Goal: Use online tool/utility: Use online tool/utility

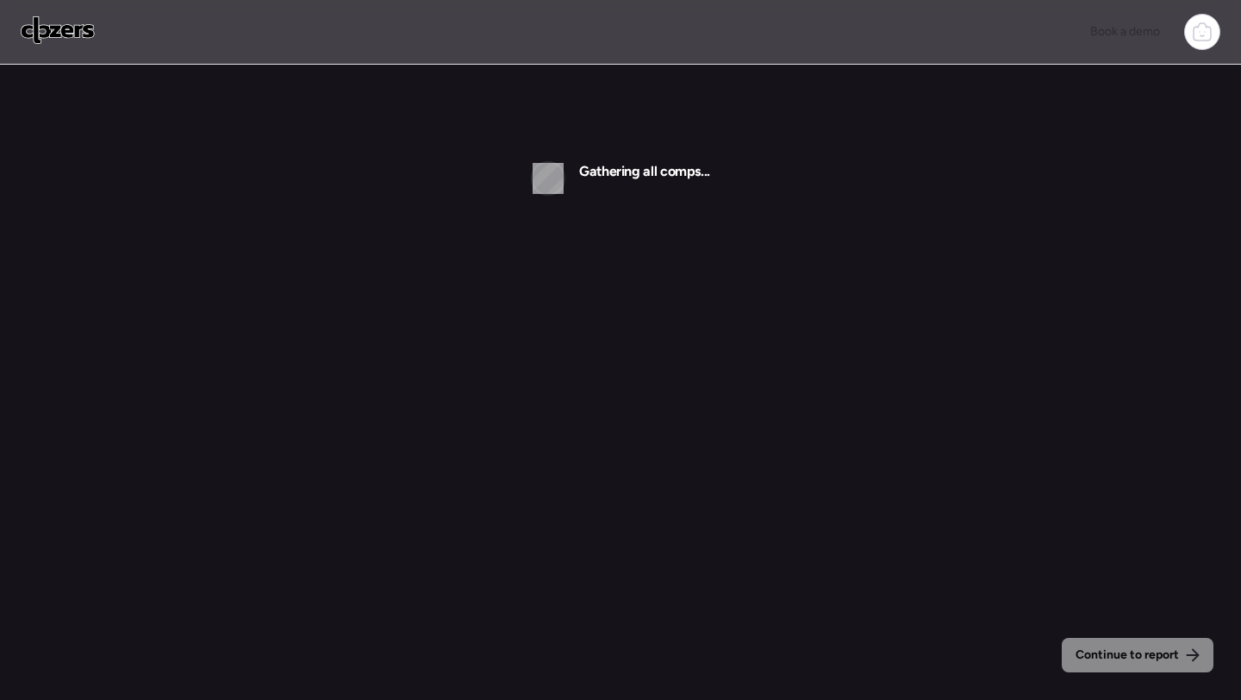
click at [77, 38] on img at bounding box center [58, 30] width 74 height 28
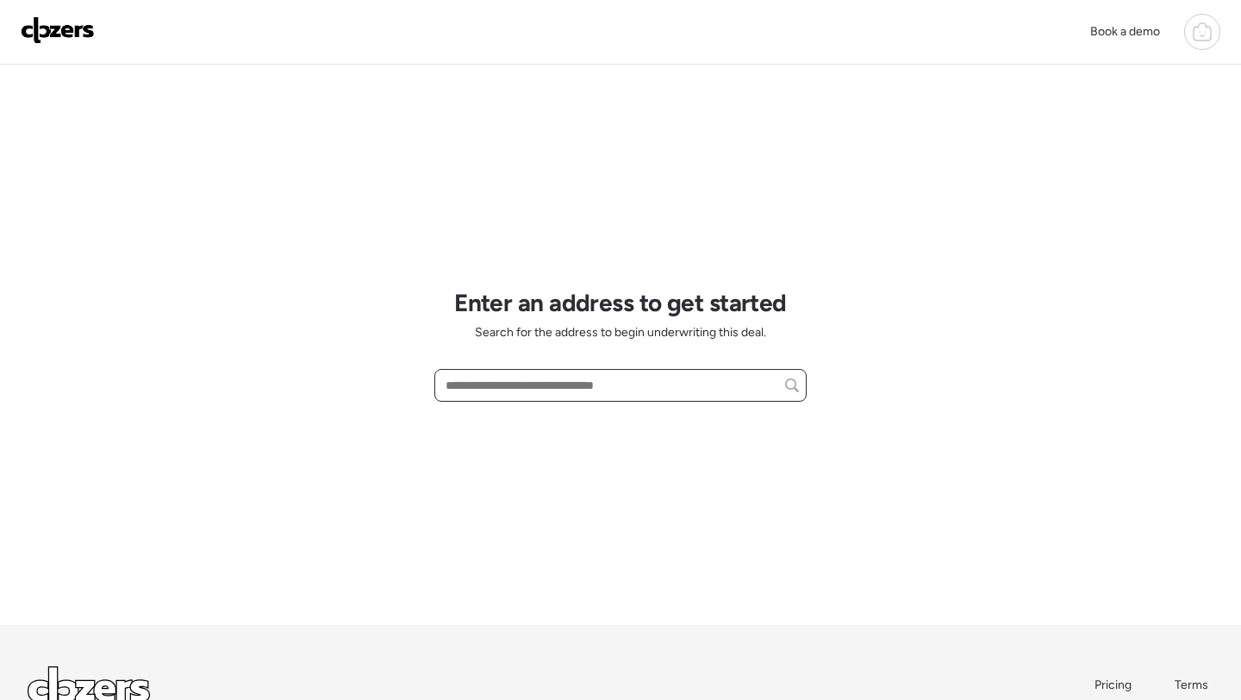
click at [515, 389] on input "text" at bounding box center [620, 385] width 357 height 24
paste input "**********"
click at [524, 427] on div "2319 E Whitton Ave, Phoenix, AZ, 85016" at bounding box center [620, 416] width 372 height 31
type input "**********"
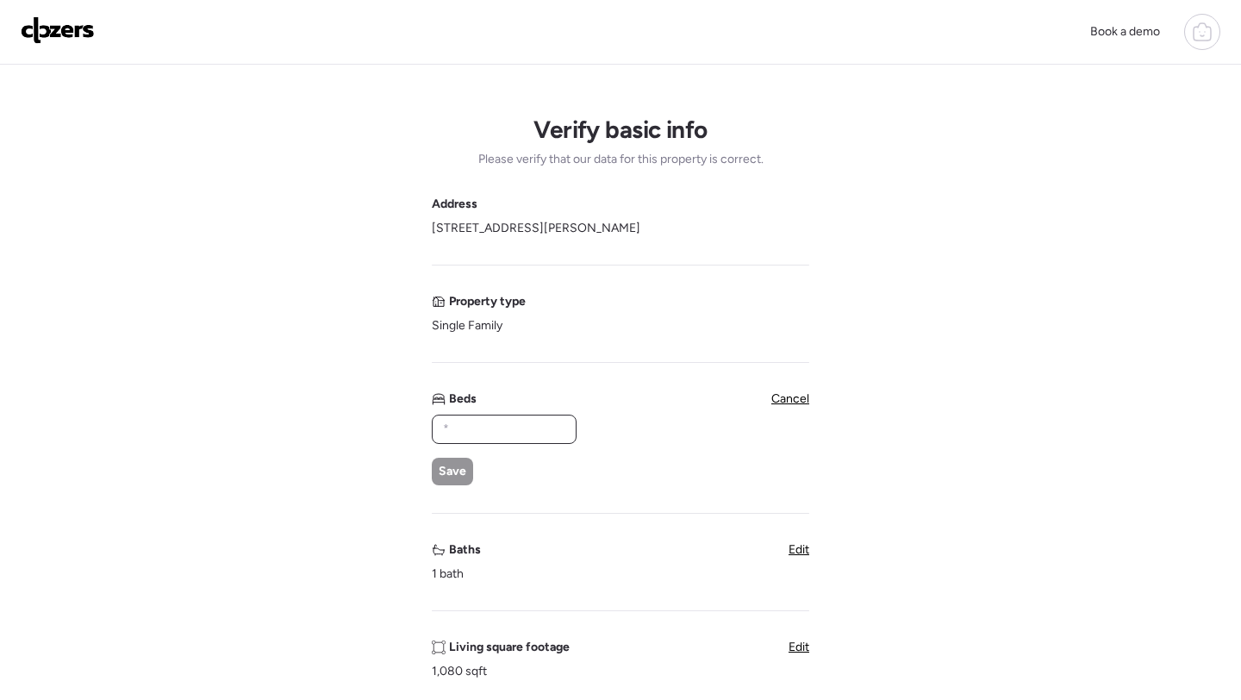
click at [464, 424] on input "text" at bounding box center [503, 429] width 129 height 24
type input "*"
click at [451, 474] on span "Save" at bounding box center [453, 471] width 28 height 17
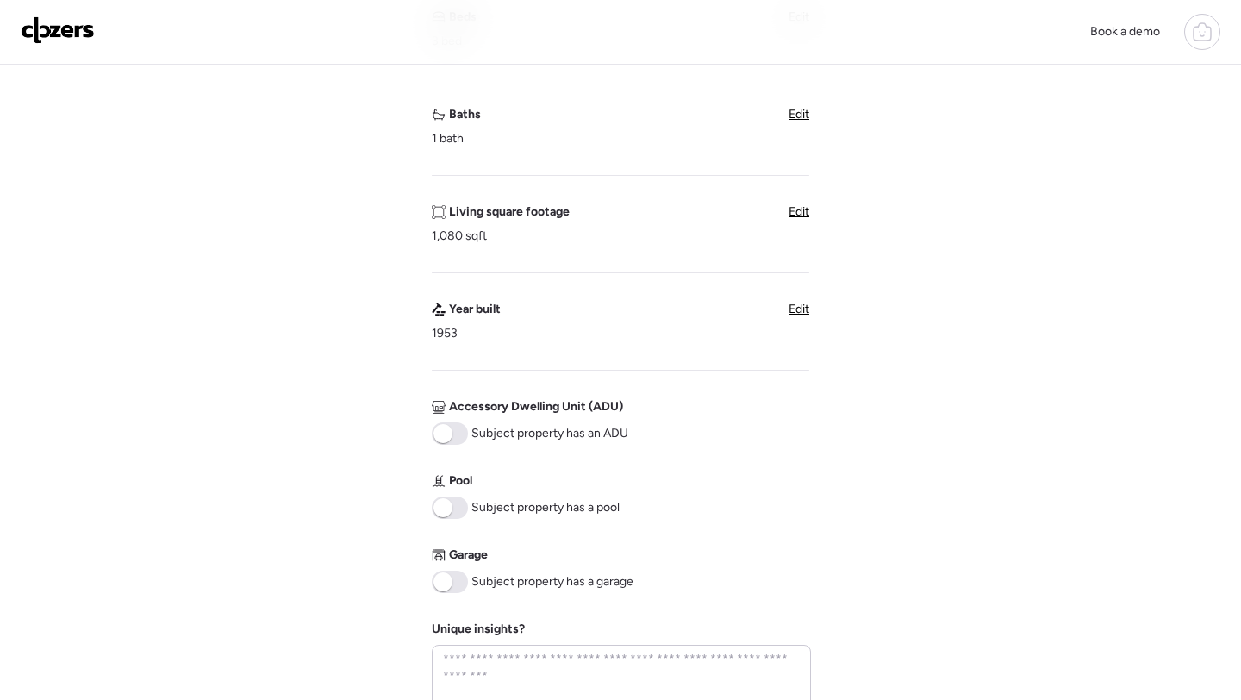
scroll to position [638, 0]
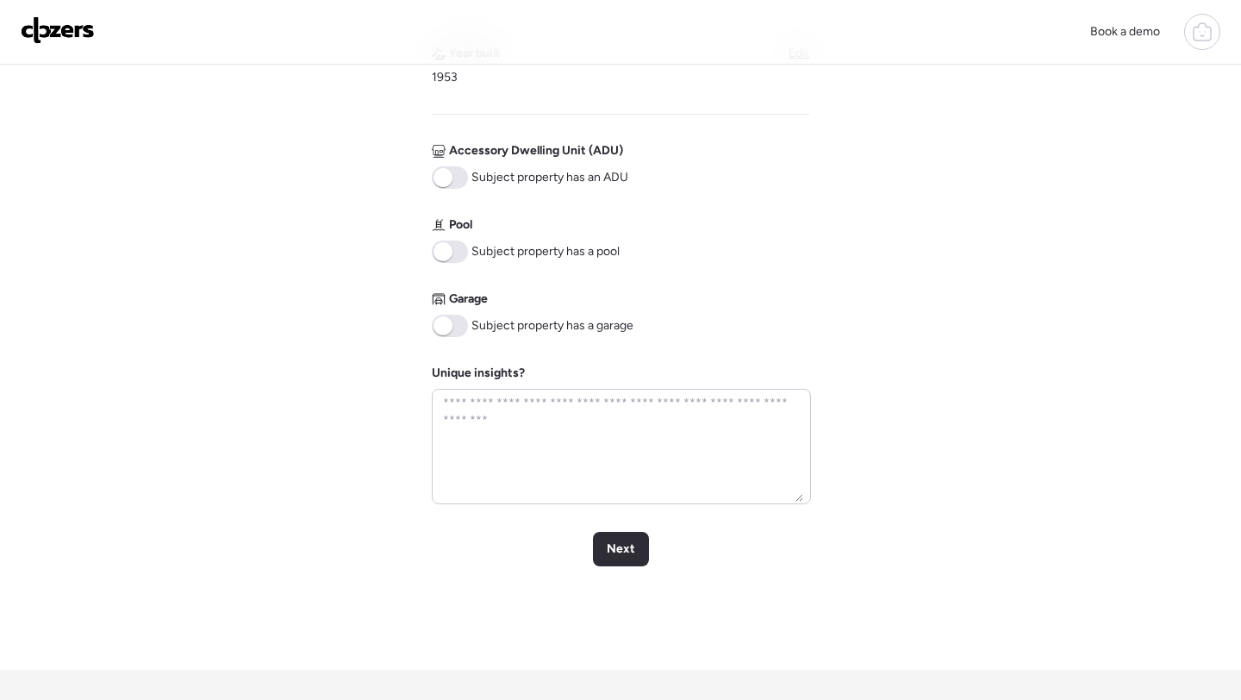
click at [461, 259] on span at bounding box center [450, 251] width 36 height 22
click at [455, 333] on span at bounding box center [450, 325] width 36 height 22
click at [612, 541] on span "Next" at bounding box center [621, 548] width 28 height 17
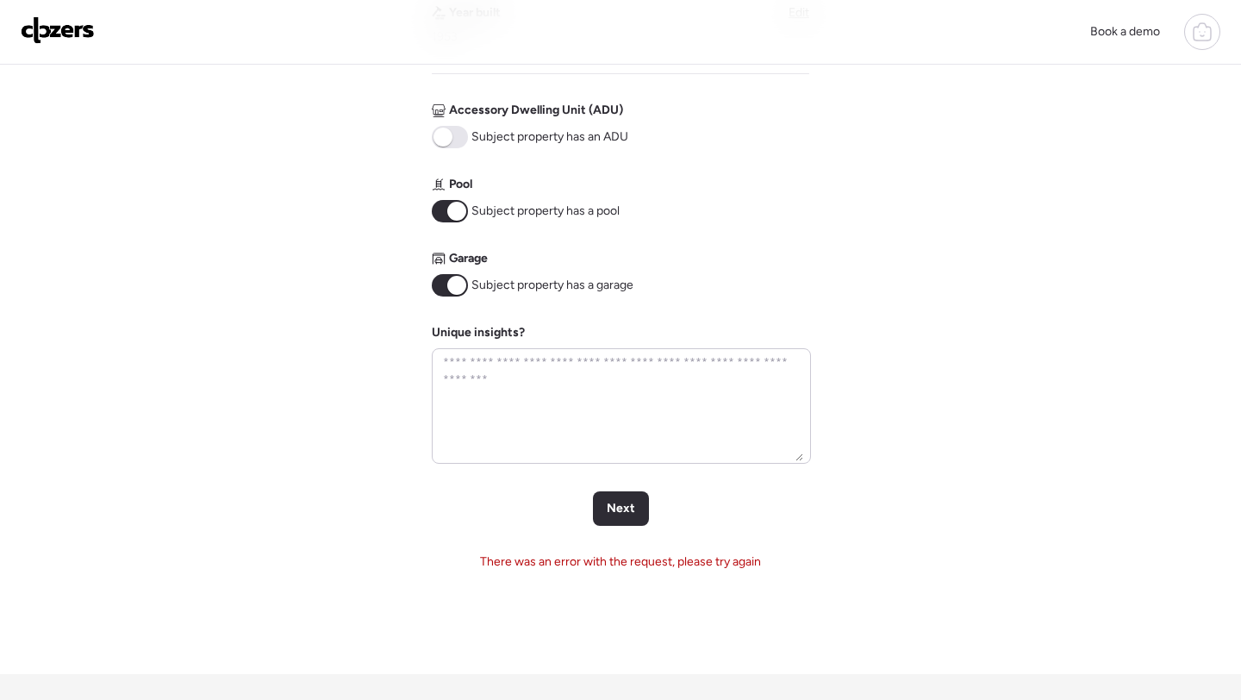
scroll to position [865, 0]
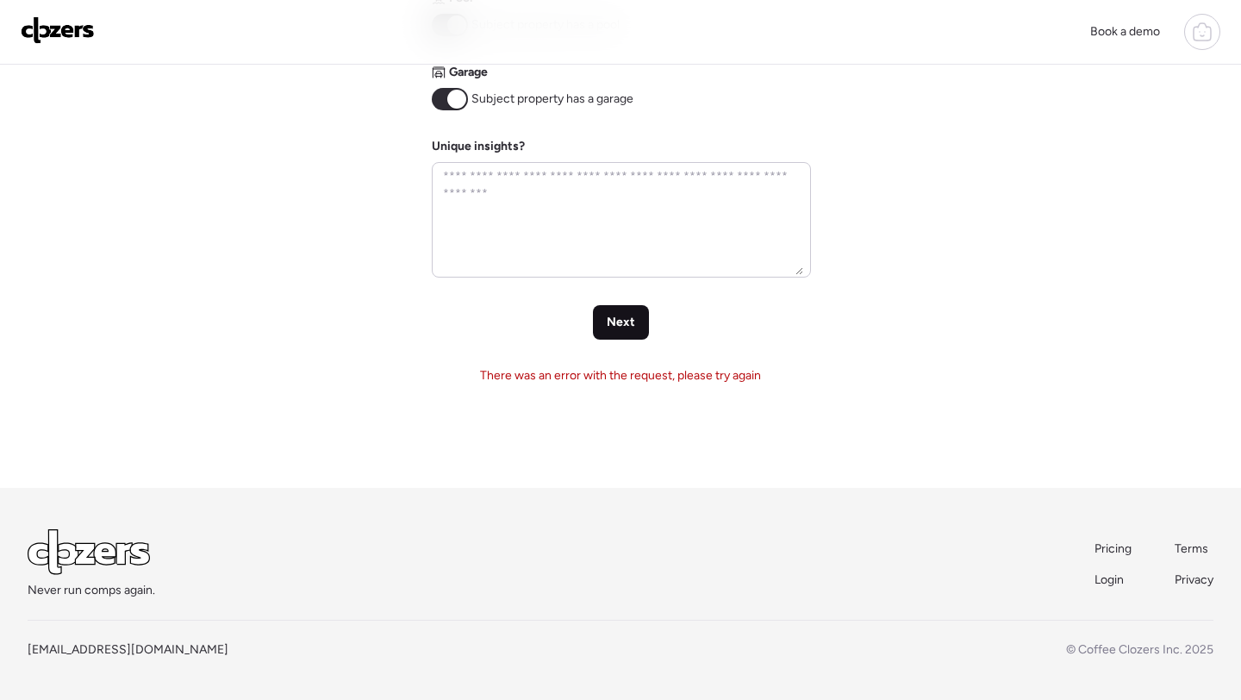
click at [615, 315] on span "Next" at bounding box center [621, 322] width 28 height 17
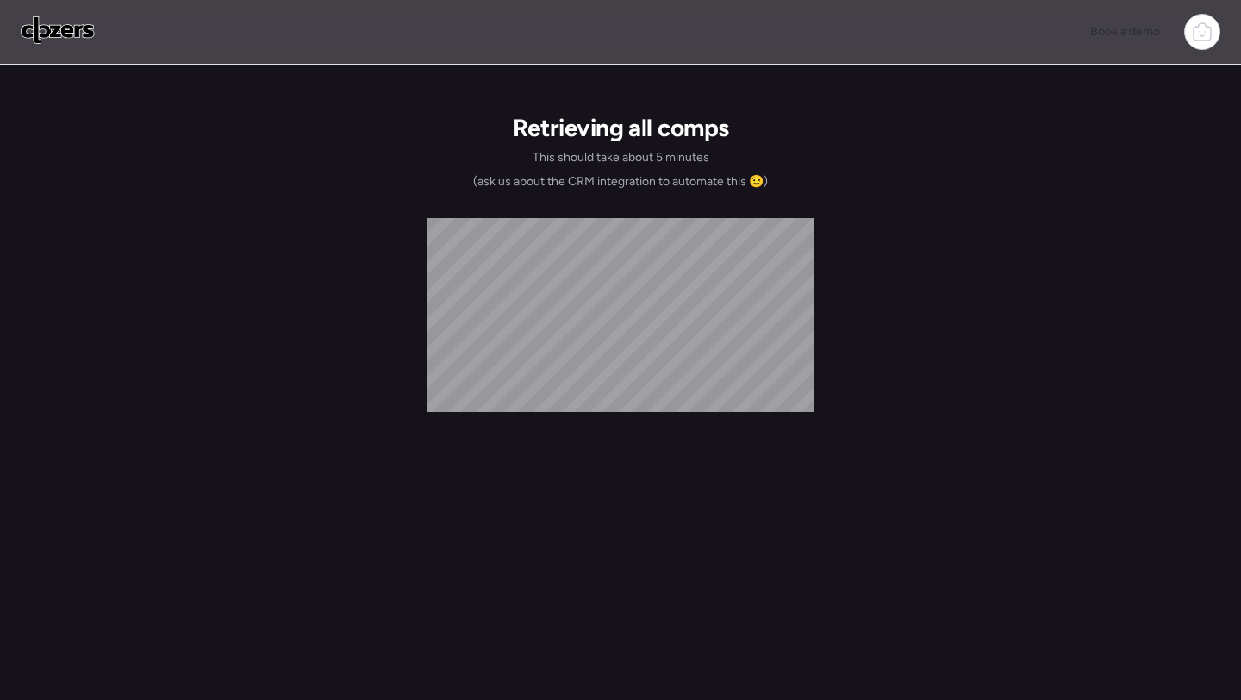
scroll to position [0, 0]
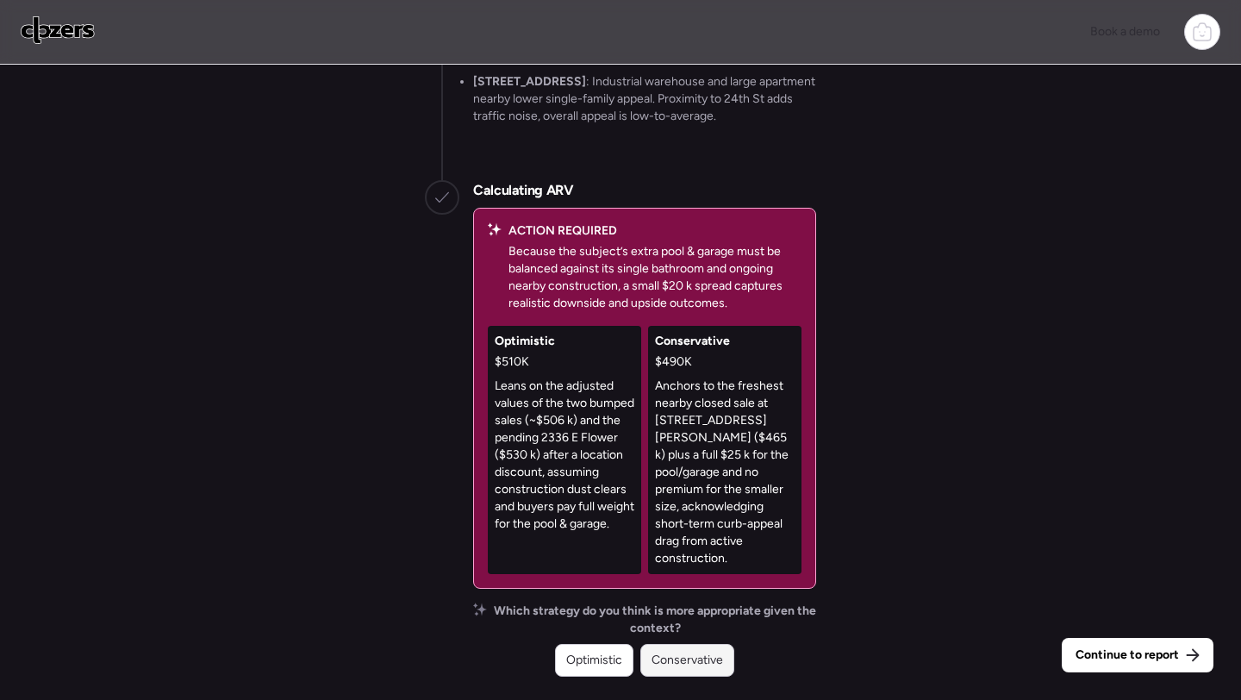
click at [676, 645] on div "Conservative" at bounding box center [687, 660] width 94 height 33
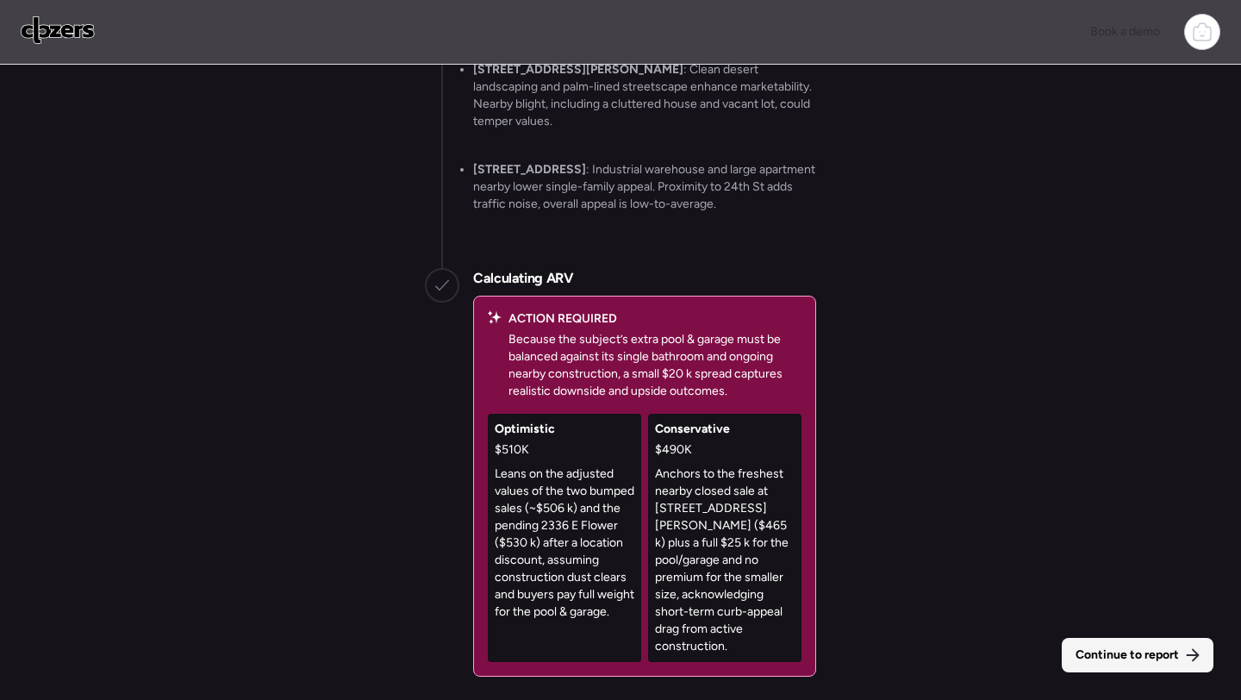
click at [1106, 661] on span "Continue to report" at bounding box center [1126, 654] width 103 height 17
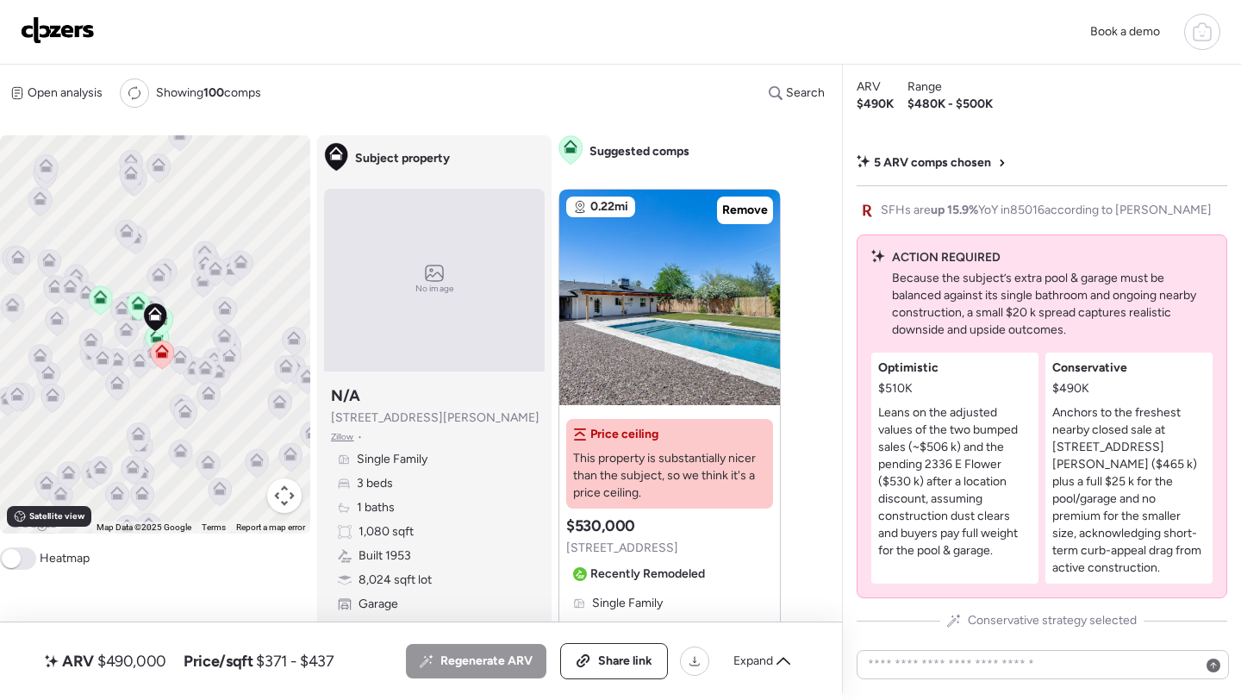
click at [744, 640] on div "ARV $490,000 Price/sqft $371 - $437 All (5) ARV (5) As-is (0) Regenerate ARV Sh…" at bounding box center [421, 661] width 842 height 78
click at [744, 663] on span "Expand" at bounding box center [753, 660] width 40 height 17
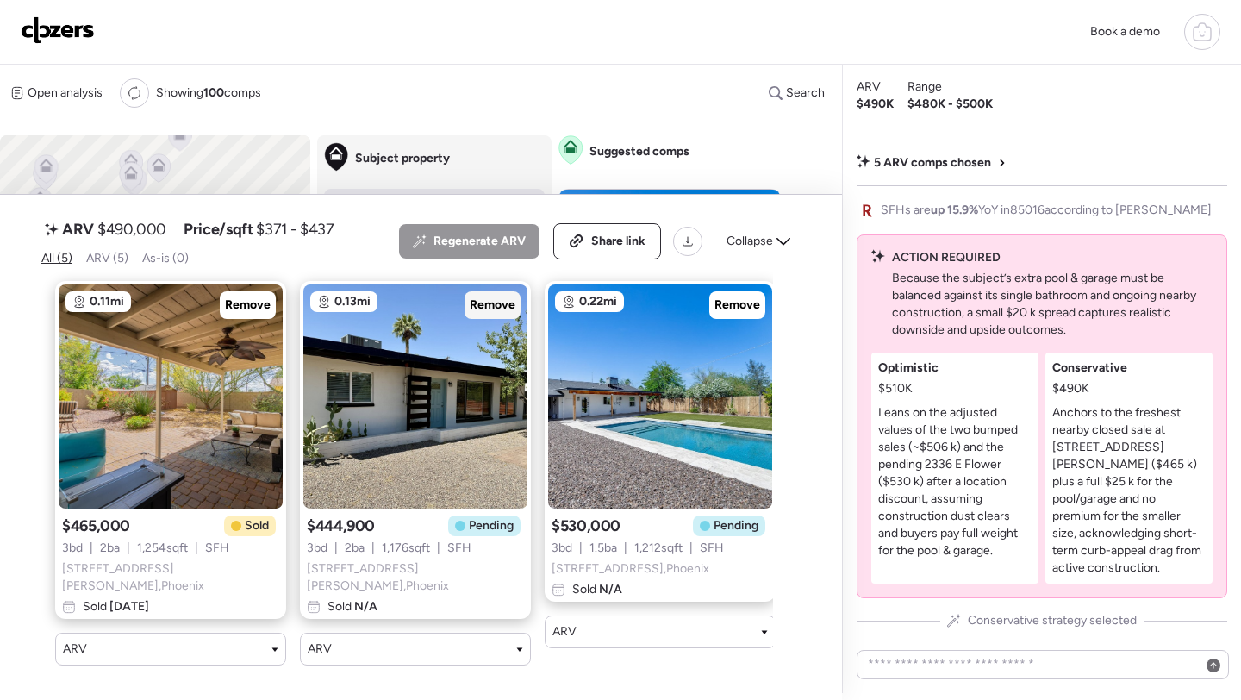
click at [488, 314] on span "Remove" at bounding box center [493, 304] width 46 height 17
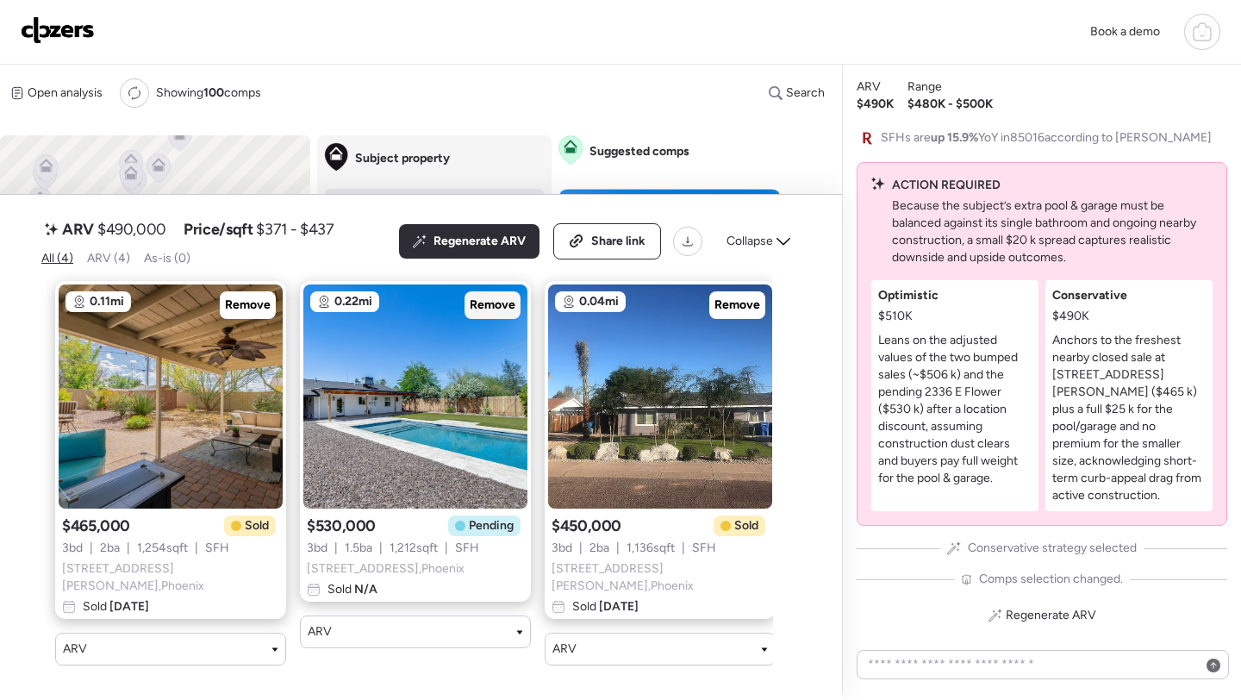
click at [488, 314] on span "Remove" at bounding box center [493, 304] width 46 height 17
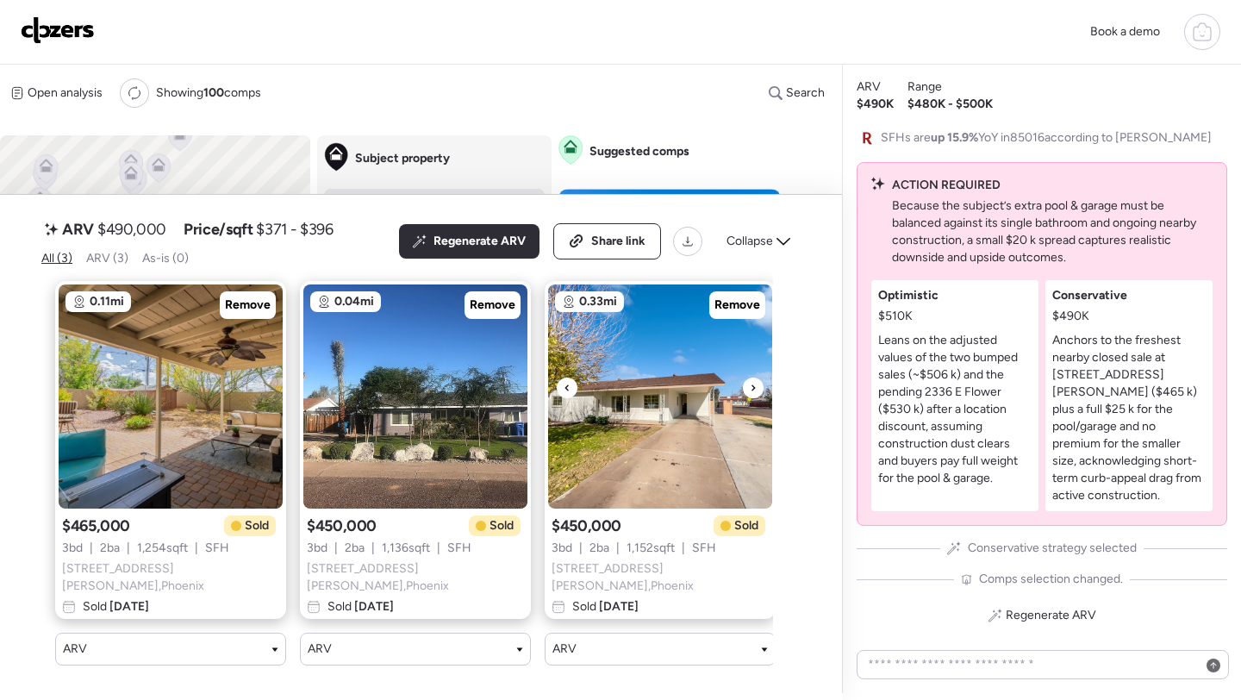
scroll to position [0, 16]
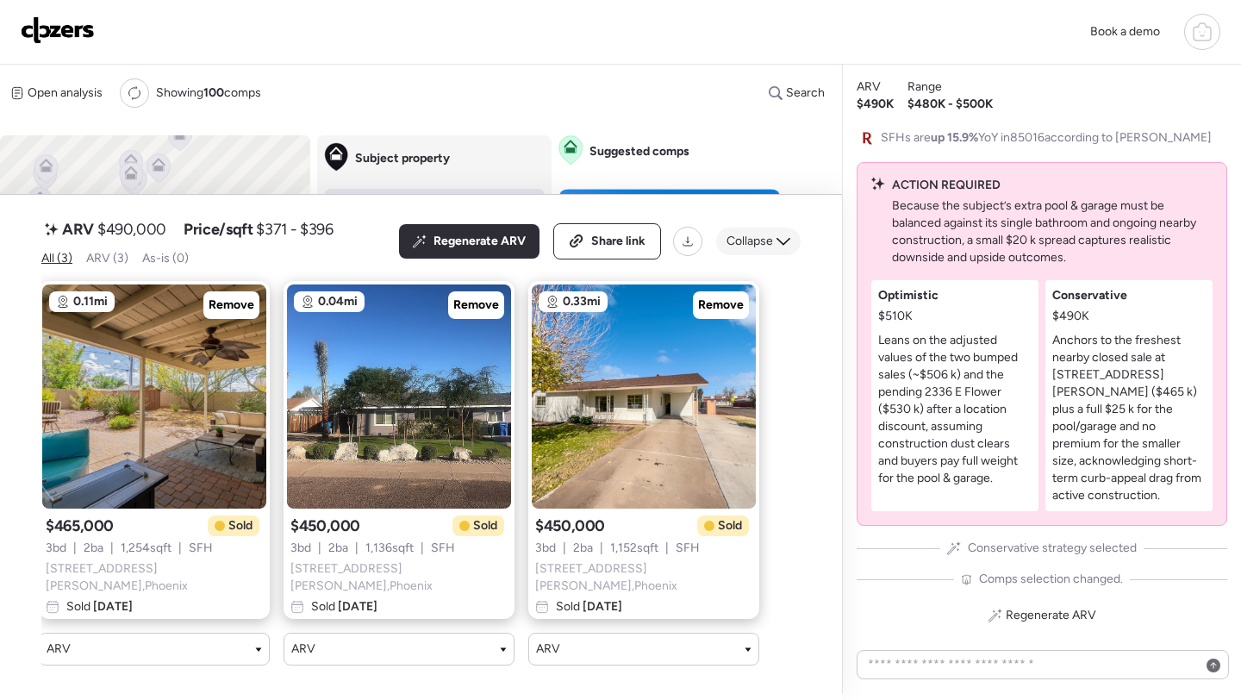
click at [750, 250] on span "Collapse" at bounding box center [749, 241] width 47 height 17
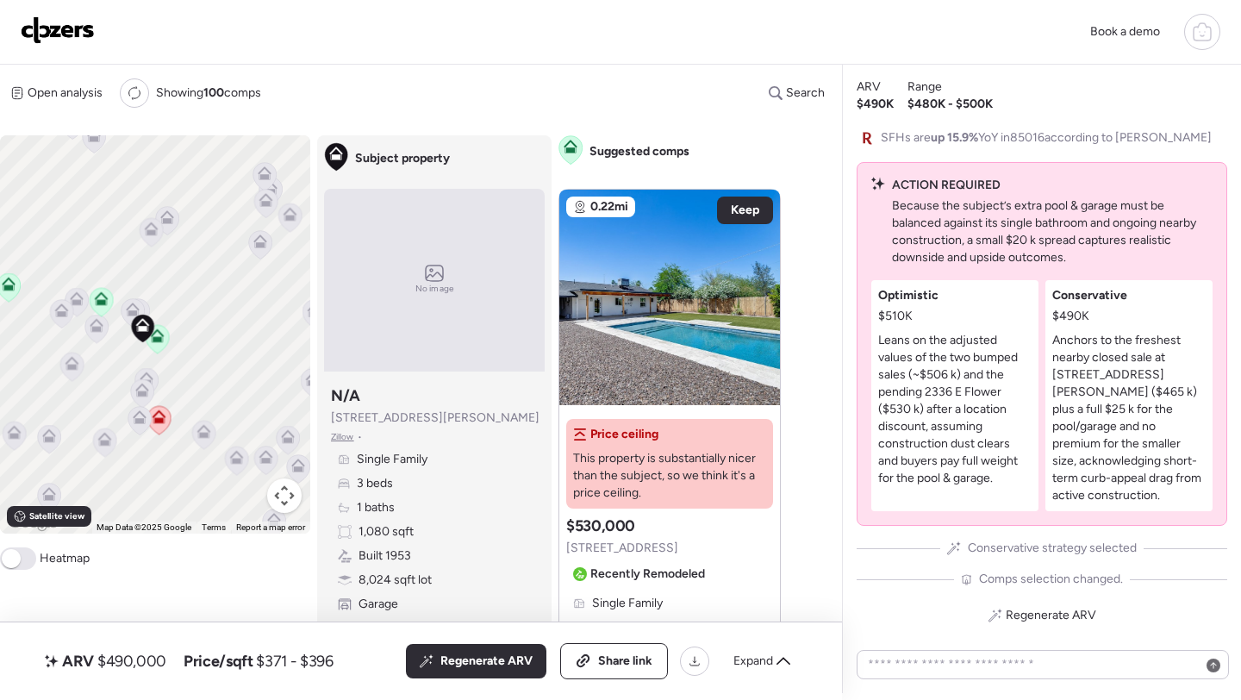
click at [131, 304] on icon at bounding box center [133, 309] width 14 height 14
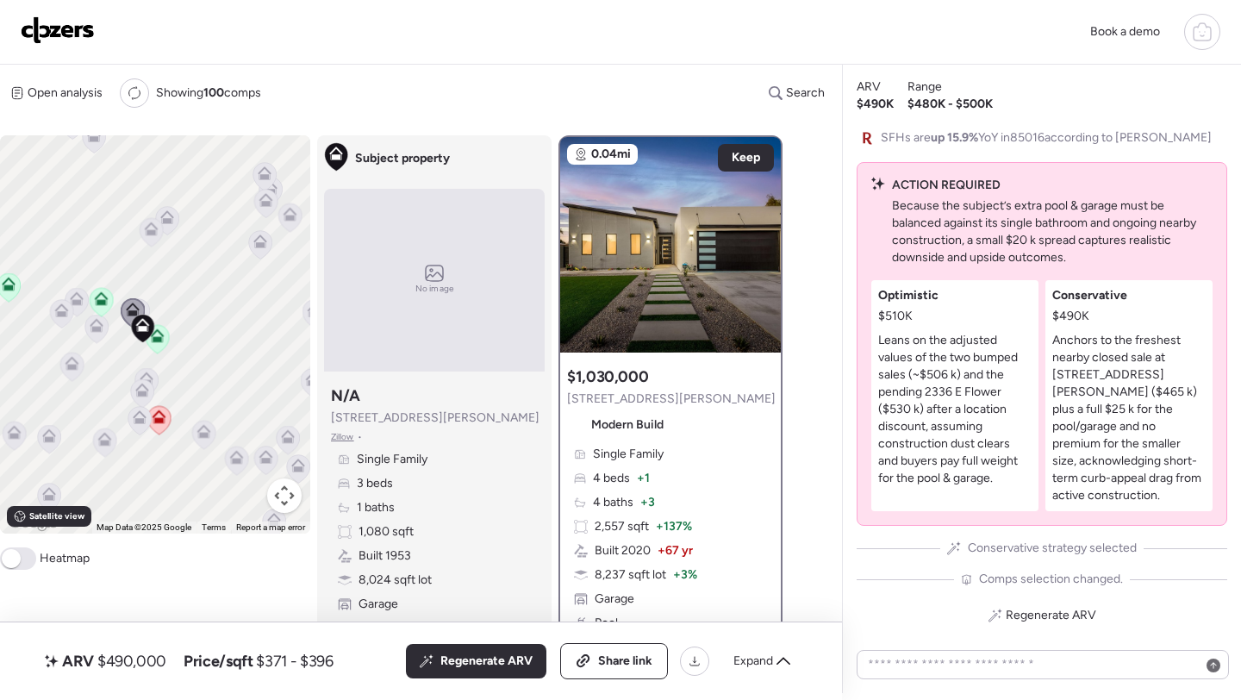
click at [148, 308] on icon at bounding box center [138, 313] width 23 height 28
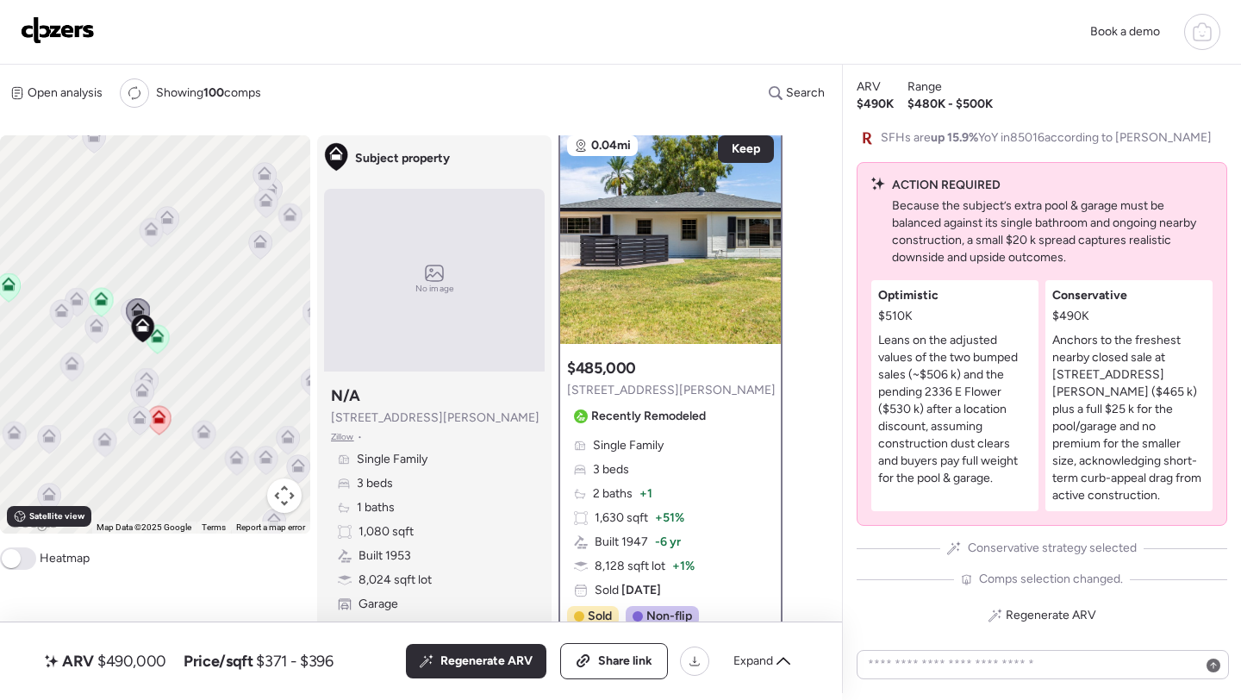
scroll to position [0, 0]
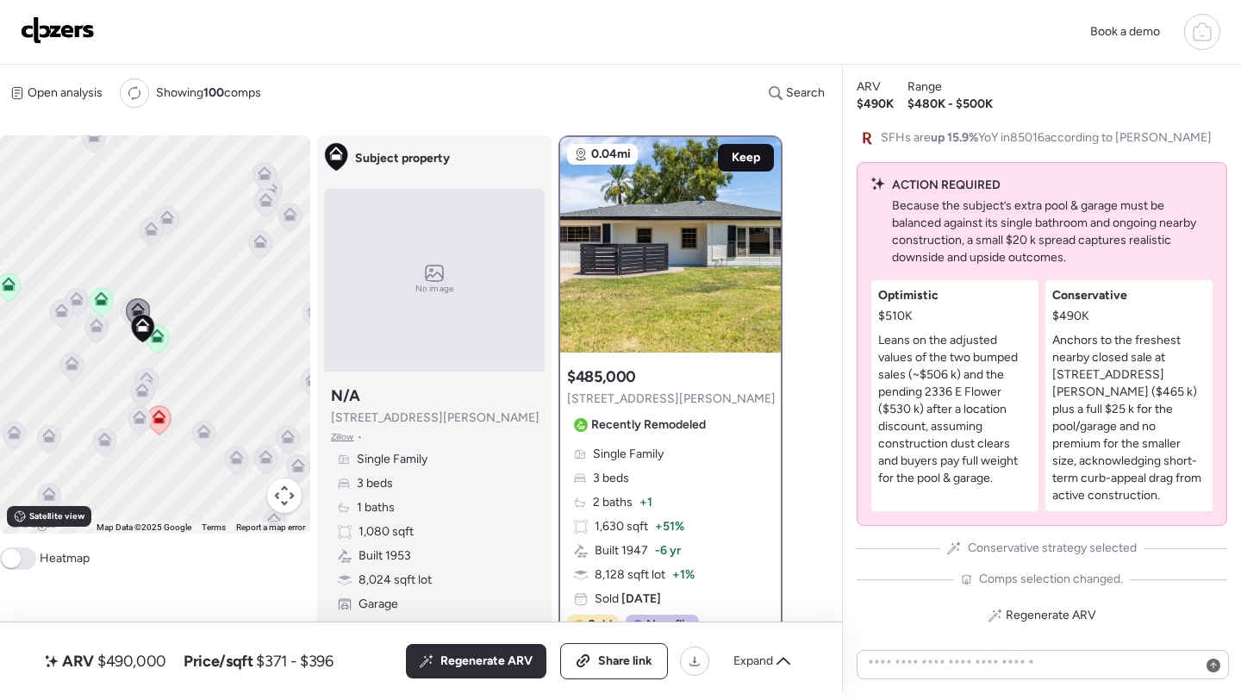
click at [742, 165] on span "Keep" at bounding box center [745, 157] width 28 height 17
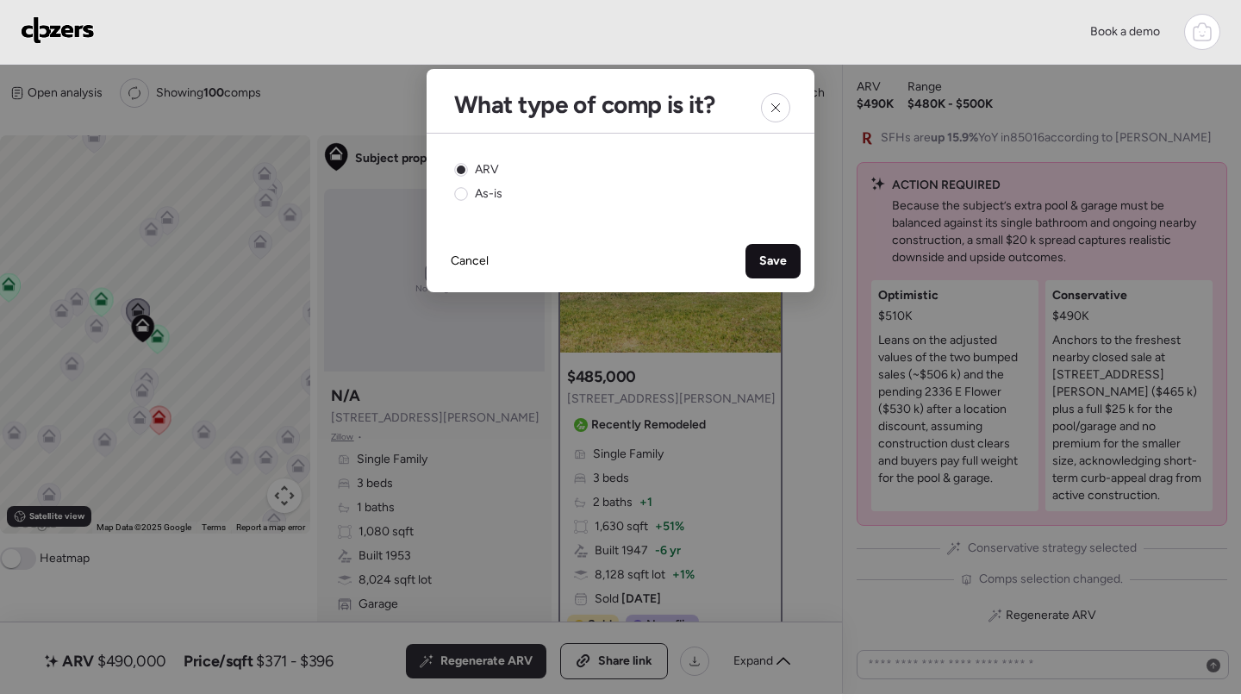
click at [772, 258] on span "Save" at bounding box center [773, 260] width 28 height 17
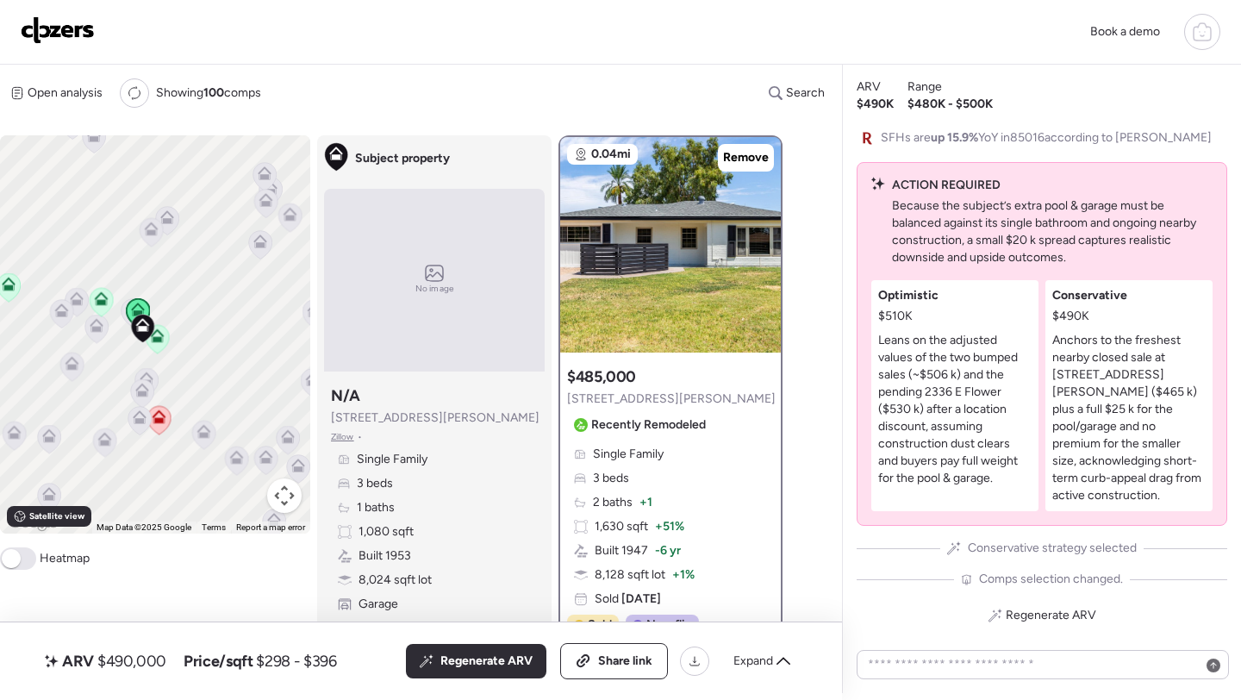
click at [96, 333] on icon at bounding box center [97, 326] width 14 height 14
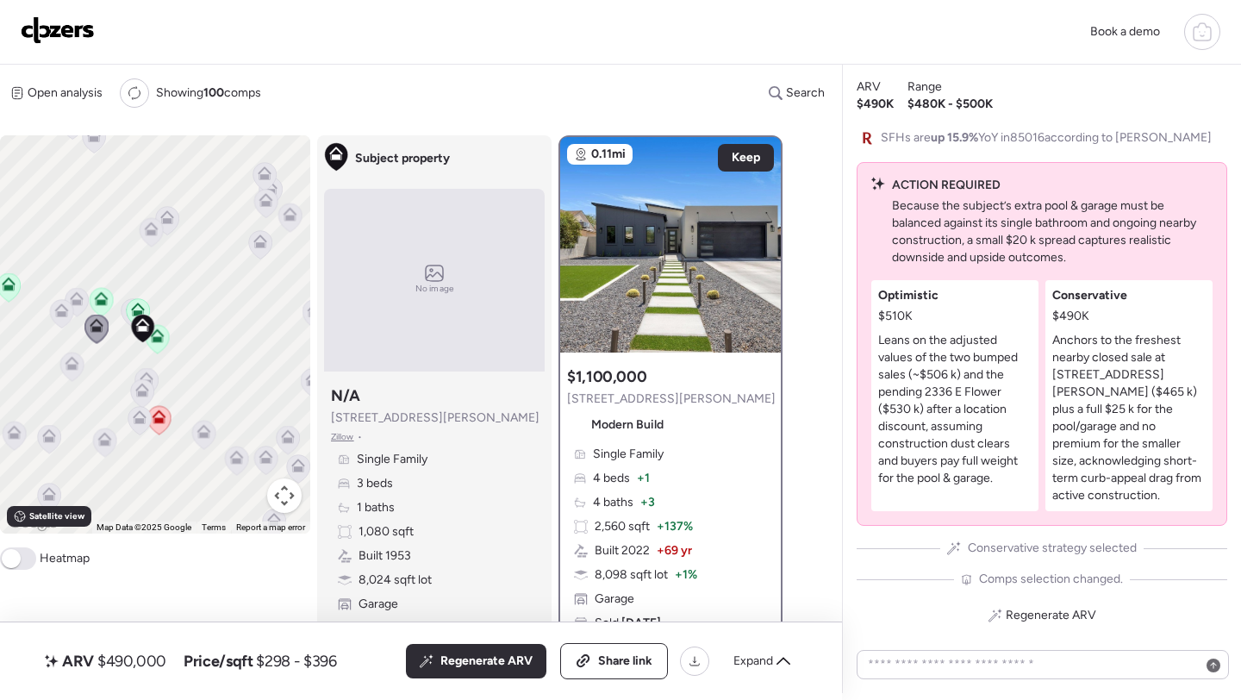
click at [75, 300] on icon at bounding box center [77, 299] width 14 height 14
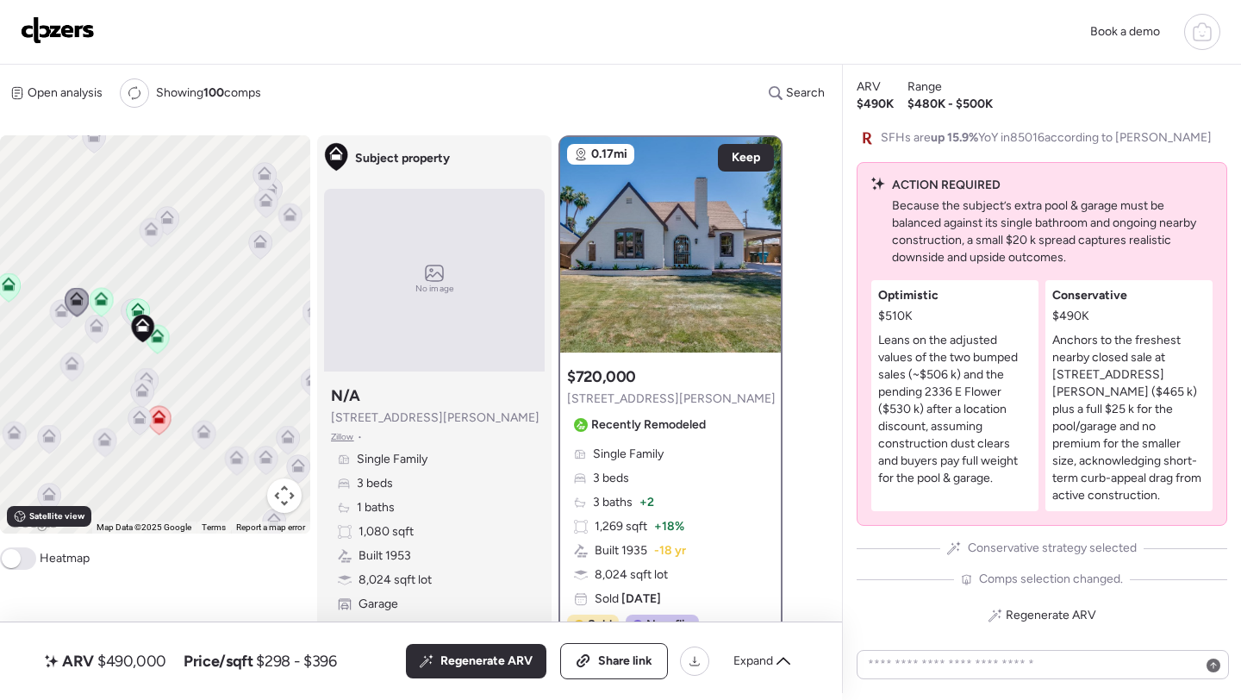
click at [63, 313] on icon at bounding box center [61, 313] width 11 height 5
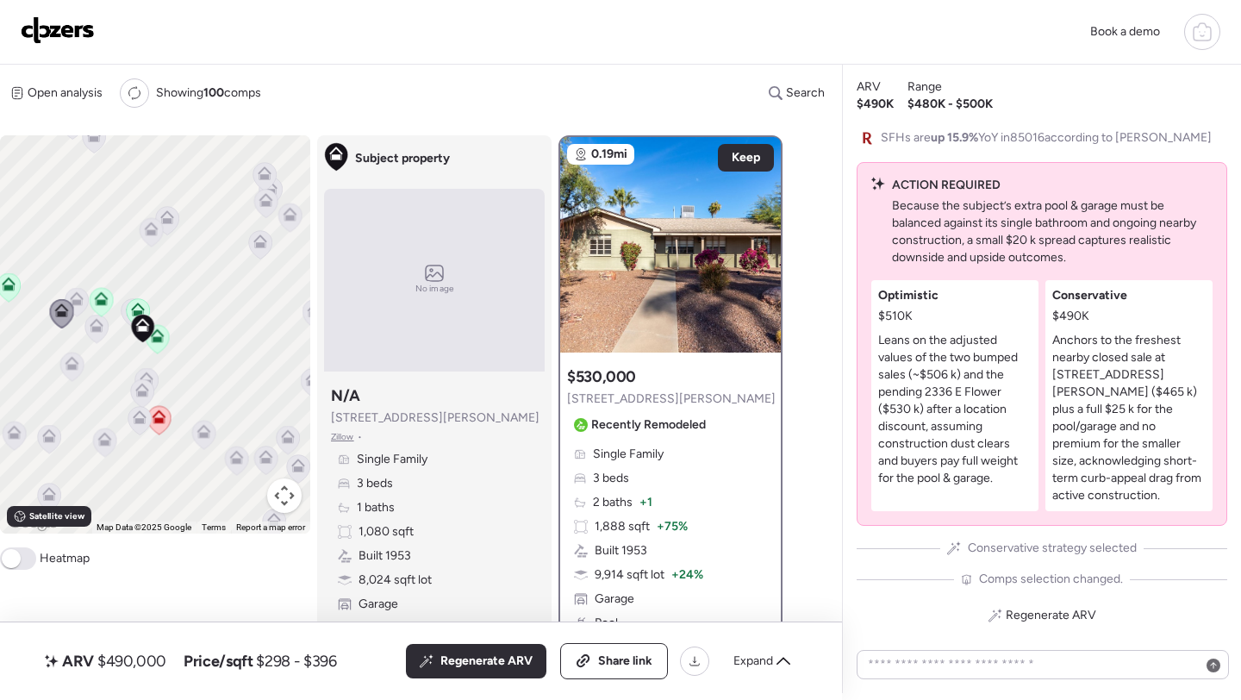
click at [74, 370] on icon at bounding box center [72, 364] width 14 height 14
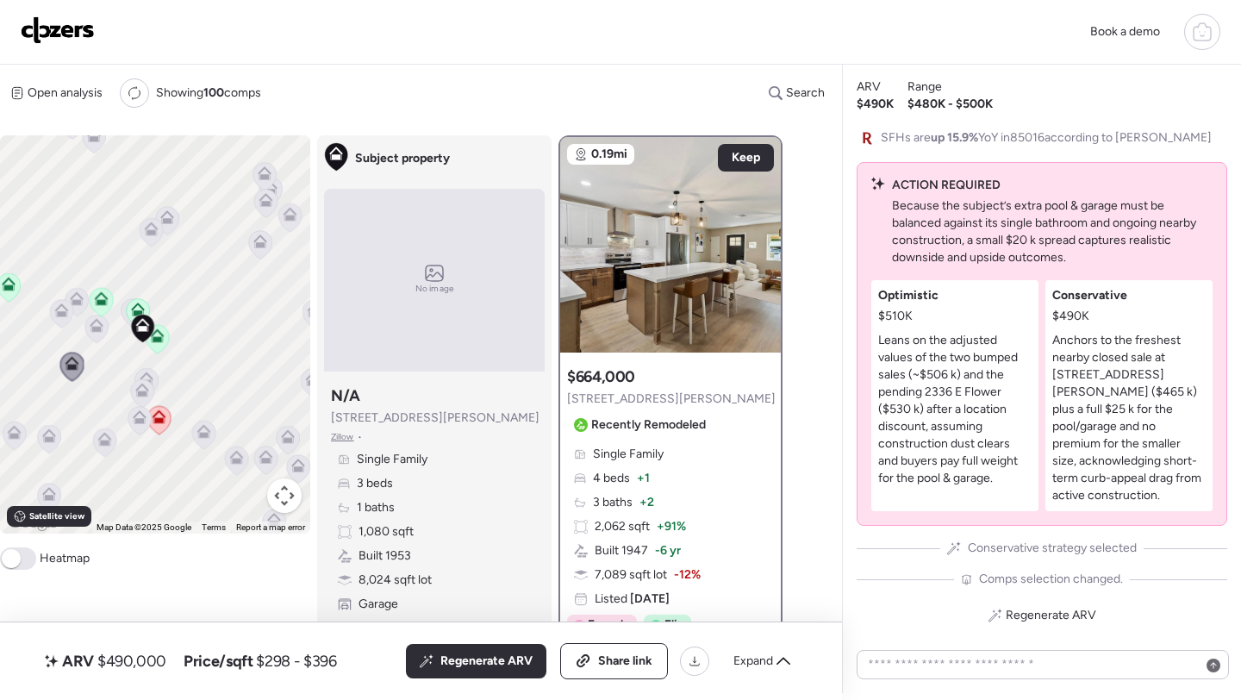
click at [148, 374] on icon at bounding box center [147, 379] width 14 height 14
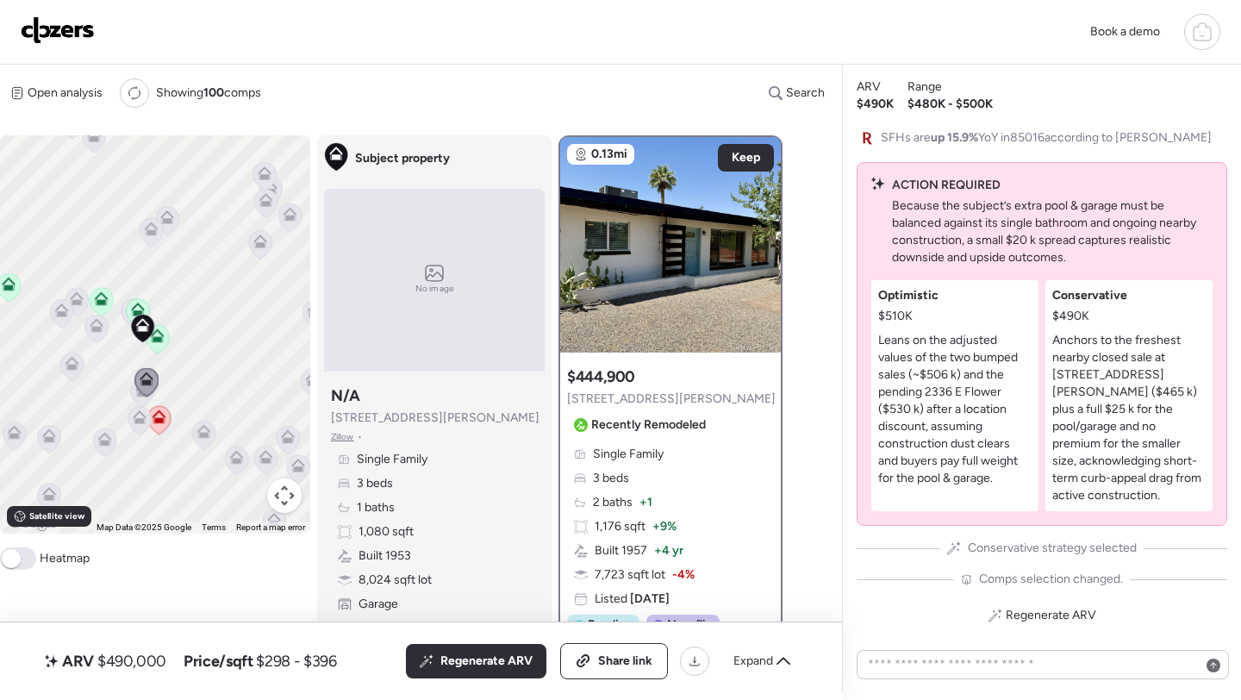
click at [138, 395] on icon at bounding box center [146, 382] width 24 height 29
click at [136, 395] on icon at bounding box center [146, 382] width 24 height 29
click at [137, 401] on icon at bounding box center [142, 393] width 23 height 28
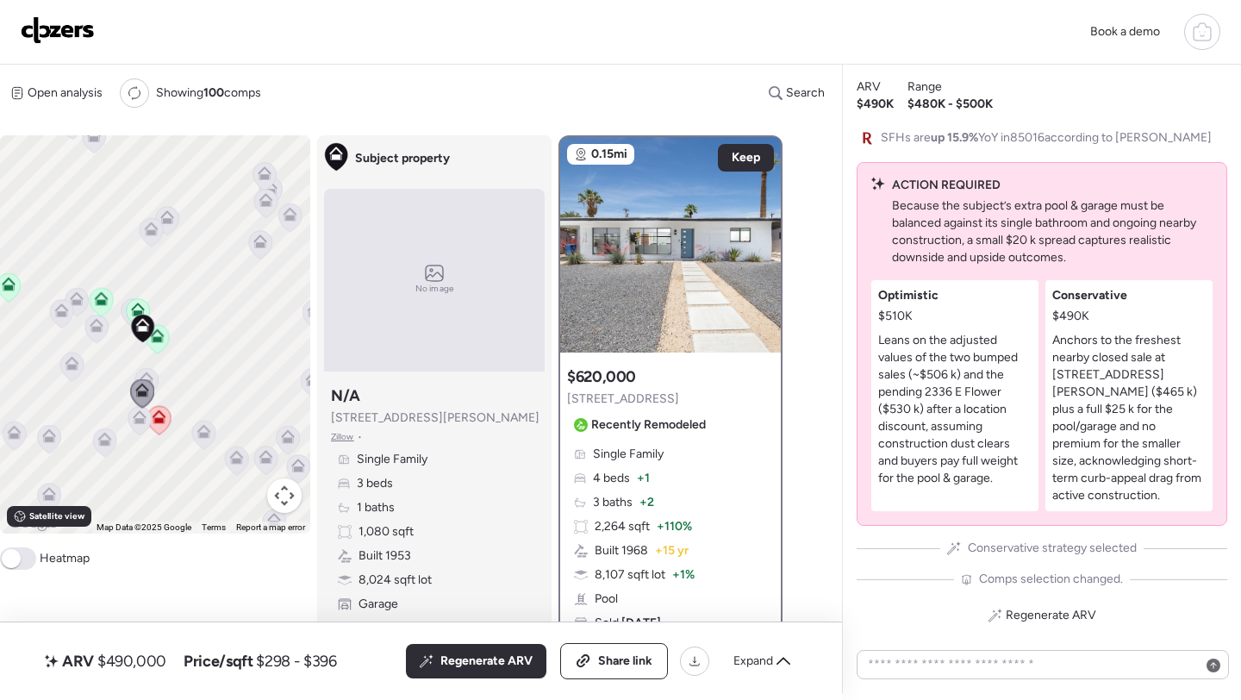
click at [141, 428] on icon at bounding box center [139, 421] width 23 height 28
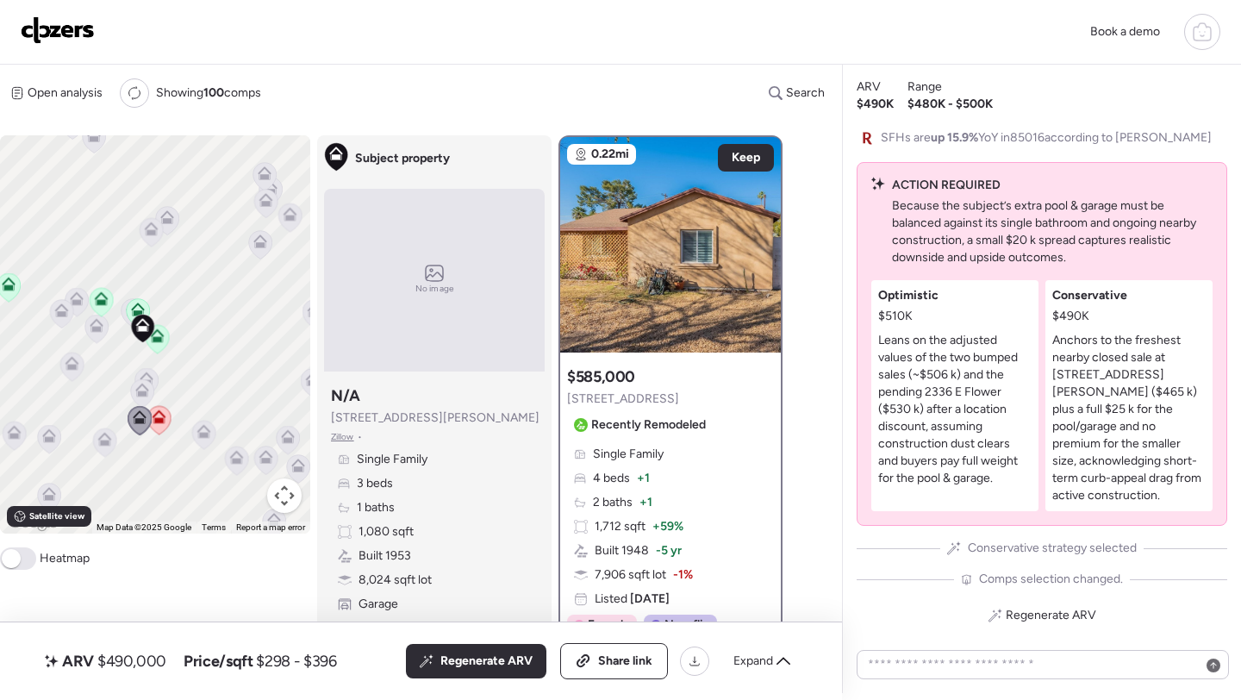
click at [103, 443] on icon at bounding box center [104, 442] width 11 height 5
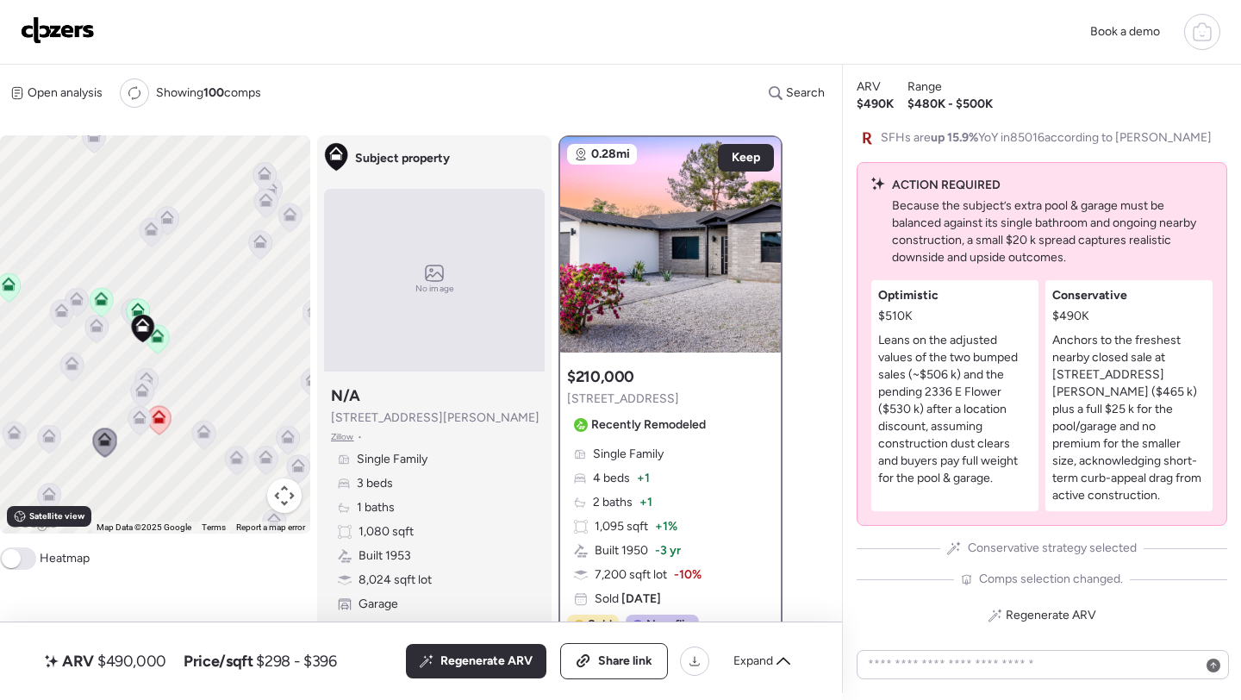
click at [49, 442] on icon at bounding box center [48, 439] width 11 height 5
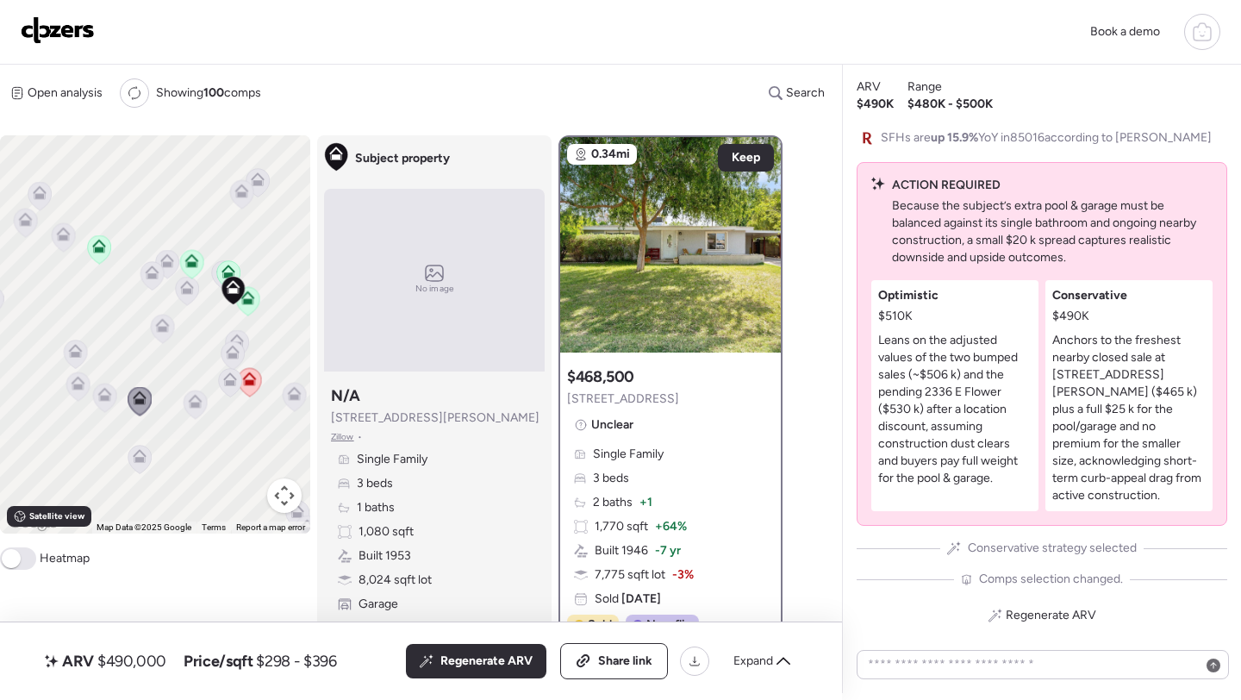
drag, startPoint x: 49, startPoint y: 443, endPoint x: 89, endPoint y: 432, distance: 41.2
click at [134, 404] on icon at bounding box center [139, 401] width 11 height 5
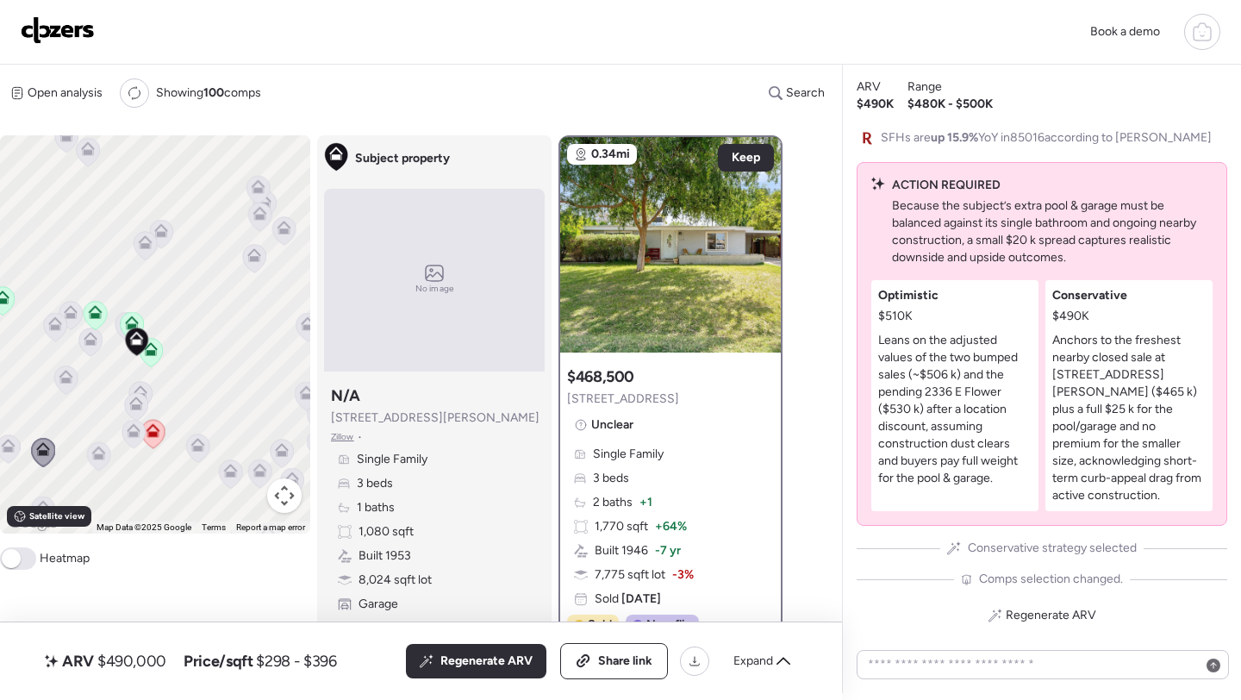
click at [143, 251] on icon at bounding box center [145, 246] width 23 height 28
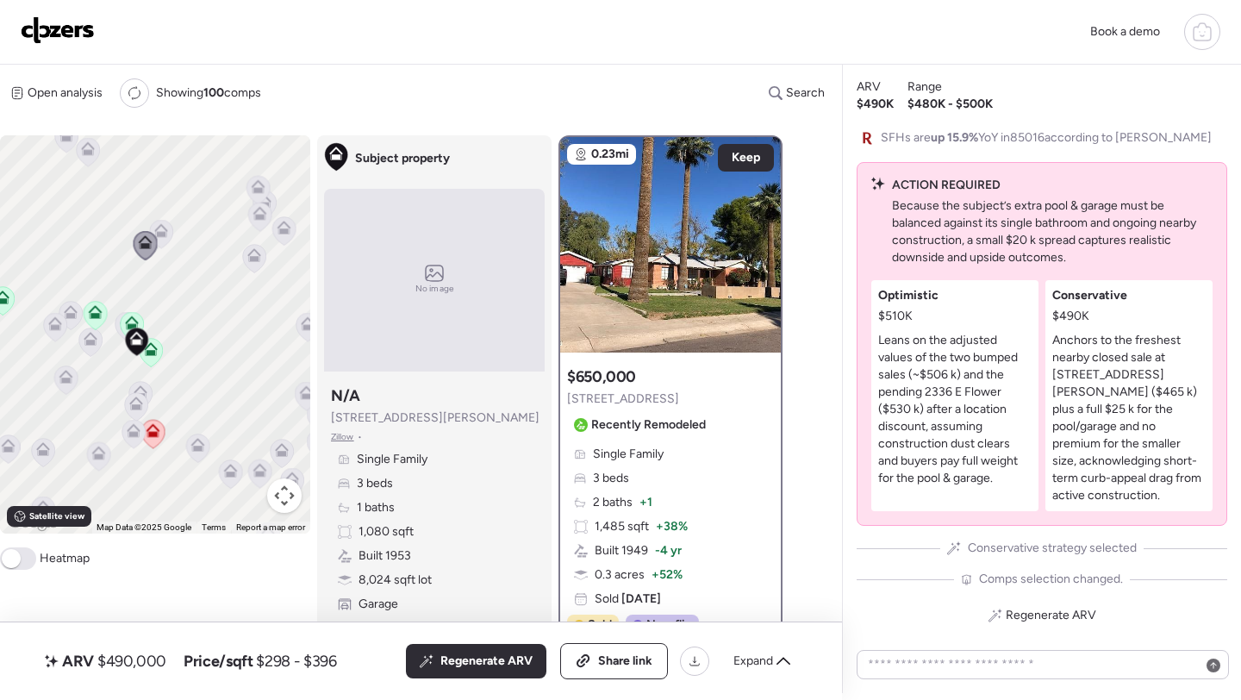
click at [163, 227] on icon at bounding box center [161, 231] width 14 height 14
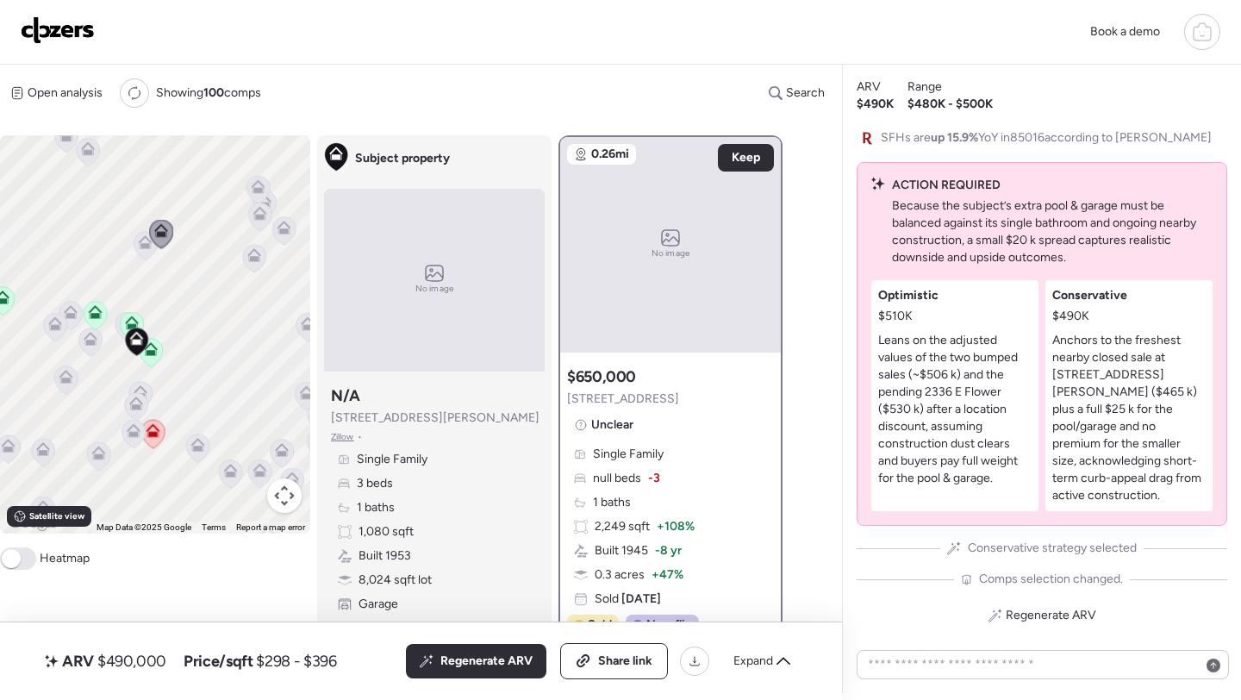
click at [146, 246] on icon at bounding box center [145, 245] width 11 height 5
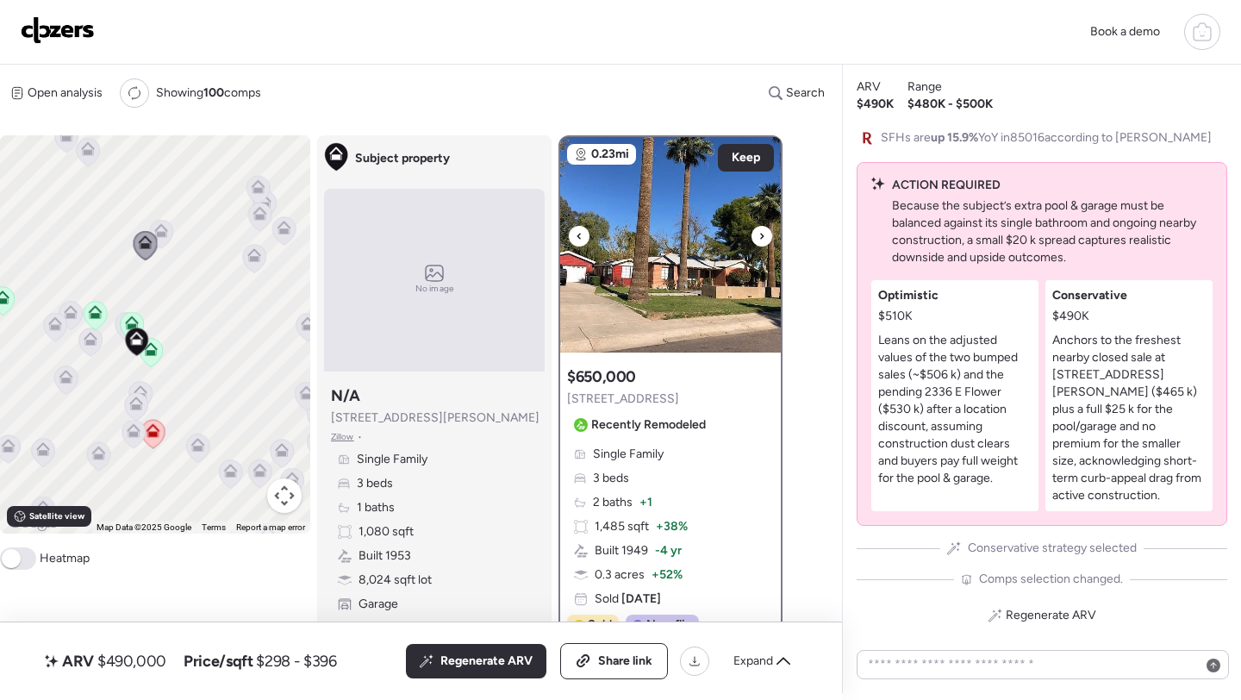
click at [642, 320] on img at bounding box center [670, 244] width 221 height 215
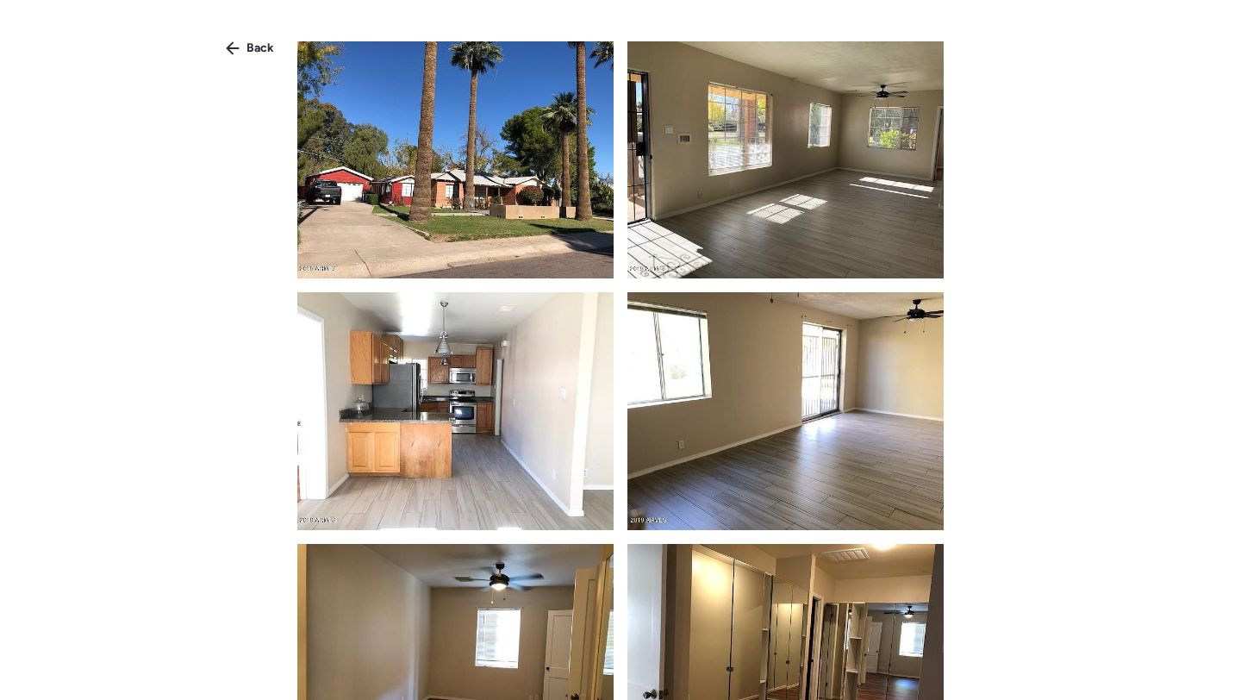
click at [401, 193] on img at bounding box center [455, 159] width 316 height 237
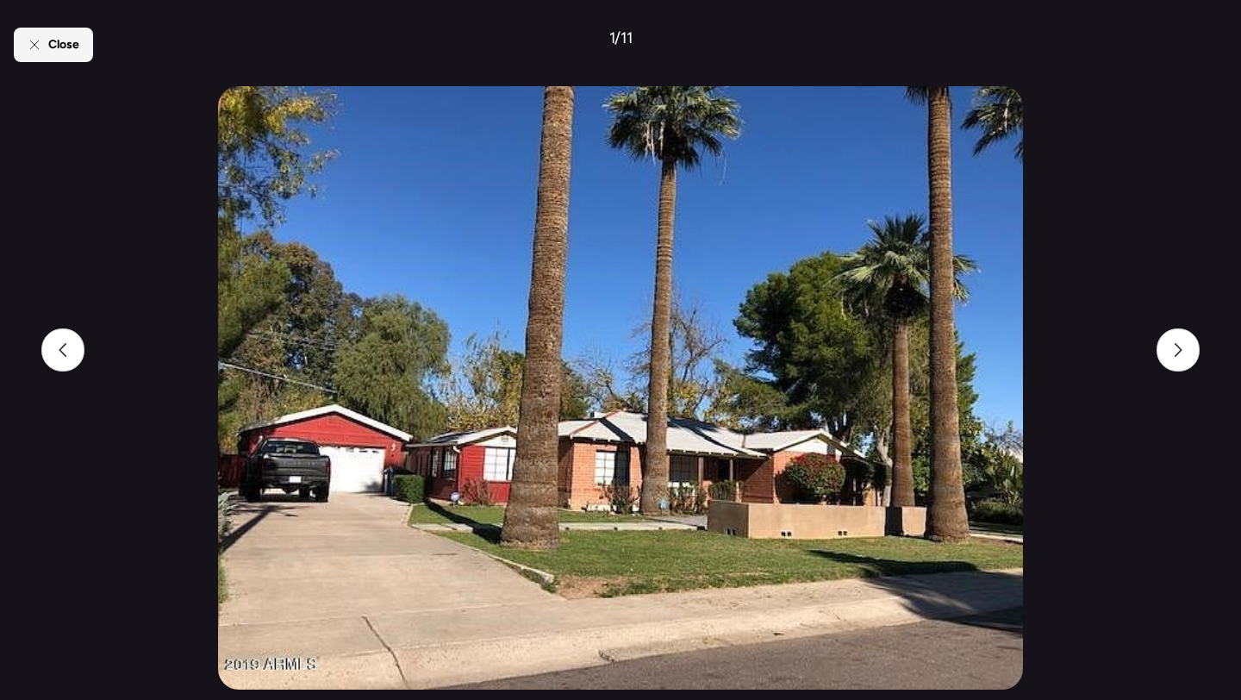
click at [76, 51] on span "Close" at bounding box center [63, 44] width 31 height 17
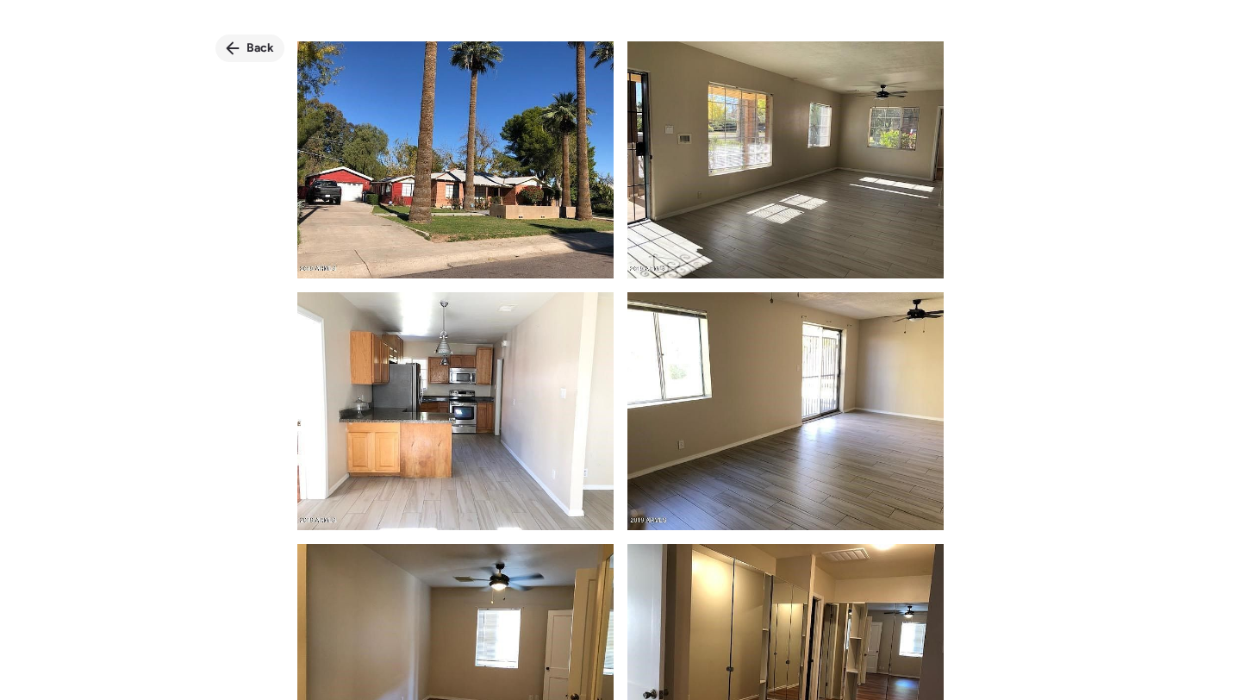
click at [229, 45] on icon at bounding box center [233, 48] width 13 height 13
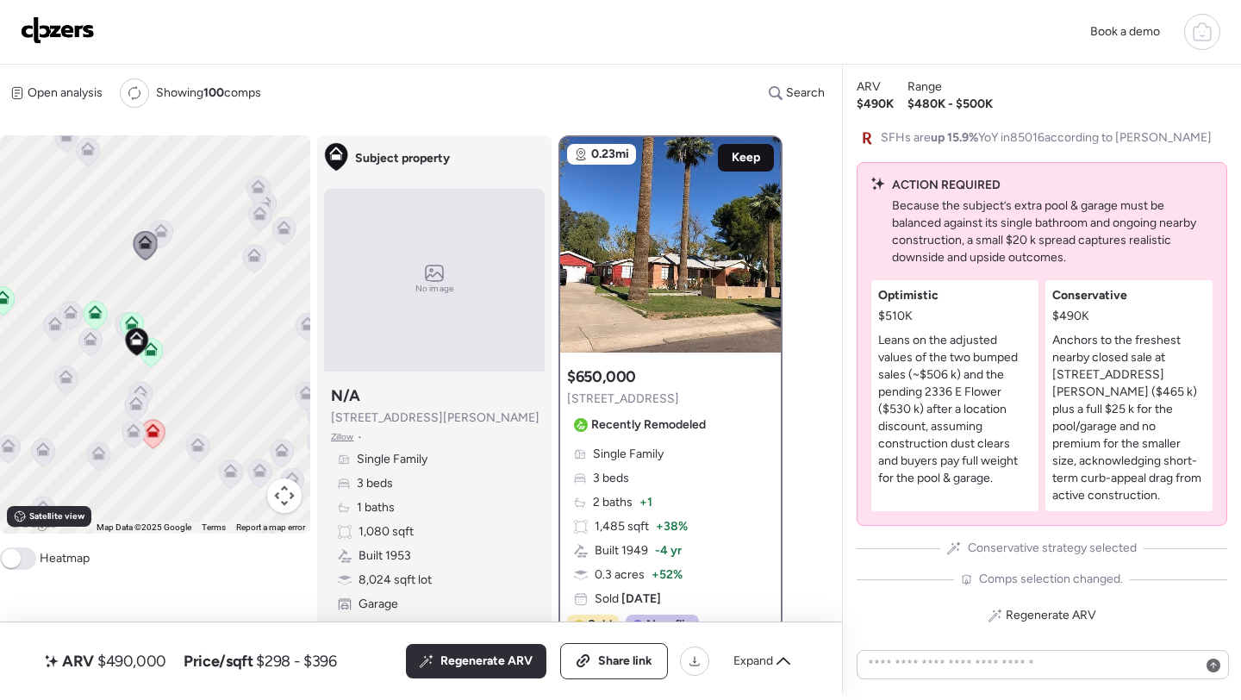
click at [743, 154] on span "Keep" at bounding box center [745, 157] width 28 height 17
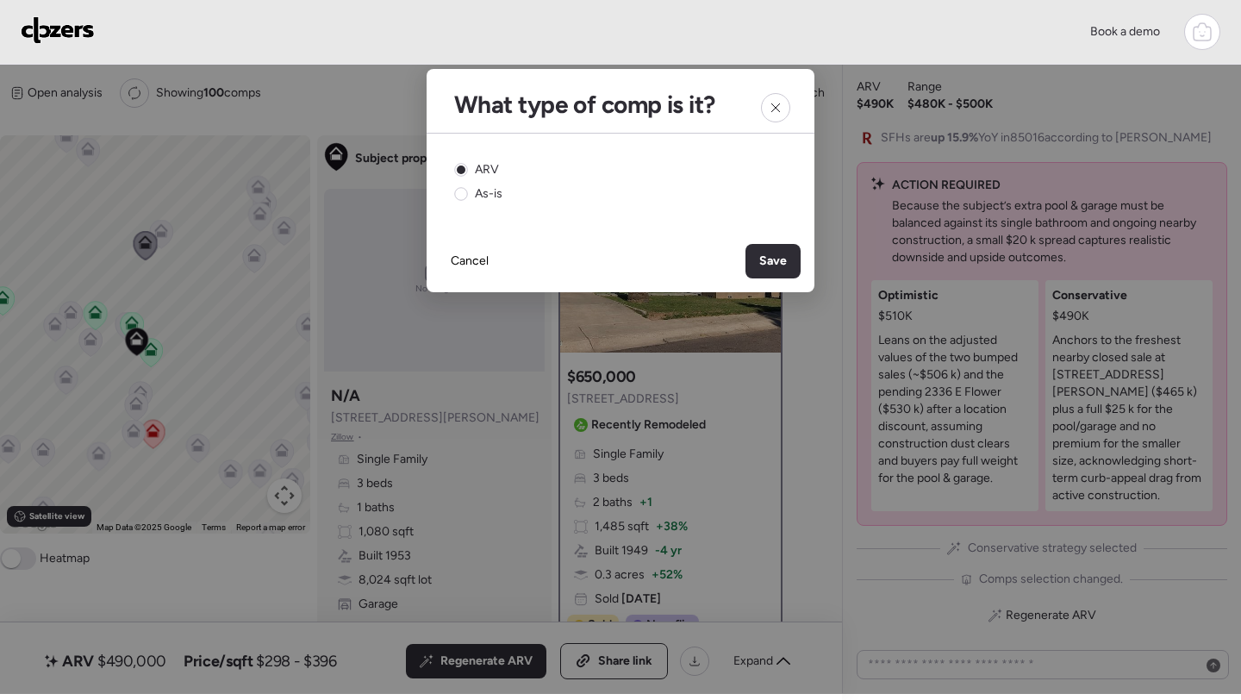
click at [782, 279] on div "Cancel Save" at bounding box center [620, 261] width 388 height 62
click at [776, 253] on span "Save" at bounding box center [773, 260] width 28 height 17
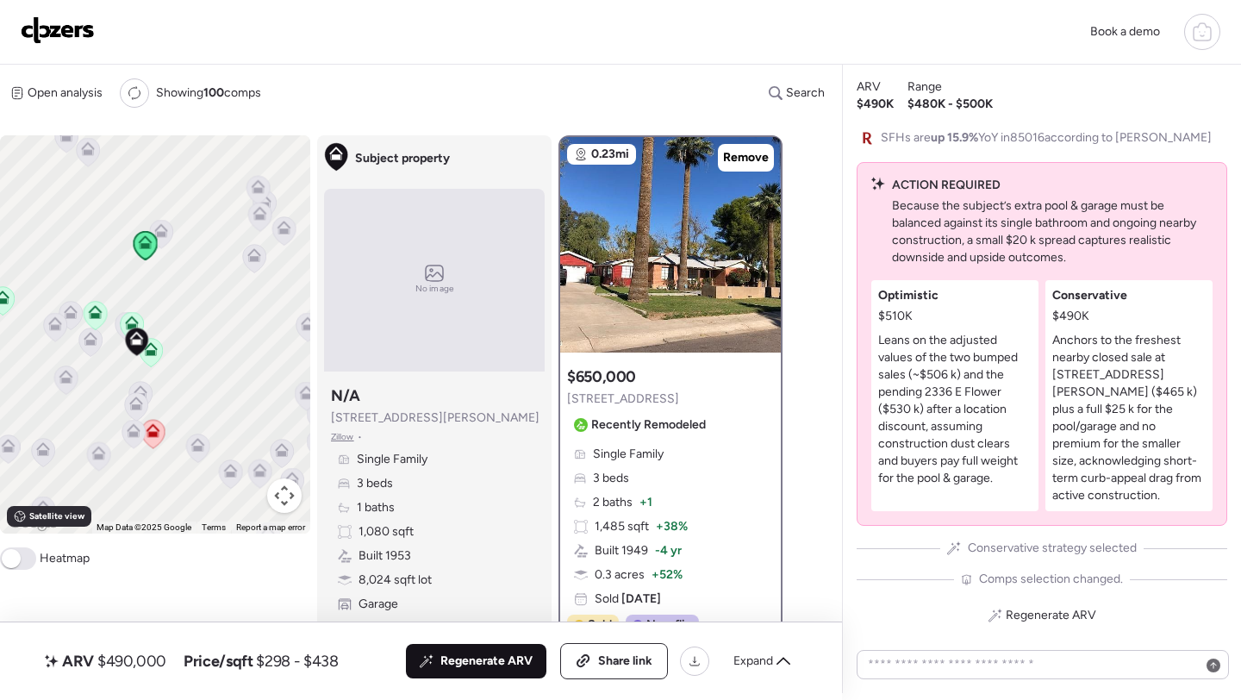
click at [495, 654] on span "Regenerate ARV" at bounding box center [486, 660] width 92 height 17
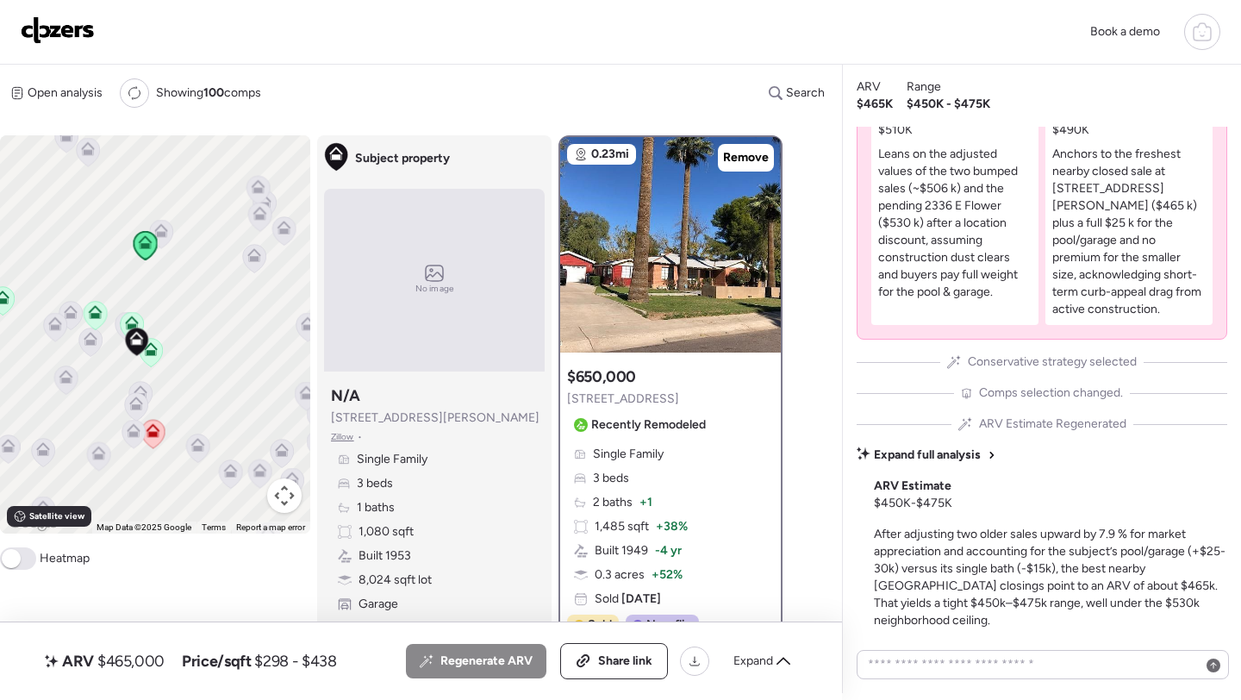
click at [131, 658] on span "$465,000" at bounding box center [130, 660] width 67 height 21
copy span "465,000"
click at [629, 657] on span "Share link" at bounding box center [625, 660] width 54 height 17
click at [73, 34] on img at bounding box center [58, 30] width 74 height 28
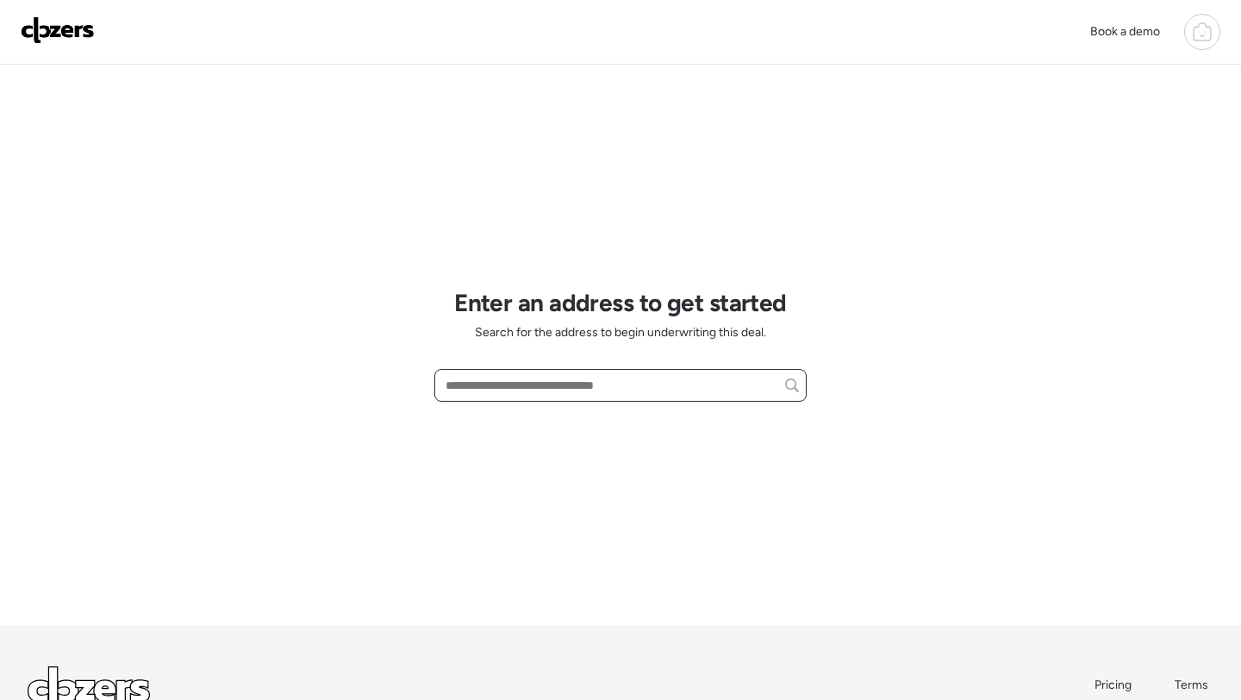
click at [513, 382] on input "text" at bounding box center [620, 385] width 357 height 24
paste input "**********"
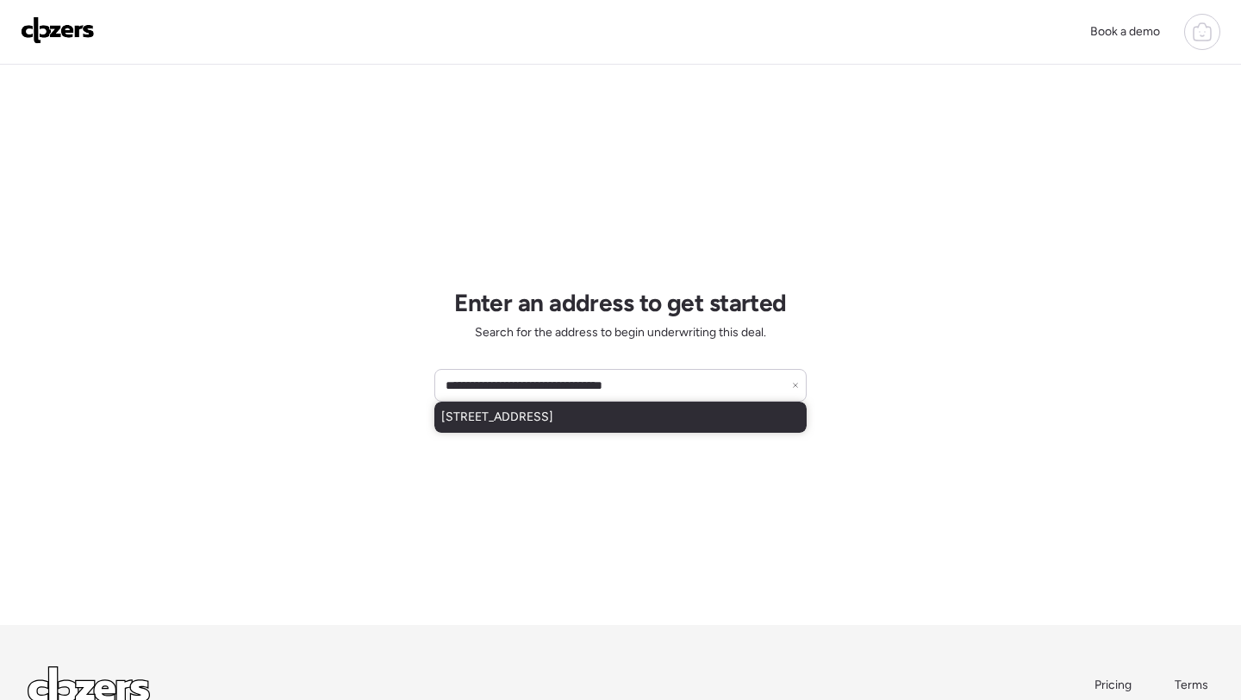
click at [534, 415] on span "2322 W Madison St, Phoenix, AZ, 85009" at bounding box center [497, 416] width 112 height 17
type input "**********"
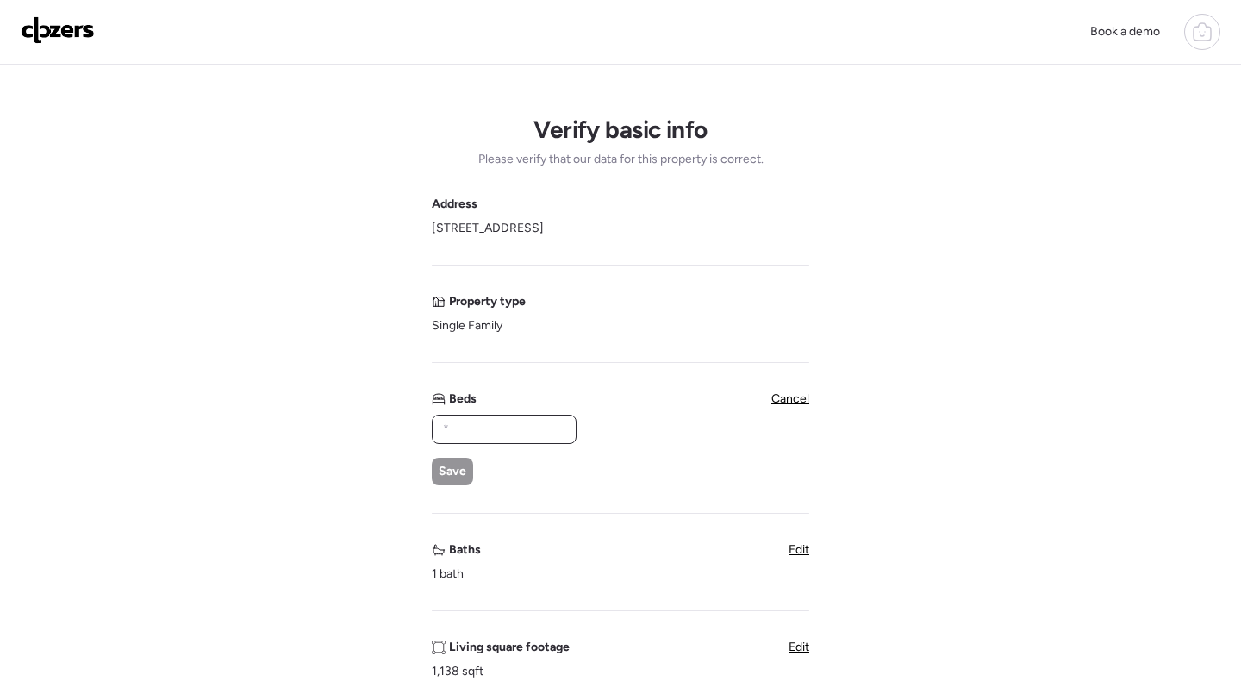
click at [478, 421] on input "text" at bounding box center [503, 429] width 129 height 24
type input "*"
click at [451, 471] on span "Save" at bounding box center [453, 471] width 28 height 17
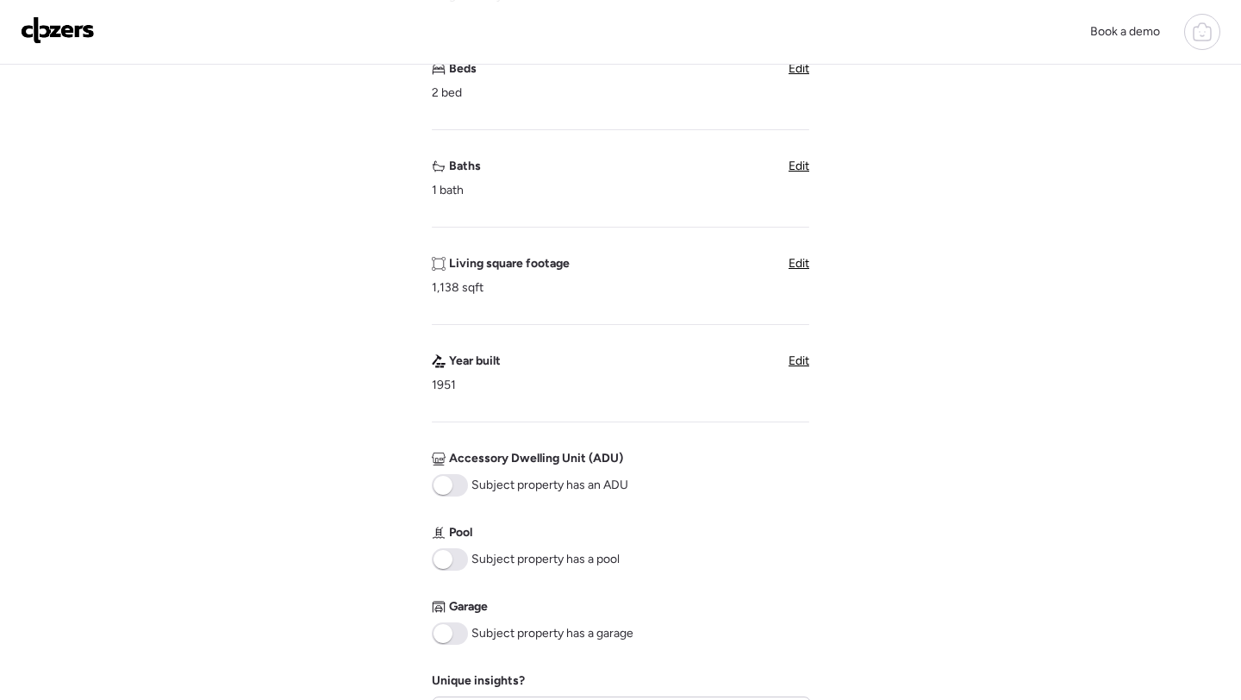
scroll to position [526, 0]
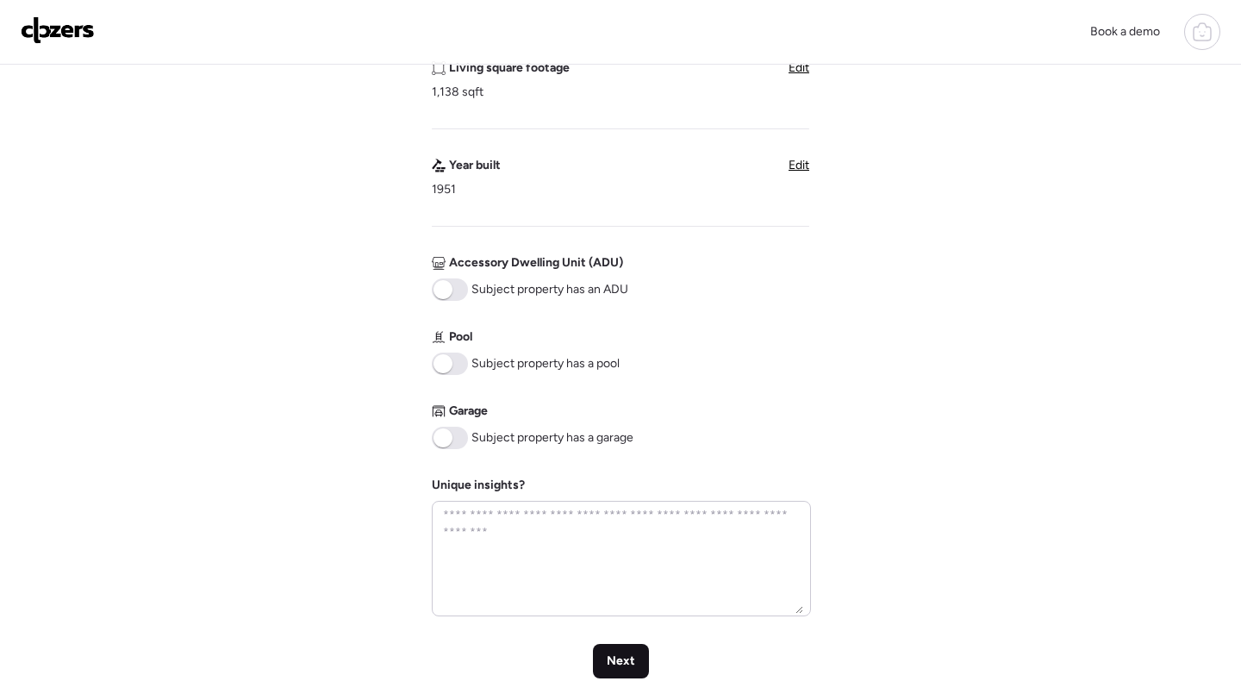
click at [609, 666] on span "Next" at bounding box center [621, 660] width 28 height 17
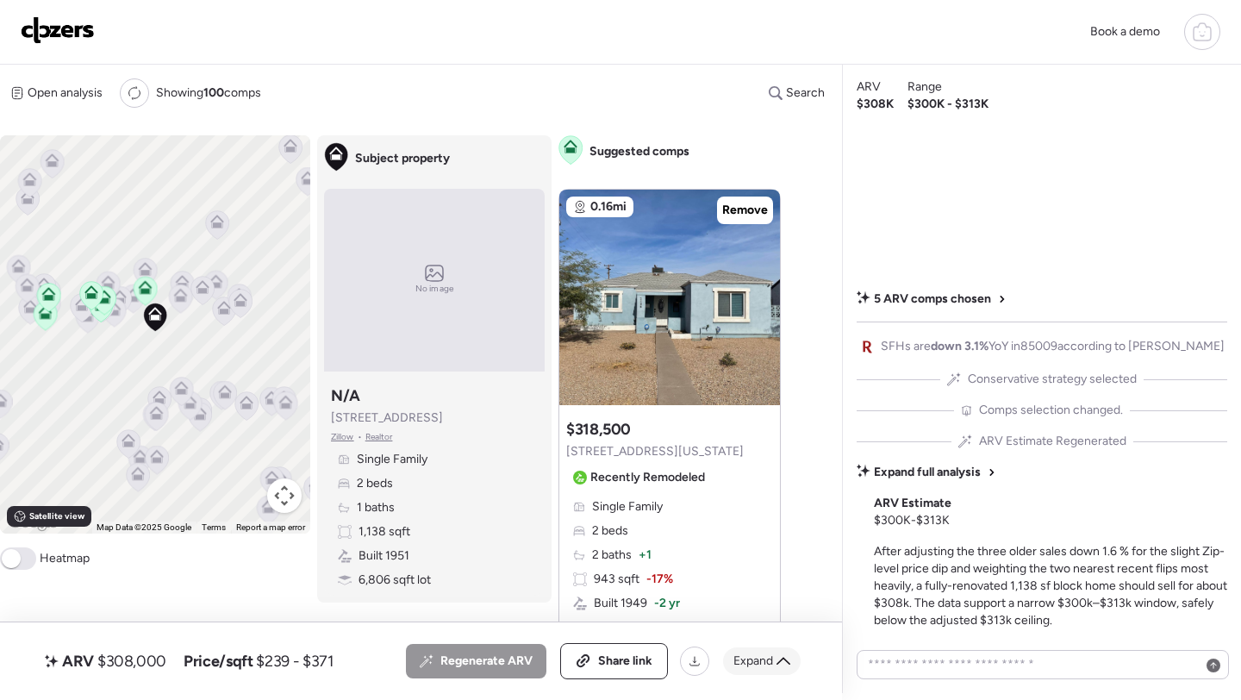
click at [745, 653] on span "Expand" at bounding box center [753, 660] width 40 height 17
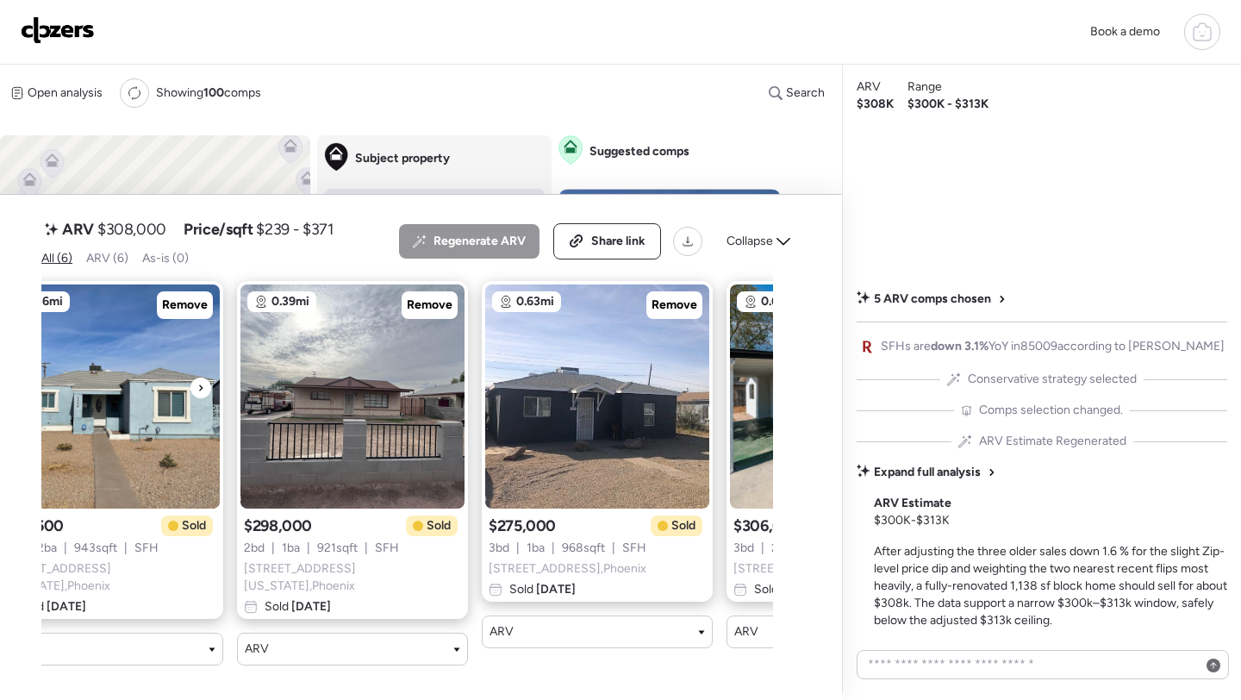
scroll to position [0, 750]
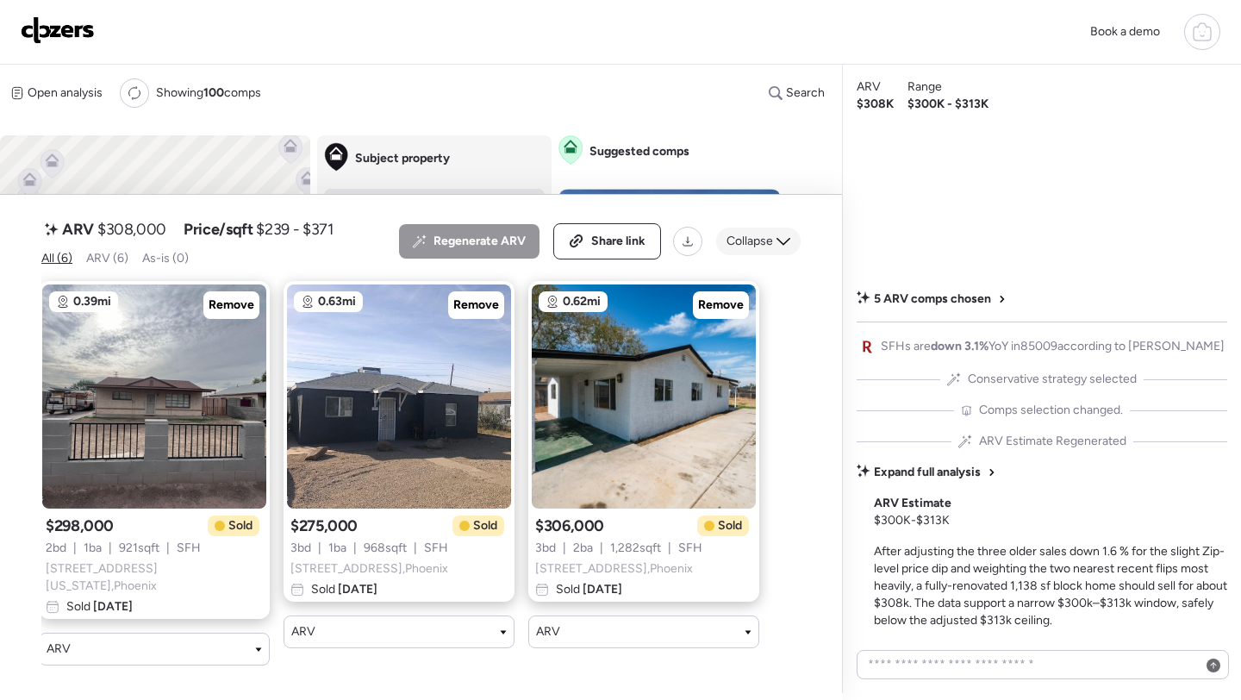
click at [761, 250] on span "Collapse" at bounding box center [749, 241] width 47 height 17
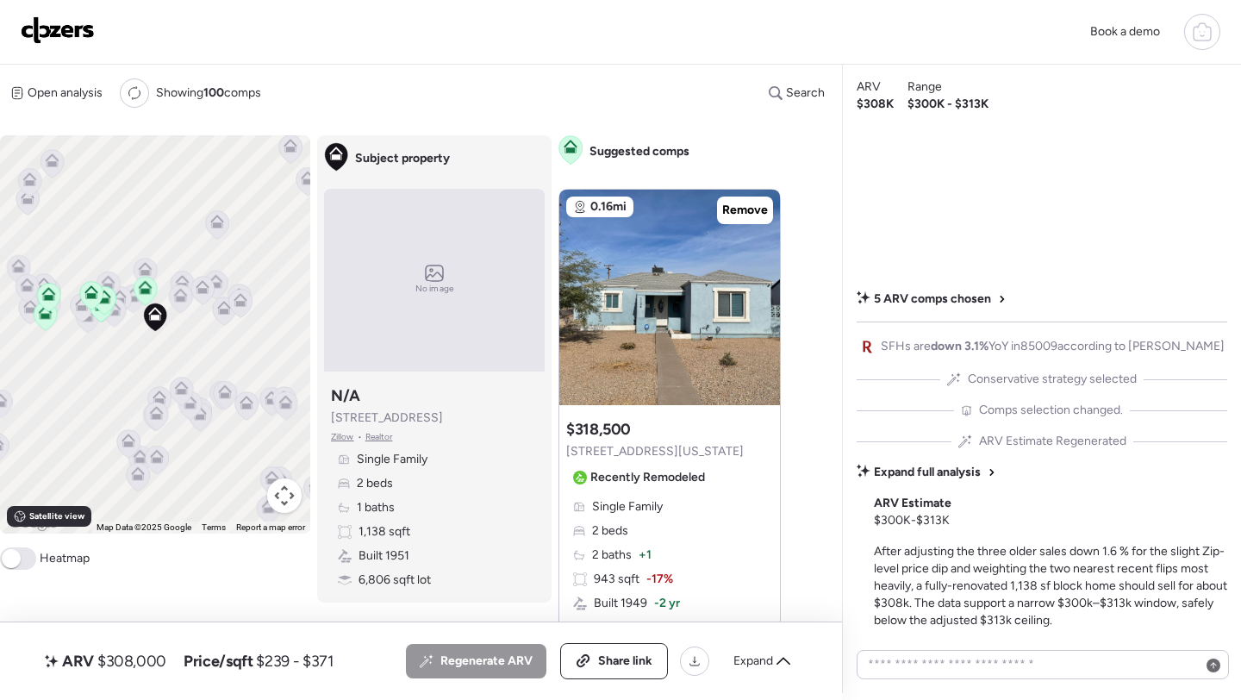
click at [136, 658] on span "$308,000" at bounding box center [131, 660] width 69 height 21
copy span "308,000"
click at [638, 664] on span "Share link" at bounding box center [625, 660] width 54 height 17
click at [83, 32] on img at bounding box center [58, 30] width 74 height 28
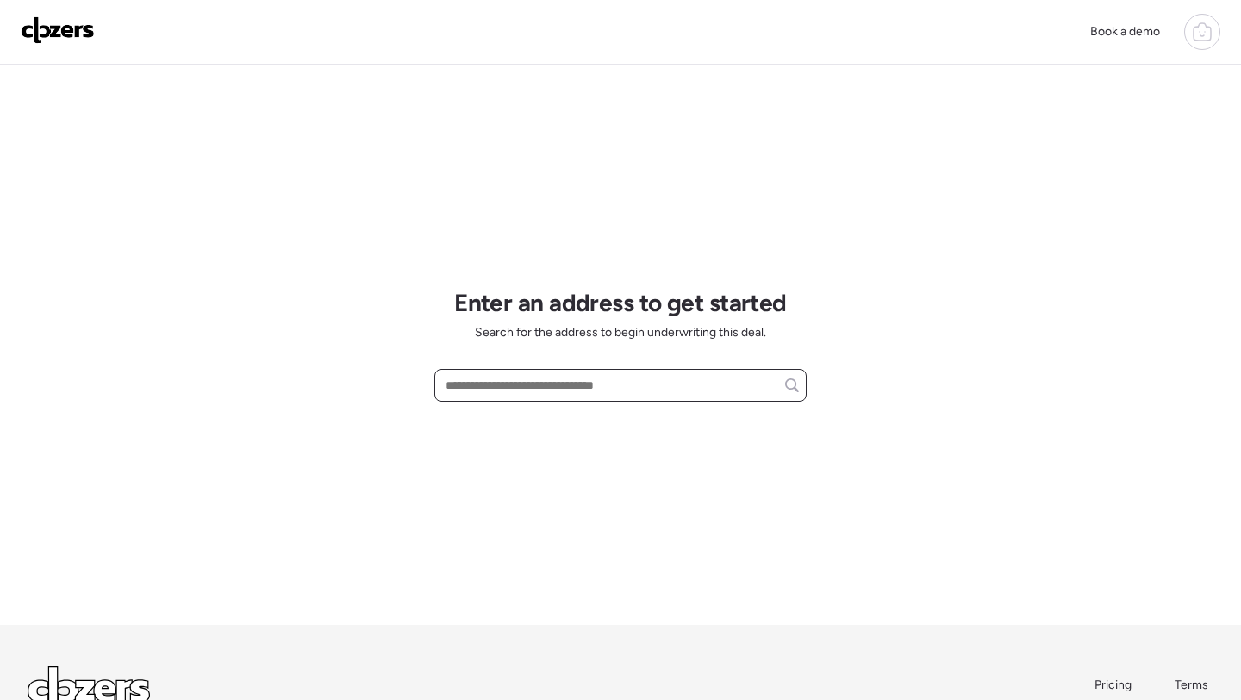
click at [503, 391] on input "text" at bounding box center [620, 385] width 357 height 24
paste input "**********"
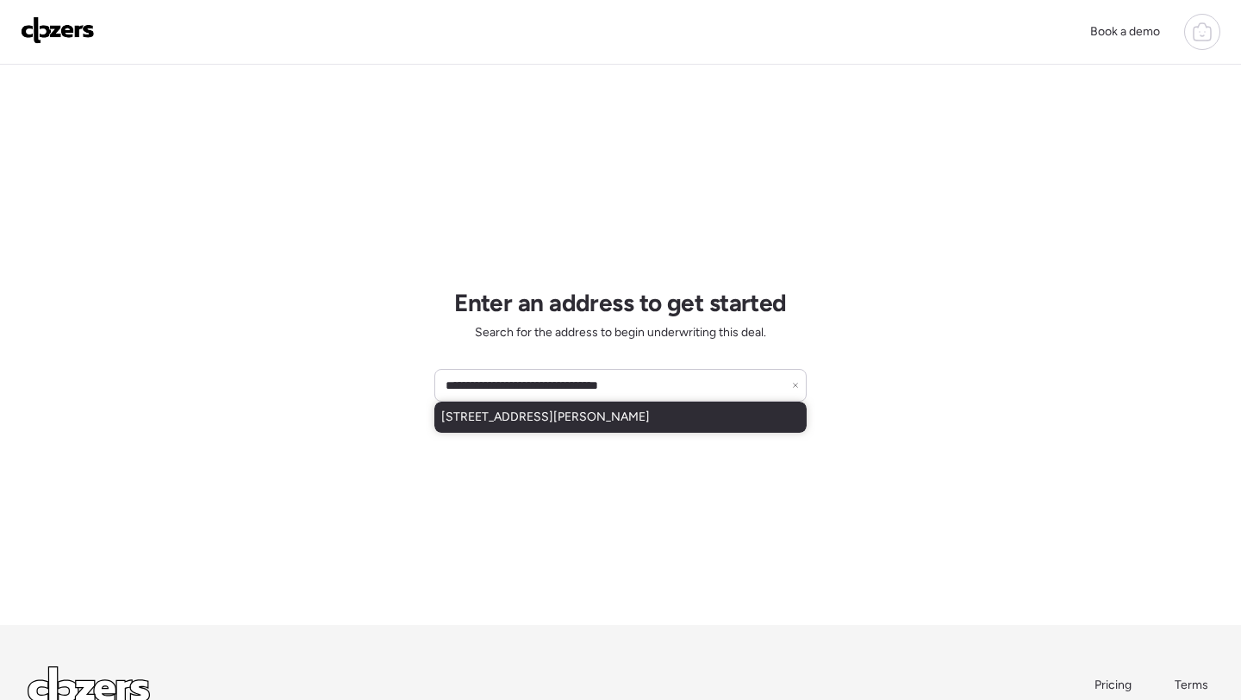
click at [520, 411] on span "2402 W Diana Ave, Phoenix, AZ, 85021" at bounding box center [545, 416] width 208 height 17
type input "**********"
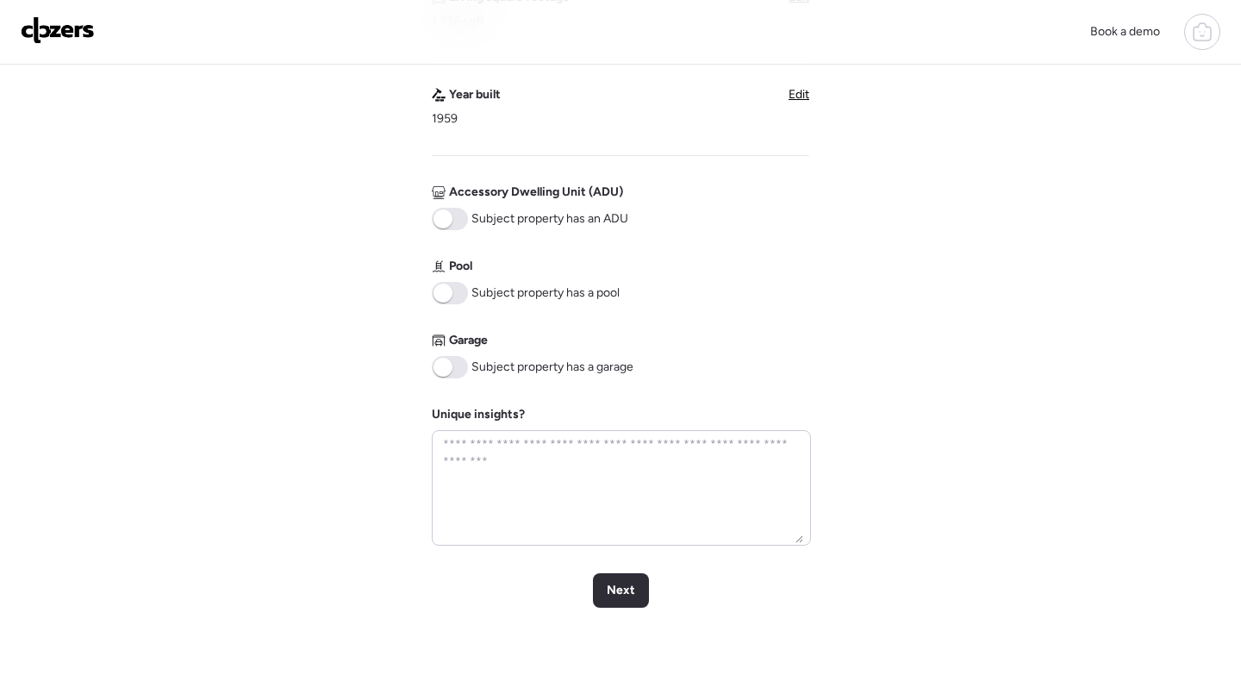
scroll to position [608, 0]
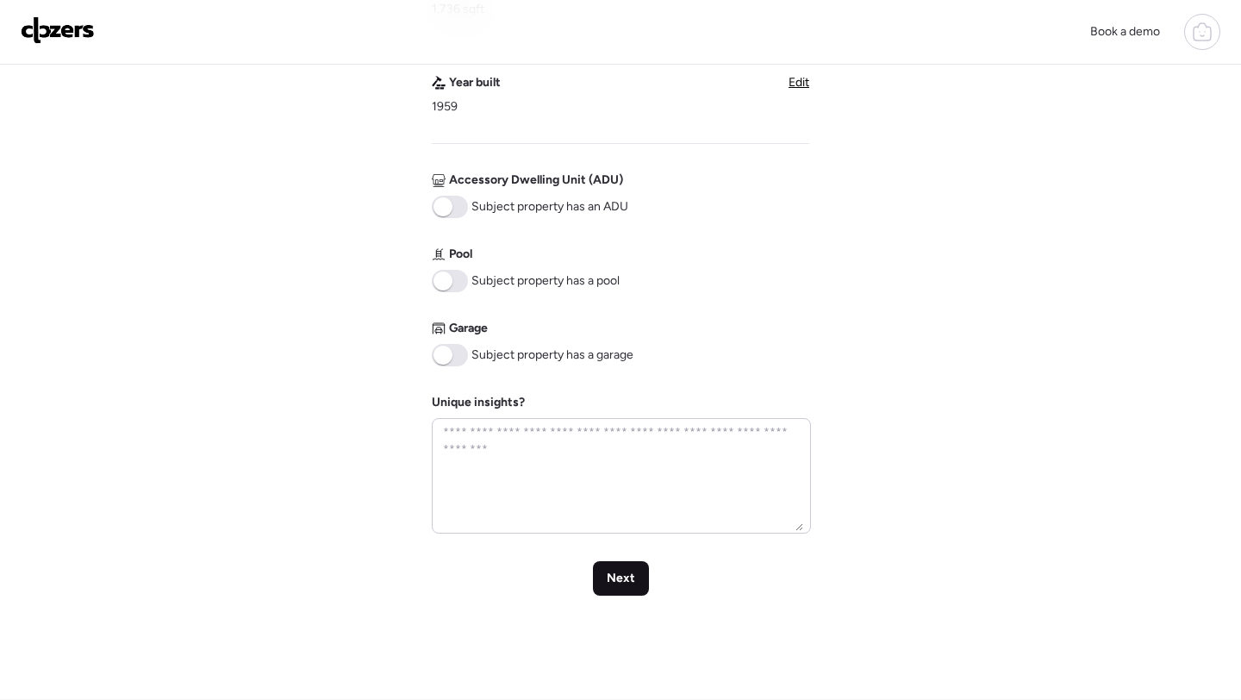
click at [607, 579] on span "Next" at bounding box center [621, 577] width 28 height 17
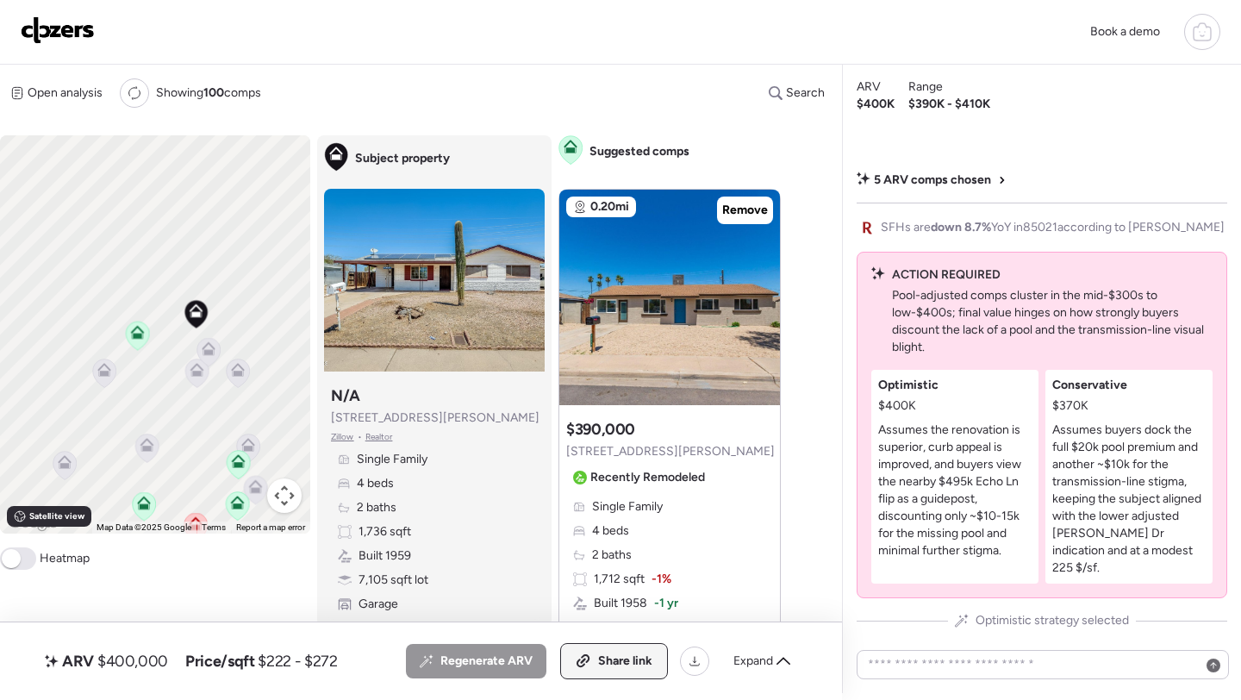
click at [596, 657] on div "Share link" at bounding box center [614, 661] width 106 height 34
click at [26, 19] on img at bounding box center [58, 30] width 74 height 28
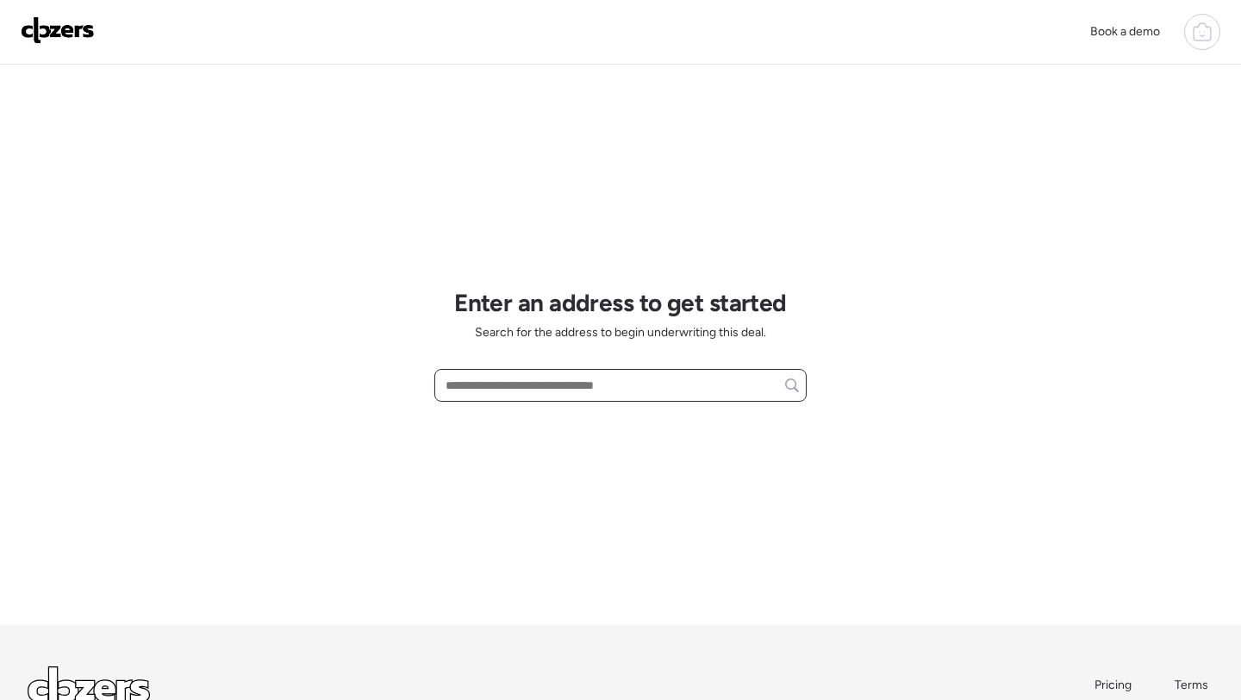
click at [500, 388] on input "text" at bounding box center [620, 385] width 357 height 24
paste input "**********"
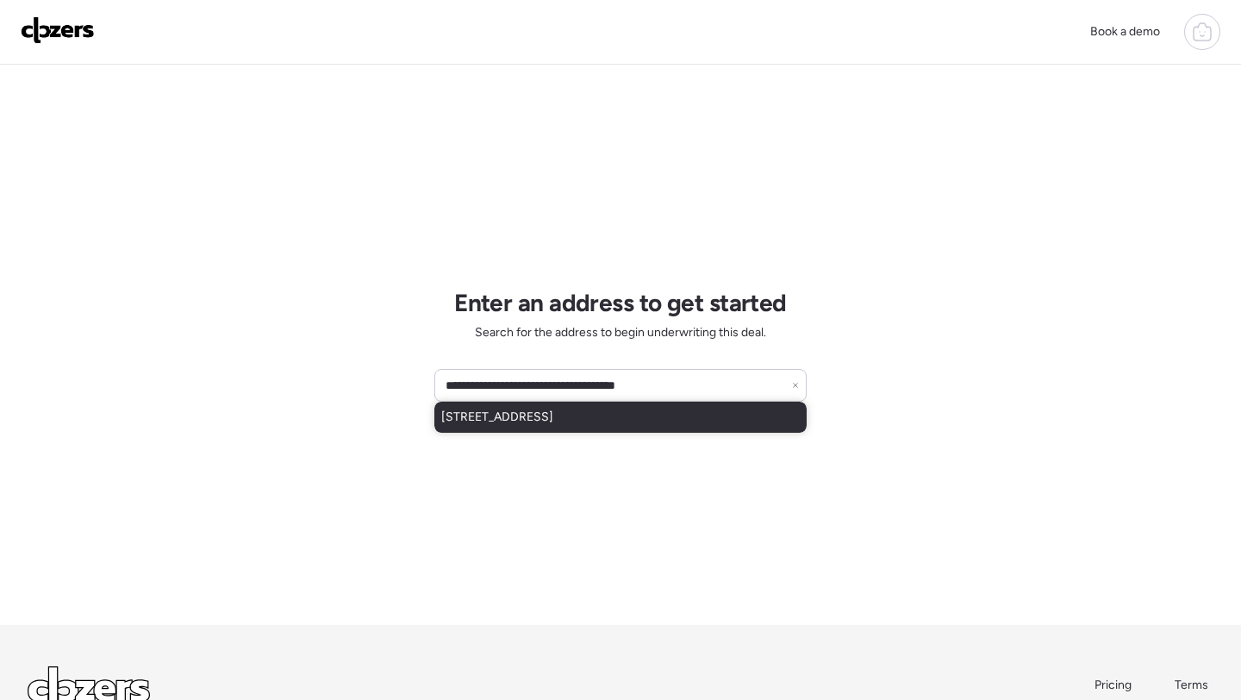
click at [502, 415] on span "[STREET_ADDRESS]" at bounding box center [497, 416] width 112 height 17
type input "**********"
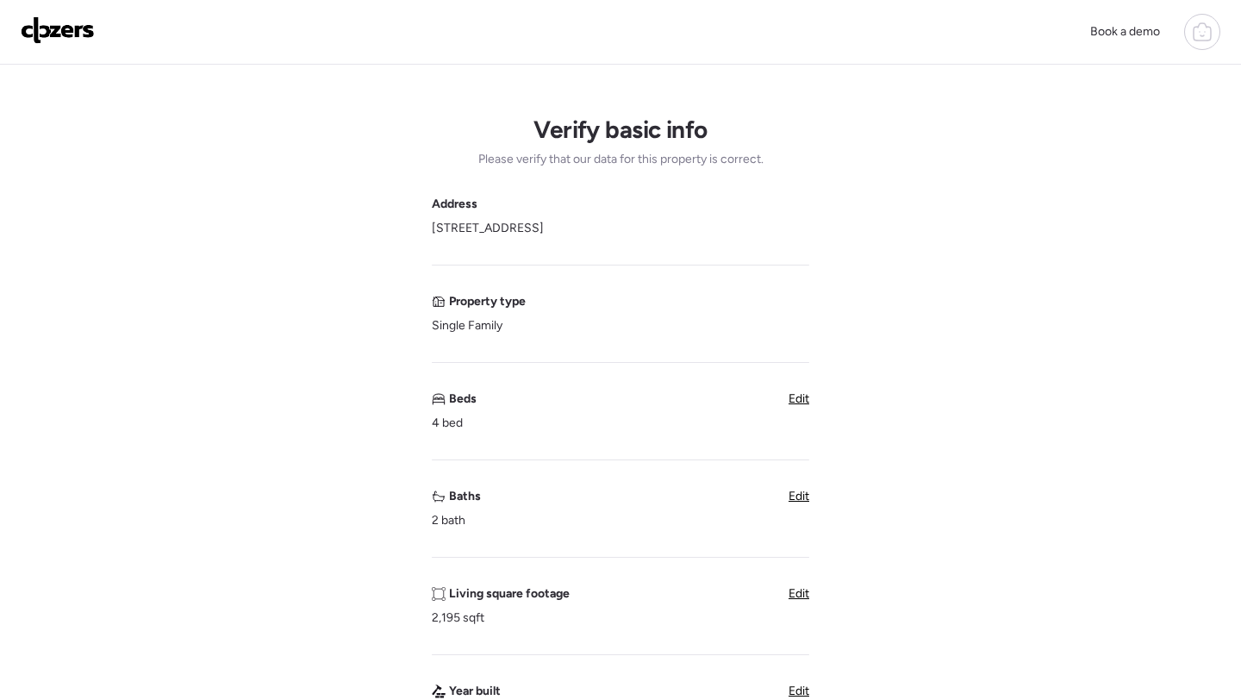
click at [794, 395] on span "Edit" at bounding box center [798, 398] width 21 height 15
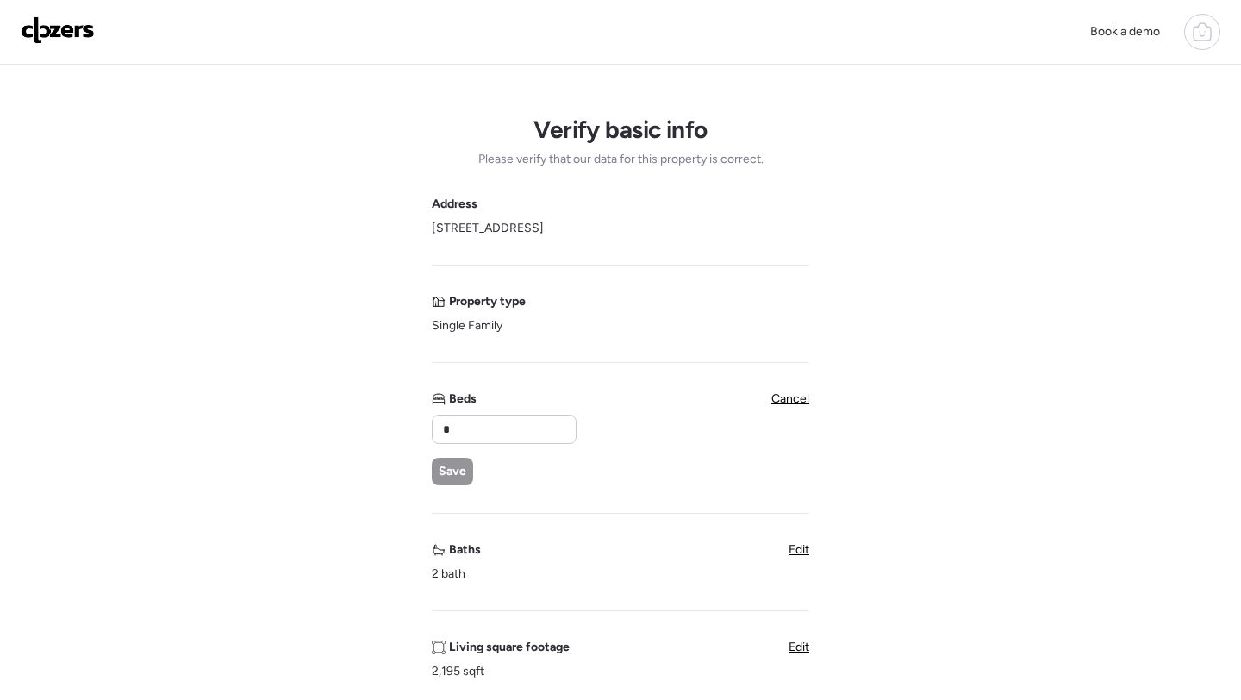
click at [507, 448] on div "* Save" at bounding box center [503, 449] width 143 height 71
click at [475, 420] on input "*" at bounding box center [503, 429] width 129 height 24
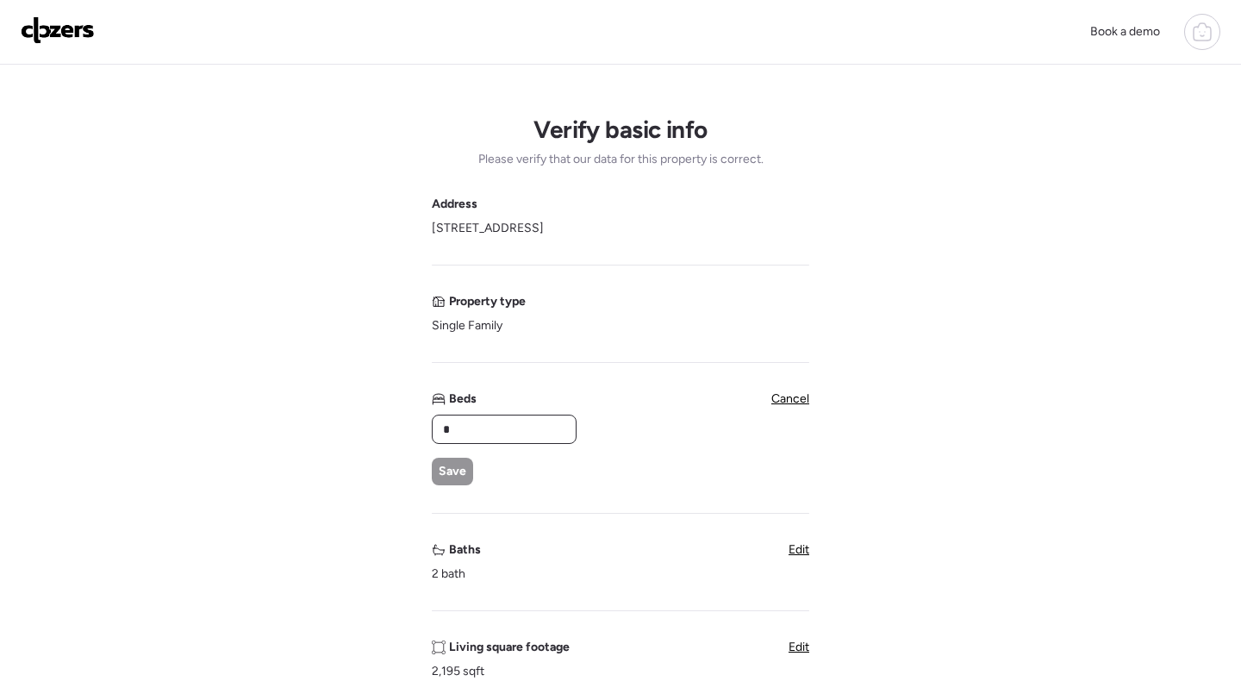
type input "*"
click at [453, 470] on span "Save" at bounding box center [453, 471] width 28 height 17
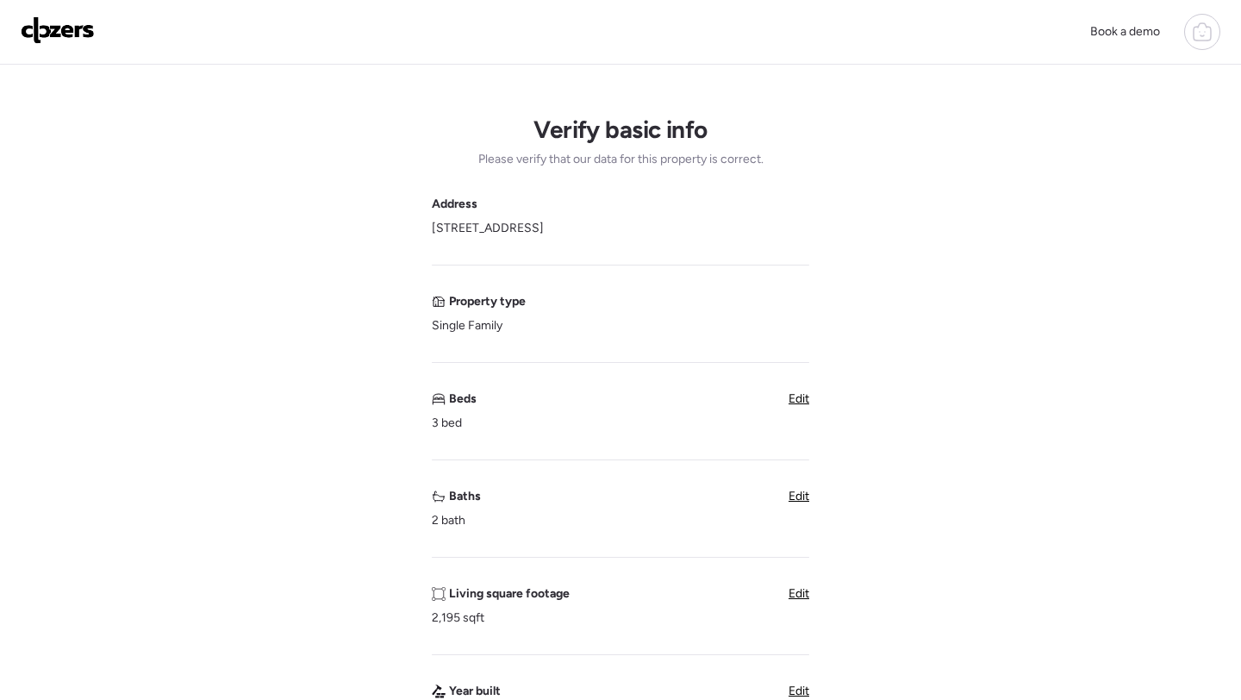
click at [799, 498] on span "Edit" at bounding box center [798, 495] width 21 height 15
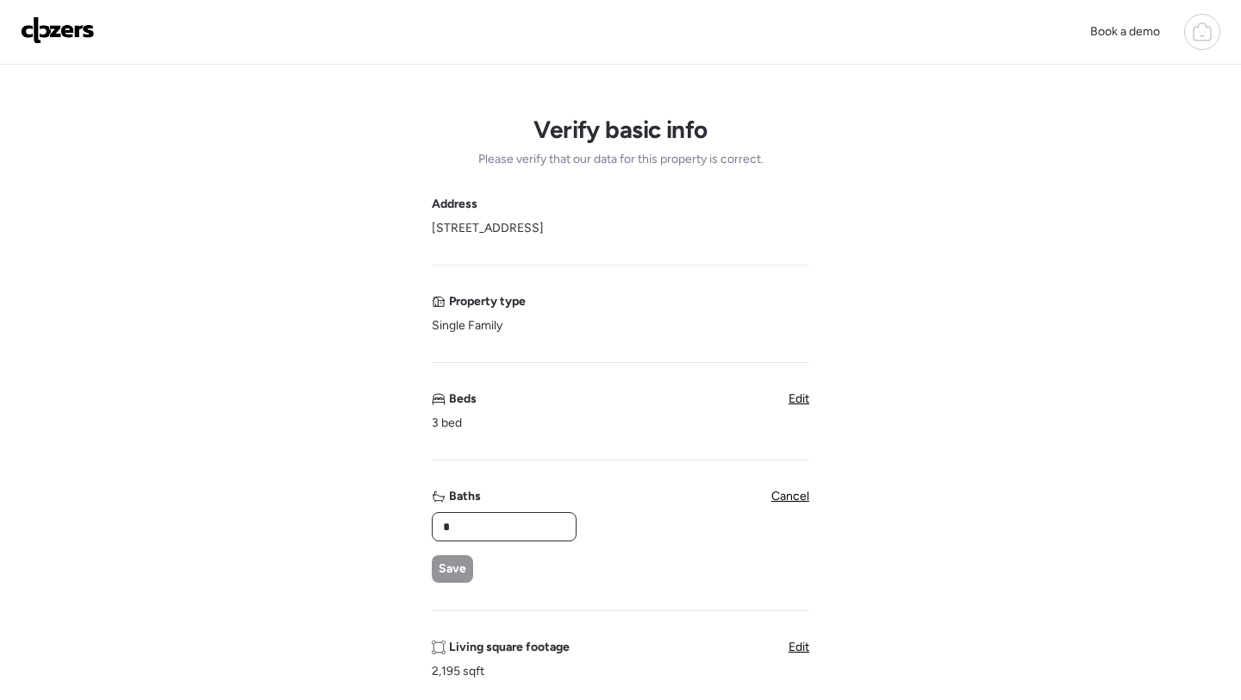
click at [531, 538] on input "*" at bounding box center [503, 526] width 129 height 24
type input "*"
click at [445, 563] on span "Save" at bounding box center [453, 568] width 28 height 17
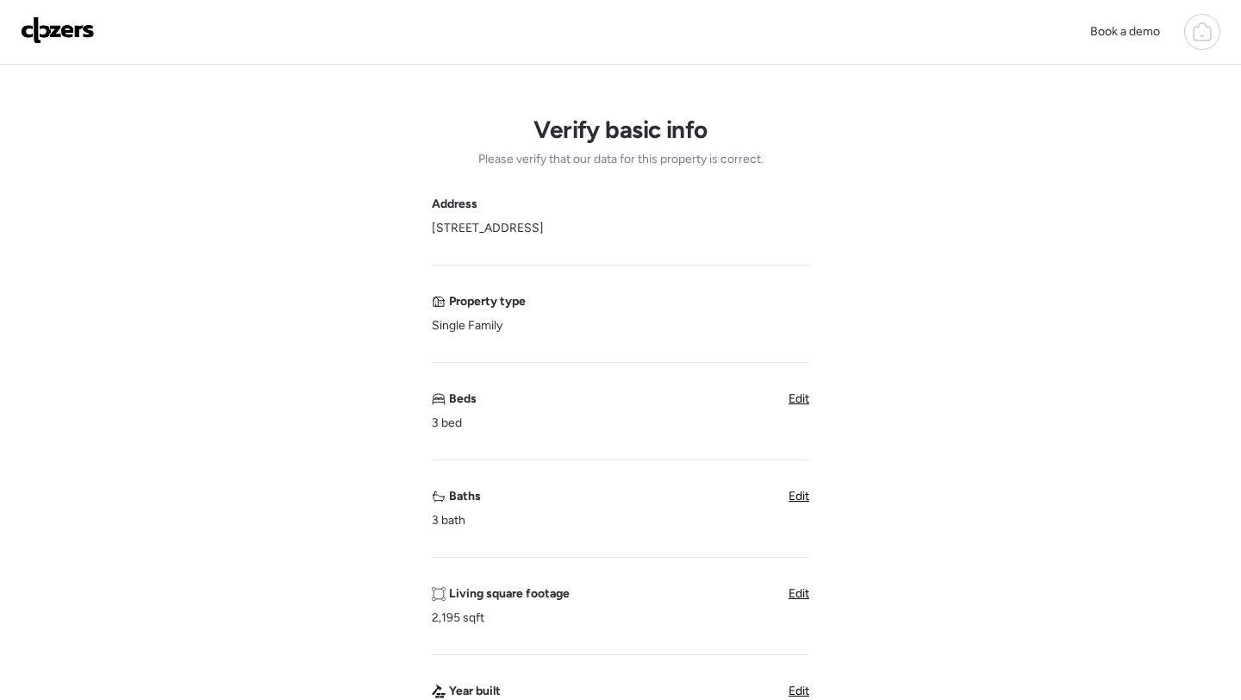
scroll to position [365, 0]
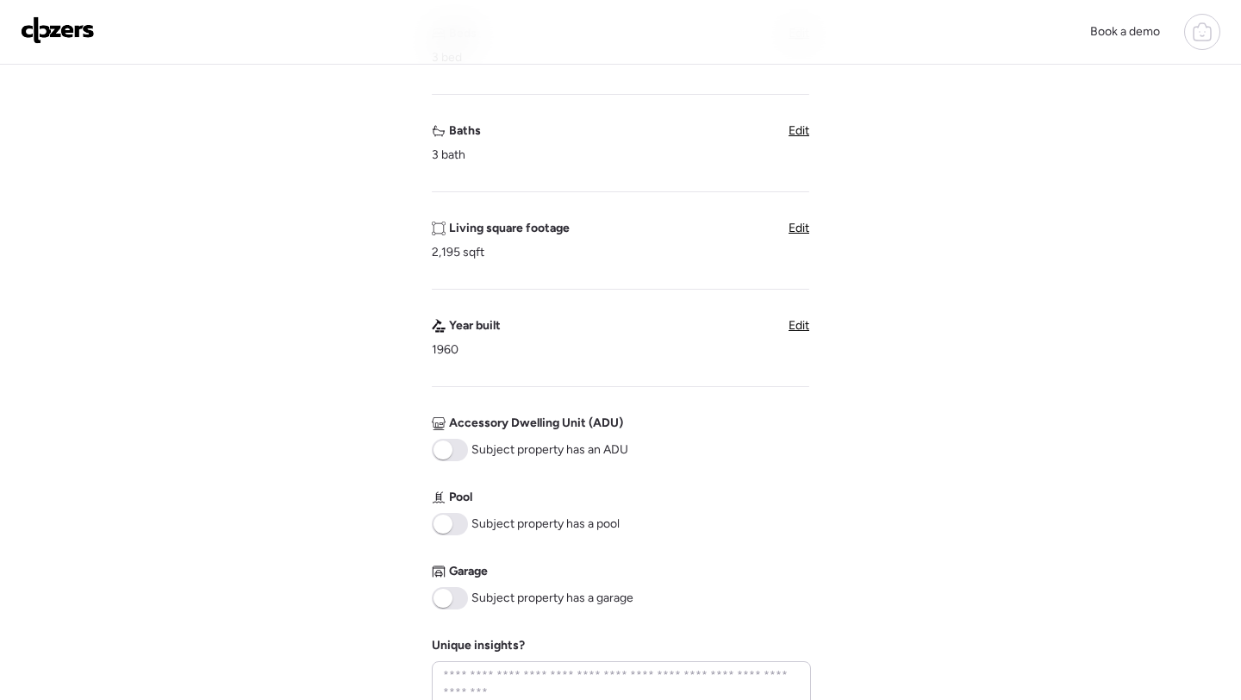
click at [454, 607] on span at bounding box center [450, 598] width 36 height 22
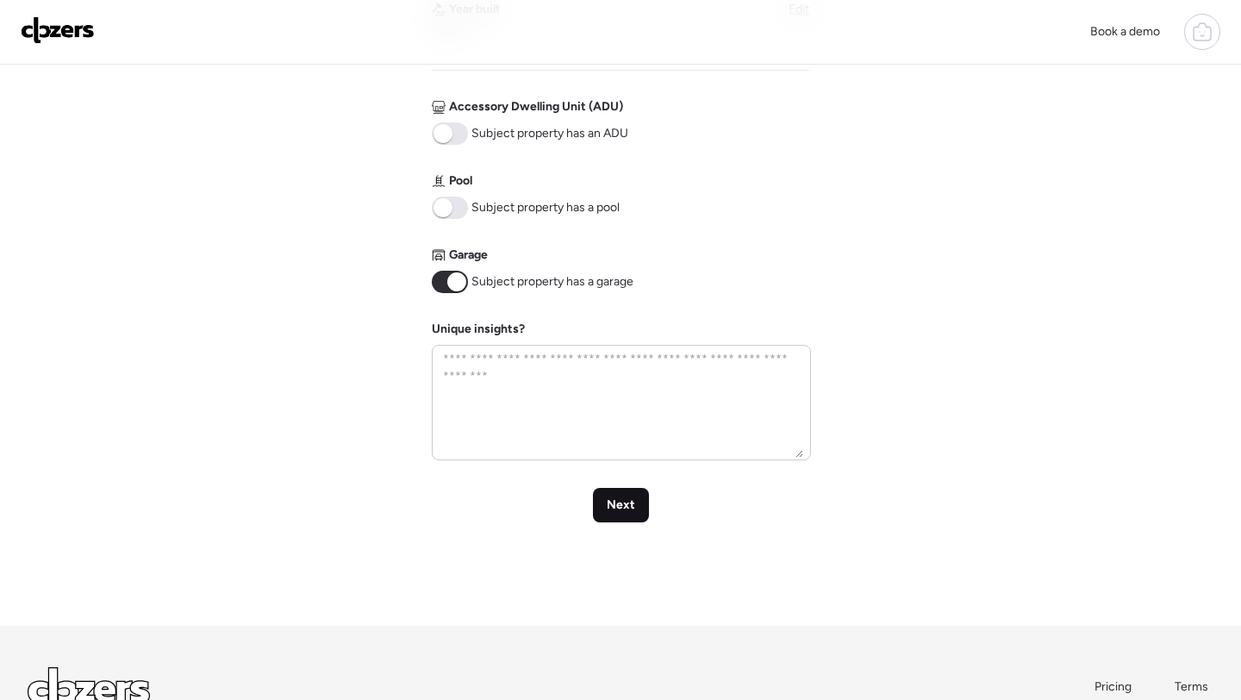
click at [613, 501] on span "Next" at bounding box center [621, 504] width 28 height 17
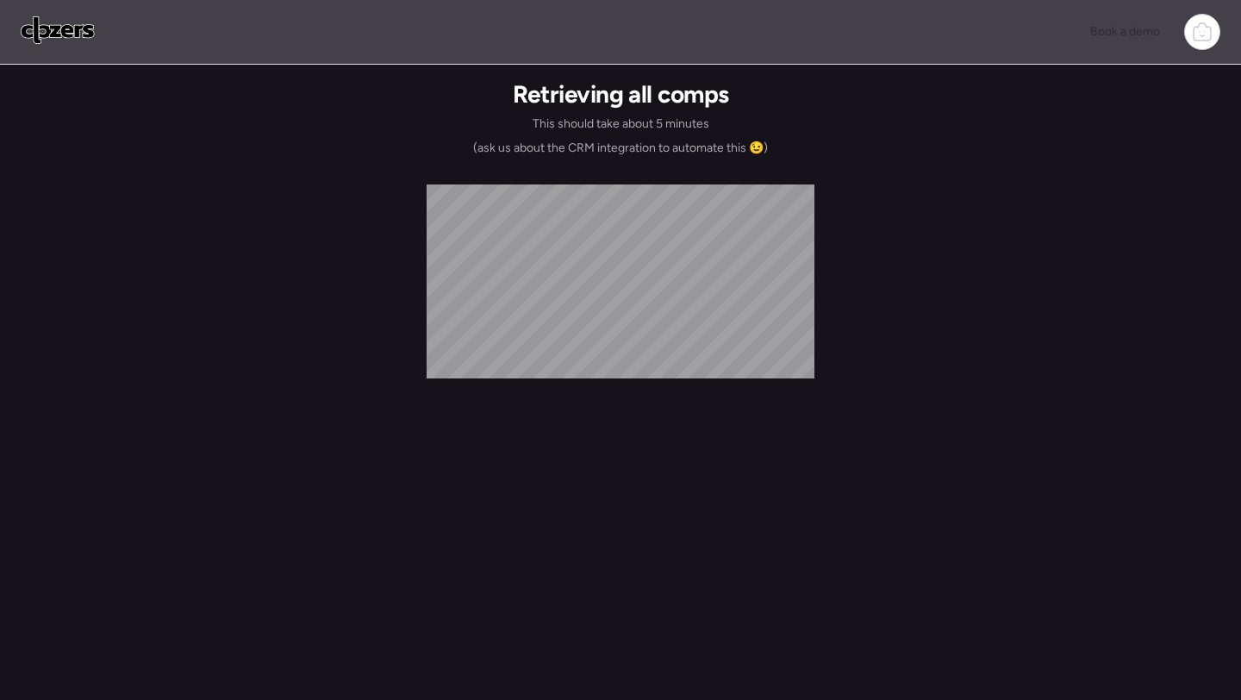
scroll to position [0, 0]
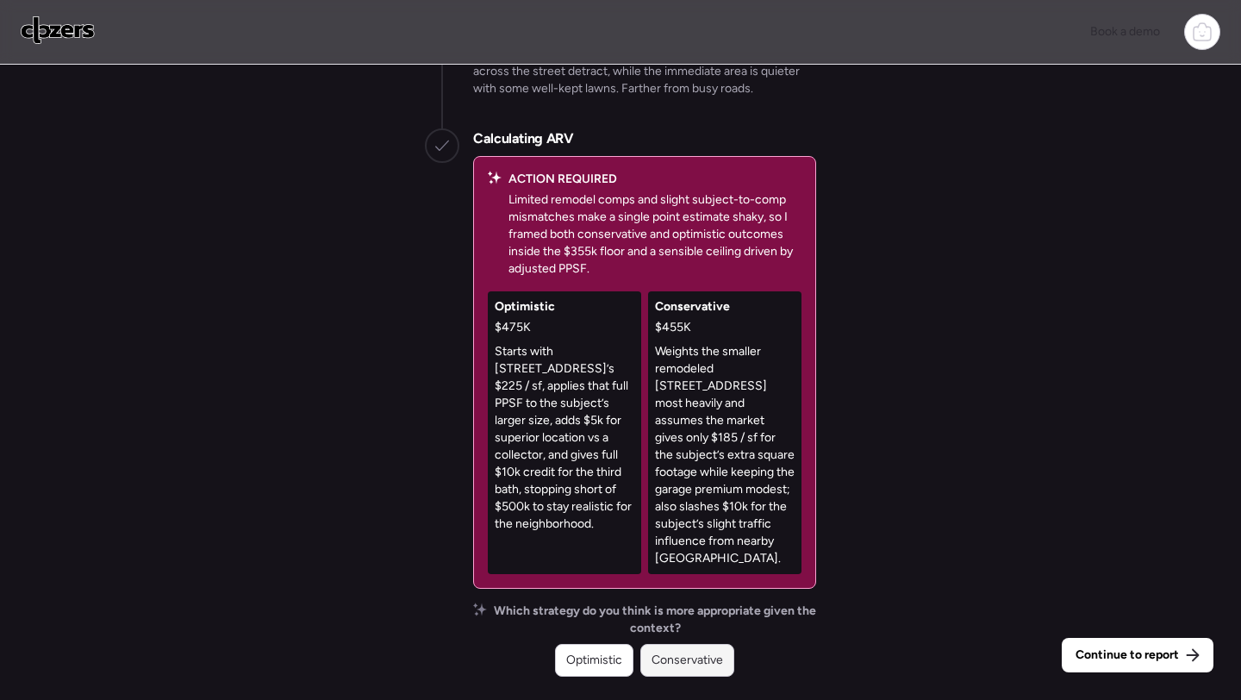
click at [673, 657] on span "Conservative" at bounding box center [687, 659] width 72 height 17
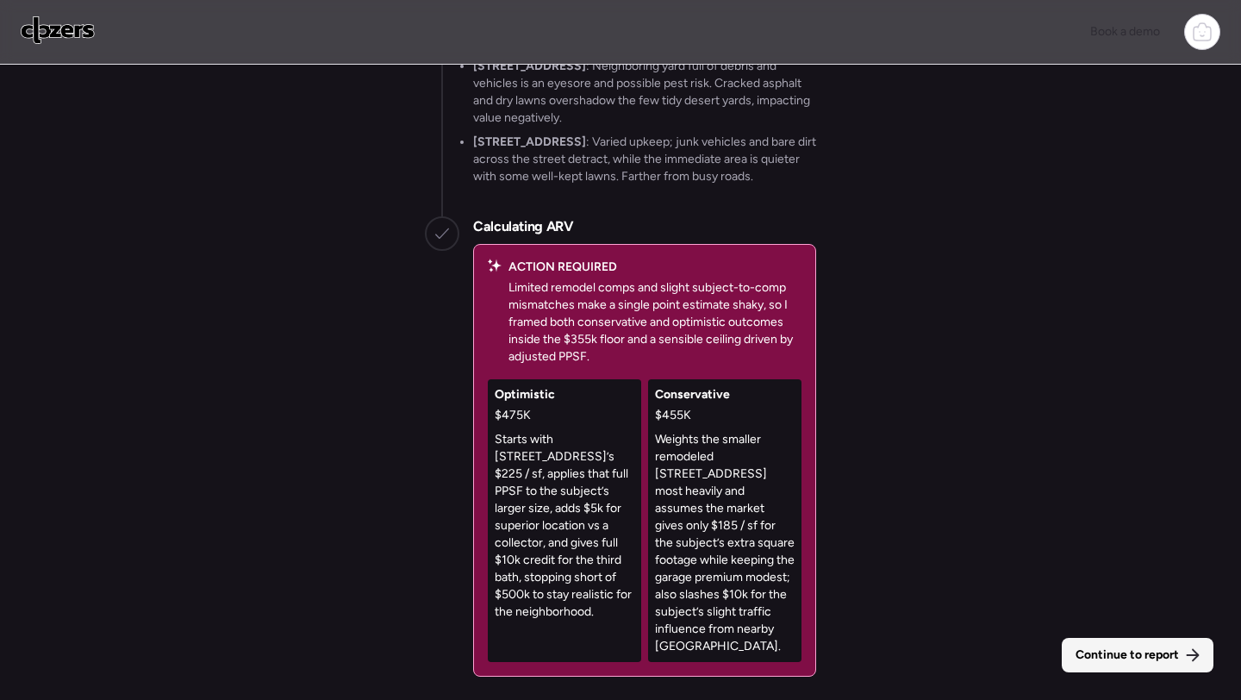
click at [1105, 644] on div "Continue to report" at bounding box center [1137, 655] width 152 height 34
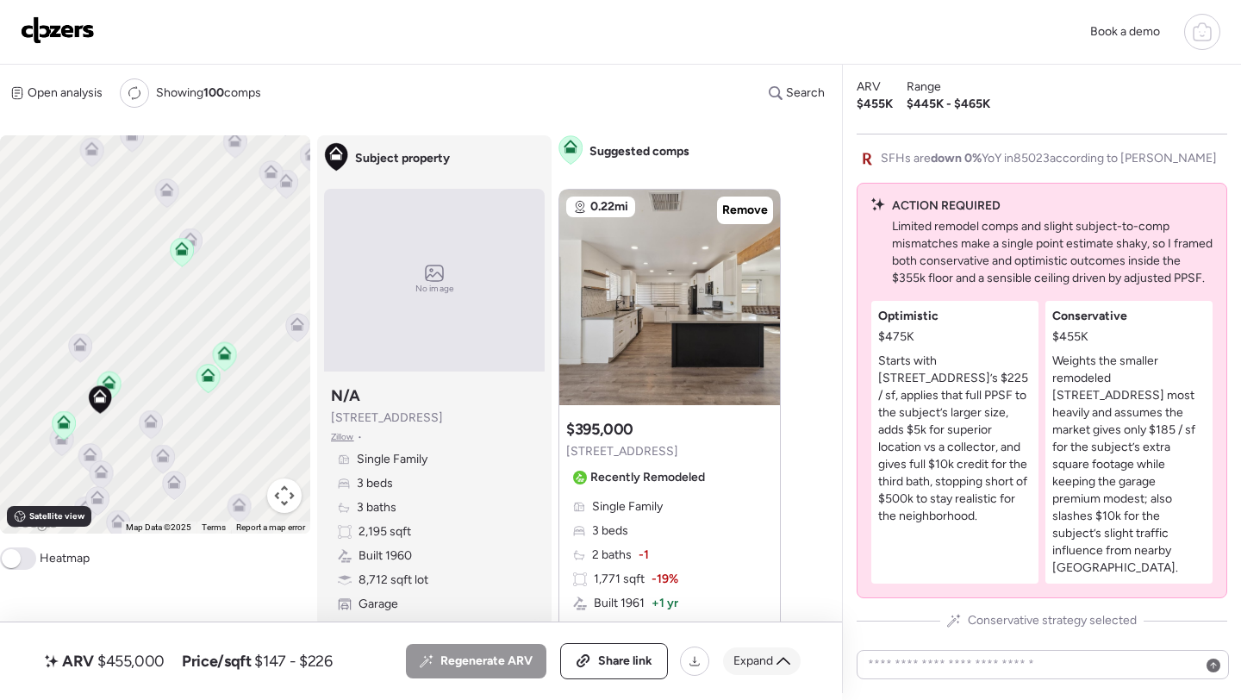
click at [749, 649] on div "Expand" at bounding box center [762, 661] width 78 height 28
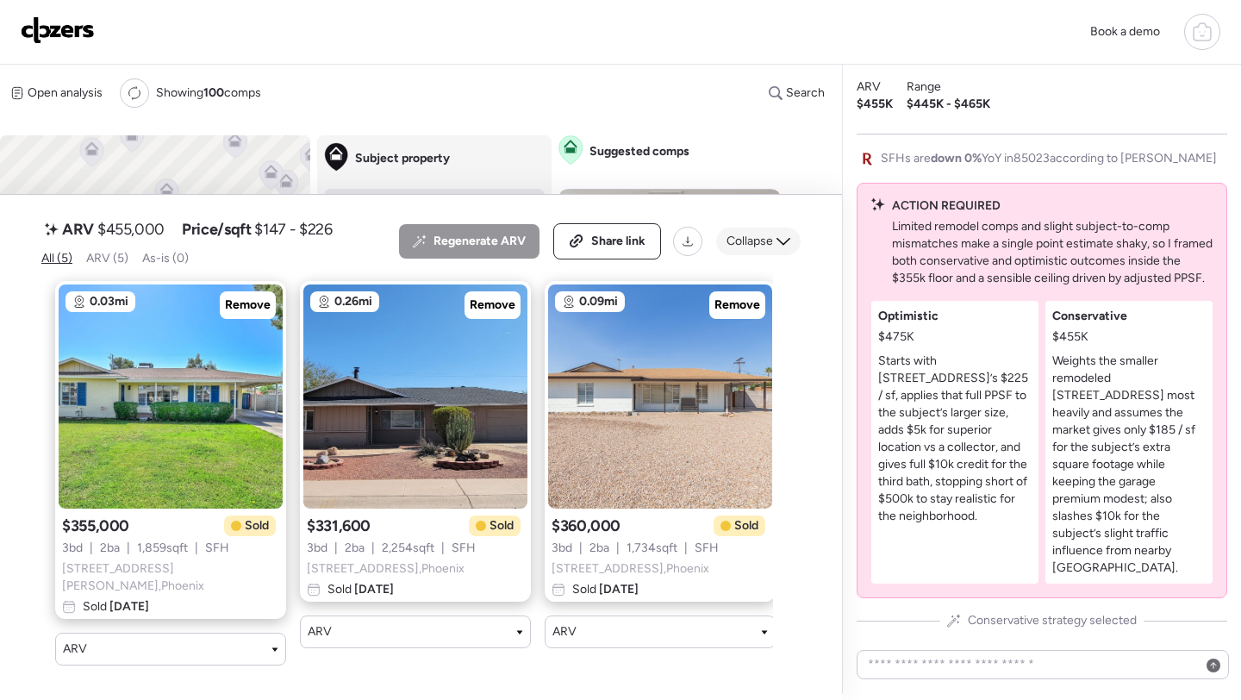
click at [775, 246] on div "Collapse" at bounding box center [758, 241] width 84 height 28
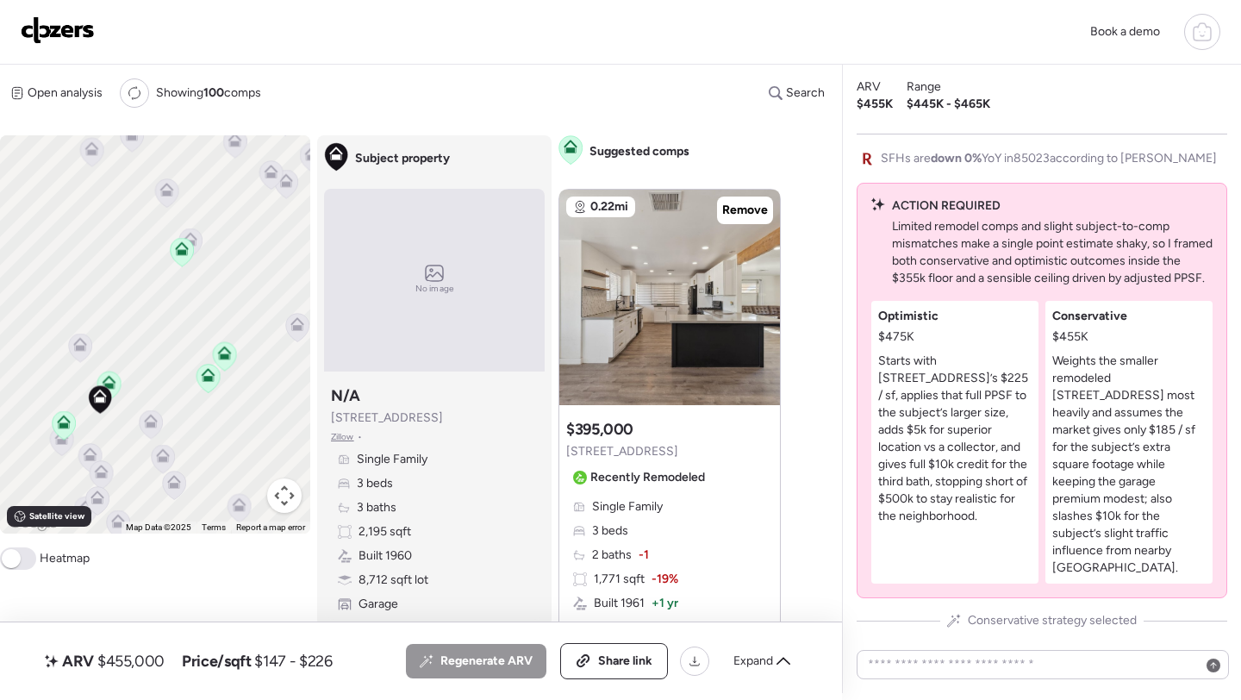
click at [140, 661] on span "$455,000" at bounding box center [130, 660] width 67 height 21
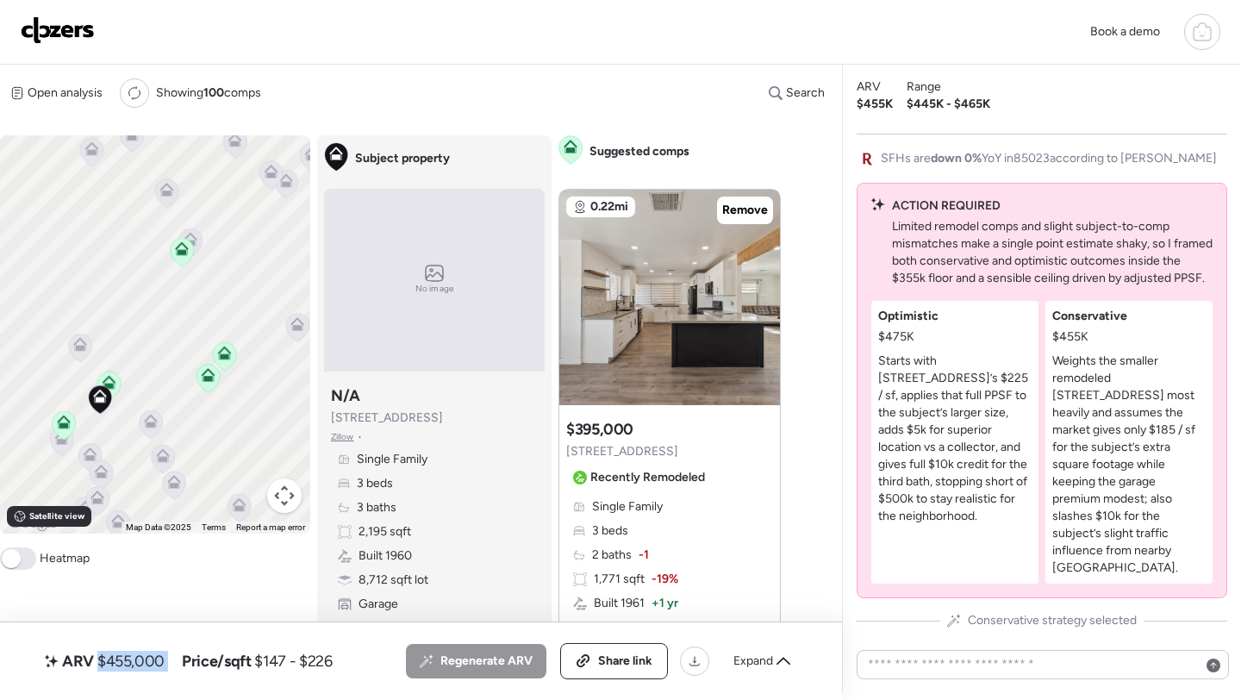
click at [140, 661] on span "$455,000" at bounding box center [130, 660] width 67 height 21
copy span "455,000"
click at [612, 664] on span "Share link" at bounding box center [625, 660] width 54 height 17
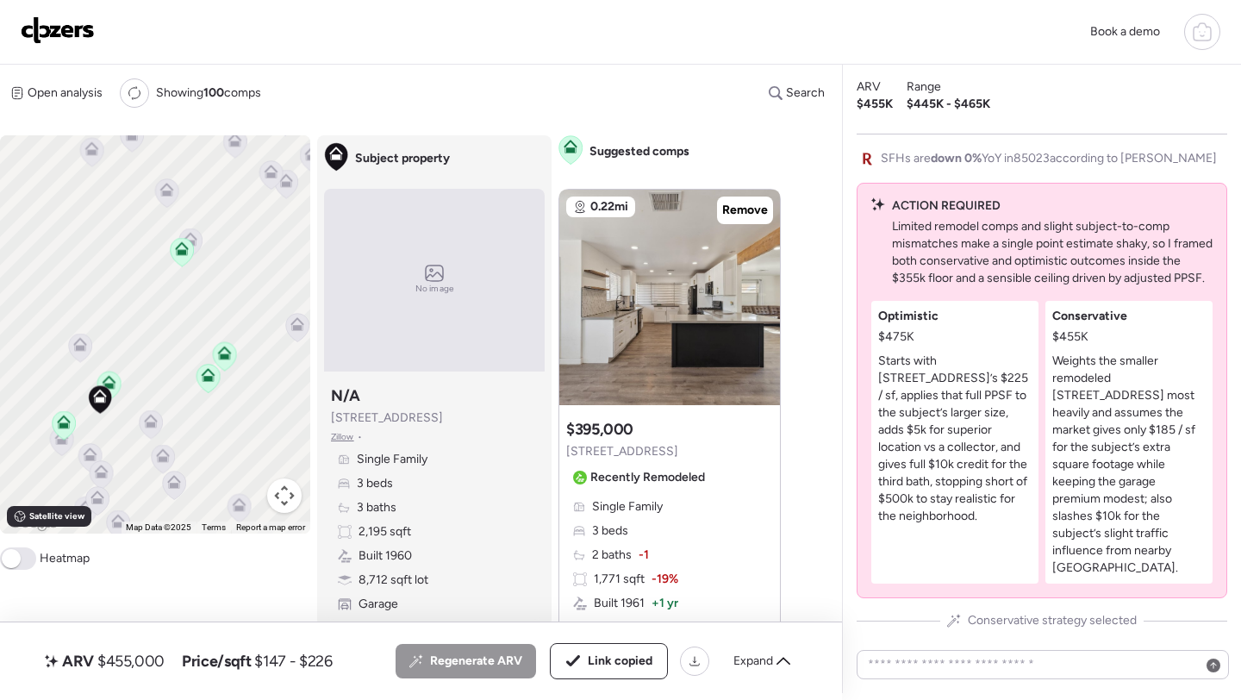
click at [72, 35] on img at bounding box center [58, 30] width 74 height 28
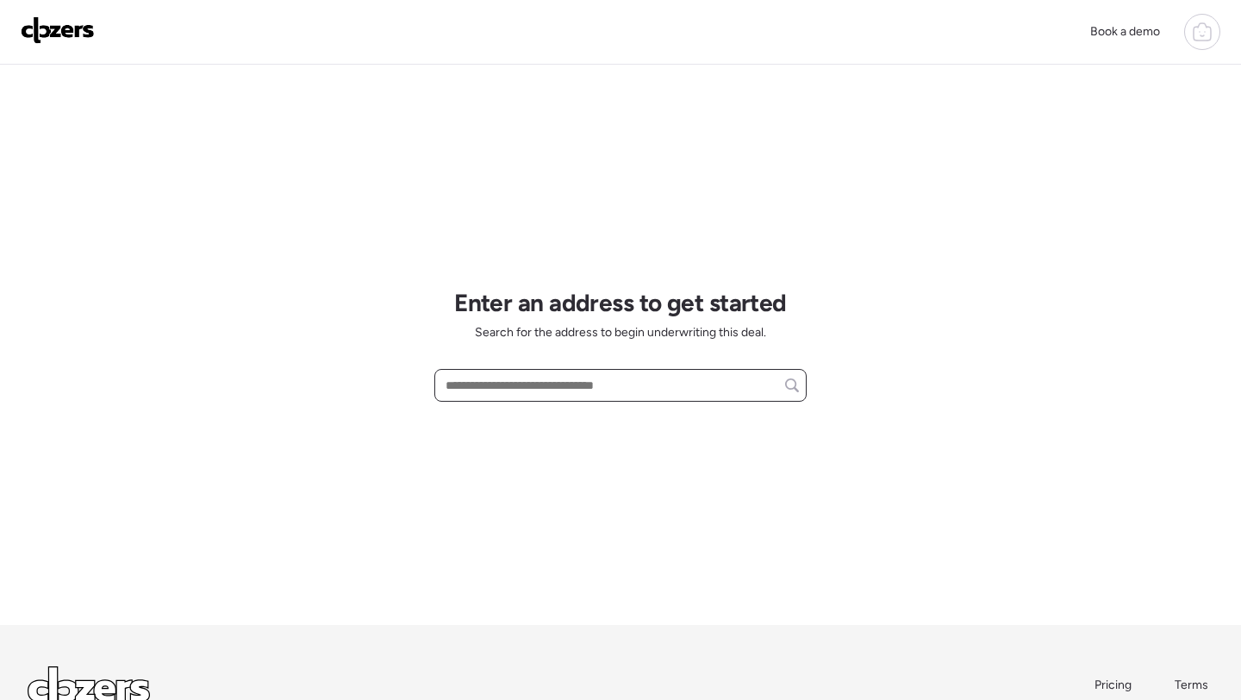
click at [558, 386] on input "text" at bounding box center [620, 385] width 357 height 24
paste input "**********"
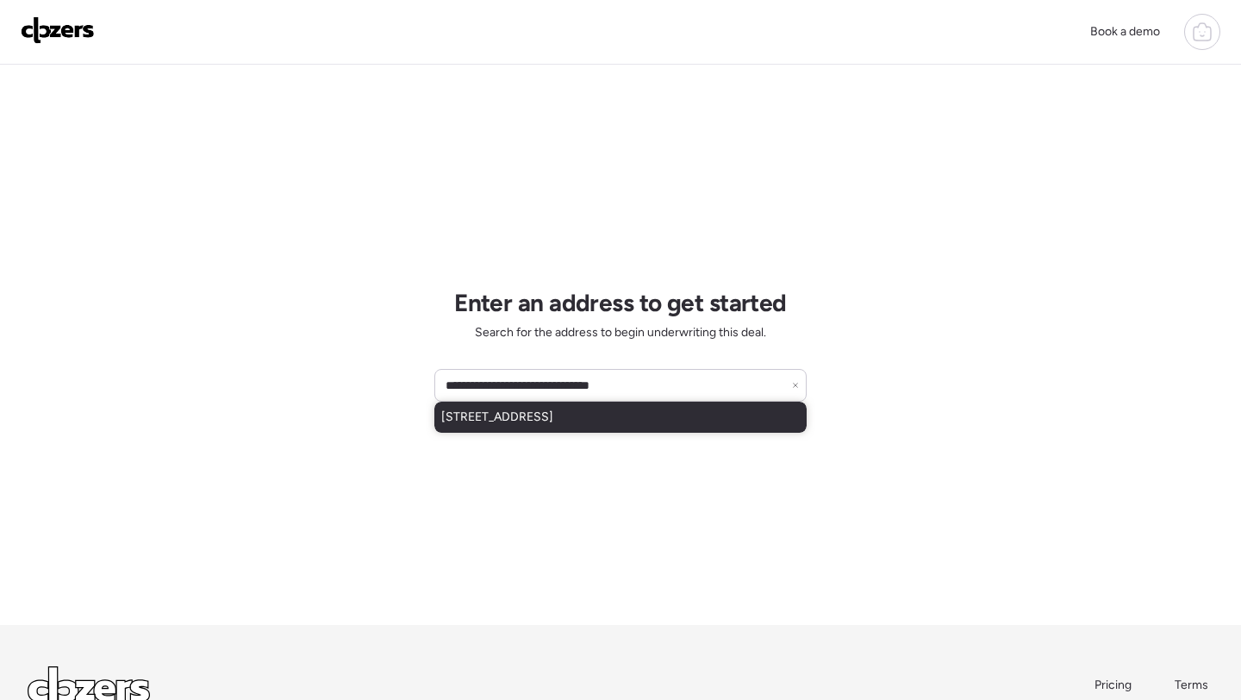
click at [556, 408] on div "[STREET_ADDRESS]" at bounding box center [620, 416] width 372 height 31
type input "**********"
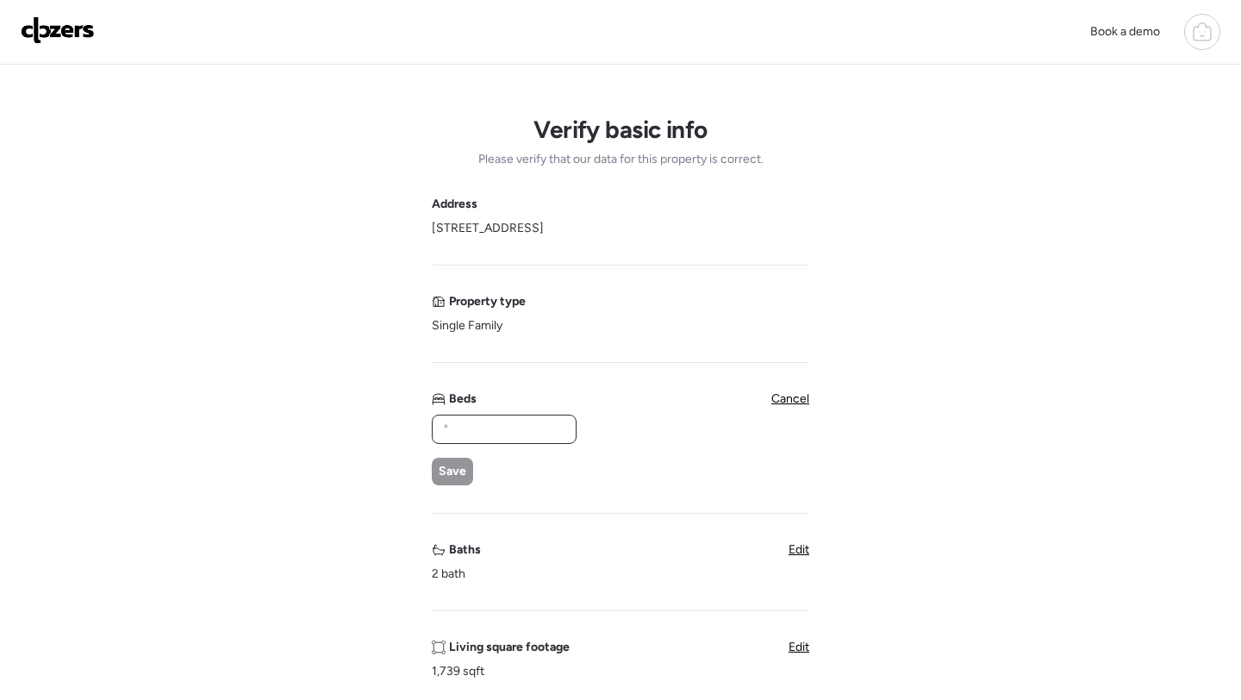
click at [470, 433] on input "text" at bounding box center [503, 429] width 129 height 24
type input "*"
click at [456, 464] on span "Save" at bounding box center [453, 471] width 28 height 17
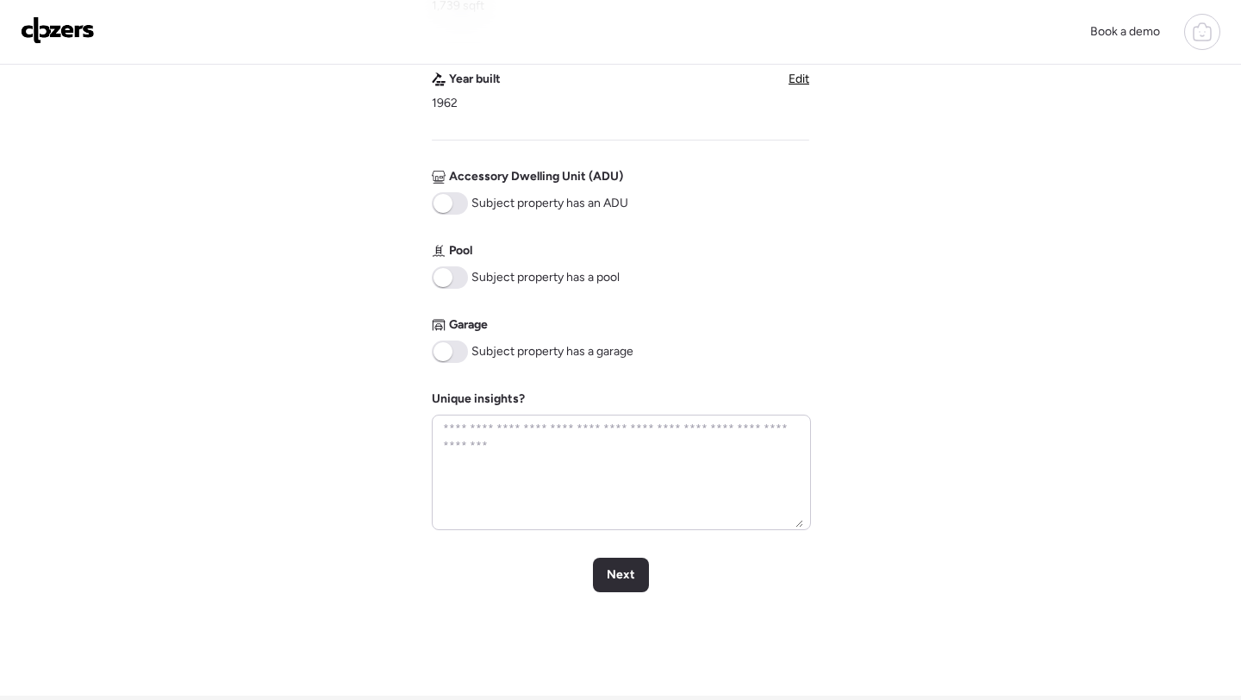
scroll to position [820, 0]
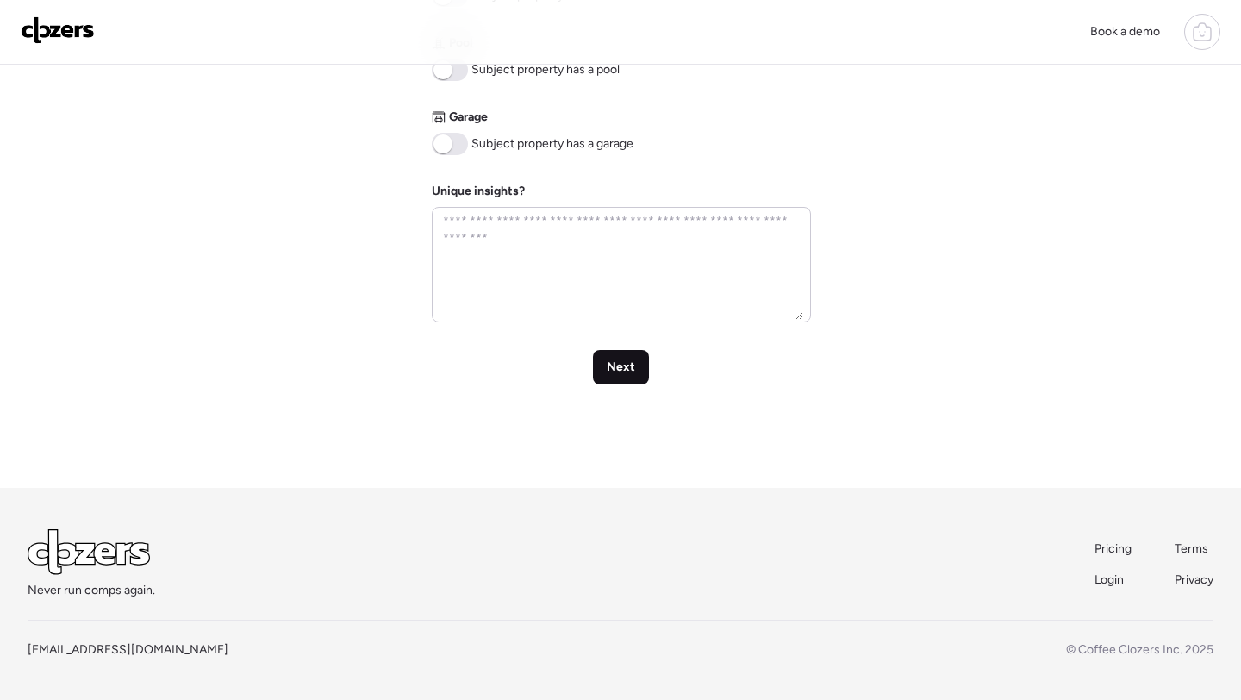
click at [616, 364] on span "Next" at bounding box center [621, 366] width 28 height 17
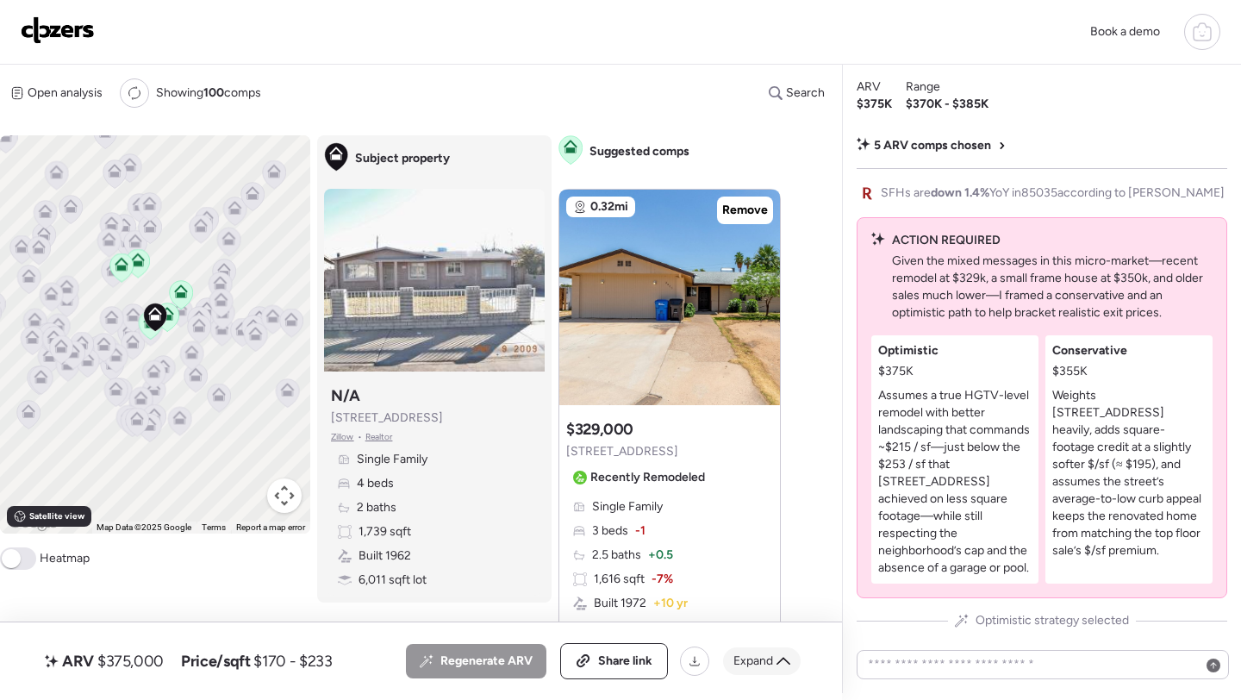
click at [762, 662] on span "Expand" at bounding box center [753, 660] width 40 height 17
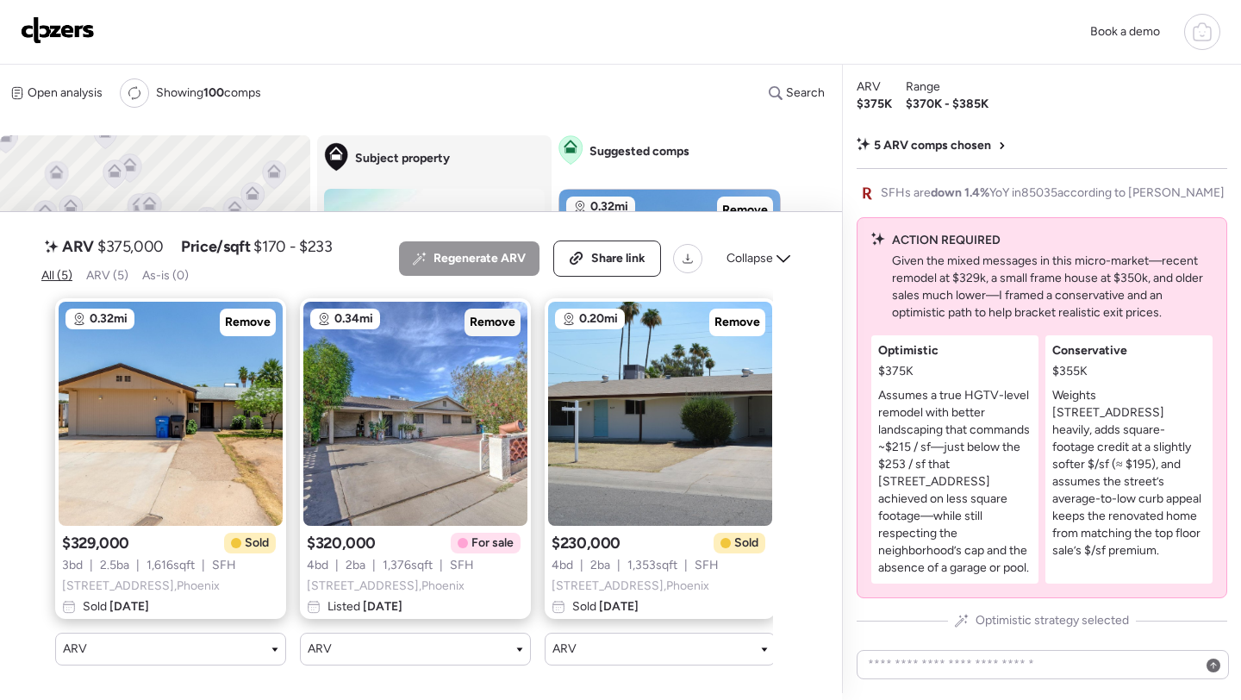
click at [491, 333] on div "Remove" at bounding box center [492, 322] width 56 height 28
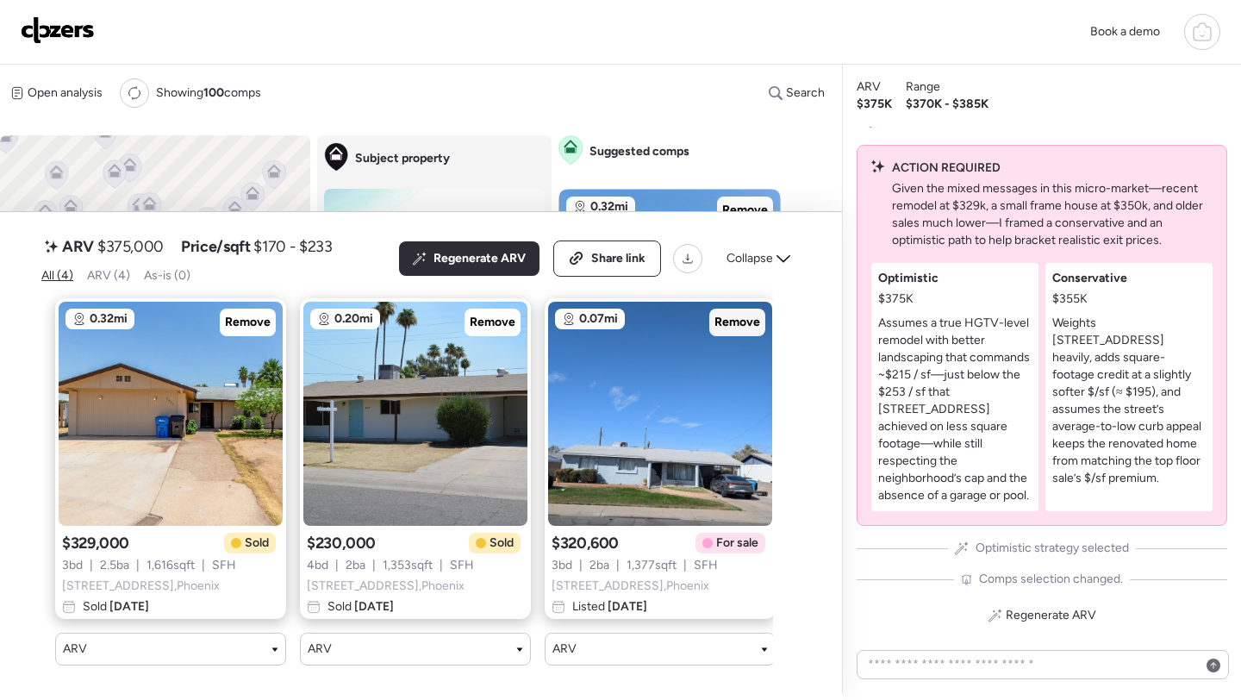
click at [744, 321] on span "Remove" at bounding box center [737, 322] width 46 height 17
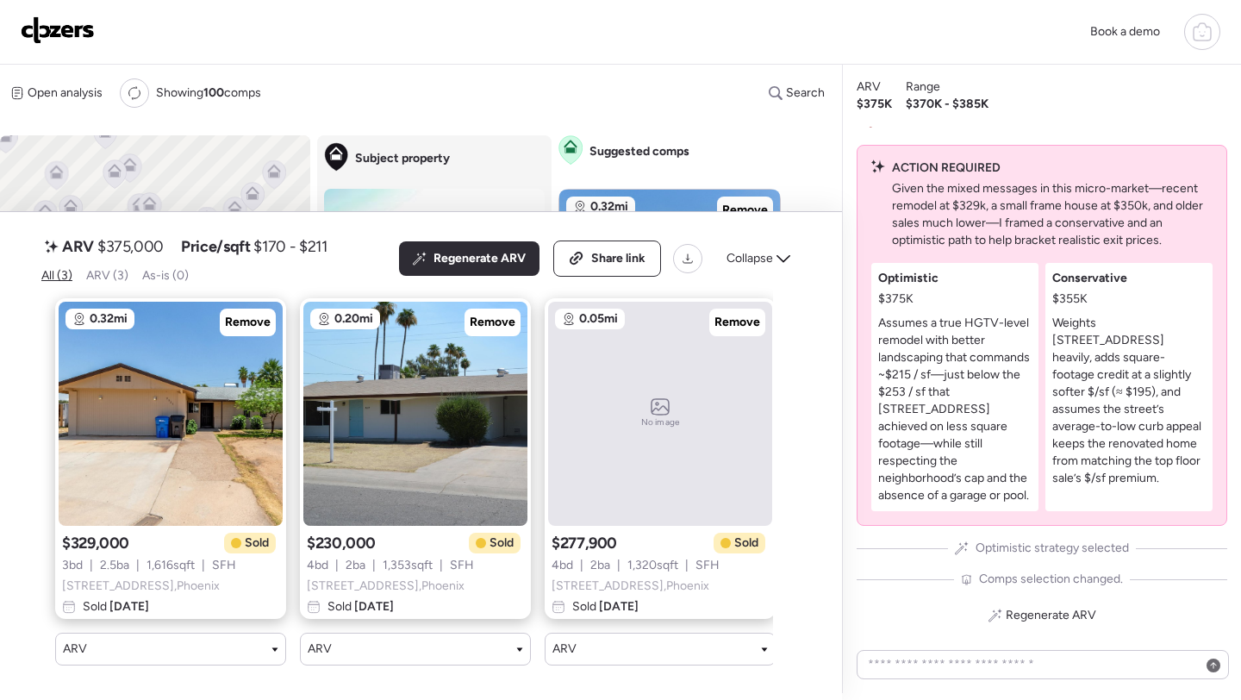
scroll to position [0, 16]
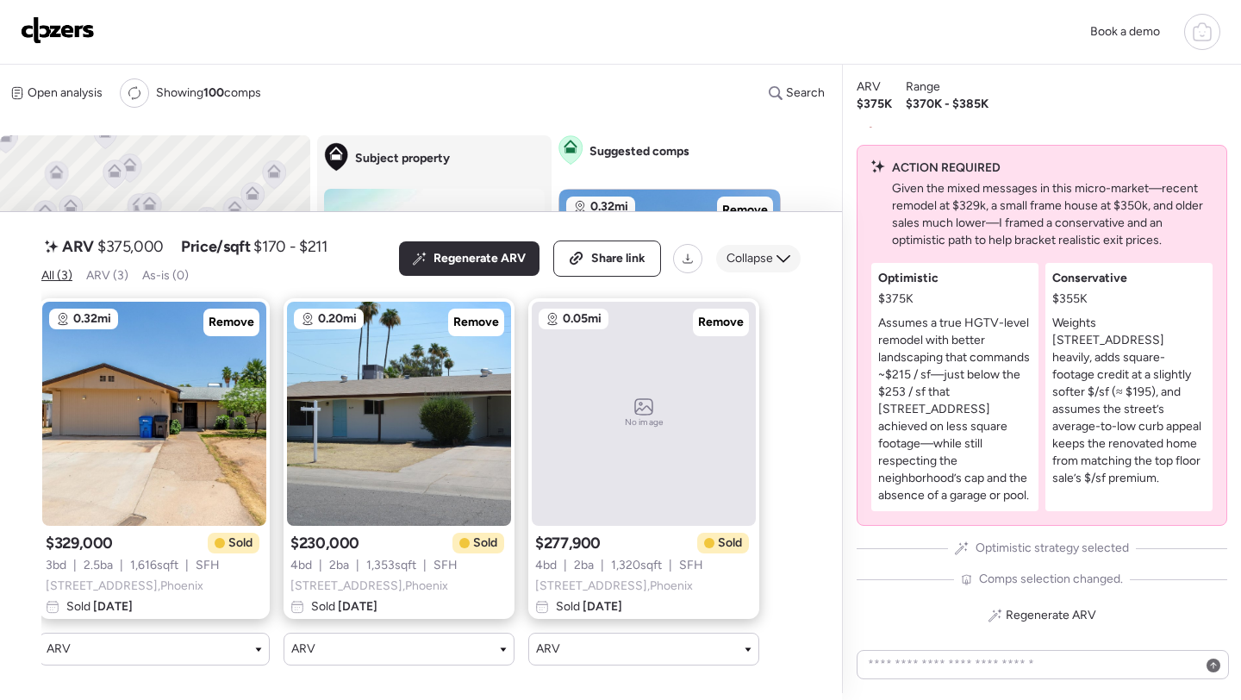
click at [772, 251] on span "Collapse" at bounding box center [749, 258] width 47 height 17
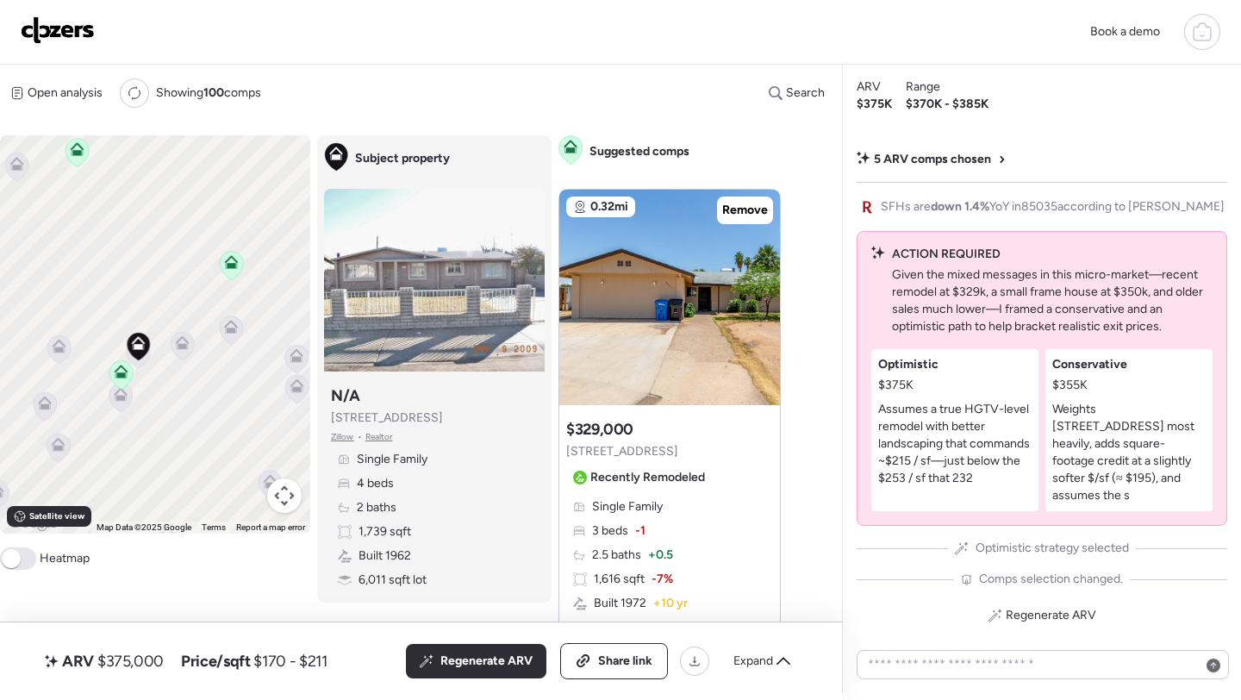
click at [138, 364] on div at bounding box center [139, 348] width 24 height 32
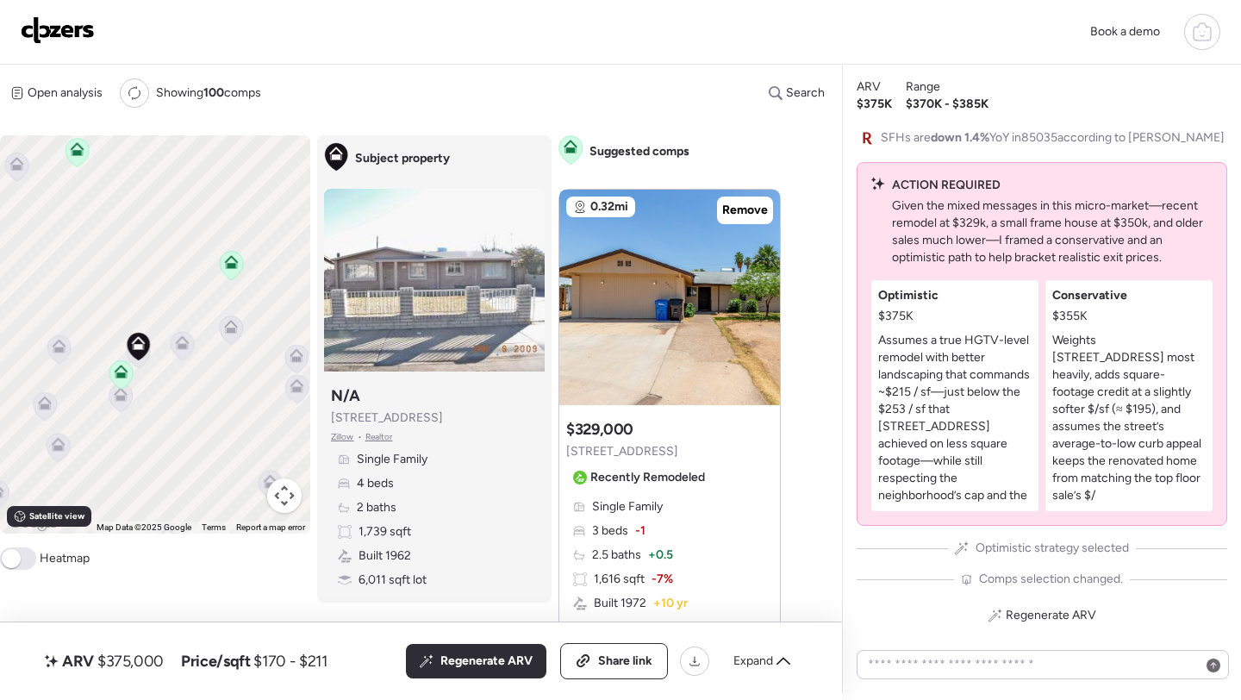
click at [139, 369] on icon at bounding box center [139, 353] width 24 height 29
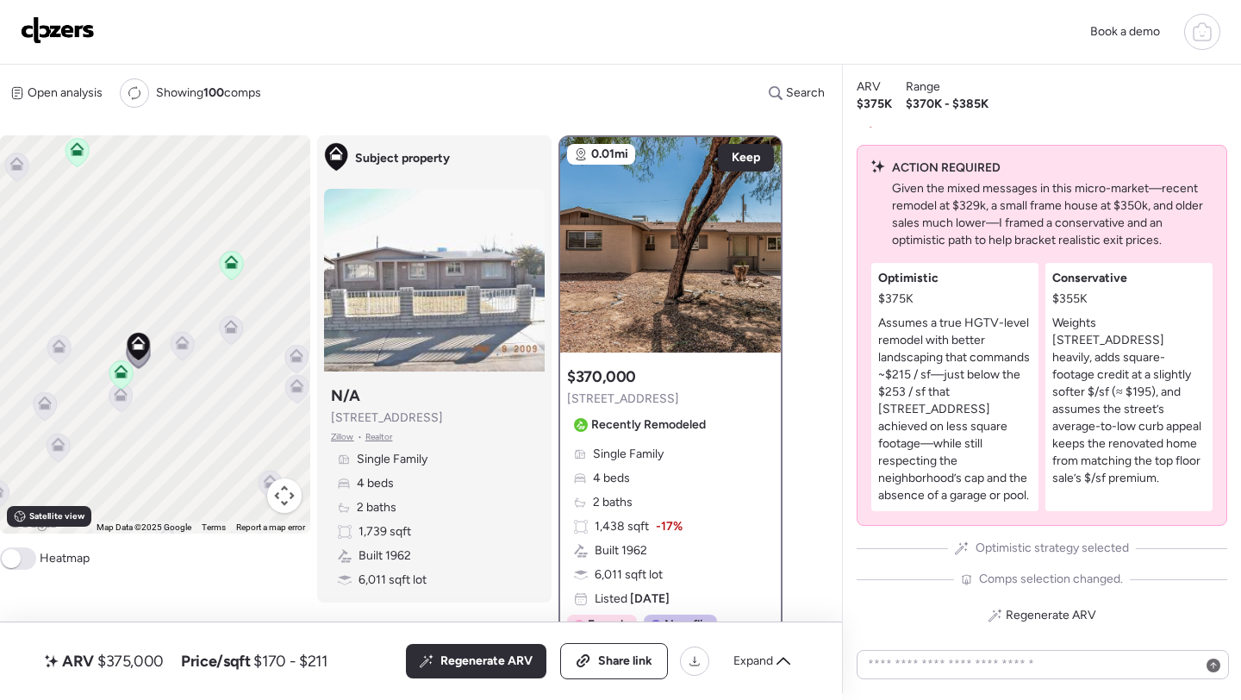
scroll to position [78, 0]
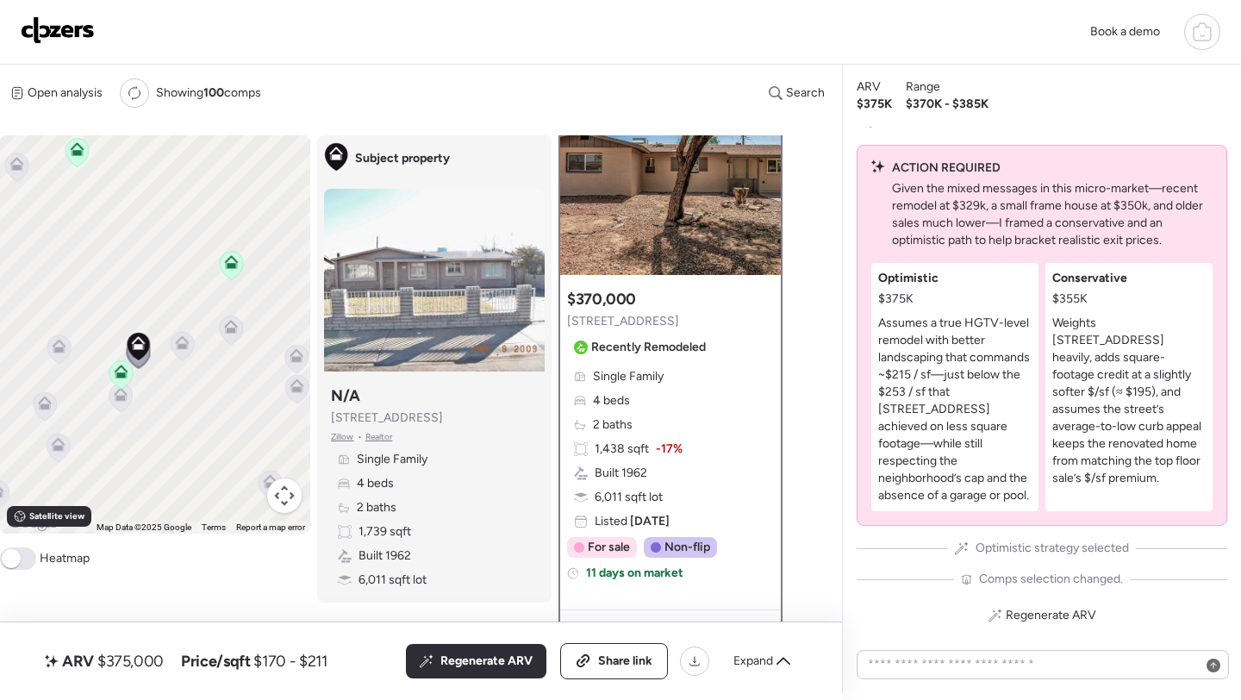
click at [115, 407] on icon at bounding box center [120, 397] width 23 height 28
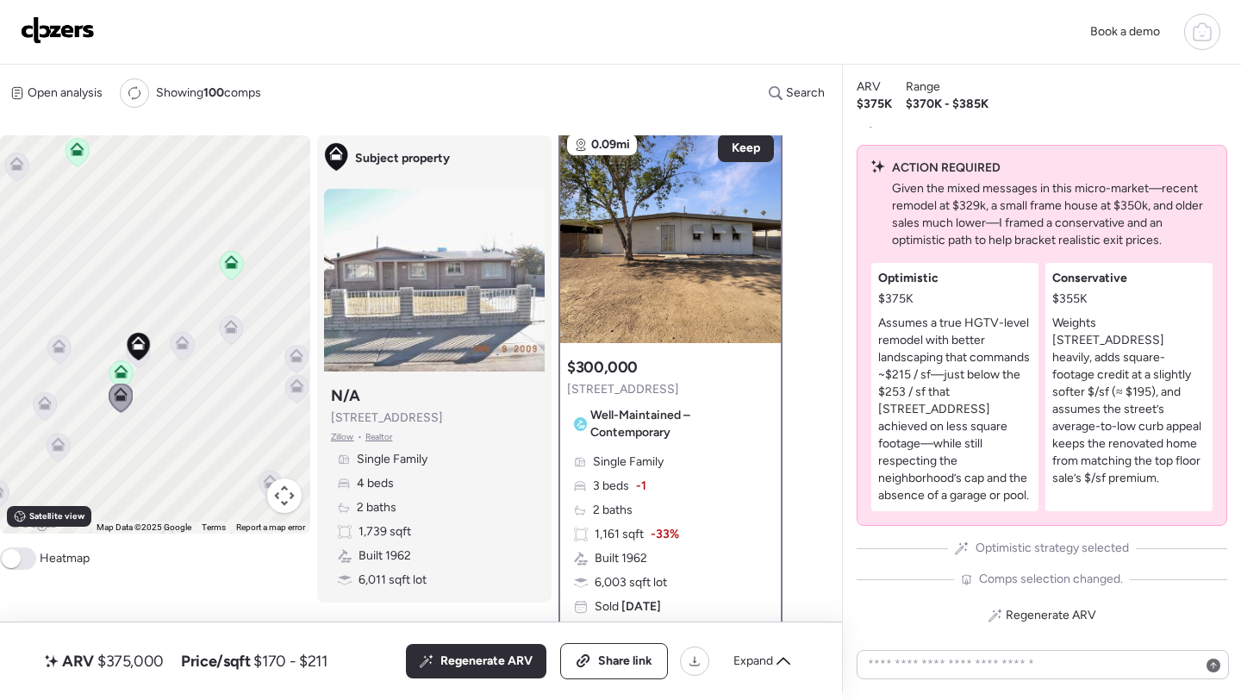
scroll to position [0, 0]
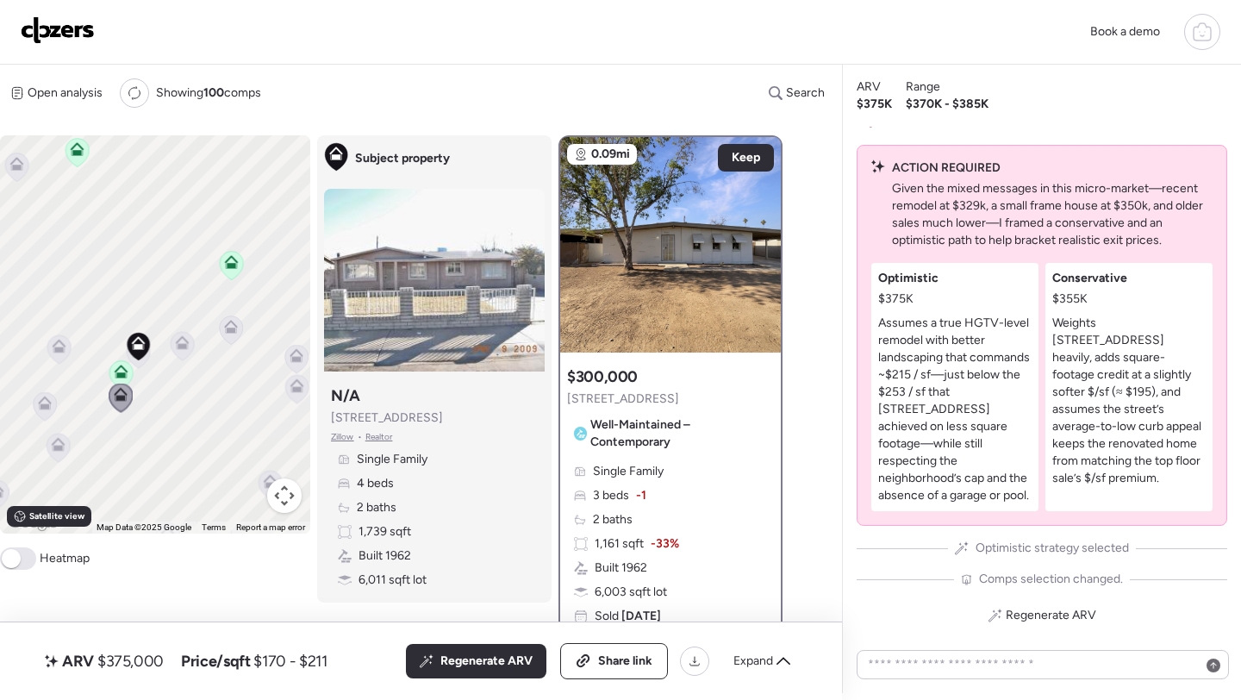
click at [192, 352] on icon at bounding box center [183, 346] width 24 height 29
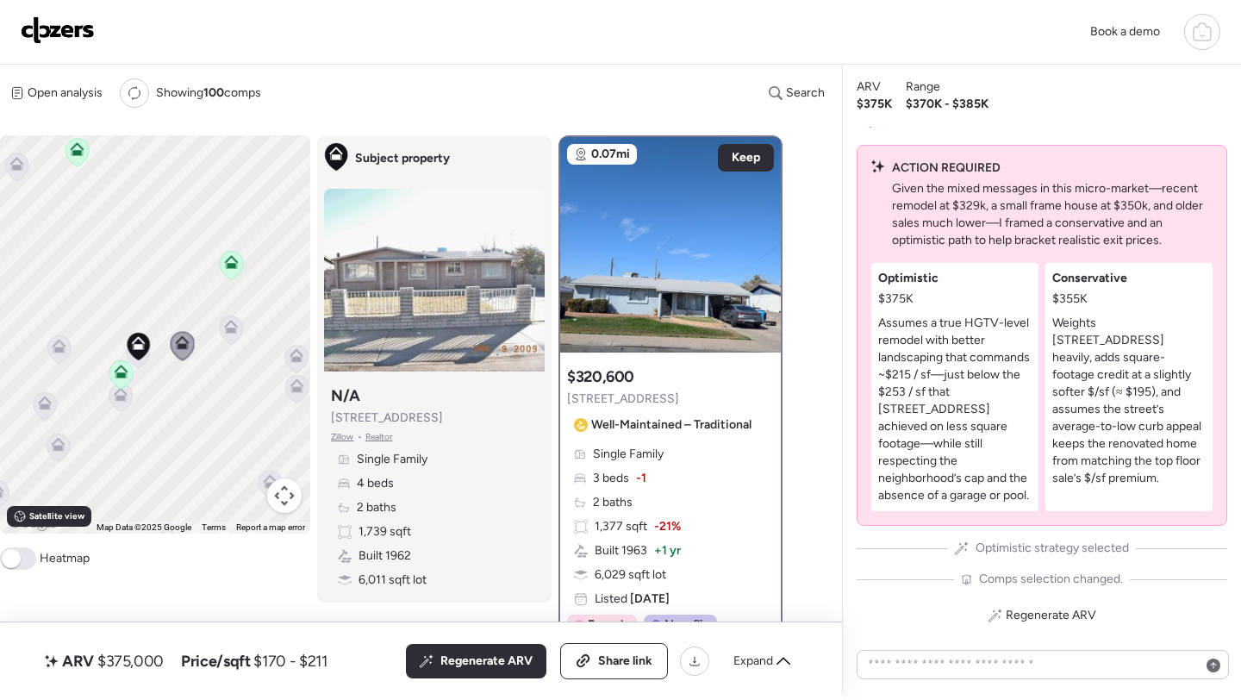
click at [234, 333] on icon at bounding box center [231, 327] width 14 height 14
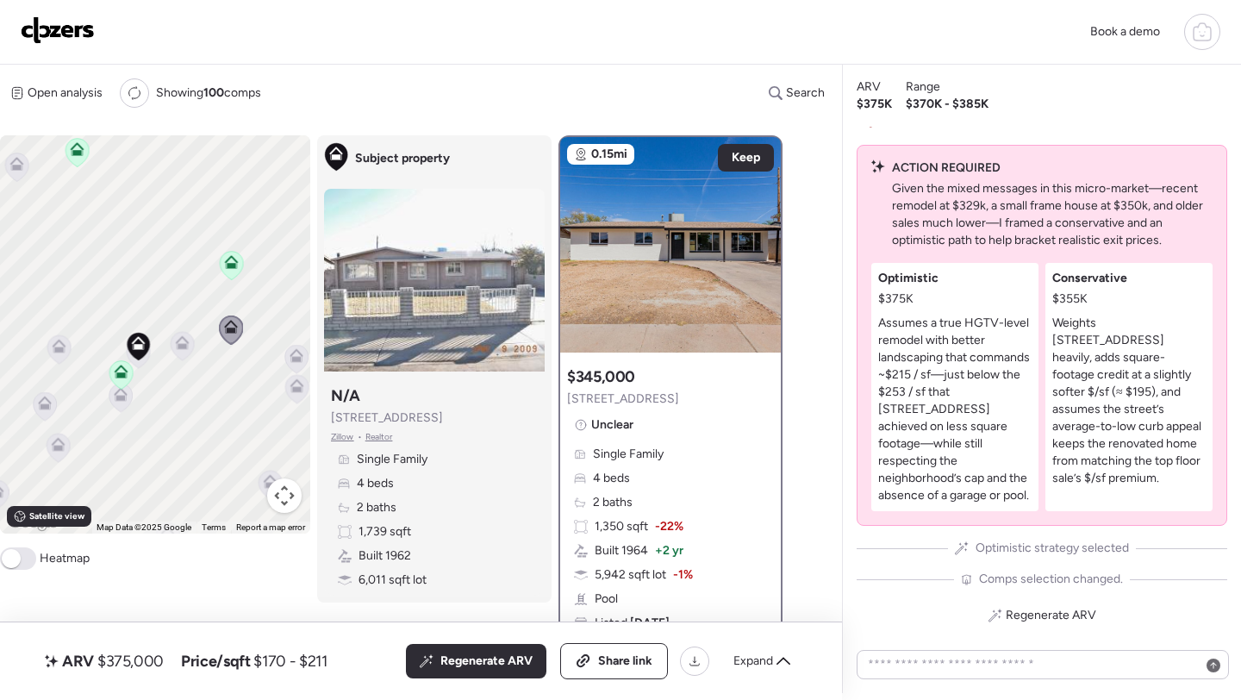
click at [58, 347] on icon at bounding box center [60, 346] width 14 height 14
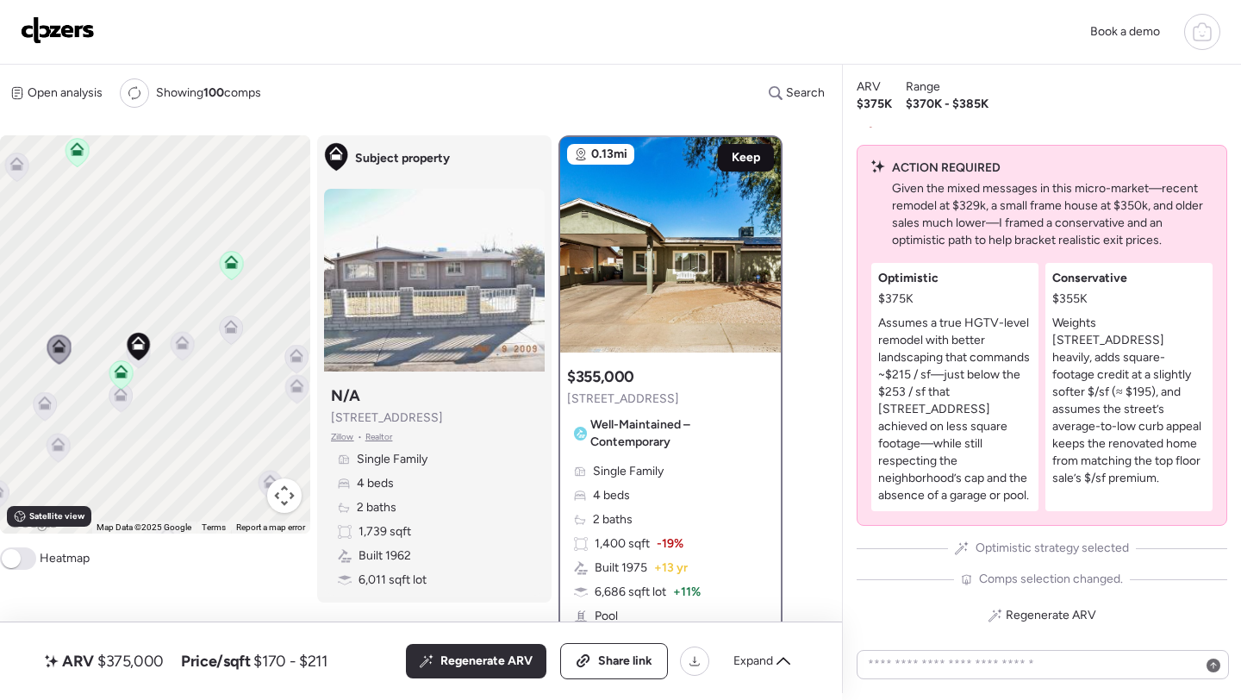
click at [741, 166] on span "Keep" at bounding box center [745, 157] width 28 height 17
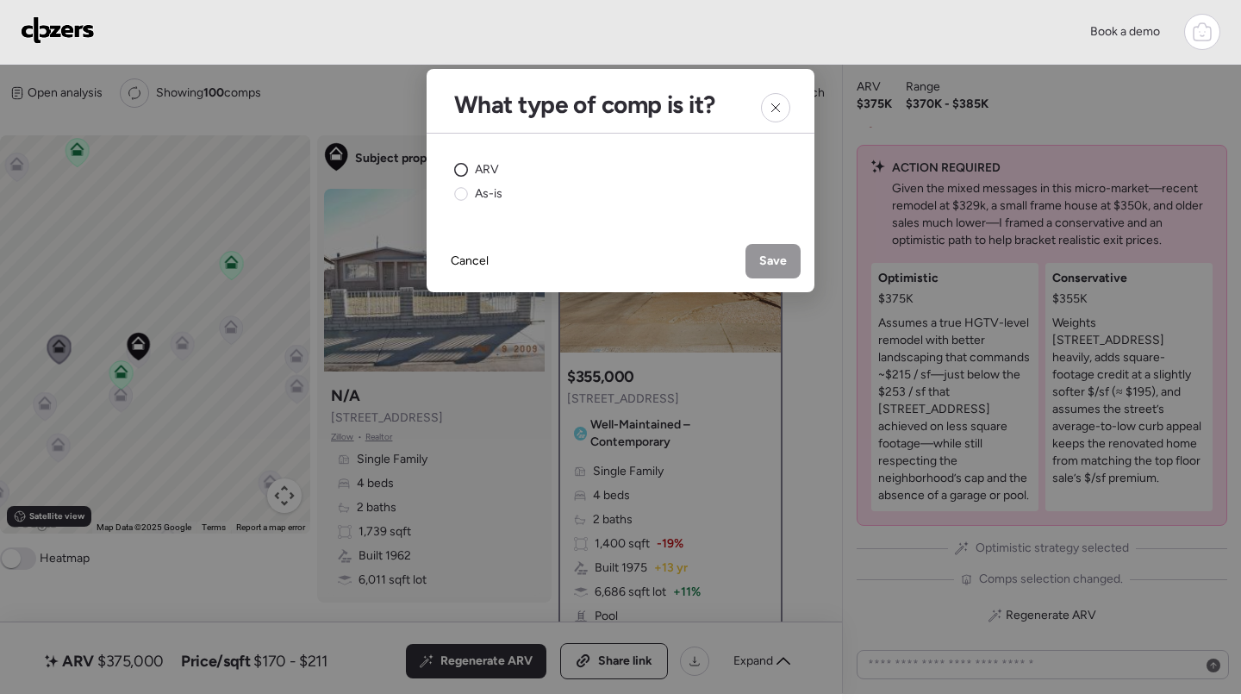
click at [473, 174] on div "ARV" at bounding box center [476, 169] width 45 height 17
click at [757, 244] on div "Save" at bounding box center [772, 261] width 55 height 34
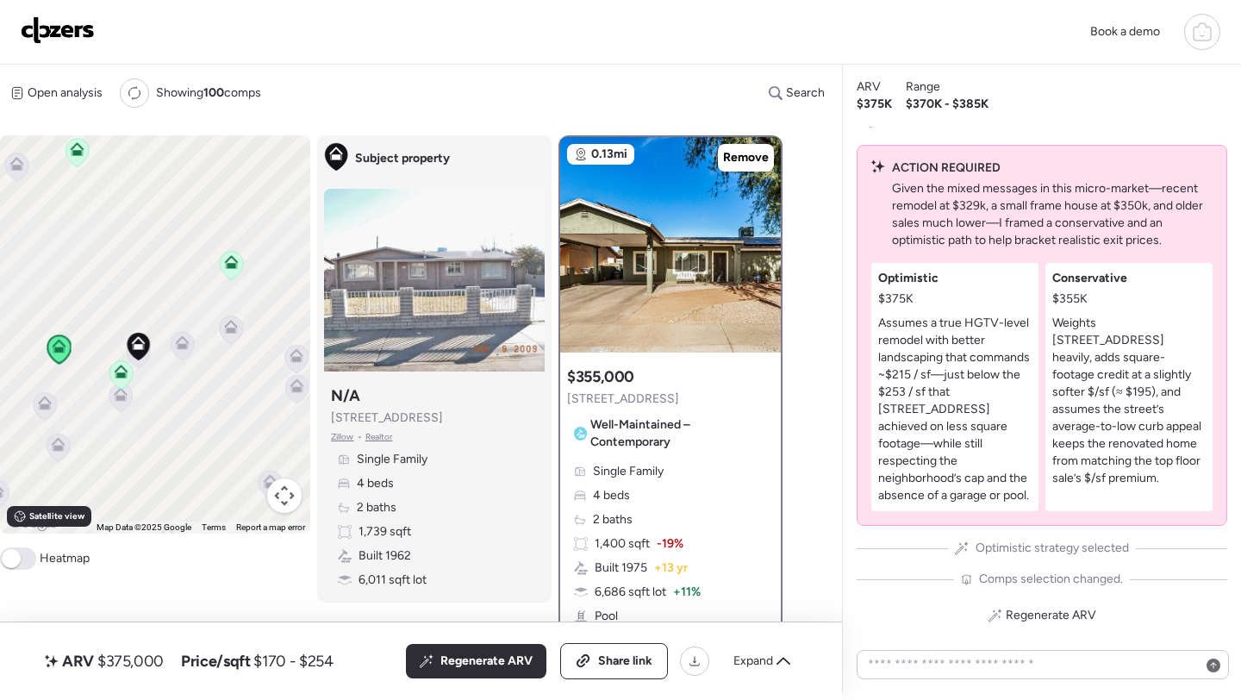
click at [43, 417] on icon at bounding box center [45, 406] width 23 height 28
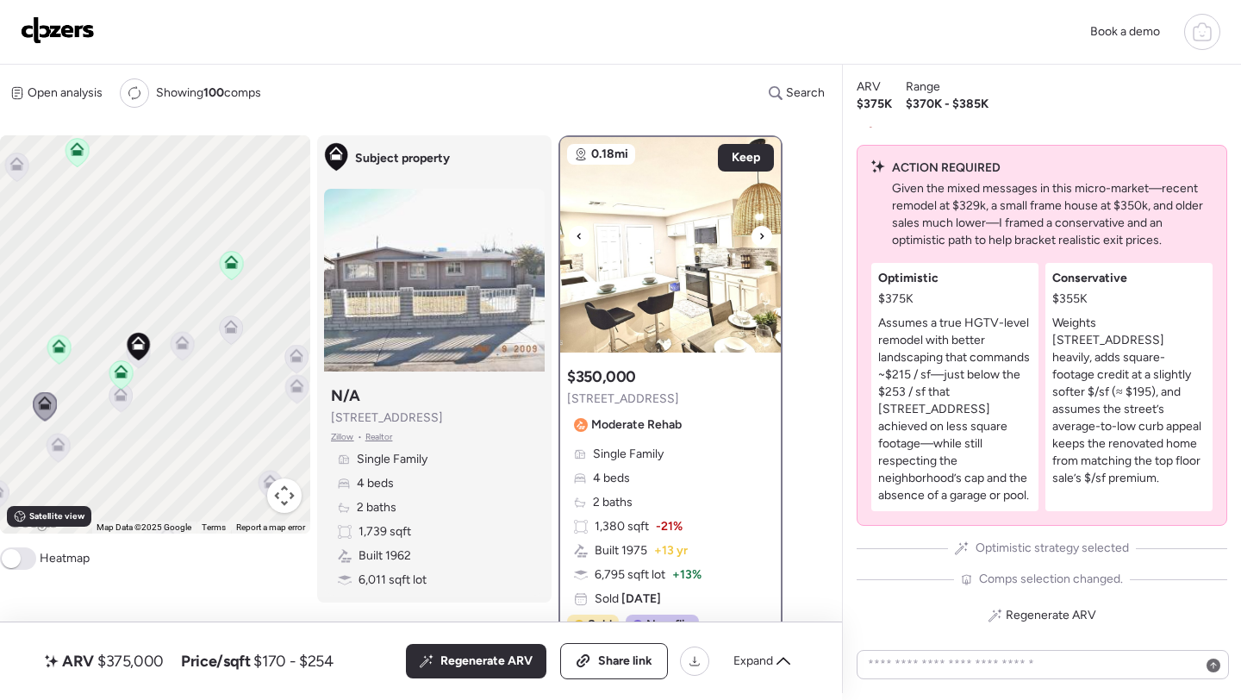
click at [765, 233] on div at bounding box center [761, 236] width 21 height 21
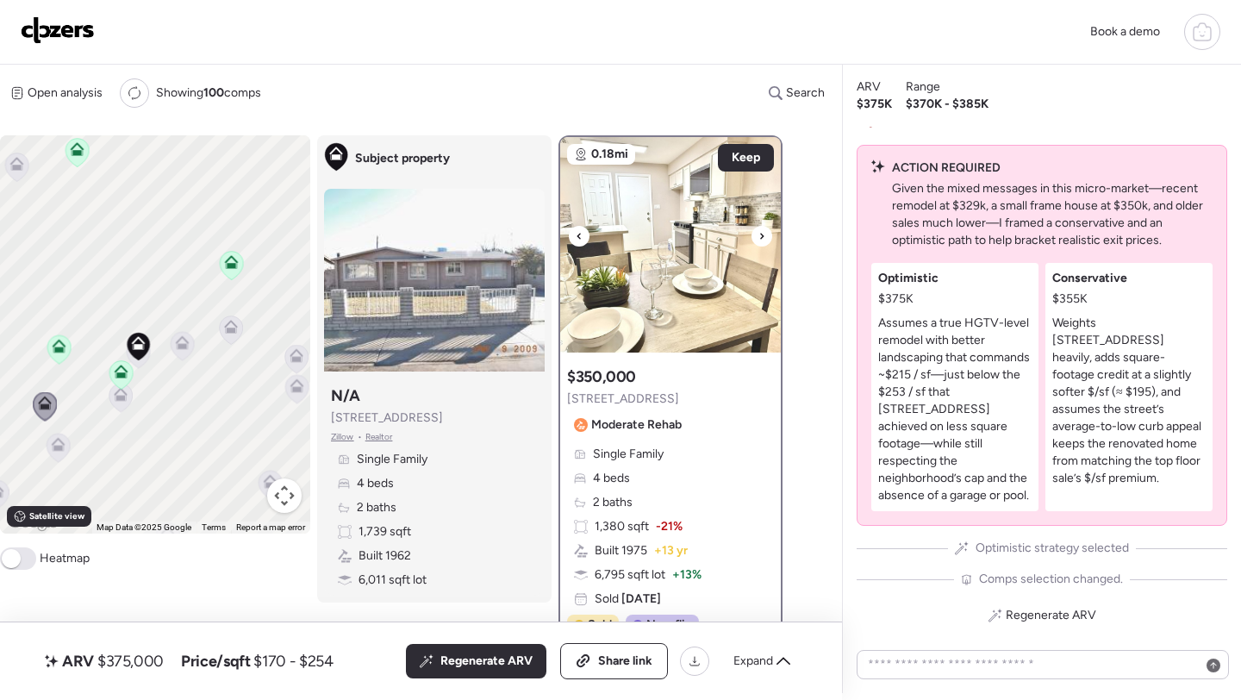
click at [765, 233] on div at bounding box center [761, 236] width 21 height 21
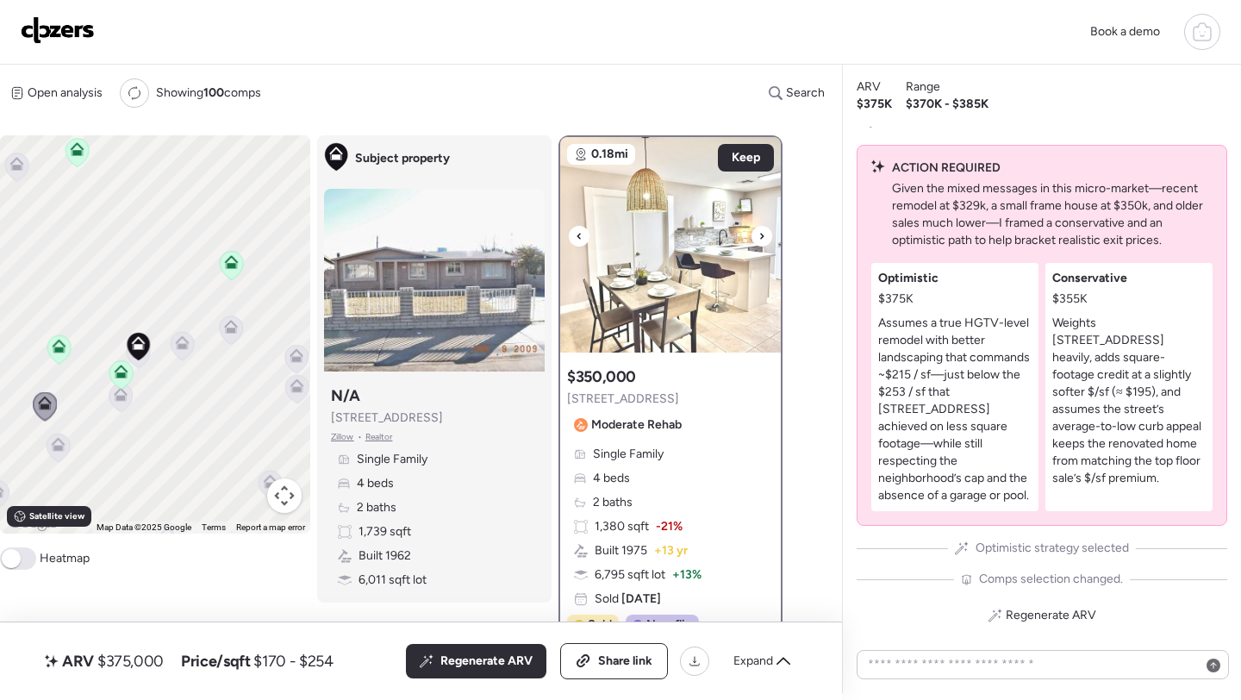
click at [765, 233] on div at bounding box center [761, 236] width 21 height 21
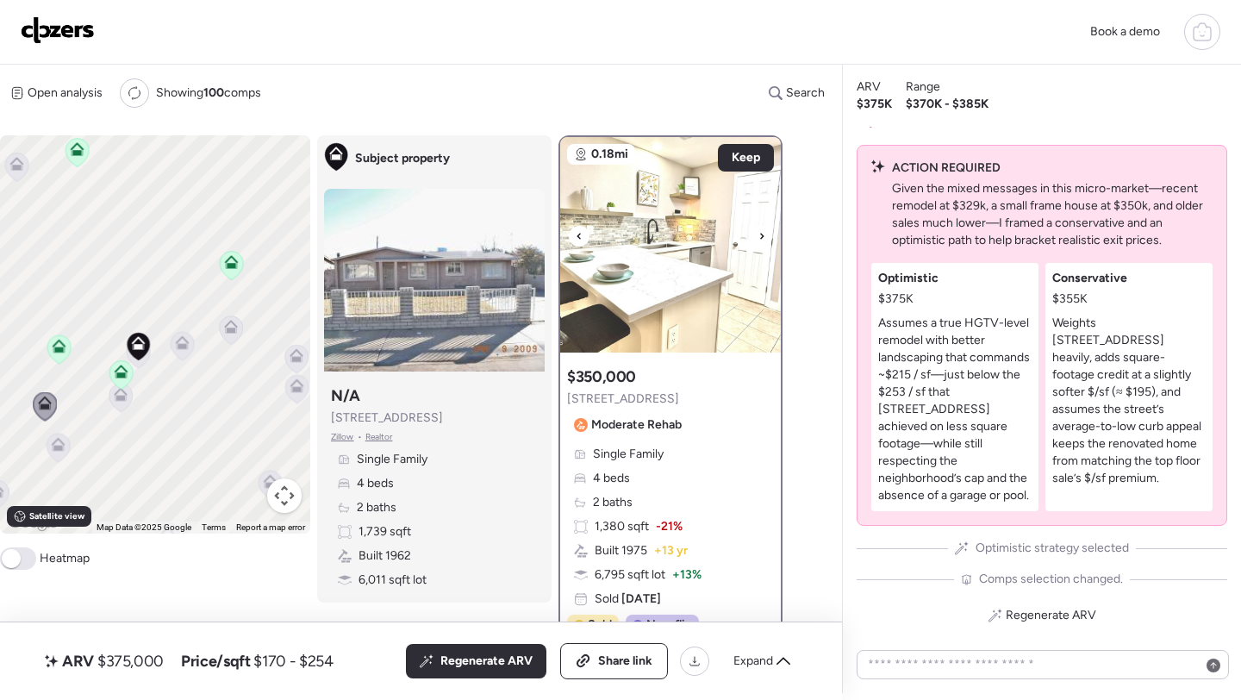
click at [661, 260] on img at bounding box center [670, 244] width 221 height 215
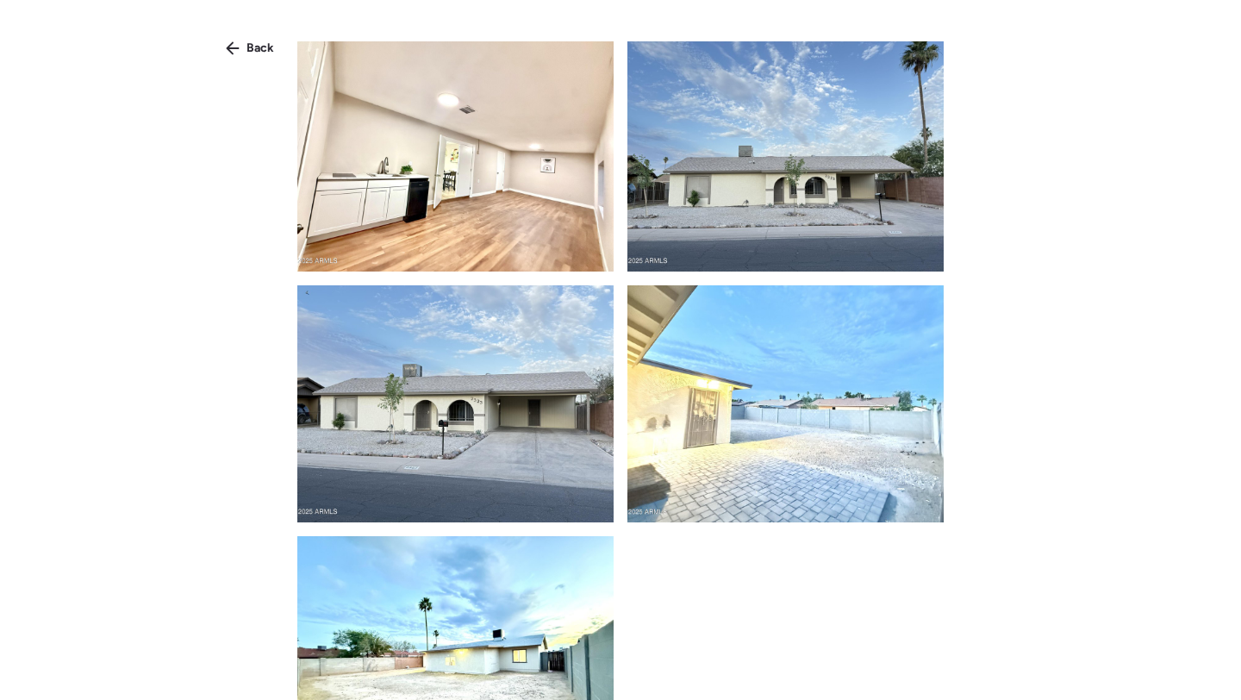
scroll to position [3176, 0]
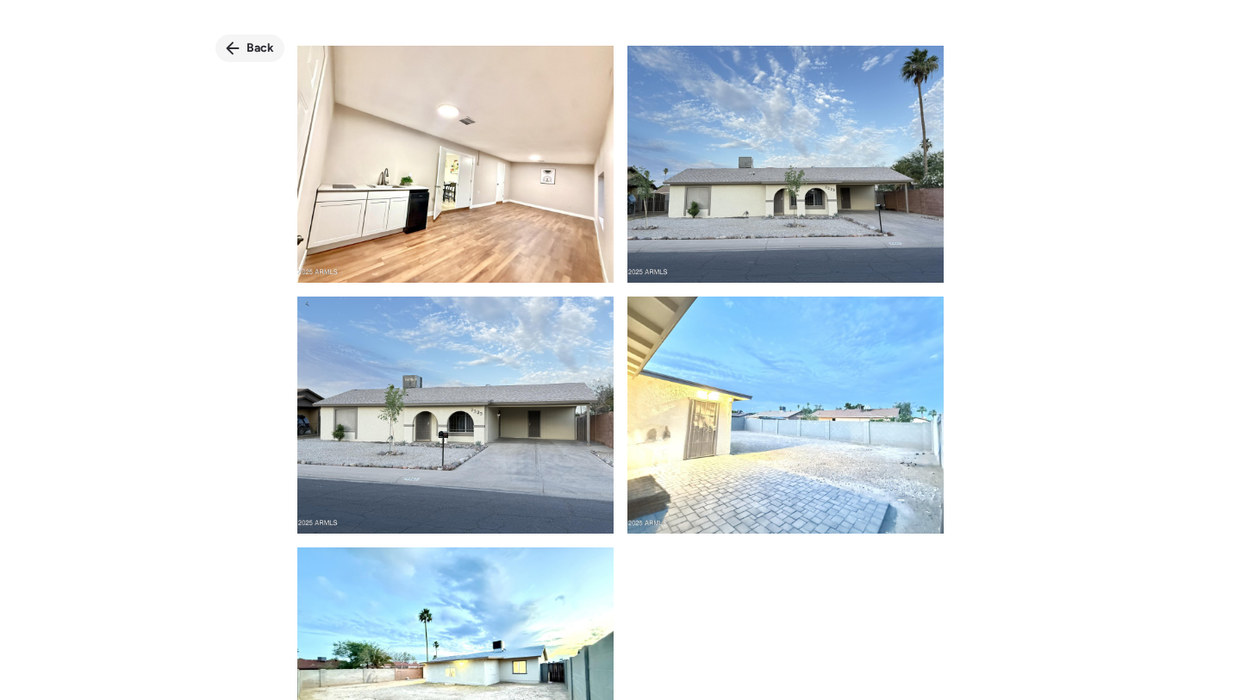
click at [266, 52] on span "Back" at bounding box center [260, 48] width 28 height 17
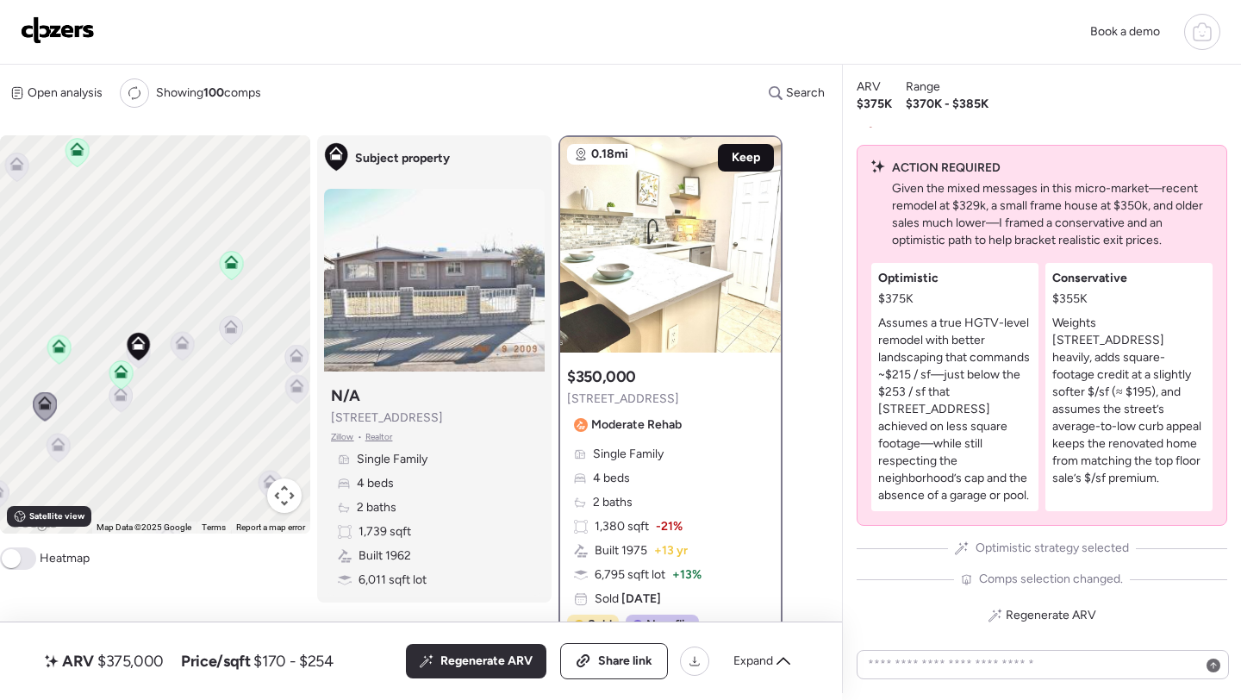
click at [736, 165] on span "Keep" at bounding box center [745, 157] width 28 height 17
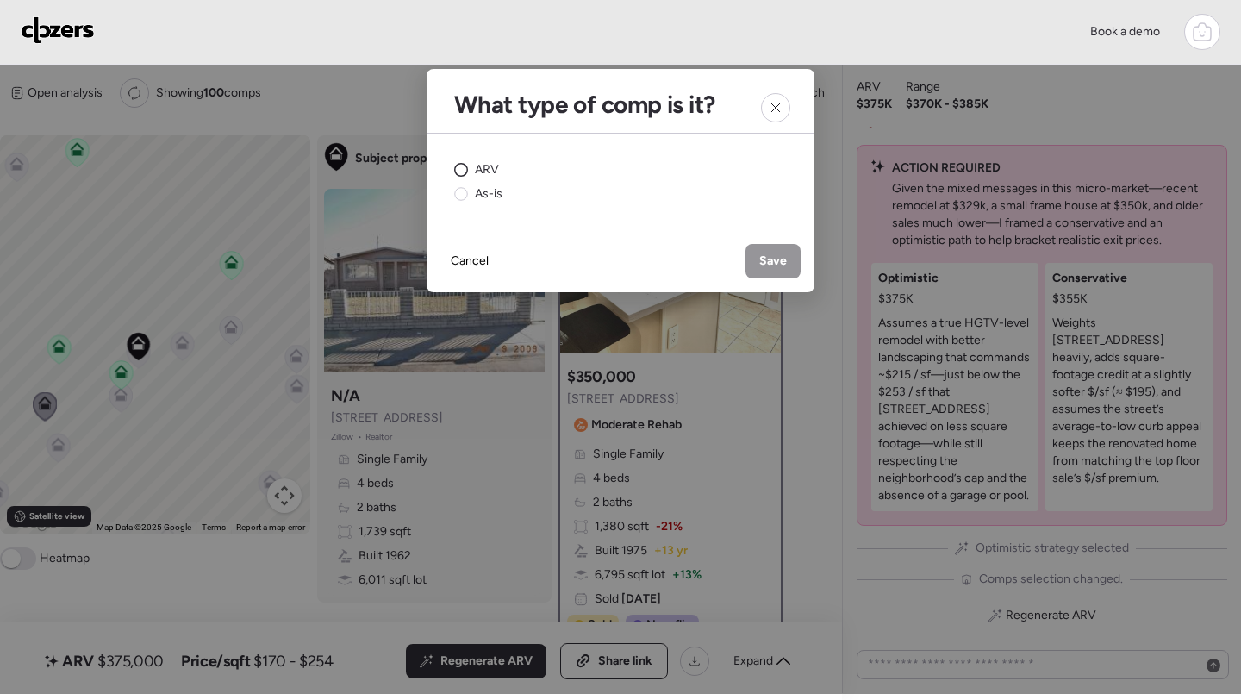
click at [472, 174] on div "ARV" at bounding box center [476, 169] width 45 height 17
click at [773, 250] on div "Save" at bounding box center [772, 261] width 55 height 34
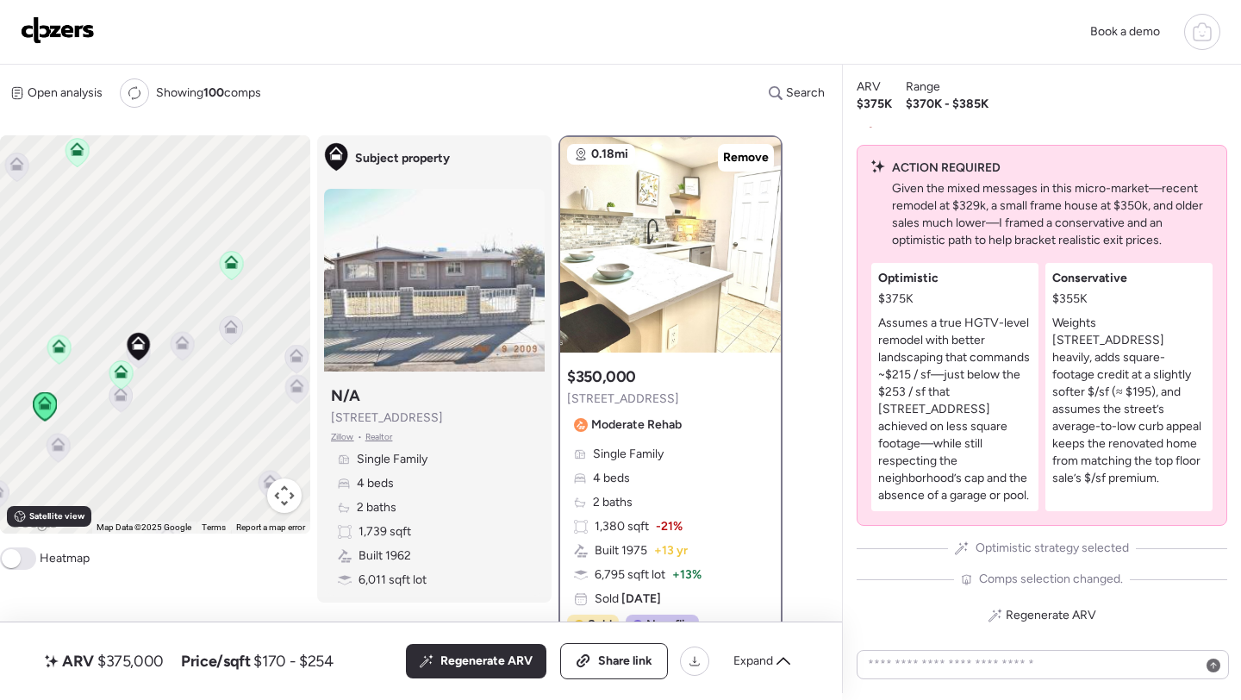
click at [53, 461] on icon at bounding box center [59, 447] width 24 height 29
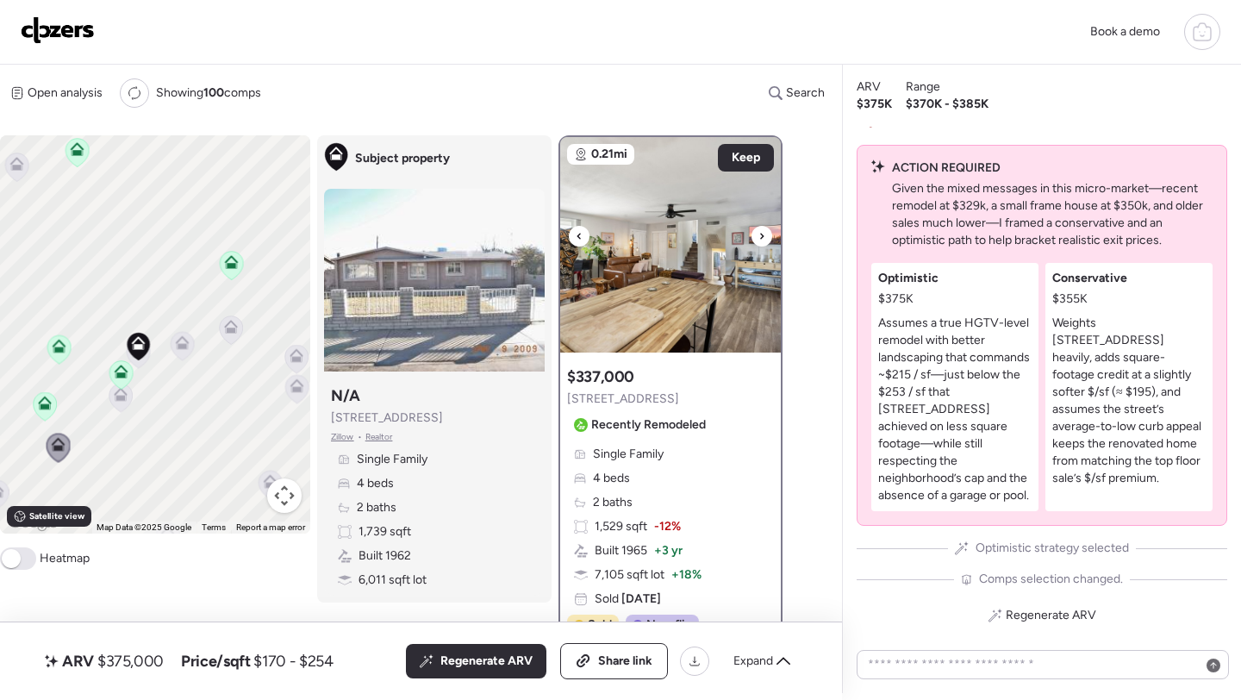
click at [707, 271] on img at bounding box center [670, 244] width 221 height 215
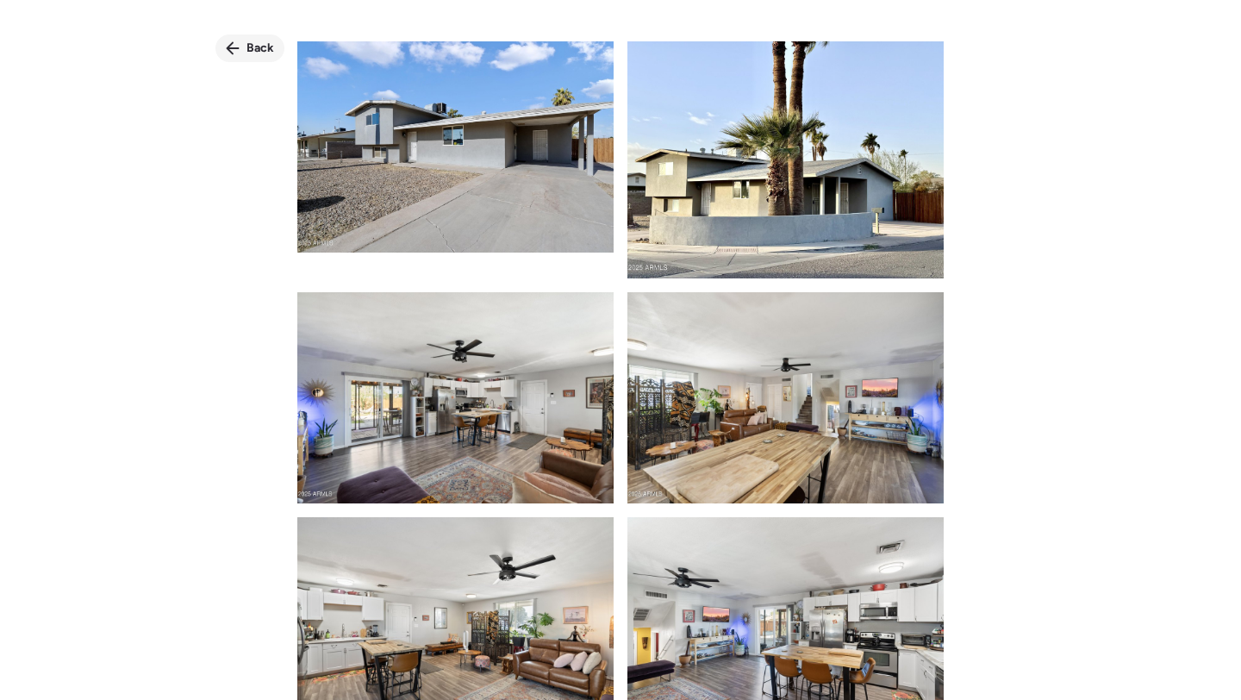
click at [261, 50] on span "Back" at bounding box center [260, 48] width 28 height 17
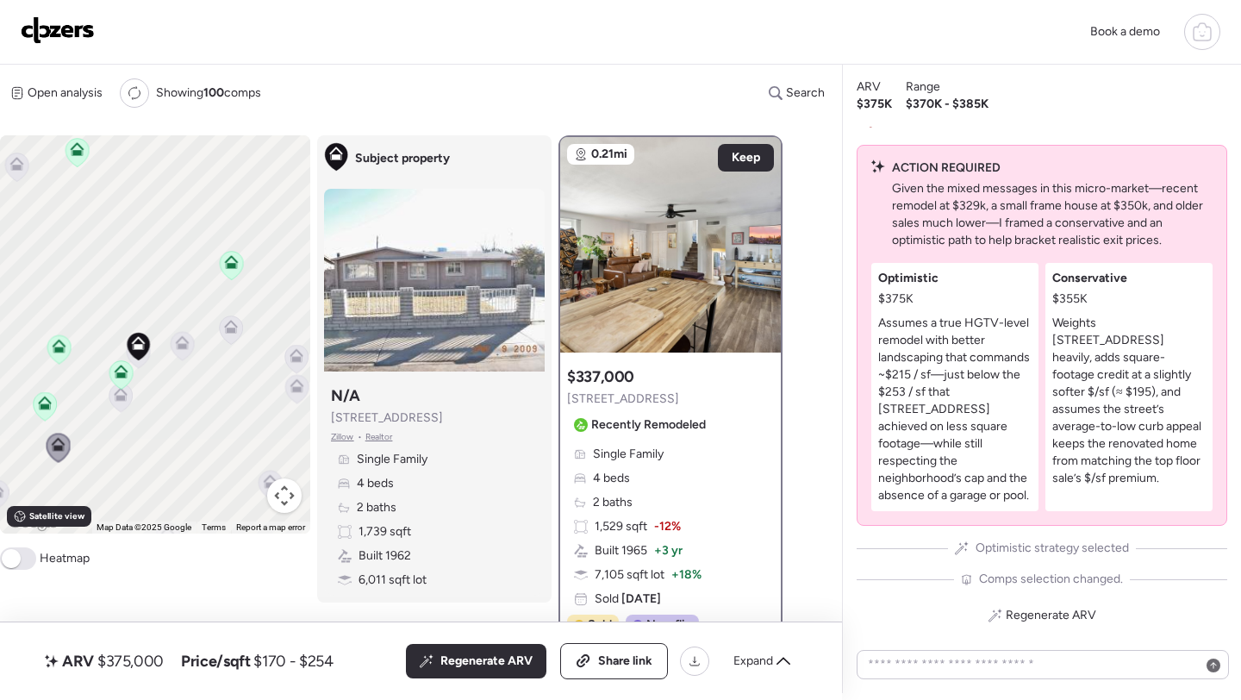
click at [114, 401] on icon at bounding box center [121, 395] width 14 height 14
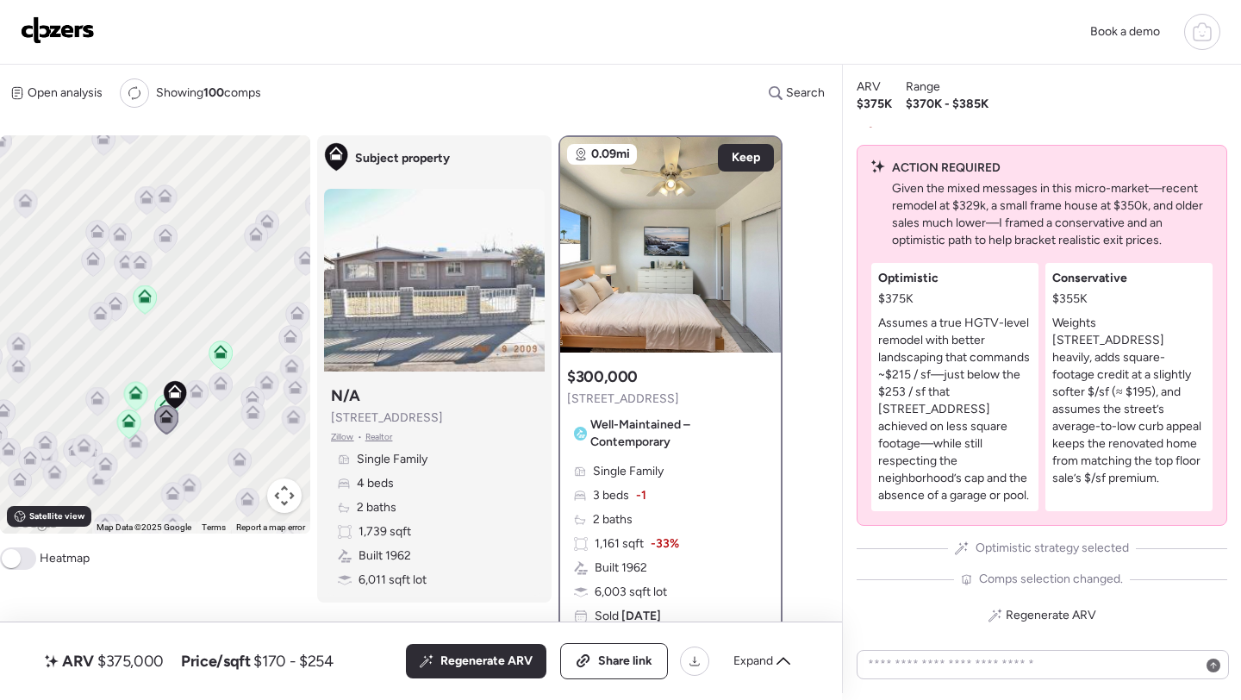
click at [99, 397] on icon at bounding box center [97, 398] width 14 height 14
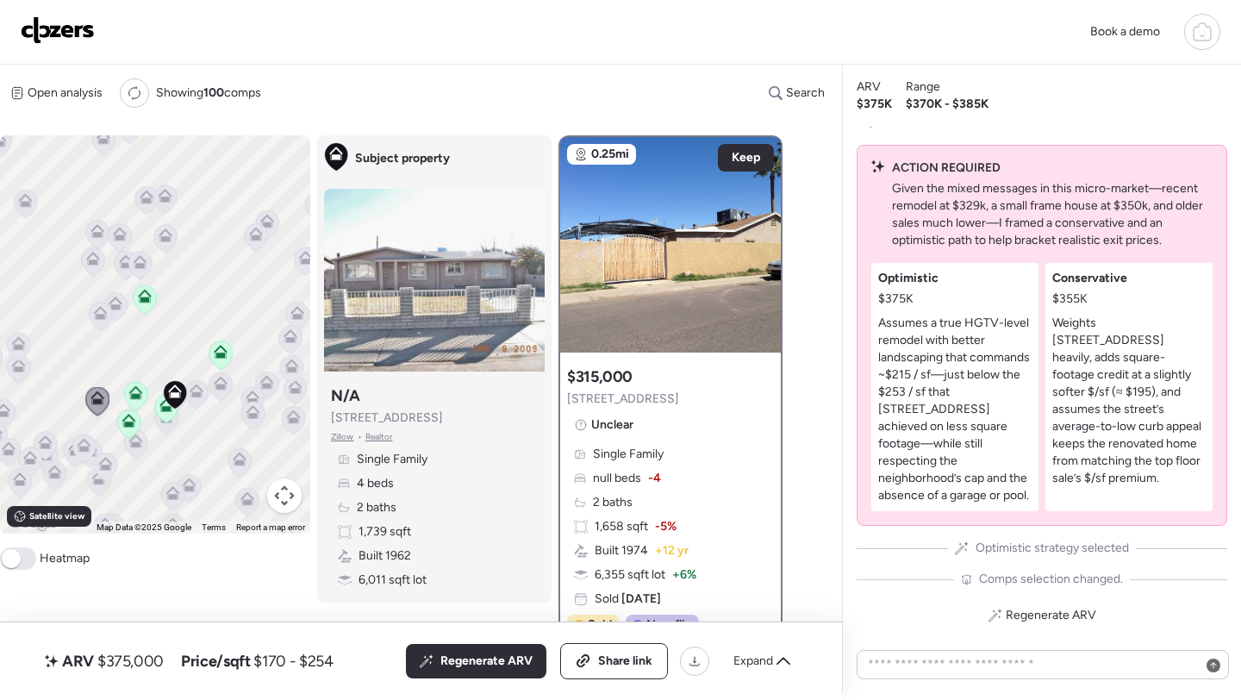
click at [87, 449] on icon at bounding box center [83, 448] width 11 height 5
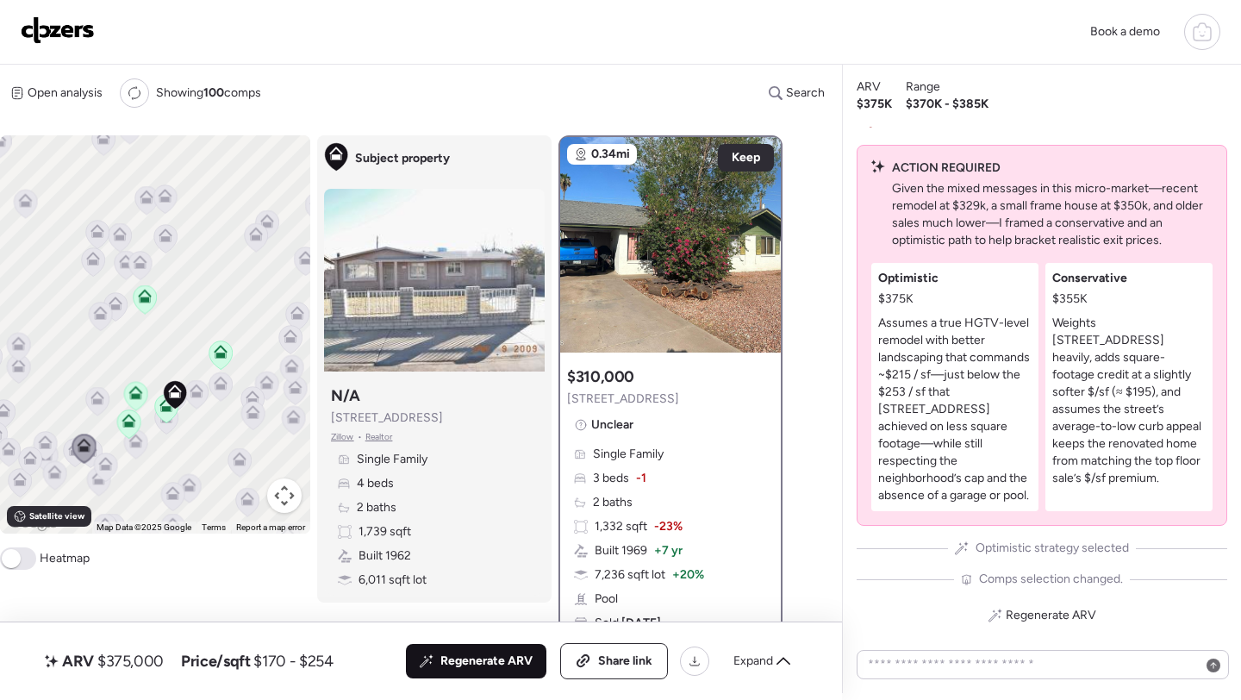
click at [499, 662] on span "Regenerate ARV" at bounding box center [486, 660] width 92 height 17
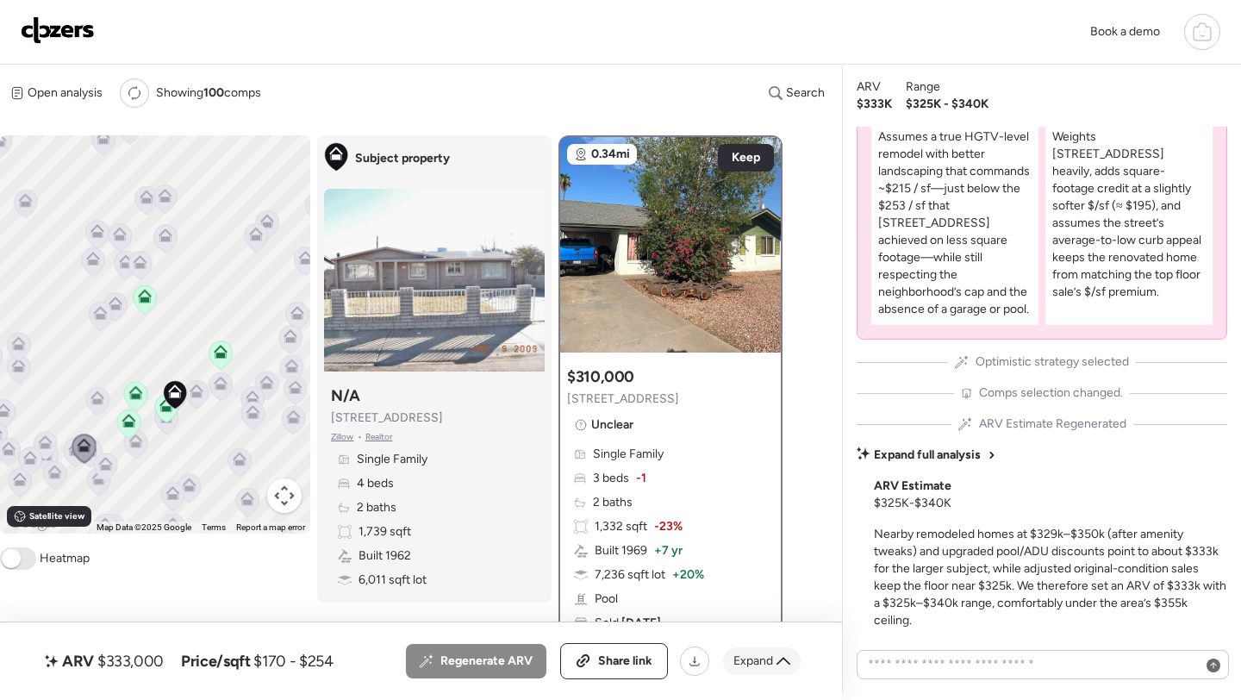
click at [753, 659] on span "Expand" at bounding box center [753, 660] width 40 height 17
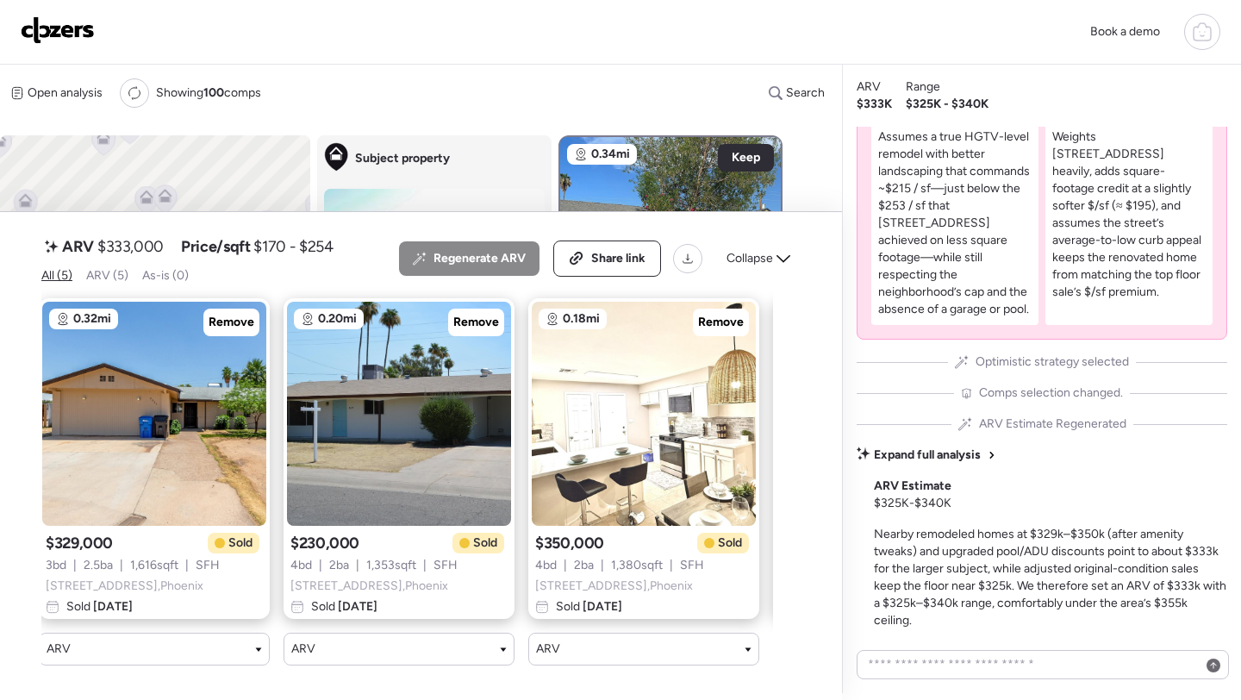
scroll to position [0, 0]
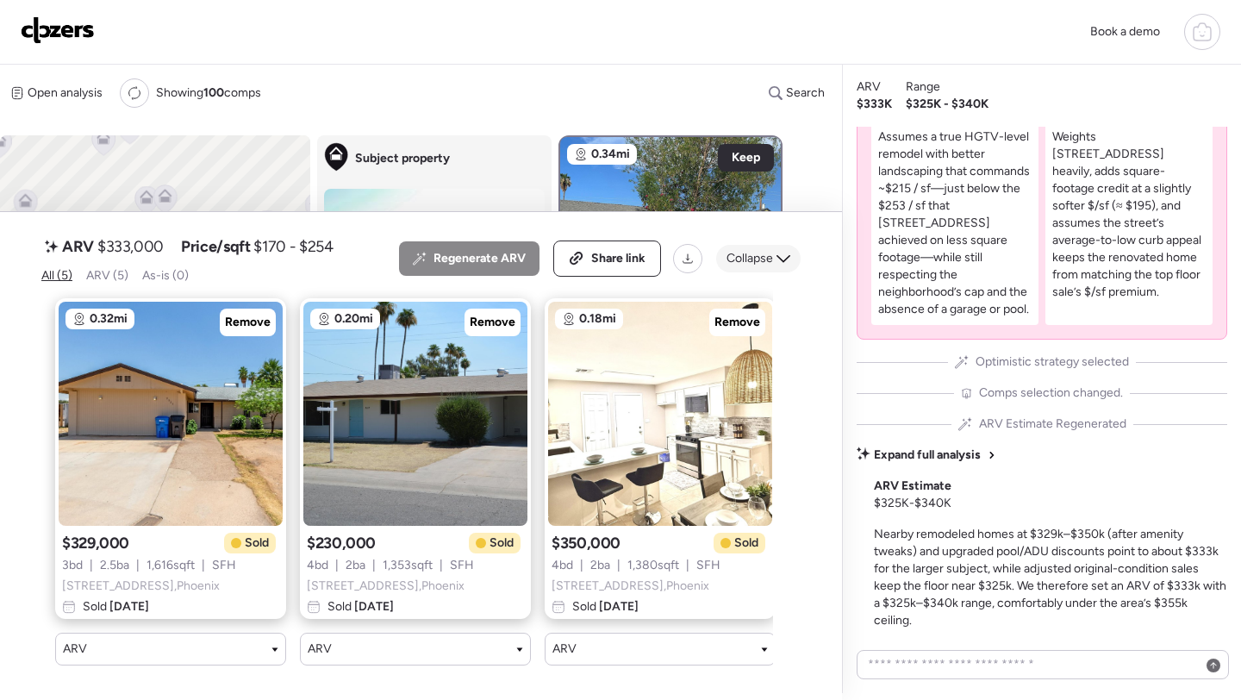
click at [766, 261] on span "Collapse" at bounding box center [749, 258] width 47 height 17
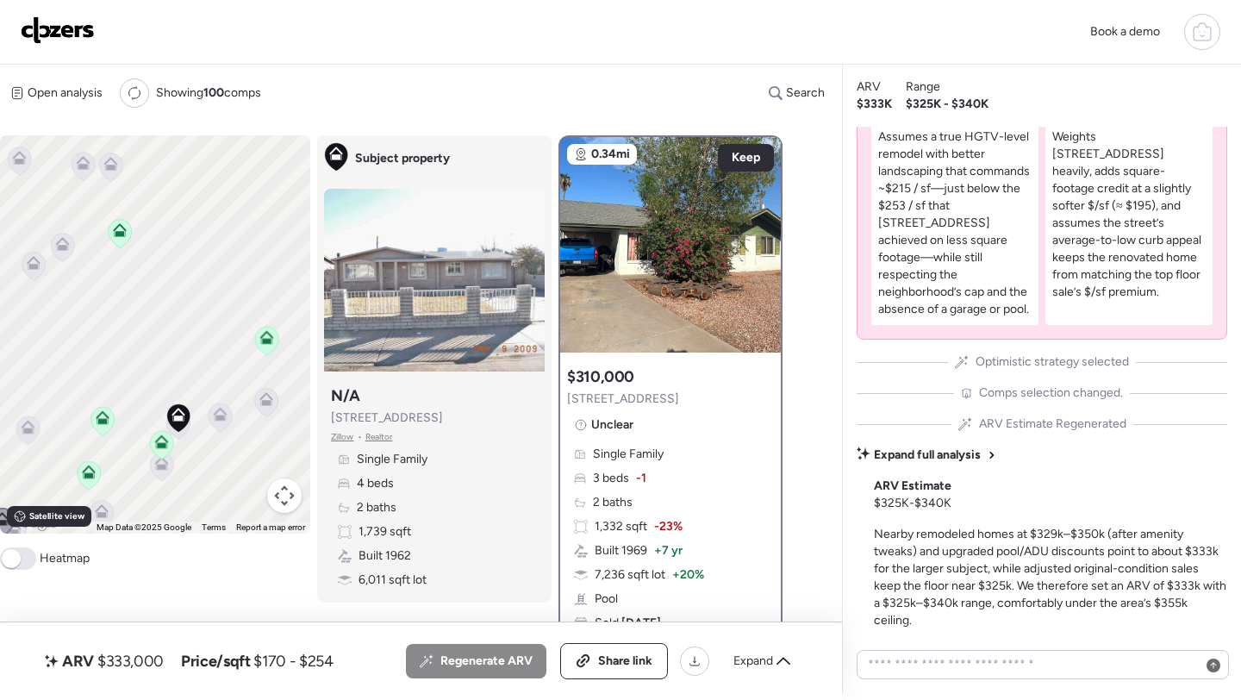
click at [215, 420] on icon at bounding box center [220, 417] width 11 height 5
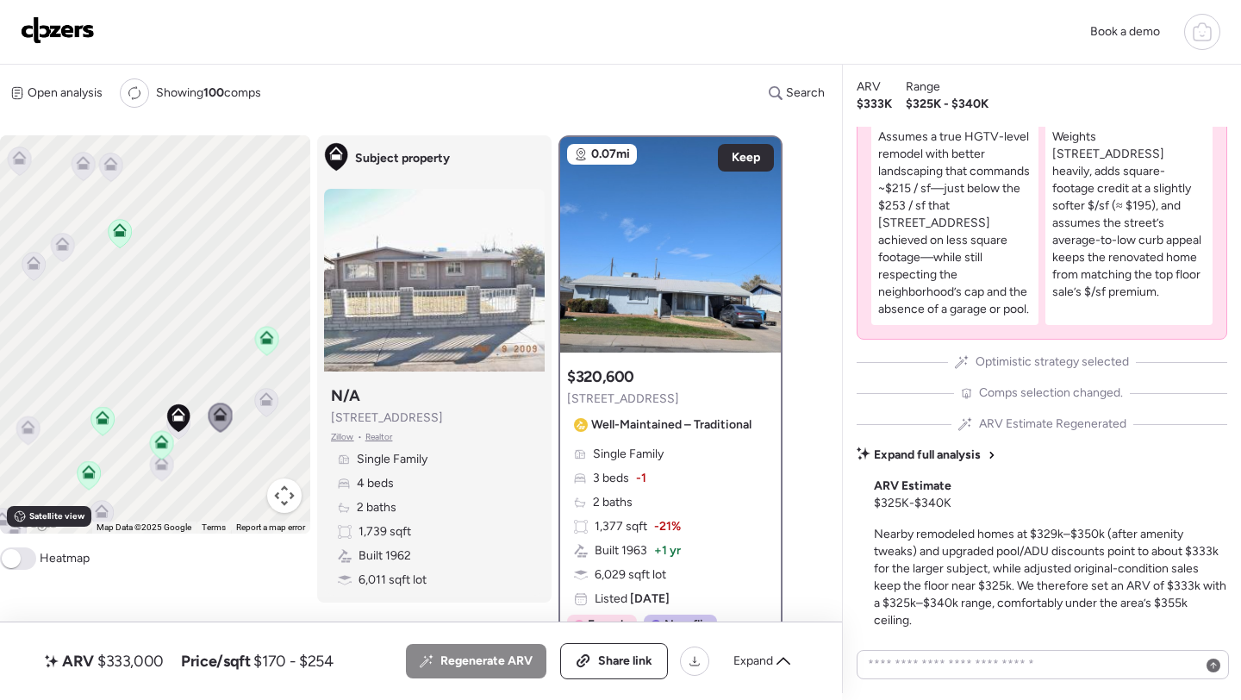
click at [167, 472] on icon at bounding box center [161, 466] width 23 height 28
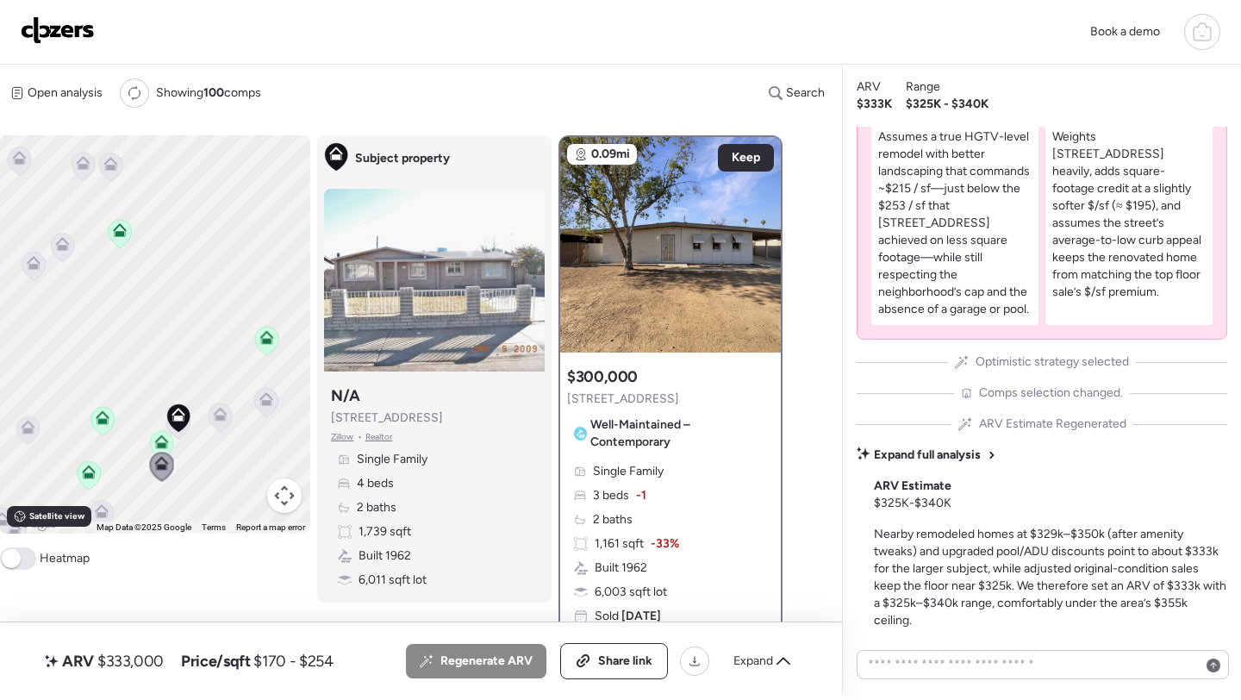
click at [143, 675] on div "ARV $333,000 Price/sqft $170 - $254 All (5) ARV (5) As-is (0) Regenerate ARV Sh…" at bounding box center [420, 661] width 759 height 36
click at [142, 667] on span "$333,000" at bounding box center [130, 660] width 66 height 21
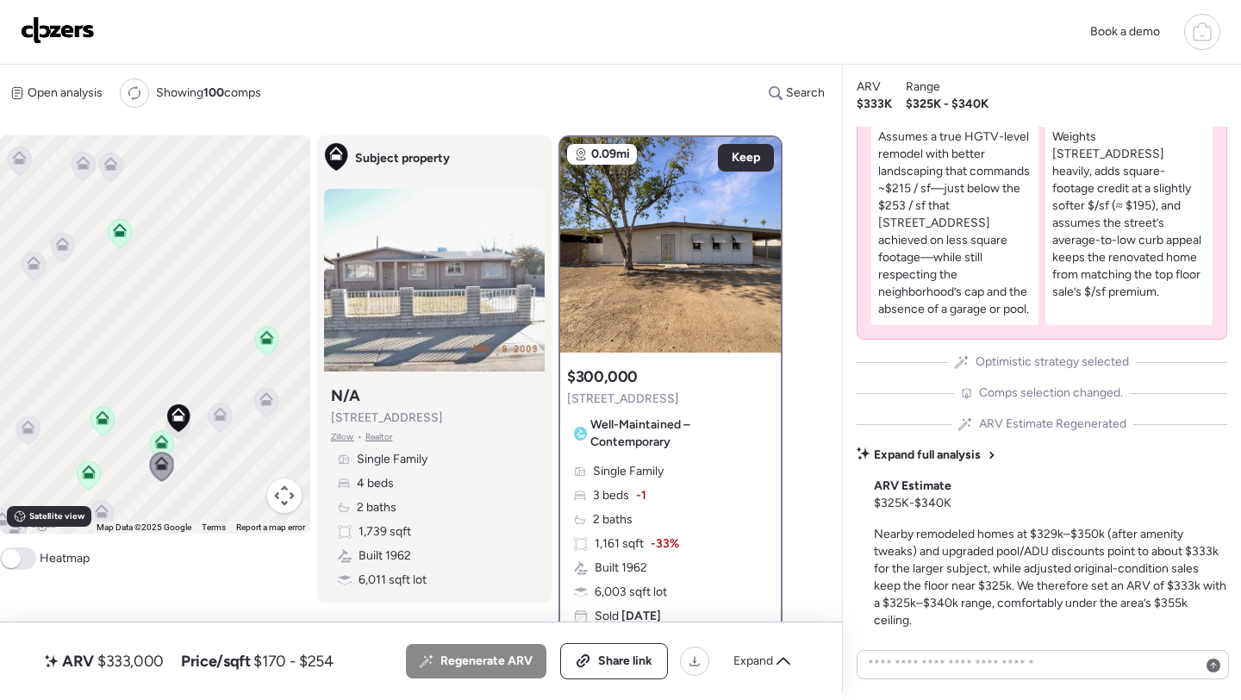
click at [142, 663] on span "$333,000" at bounding box center [130, 660] width 66 height 21
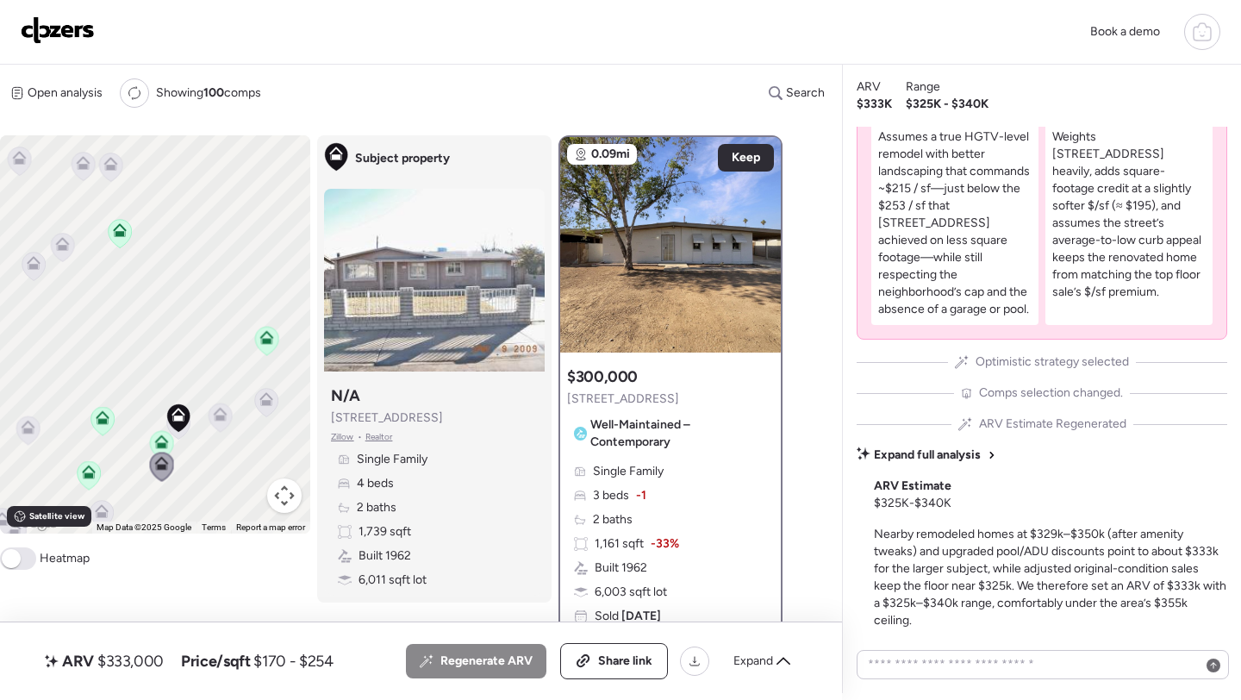
click at [142, 663] on span "$333,000" at bounding box center [130, 660] width 66 height 21
copy span "333,000"
click at [603, 668] on span "Share link" at bounding box center [625, 660] width 54 height 17
click at [42, 35] on img at bounding box center [58, 30] width 74 height 28
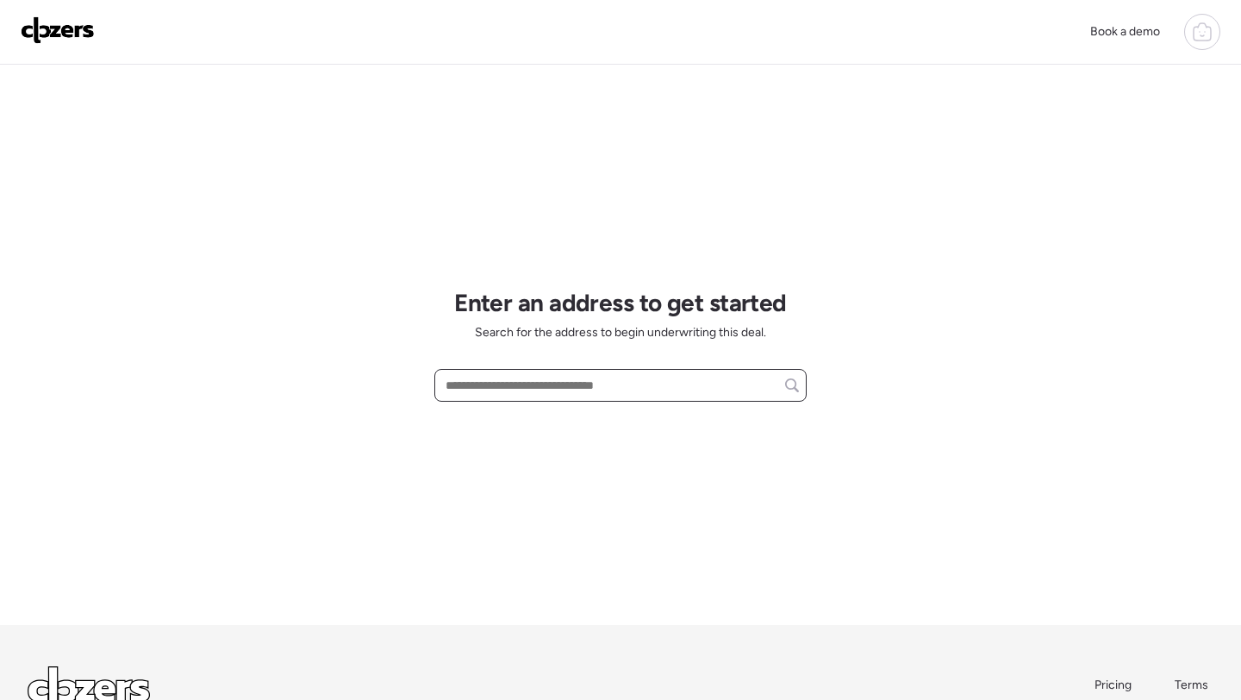
click at [526, 377] on input "text" at bounding box center [620, 385] width 357 height 24
paste input "**********"
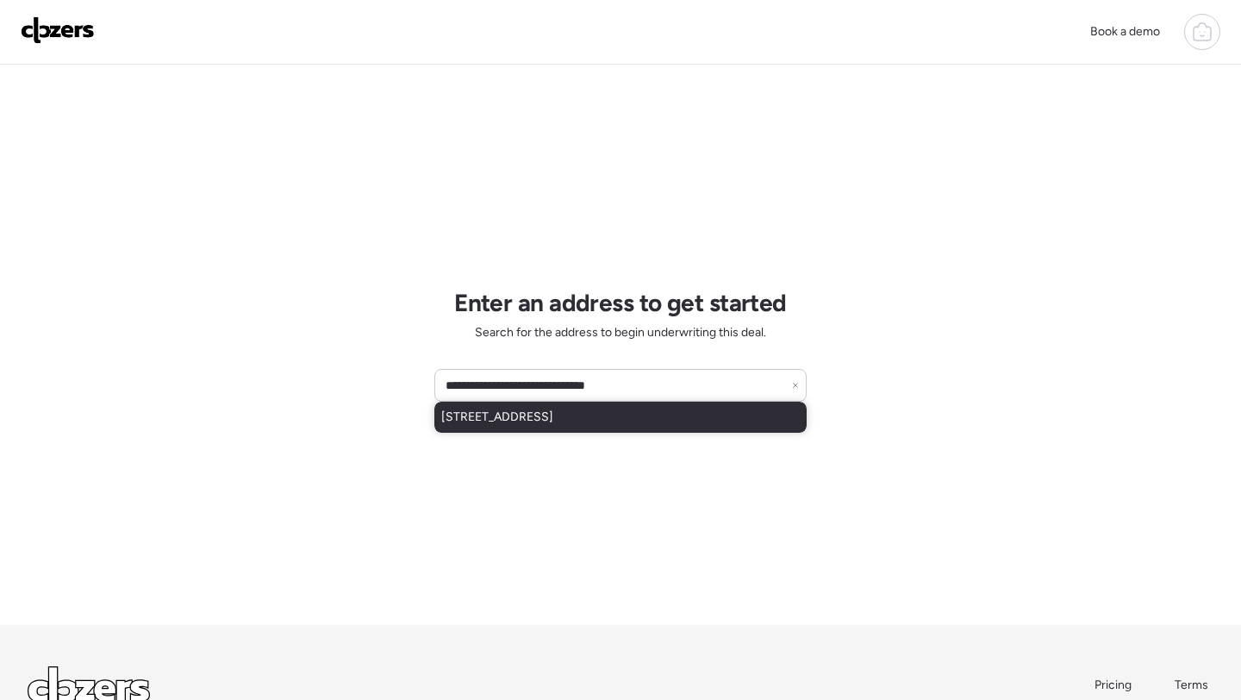
click at [486, 418] on span "[STREET_ADDRESS]" at bounding box center [497, 416] width 112 height 17
type input "**********"
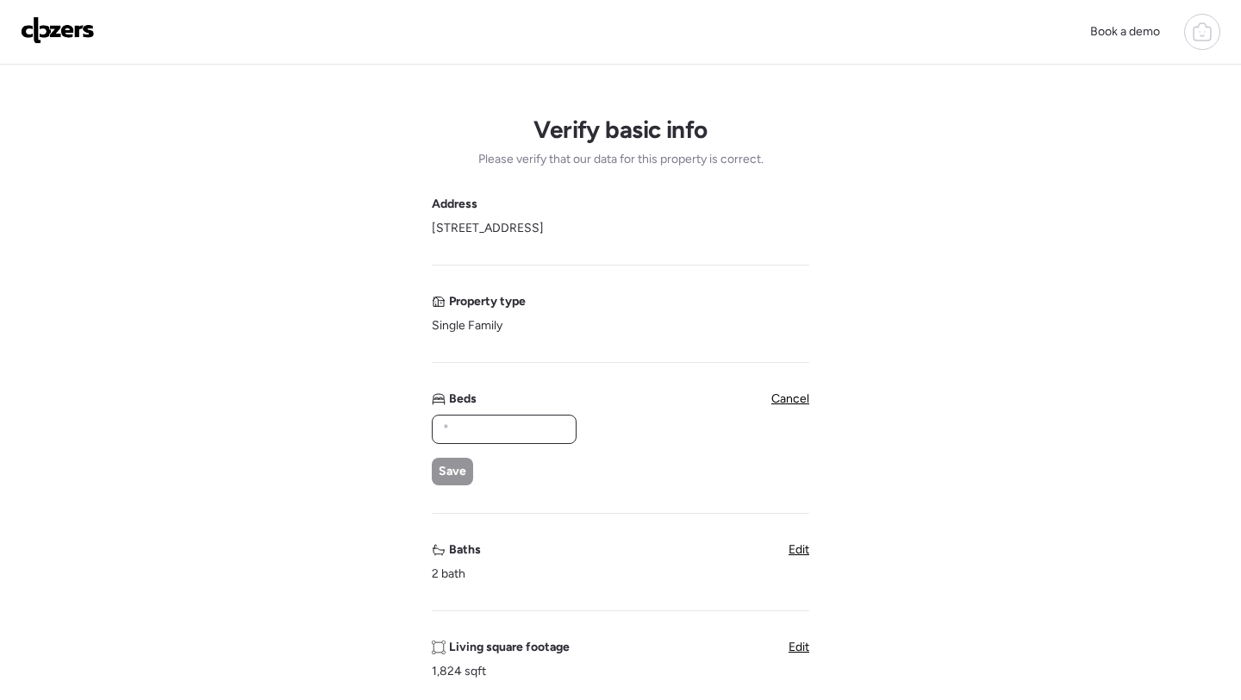
click at [482, 431] on input "text" at bounding box center [503, 429] width 129 height 24
type input "*"
click at [450, 468] on span "Save" at bounding box center [453, 471] width 28 height 17
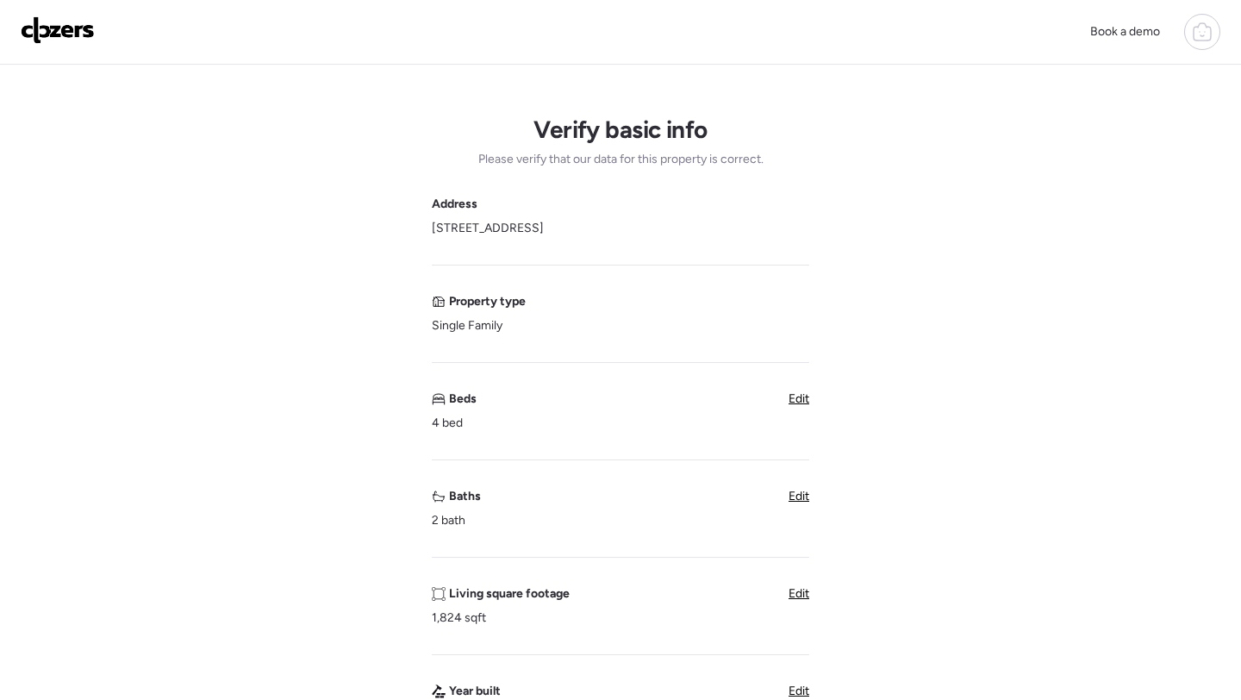
click at [799, 501] on span "Edit" at bounding box center [798, 495] width 21 height 15
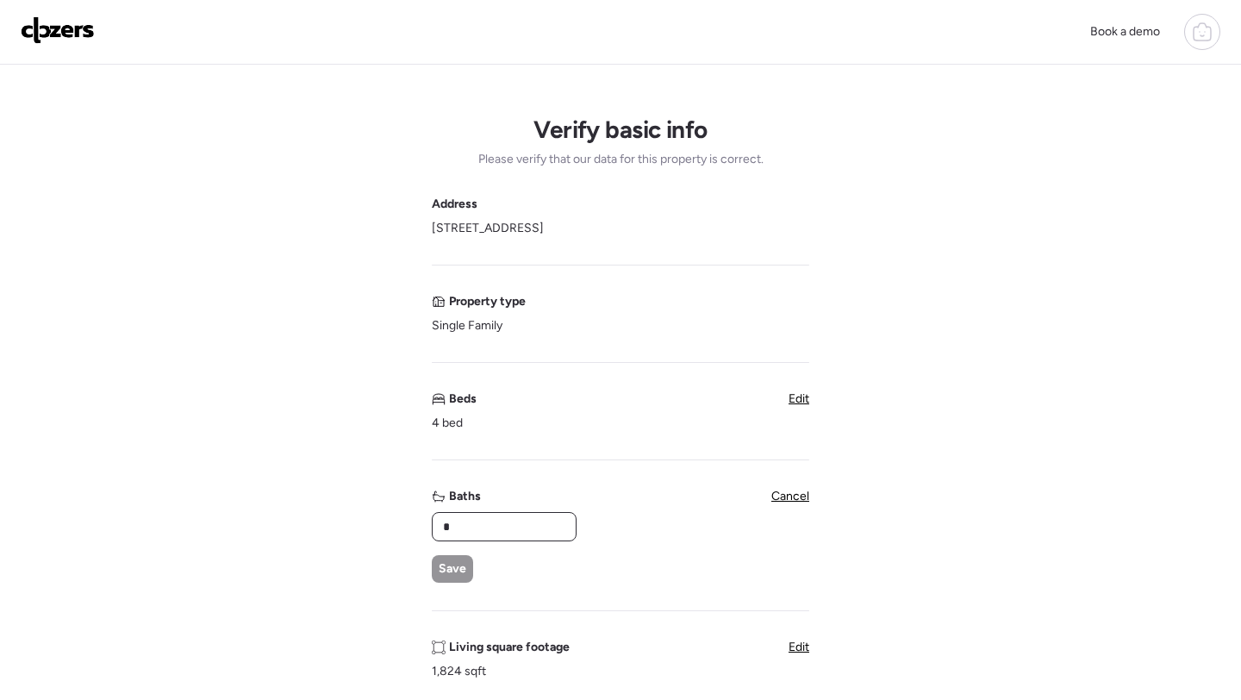
click at [513, 526] on input "*" at bounding box center [503, 526] width 129 height 24
type input "*"
click at [464, 566] on span "Save" at bounding box center [453, 568] width 28 height 17
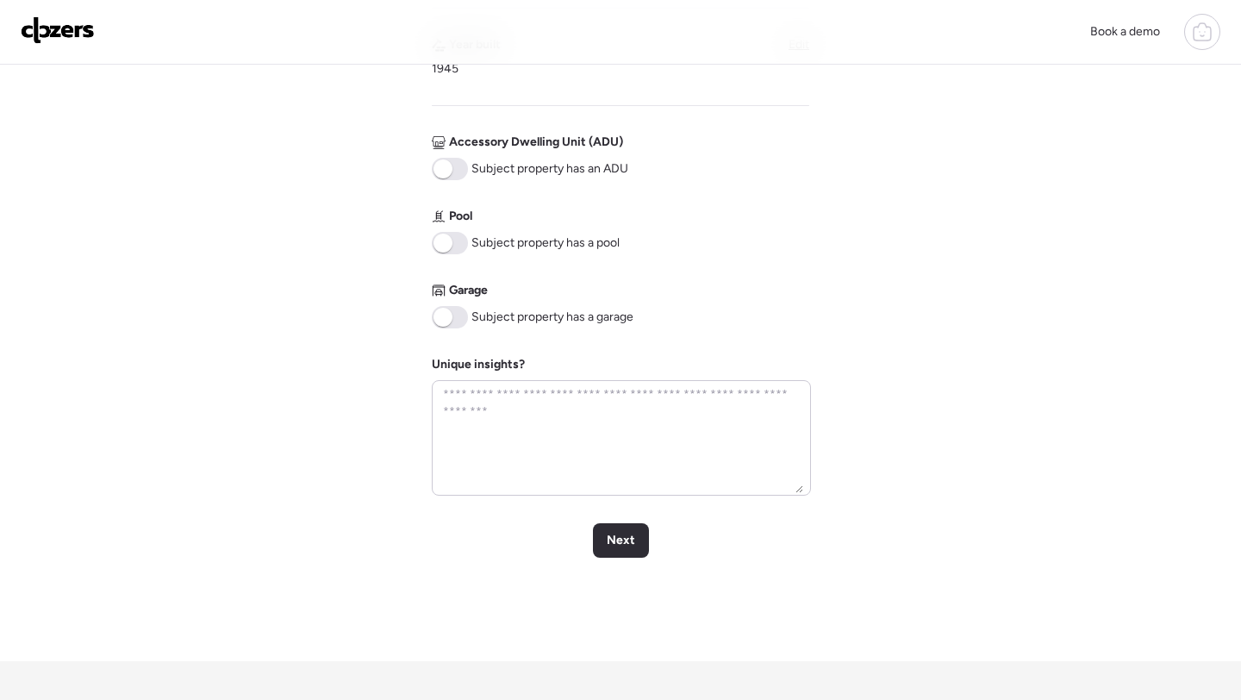
scroll to position [714, 0]
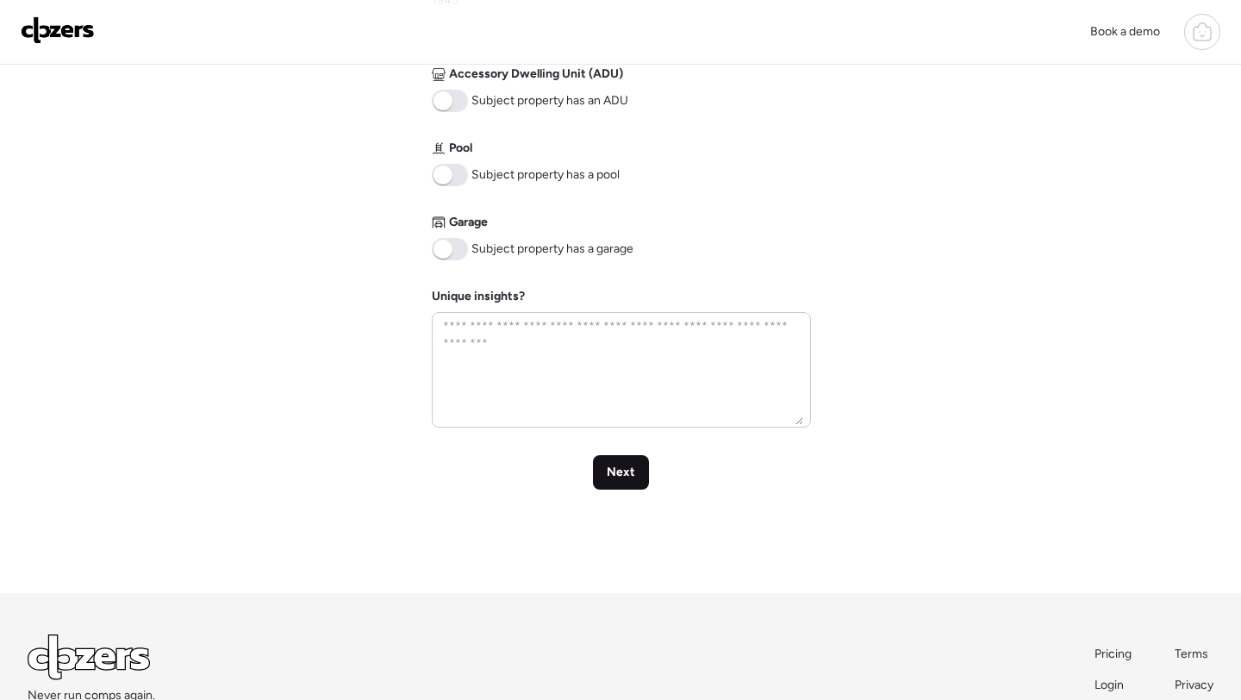
click at [614, 470] on span "Next" at bounding box center [621, 472] width 28 height 17
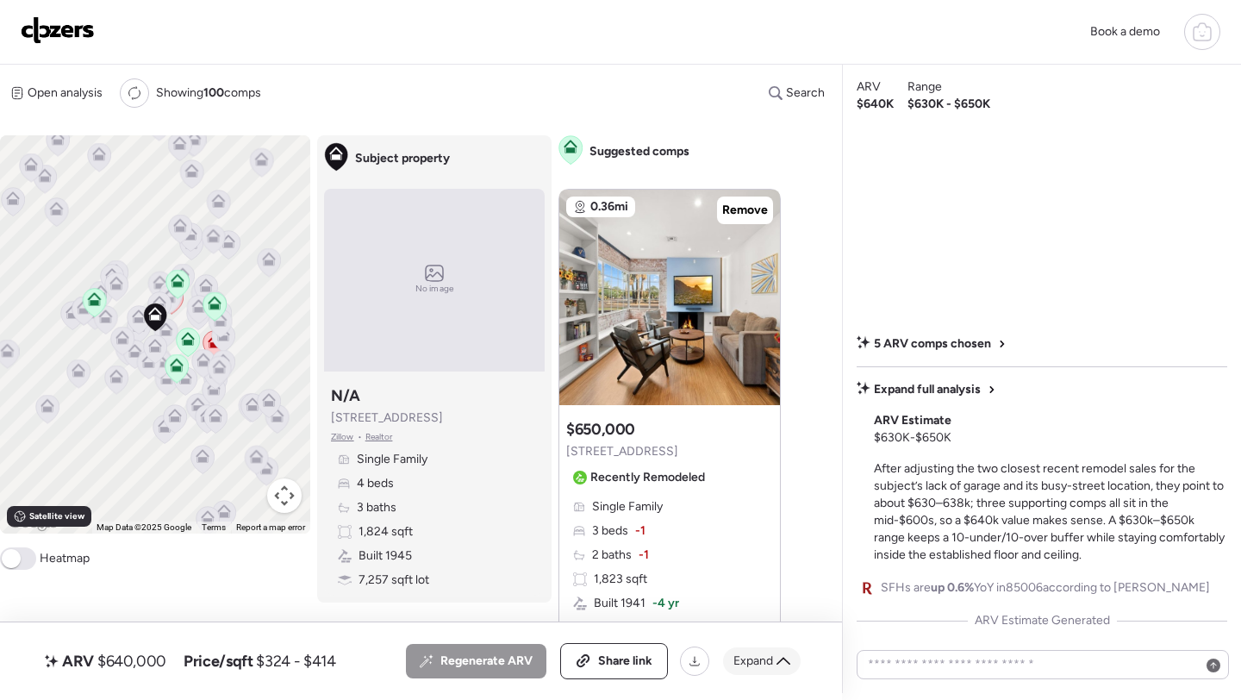
click at [772, 656] on span "Expand" at bounding box center [753, 660] width 40 height 17
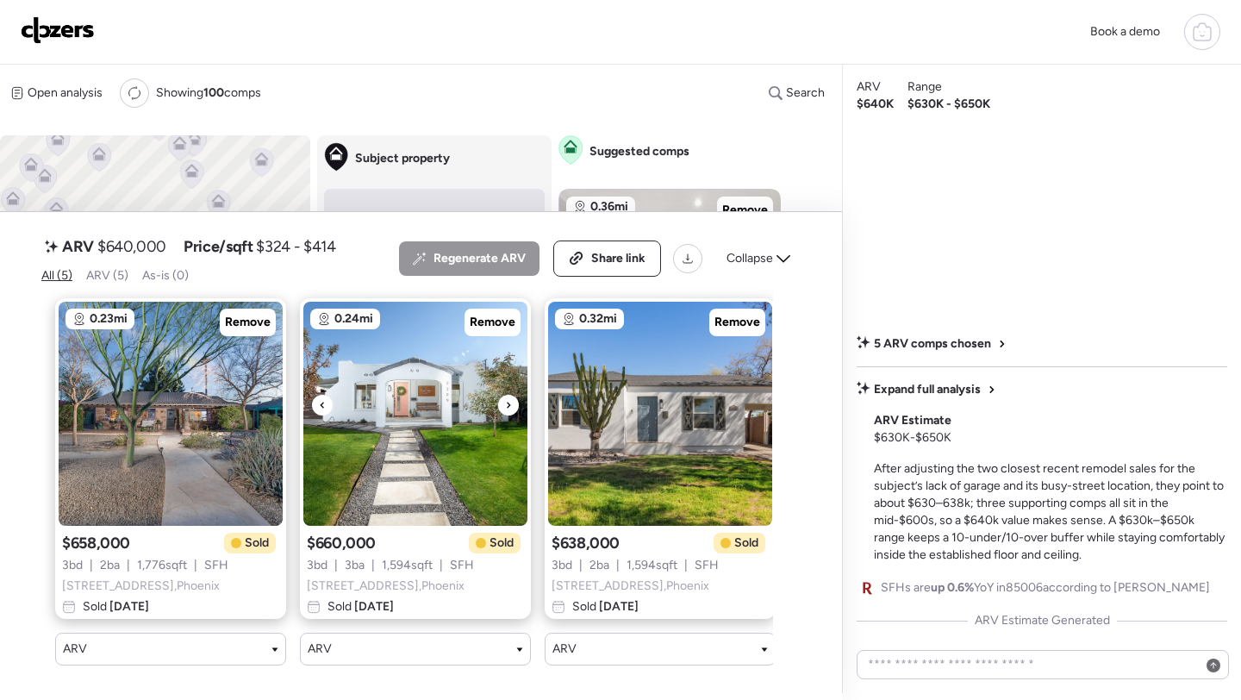
scroll to position [0, 506]
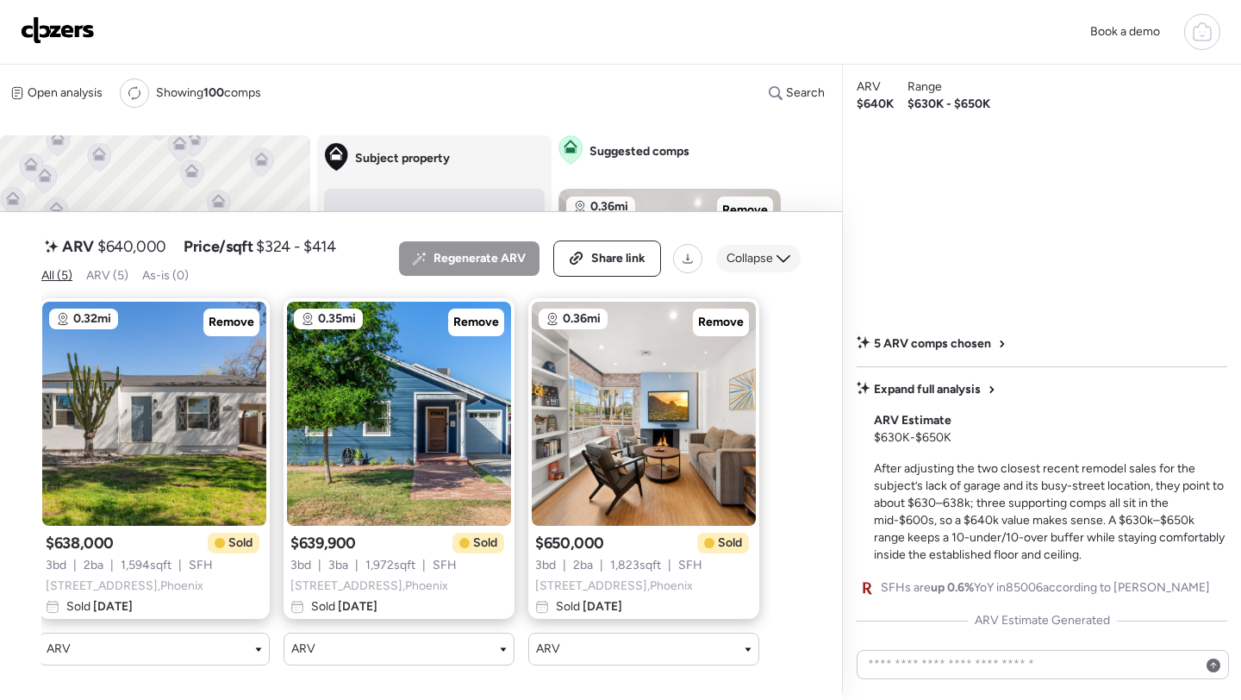
click at [787, 258] on icon at bounding box center [783, 259] width 14 height 8
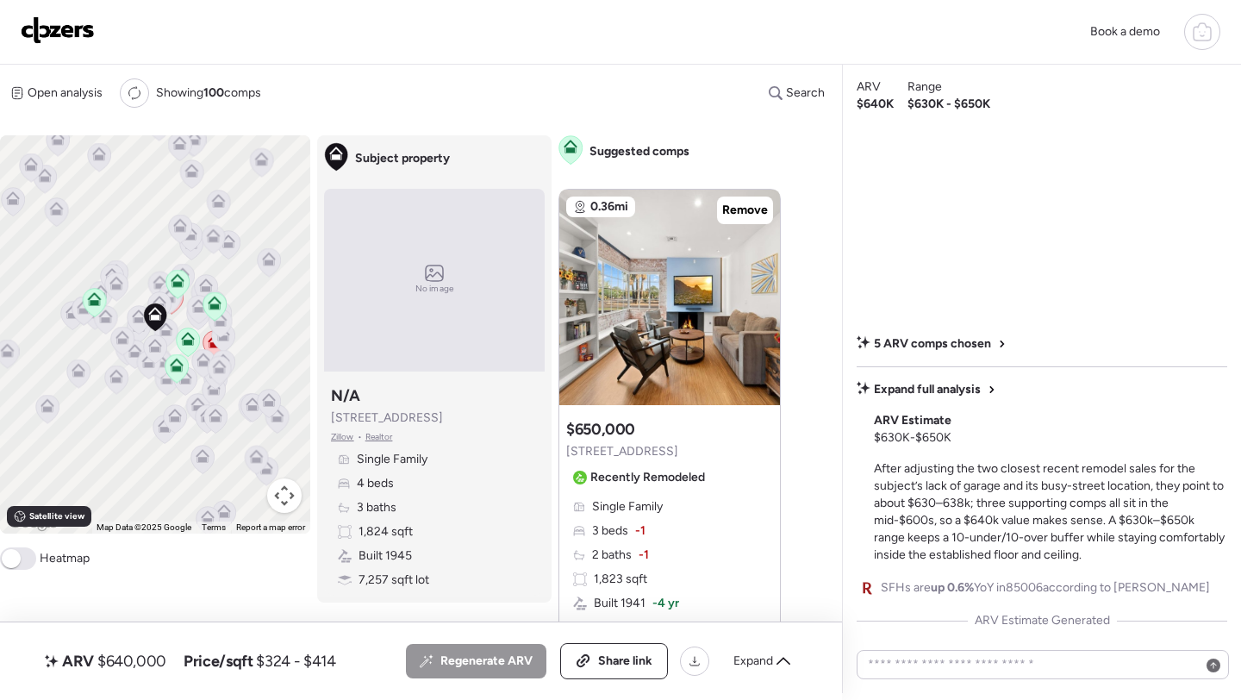
click at [122, 664] on span "$640,000" at bounding box center [131, 660] width 69 height 21
copy span "640,000"
click at [621, 652] on span "Share link" at bounding box center [625, 660] width 54 height 17
click at [75, 39] on img at bounding box center [58, 30] width 74 height 28
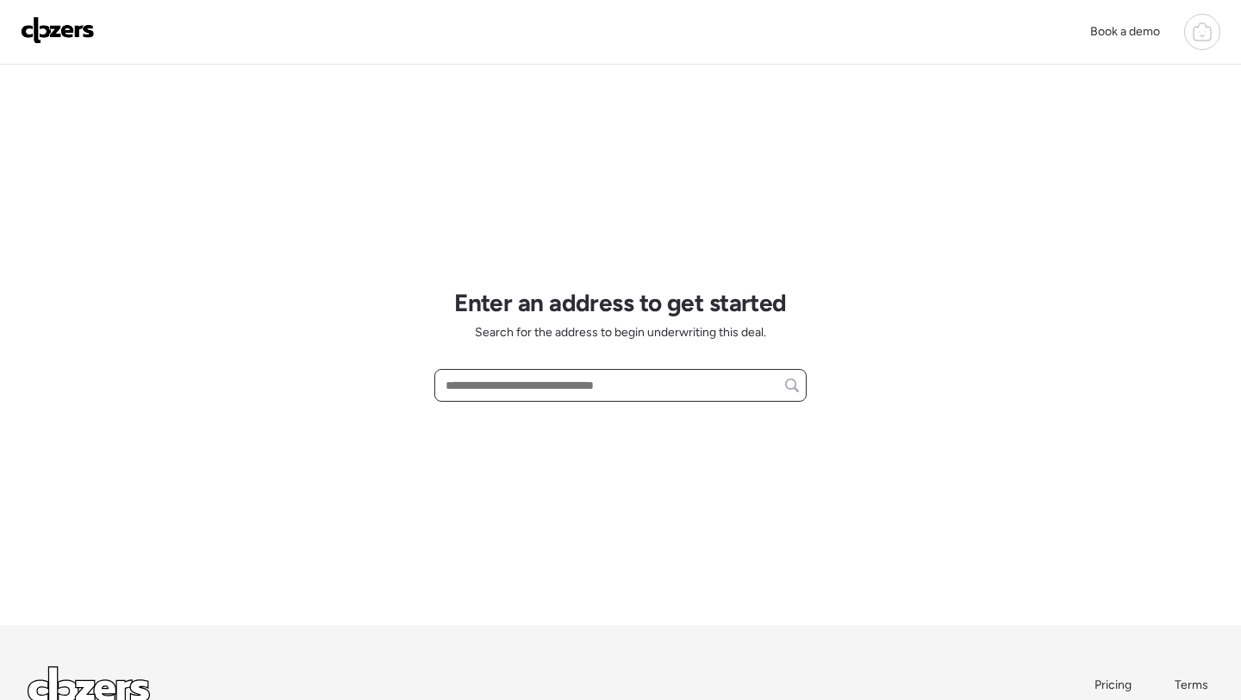
click at [520, 384] on input "text" at bounding box center [620, 385] width 357 height 24
paste input "**********"
click at [520, 422] on span "[STREET_ADDRESS]" at bounding box center [497, 416] width 112 height 17
type input "**********"
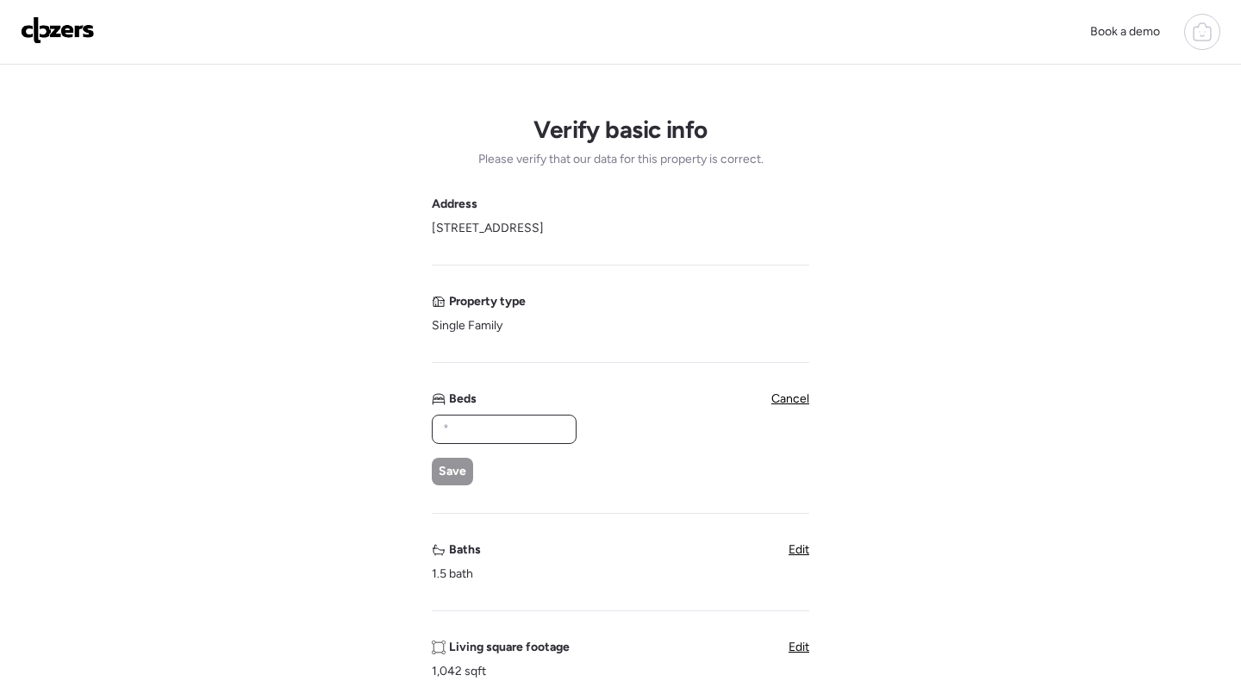
click at [478, 420] on input "text" at bounding box center [503, 429] width 129 height 24
type input "*"
click at [452, 467] on span "Save" at bounding box center [453, 471] width 28 height 17
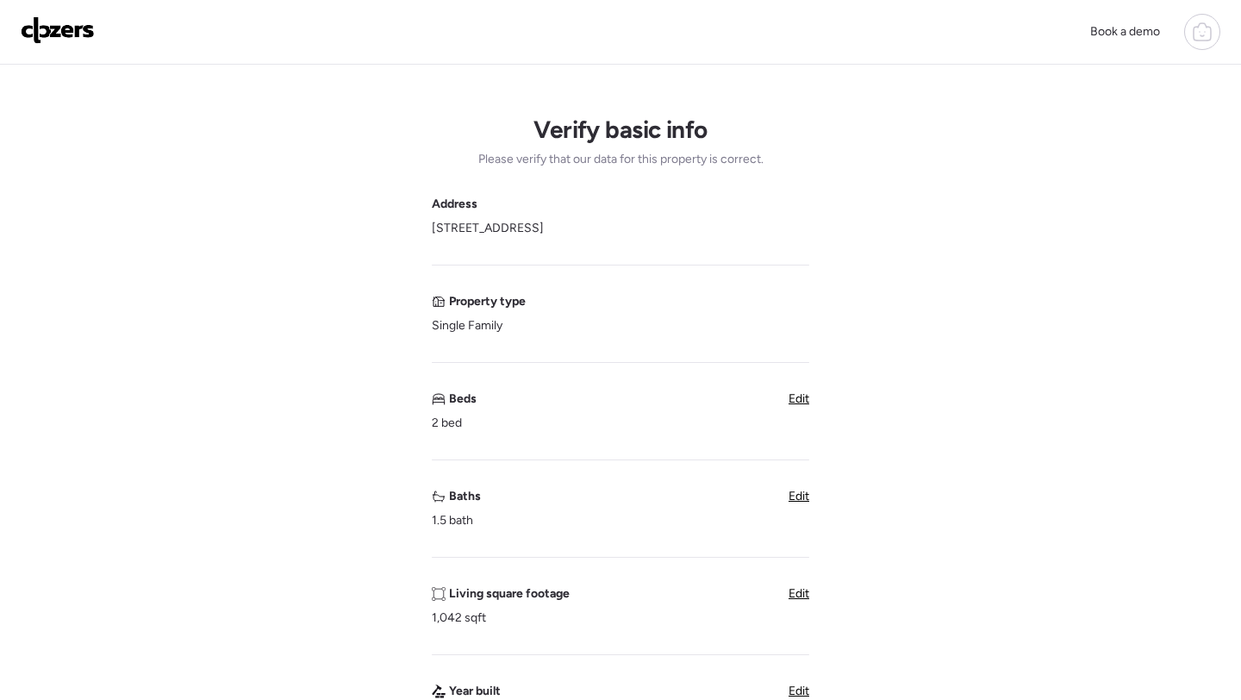
click at [806, 492] on span "Edit" at bounding box center [798, 495] width 21 height 15
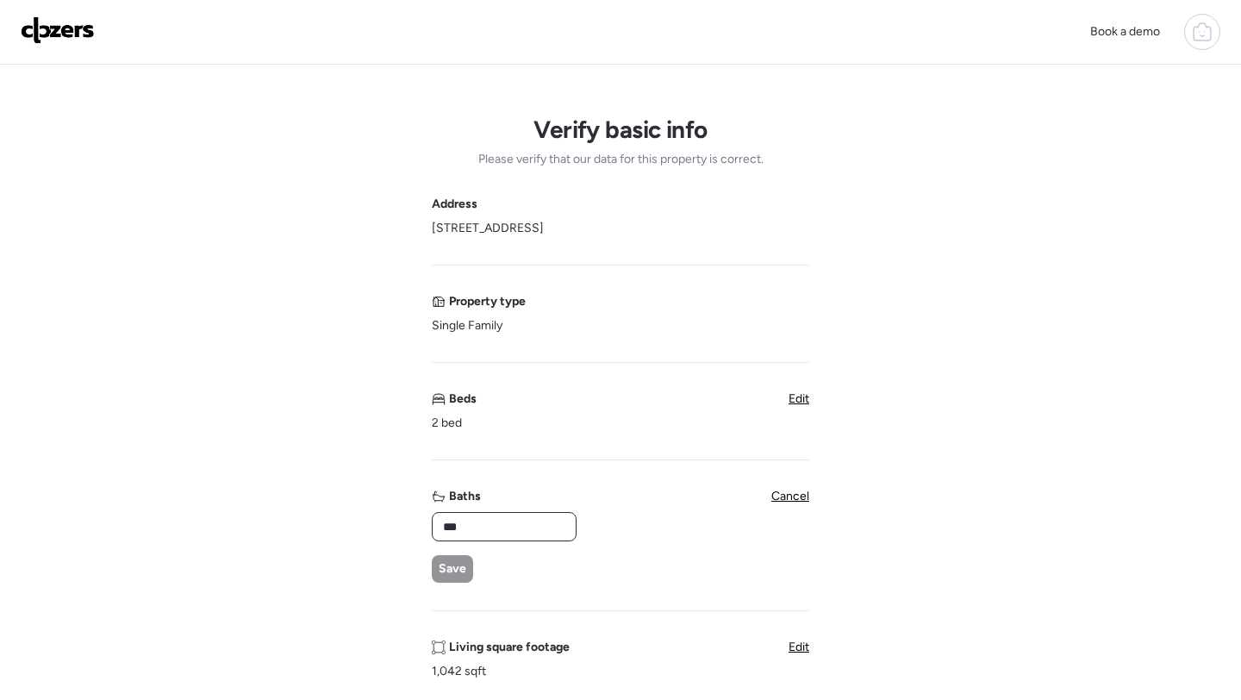
click at [475, 526] on input "***" at bounding box center [503, 526] width 129 height 24
type input "*"
click at [451, 558] on div "Save" at bounding box center [452, 569] width 41 height 28
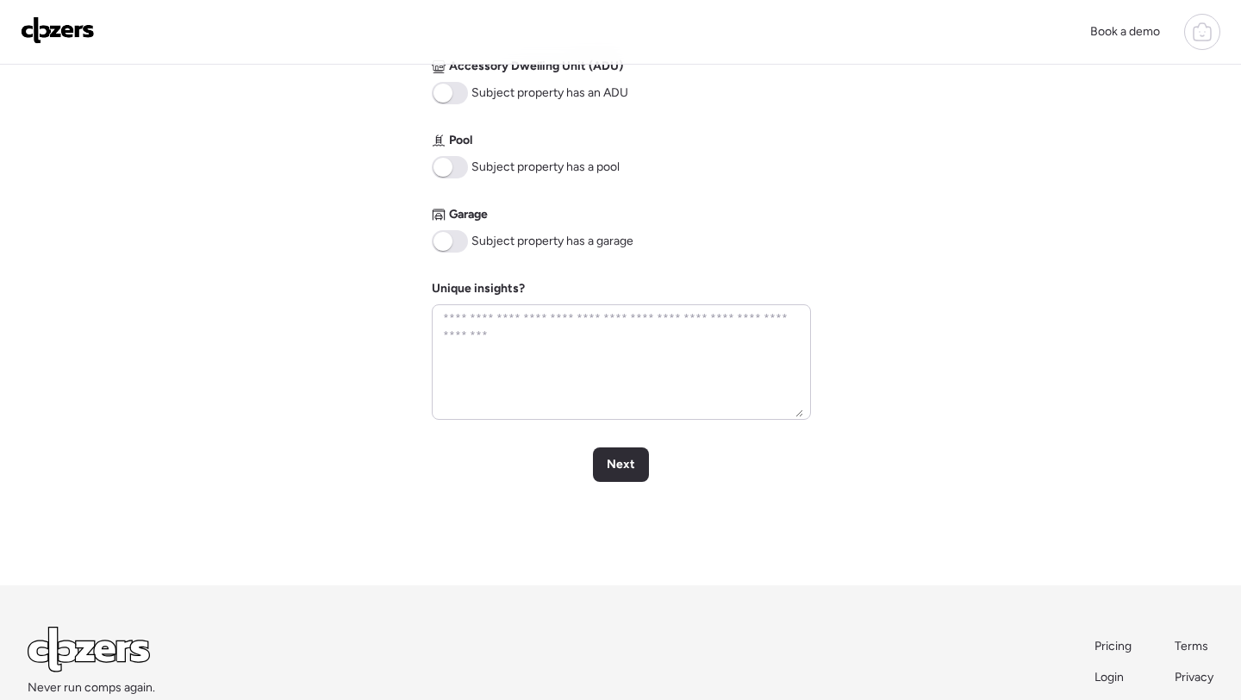
scroll to position [820, 0]
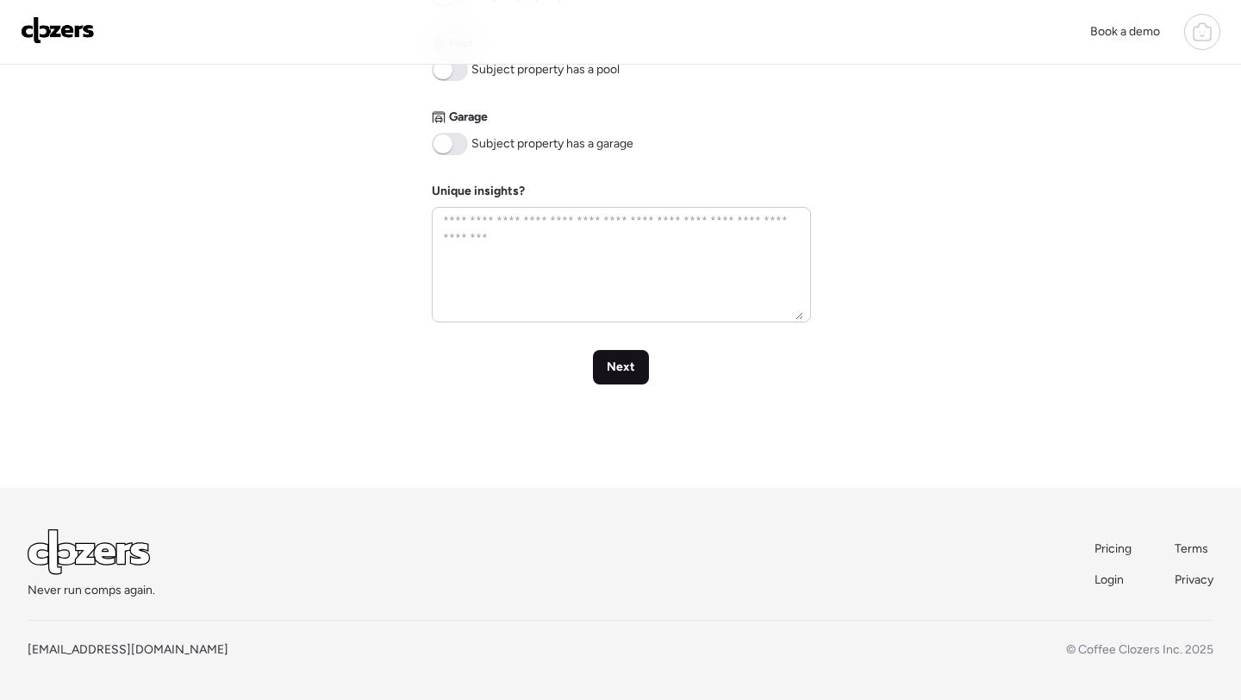
click at [613, 379] on div "Next" at bounding box center [621, 367] width 56 height 34
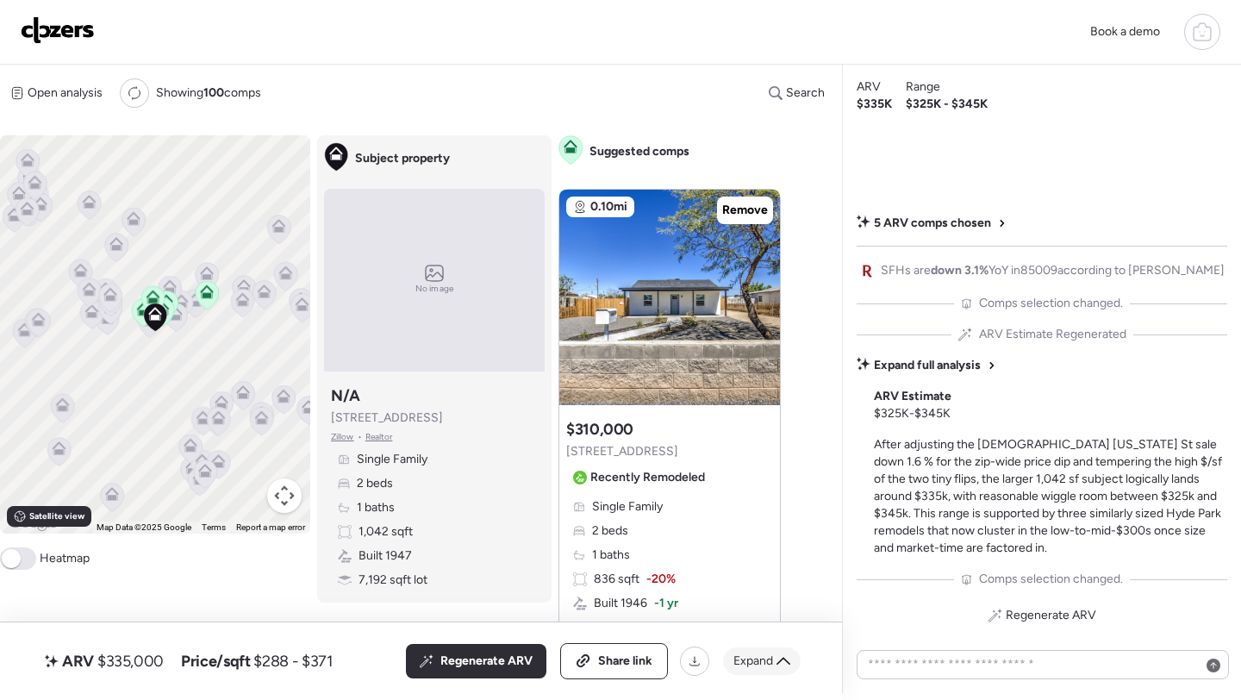
click at [759, 662] on span "Expand" at bounding box center [753, 660] width 40 height 17
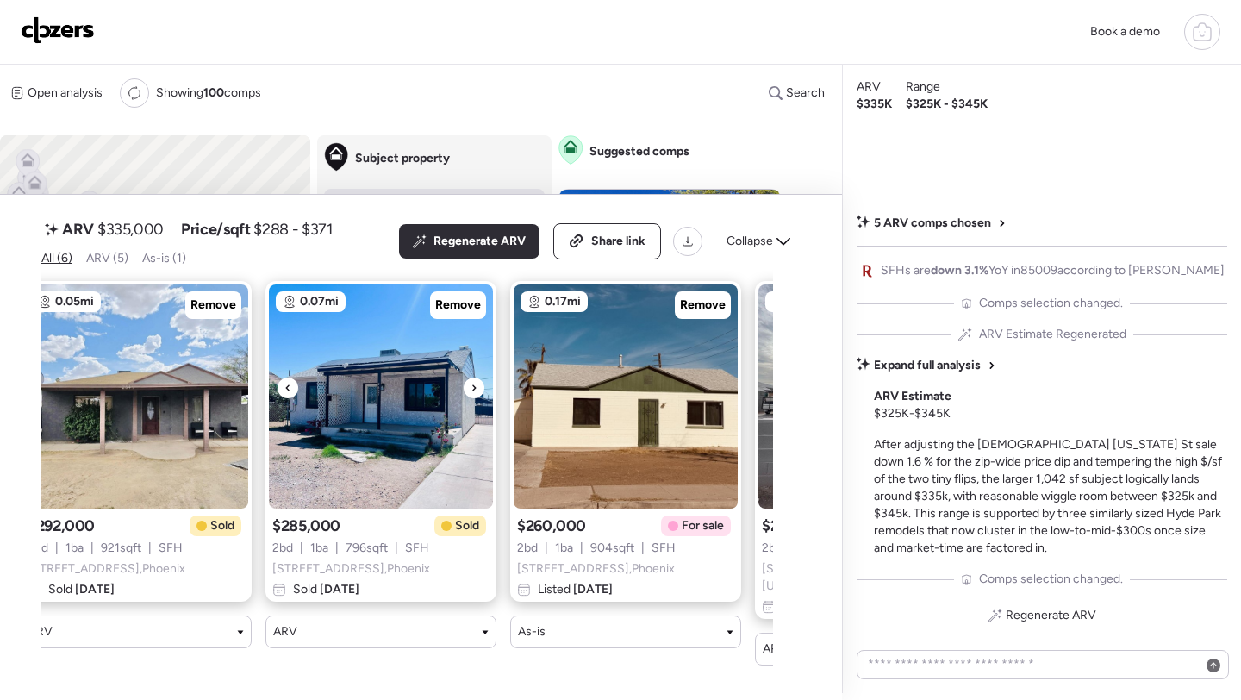
scroll to position [0, 750]
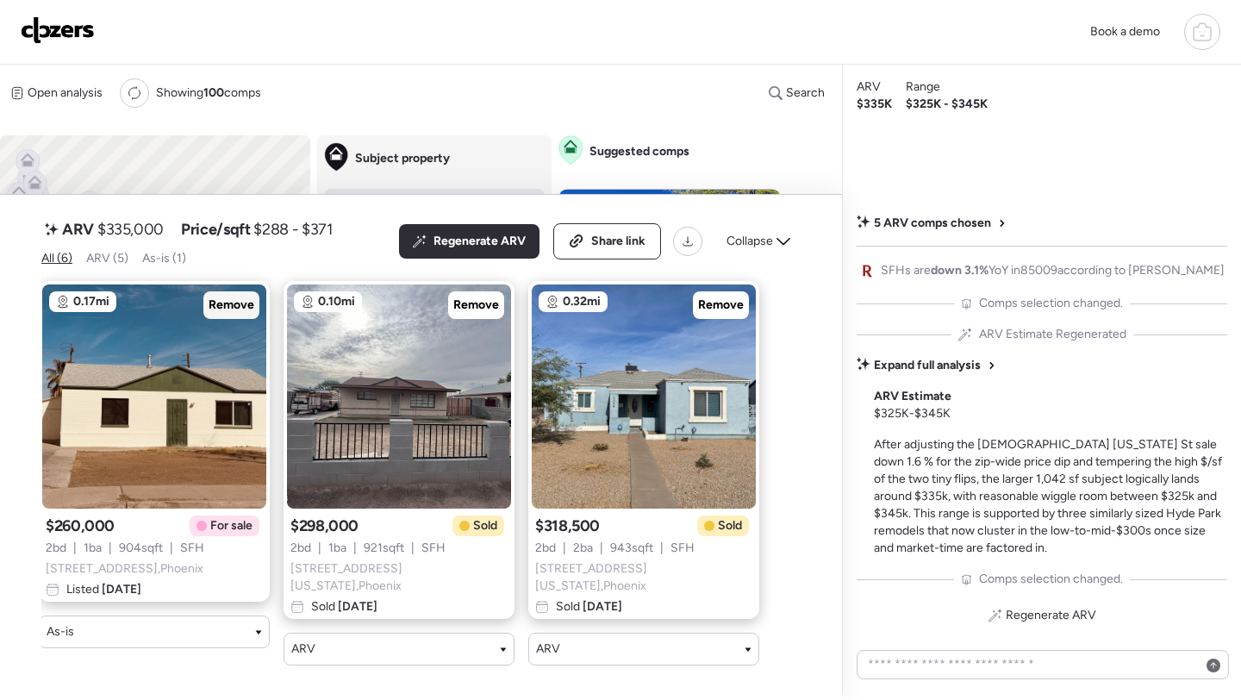
click at [240, 314] on span "Remove" at bounding box center [231, 304] width 46 height 17
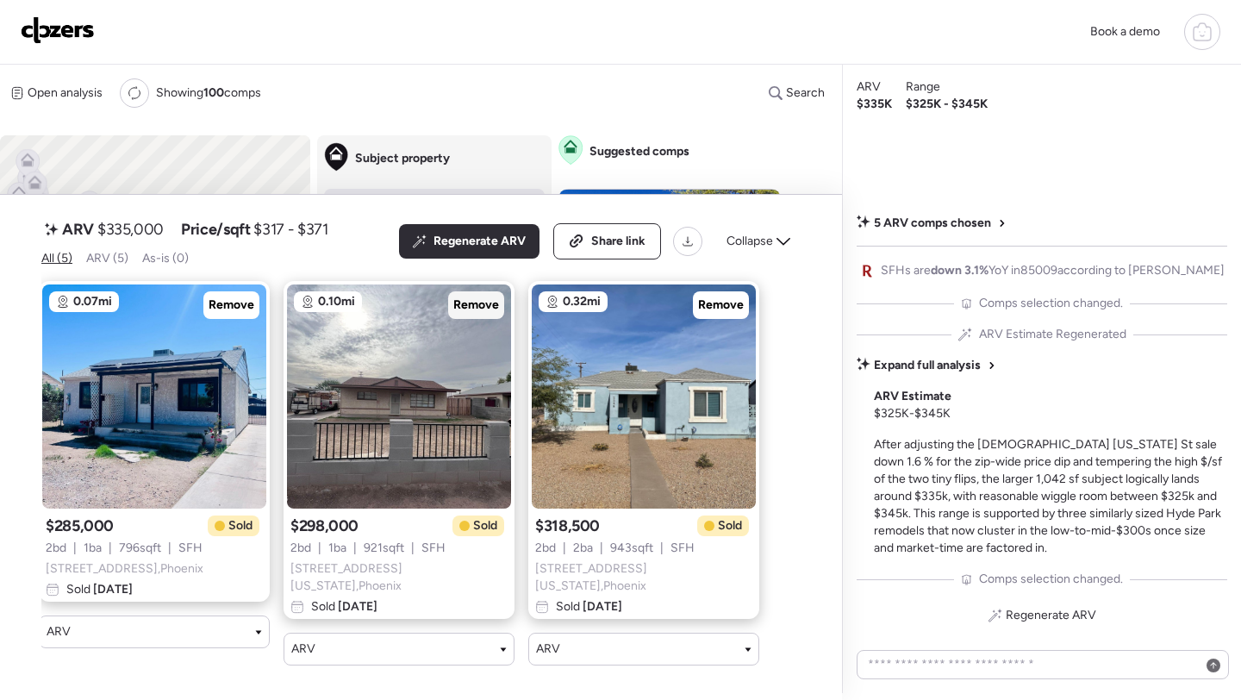
scroll to position [0, 506]
click at [773, 255] on div "Collapse" at bounding box center [758, 241] width 84 height 28
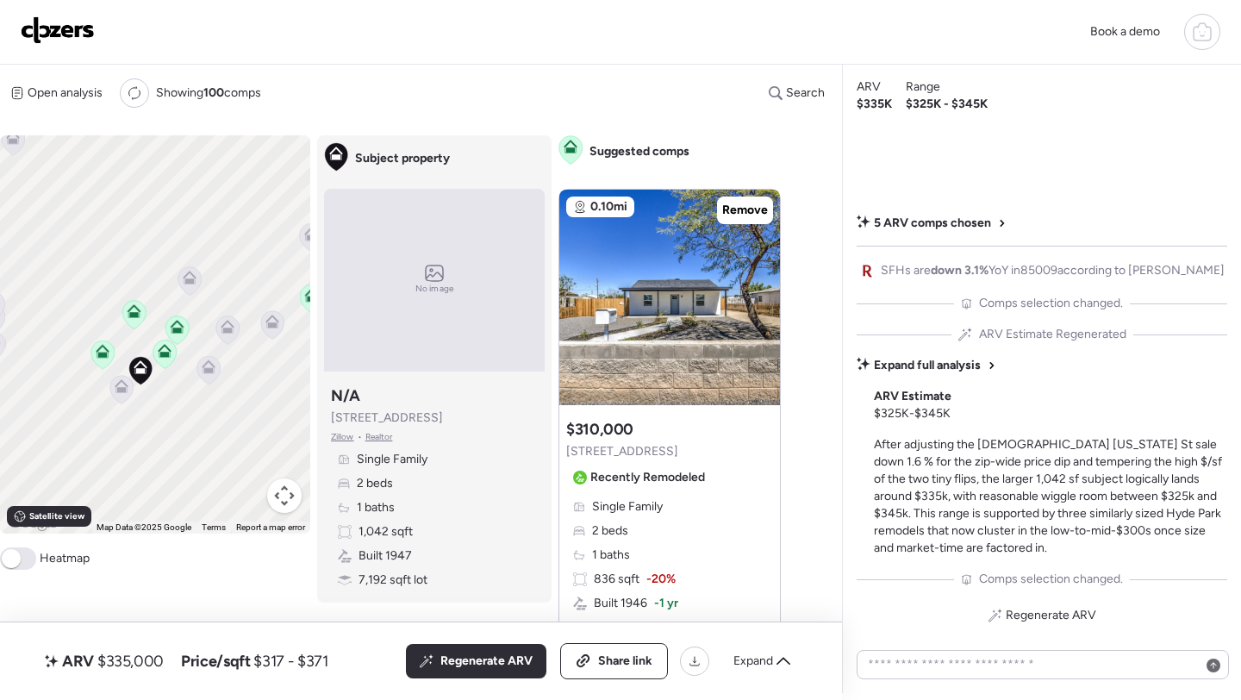
click at [115, 393] on icon at bounding box center [122, 386] width 14 height 14
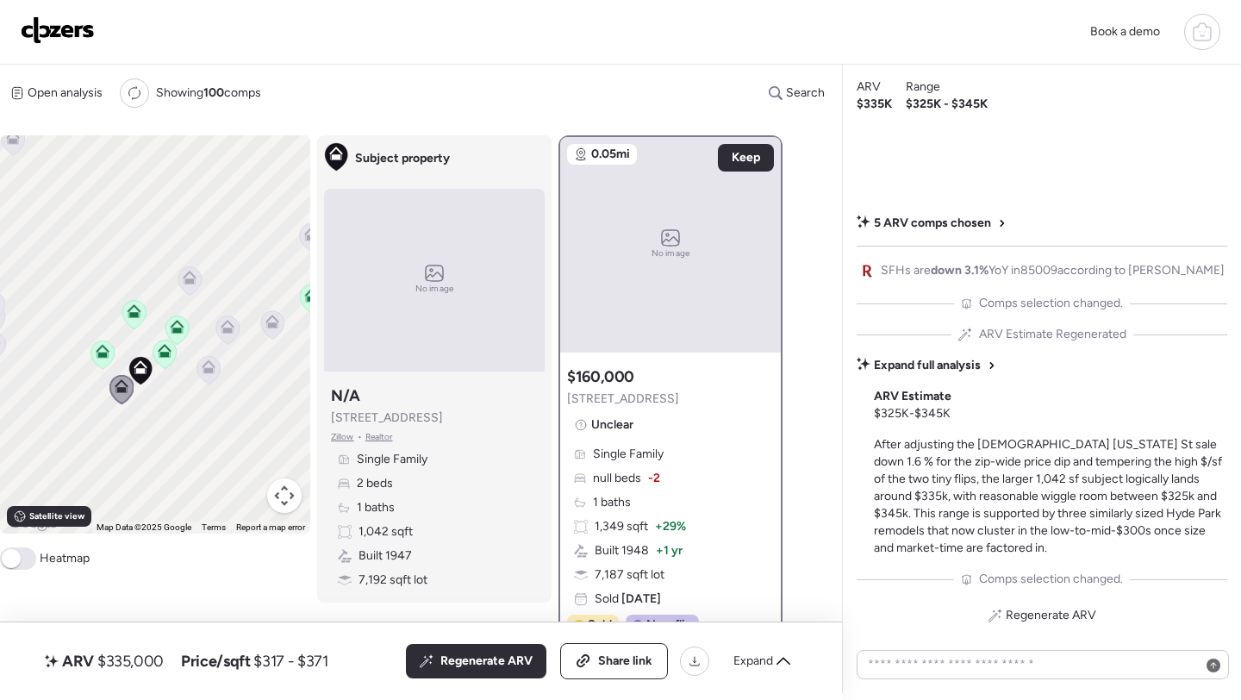
click at [208, 368] on icon at bounding box center [209, 367] width 14 height 14
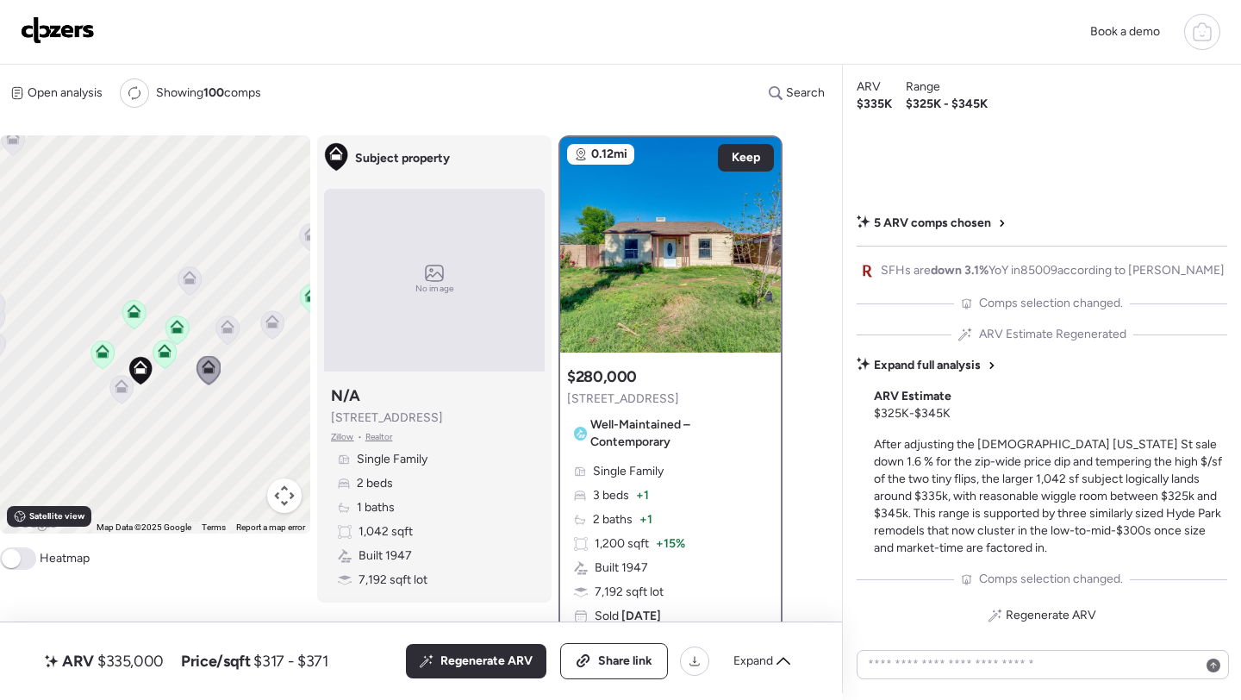
click at [221, 325] on icon at bounding box center [228, 327] width 14 height 14
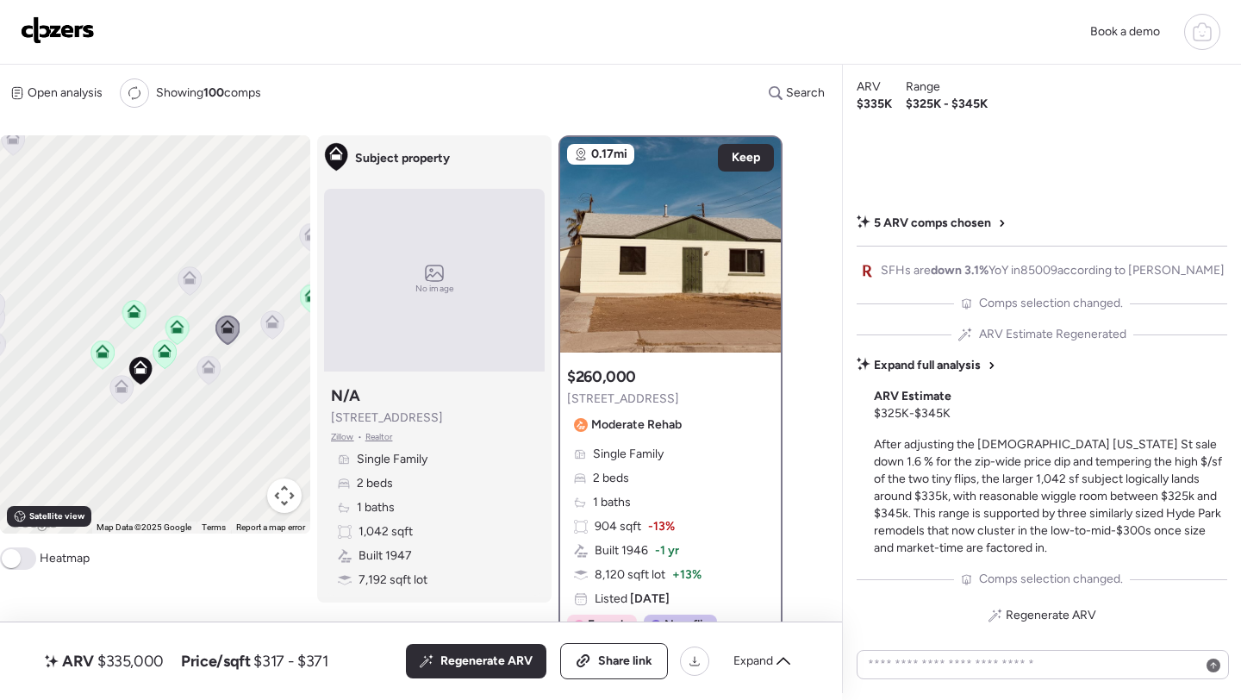
click at [186, 283] on icon at bounding box center [189, 280] width 11 height 5
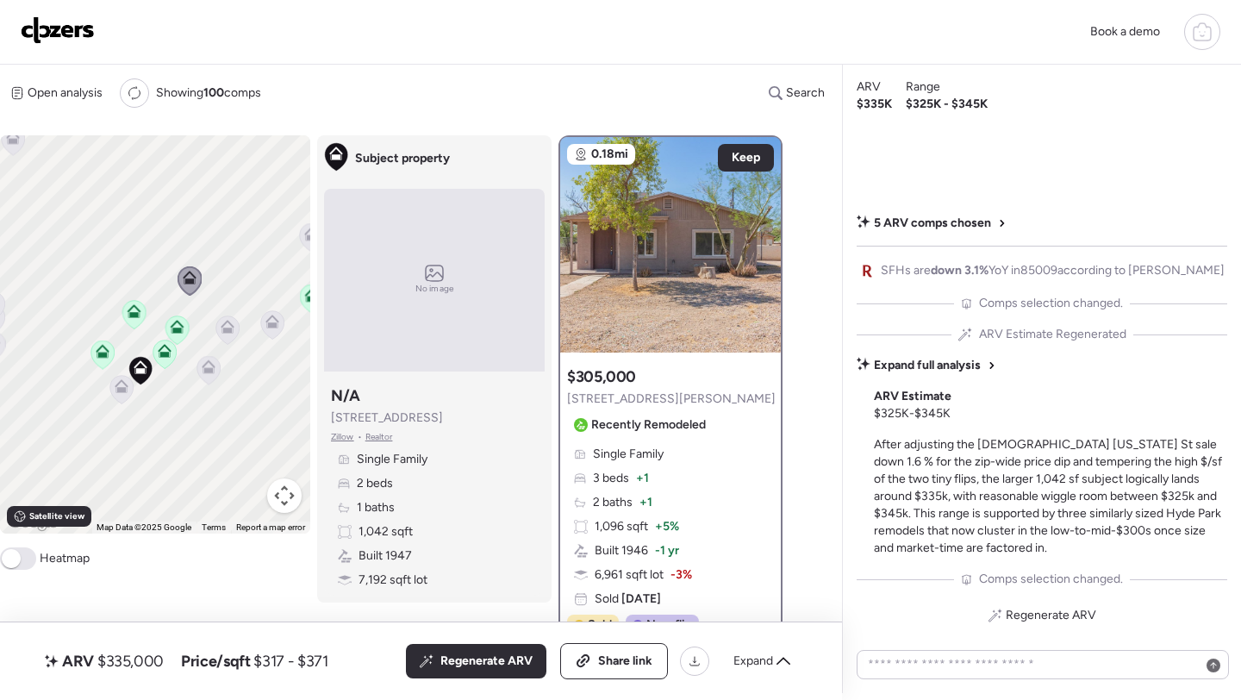
click at [230, 332] on icon at bounding box center [226, 329] width 11 height 5
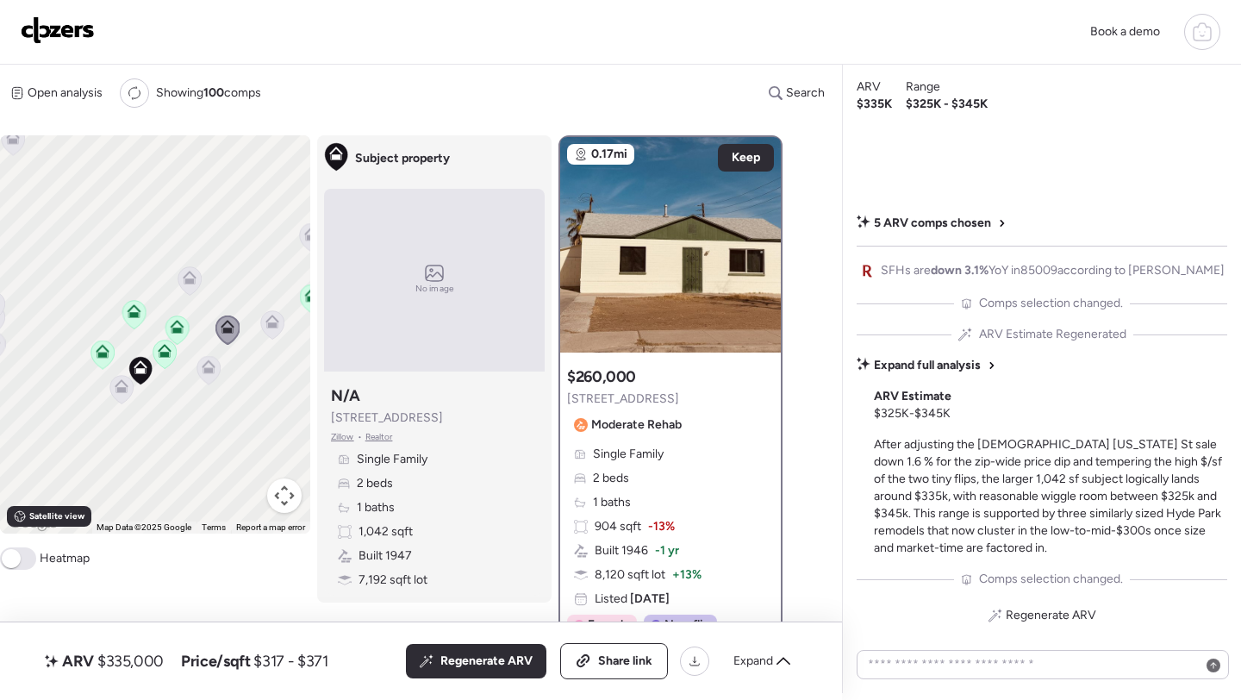
click at [271, 329] on icon at bounding box center [272, 325] width 23 height 28
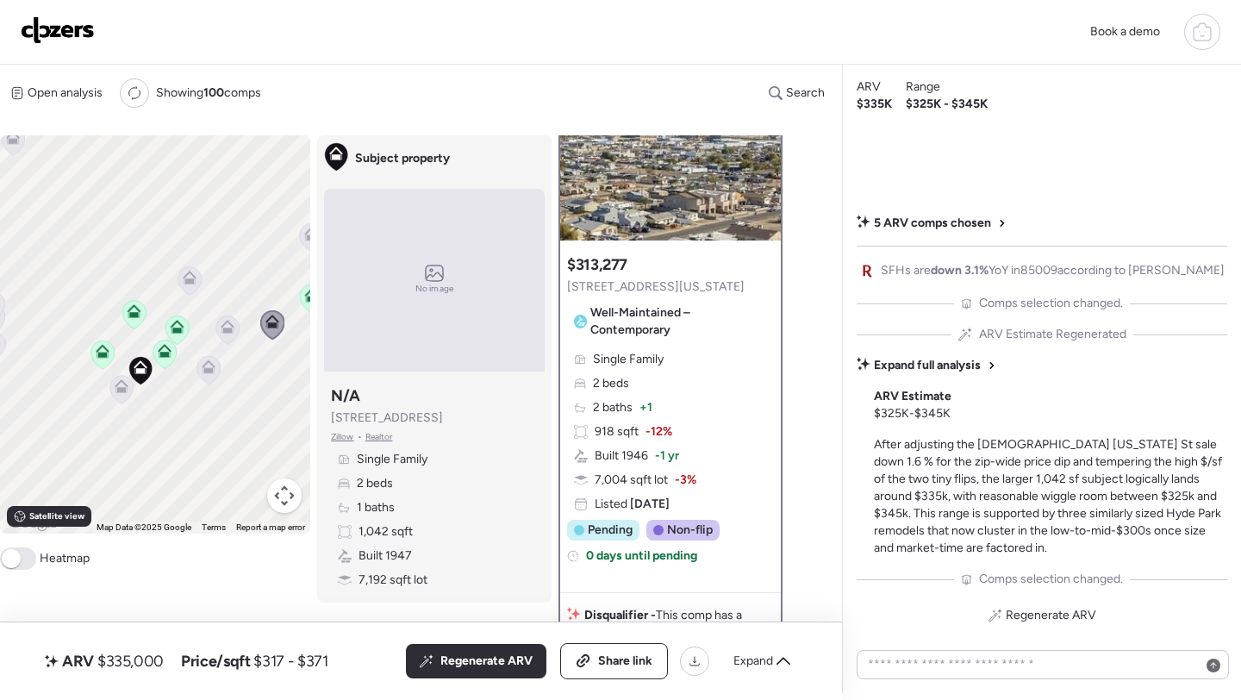
scroll to position [118, 0]
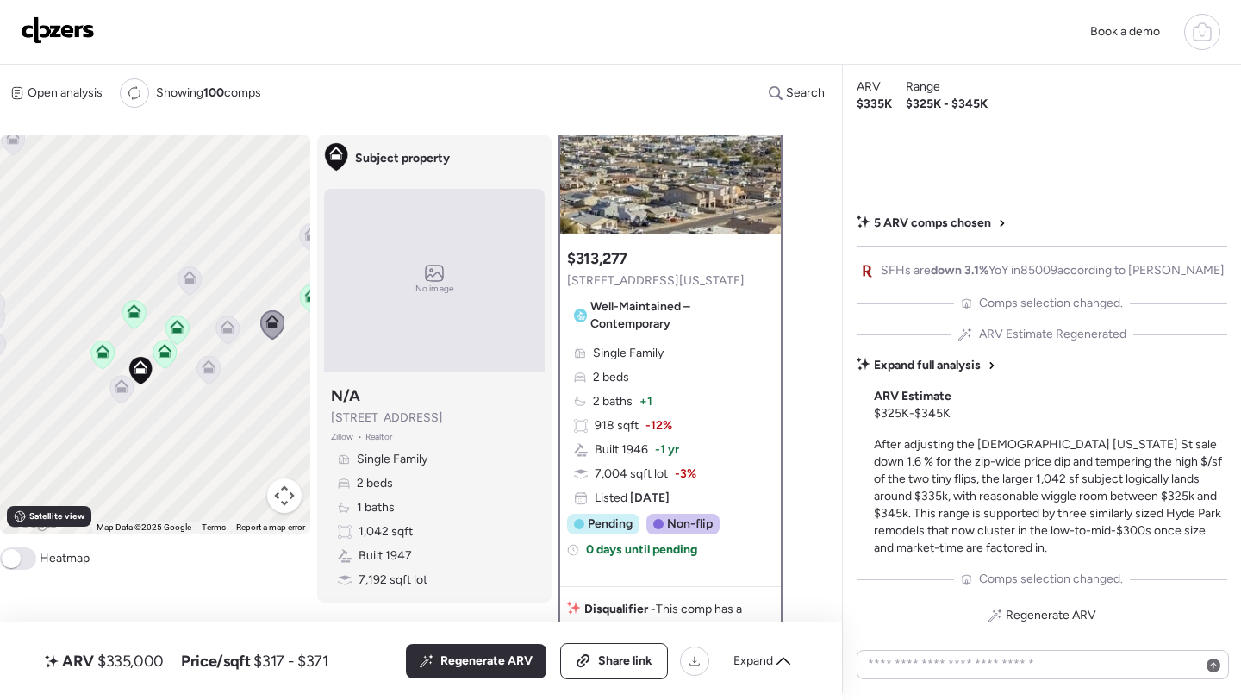
click at [186, 281] on icon at bounding box center [189, 280] width 11 height 5
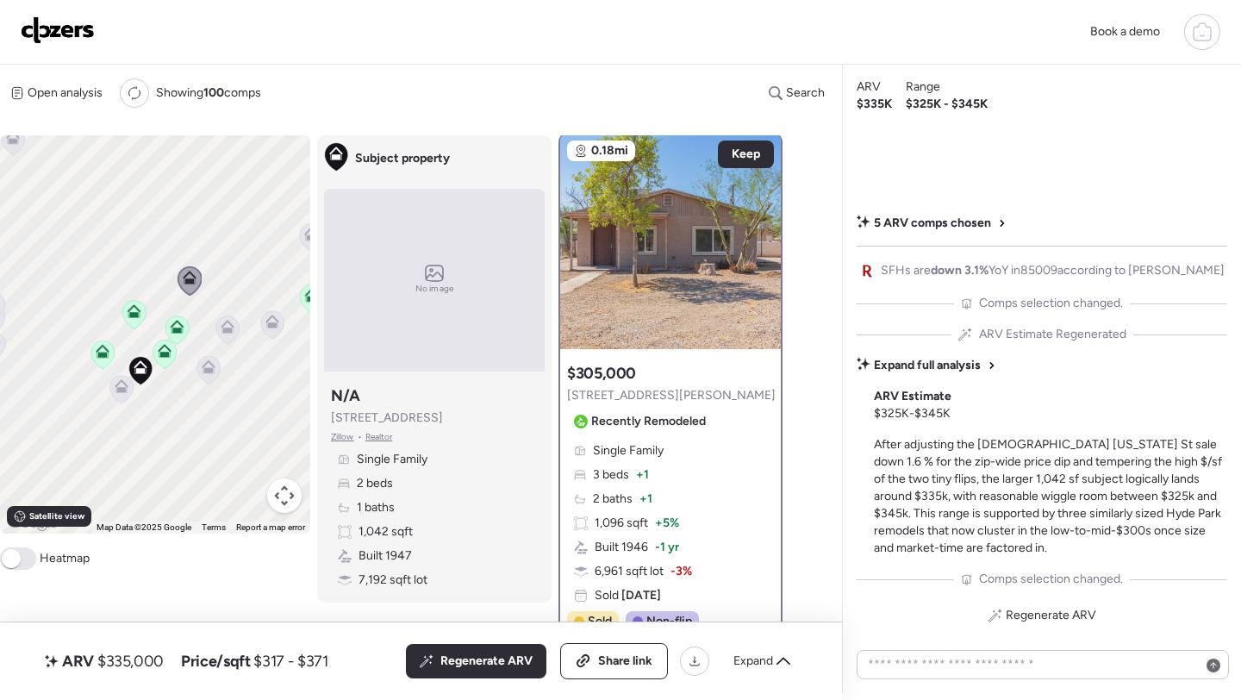
scroll to position [0, 0]
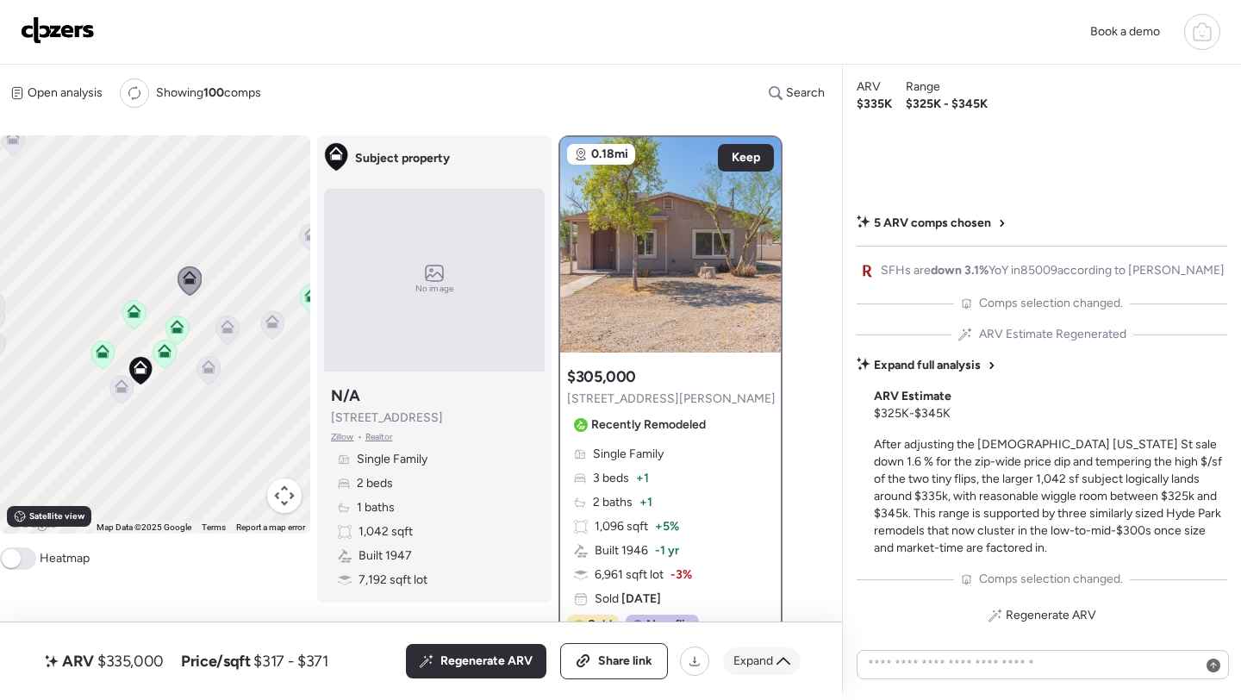
click at [757, 659] on span "Expand" at bounding box center [753, 660] width 40 height 17
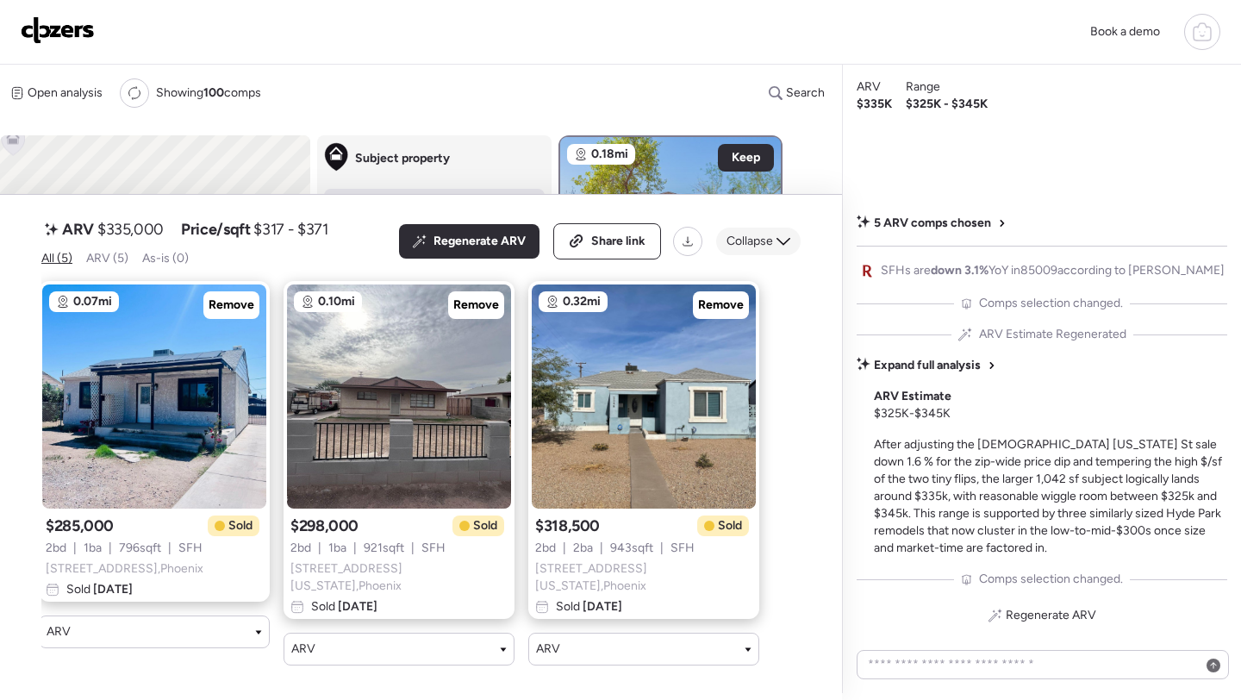
click at [751, 250] on span "Collapse" at bounding box center [749, 241] width 47 height 17
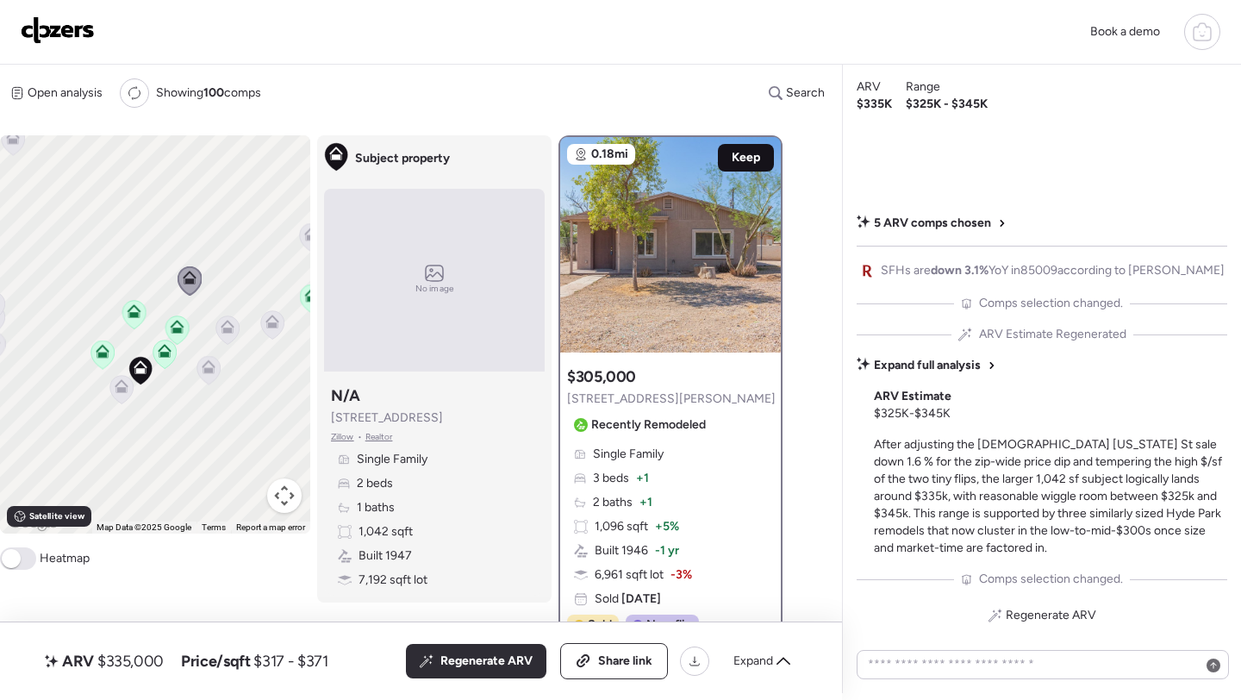
click at [731, 161] on div "Keep" at bounding box center [746, 158] width 56 height 28
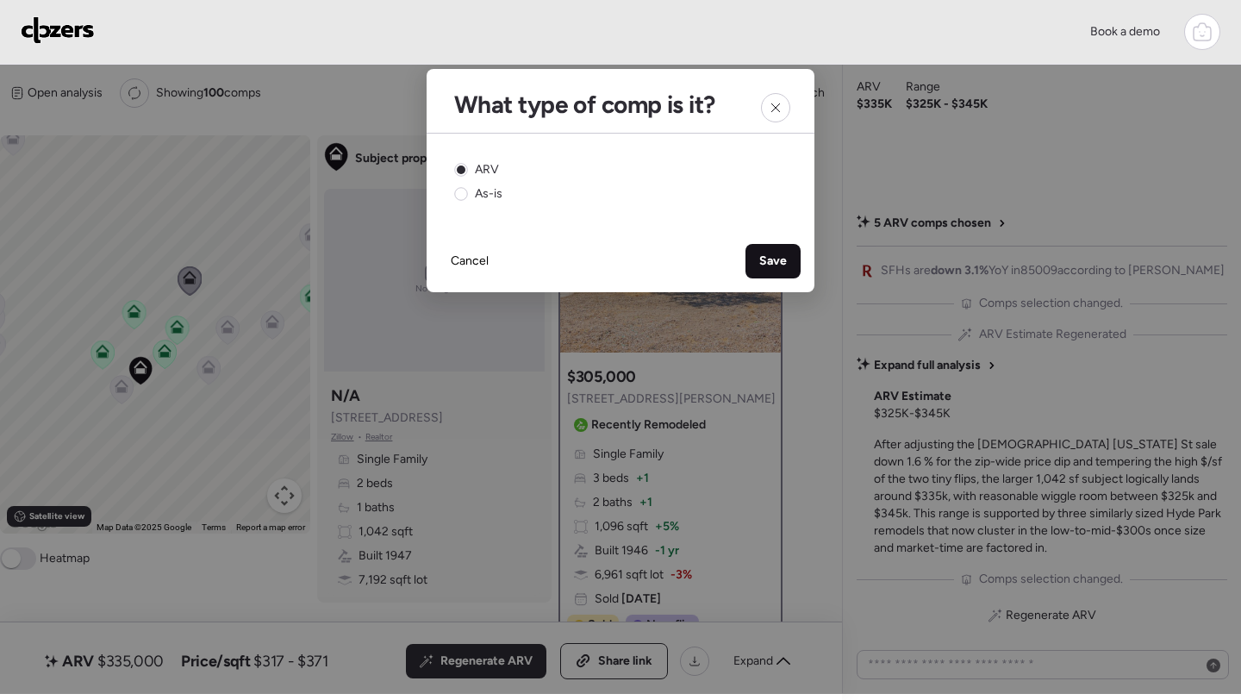
click at [764, 265] on span "Save" at bounding box center [773, 260] width 28 height 17
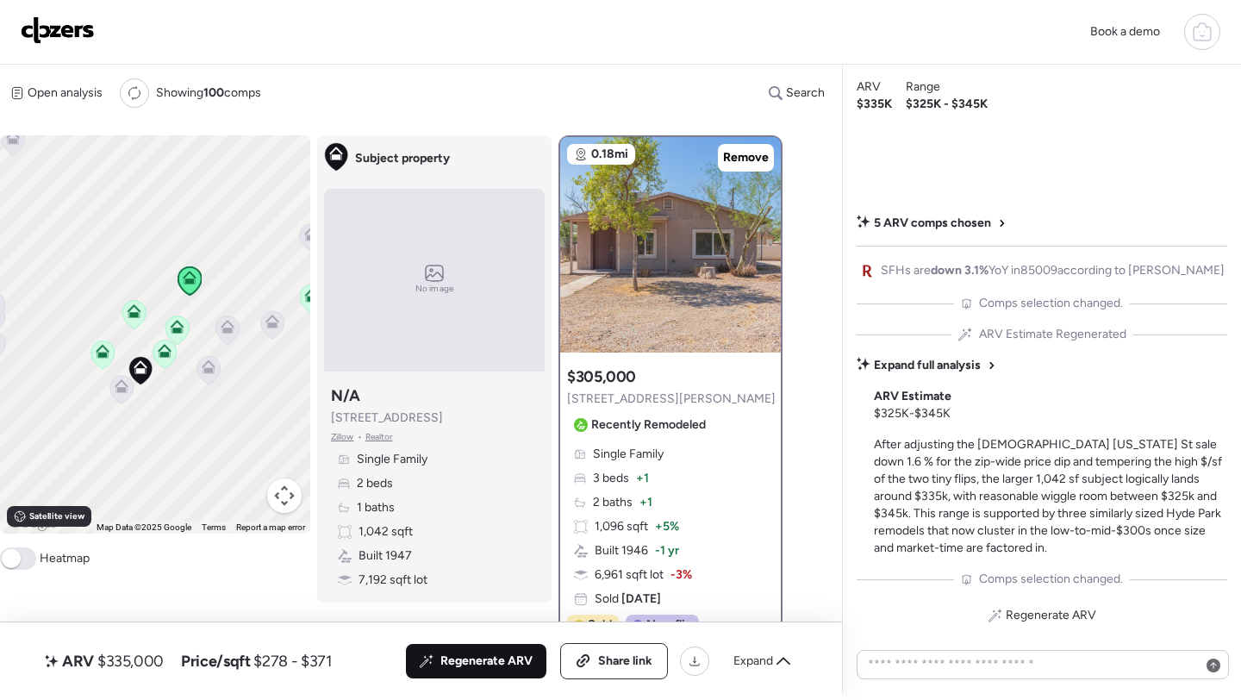
click at [473, 660] on span "Regenerate ARV" at bounding box center [486, 660] width 92 height 17
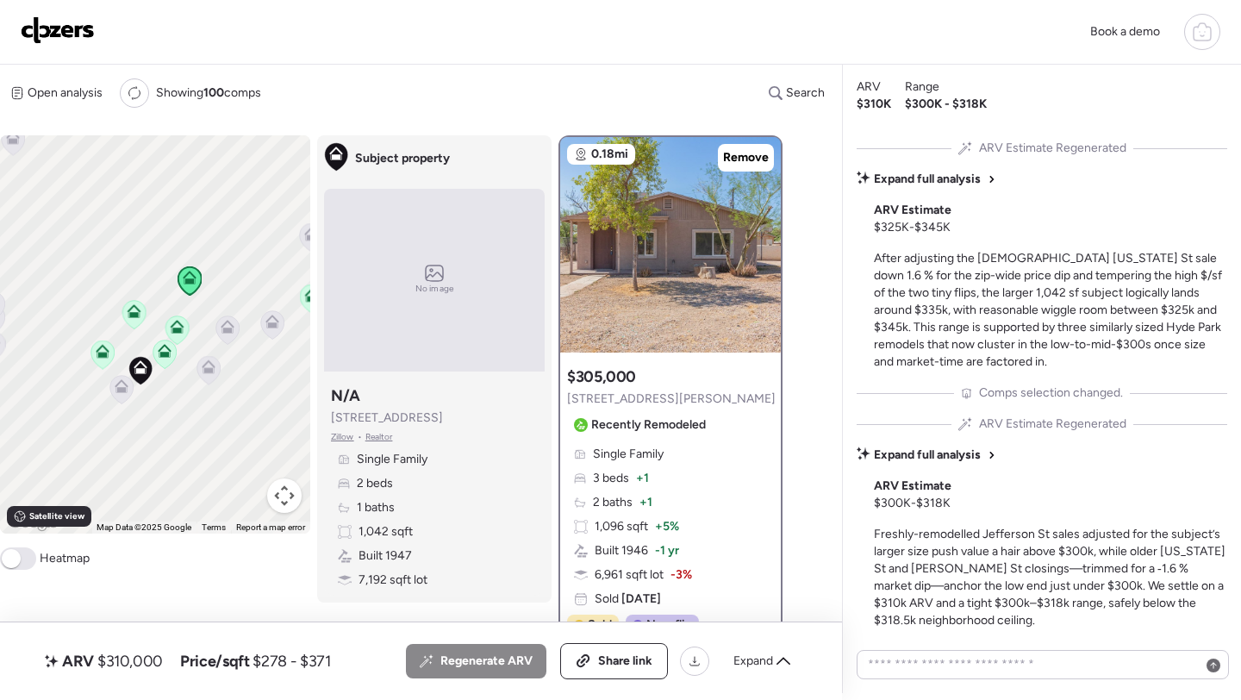
click at [137, 653] on span "$310,000" at bounding box center [129, 660] width 65 height 21
click at [134, 665] on span "$310,000" at bounding box center [129, 660] width 65 height 21
copy span "310,000"
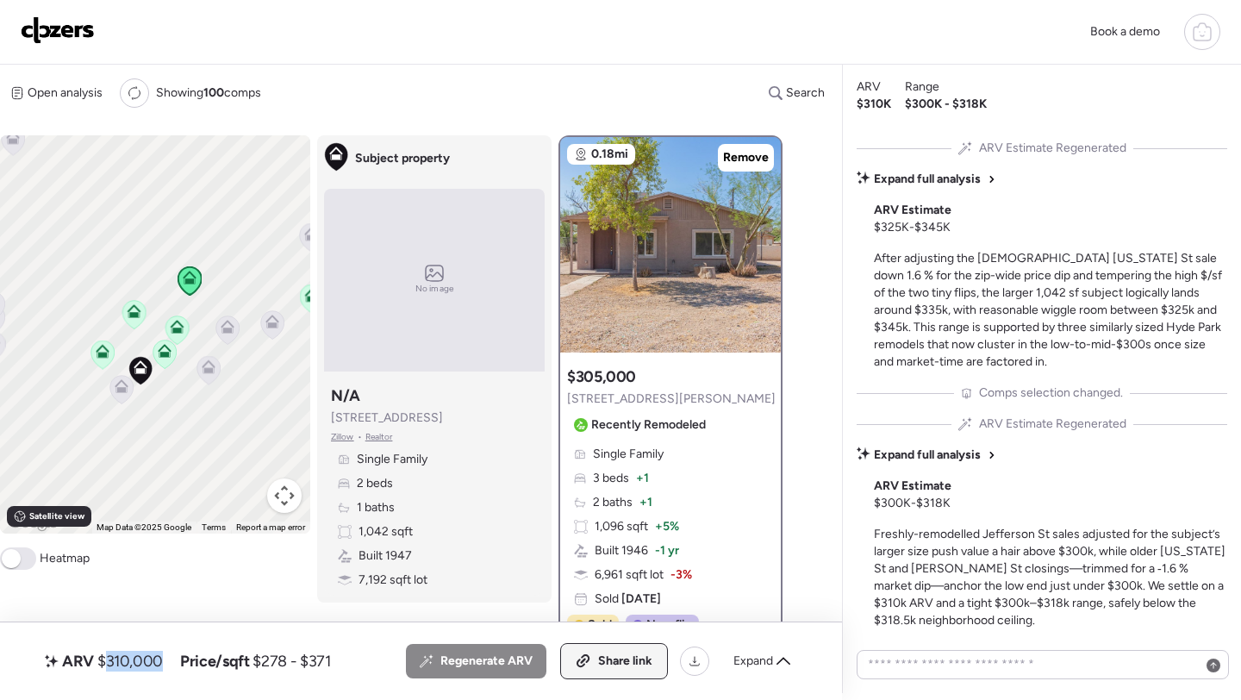
click at [607, 655] on span "Share link" at bounding box center [625, 660] width 54 height 17
click at [53, 45] on link at bounding box center [58, 31] width 74 height 31
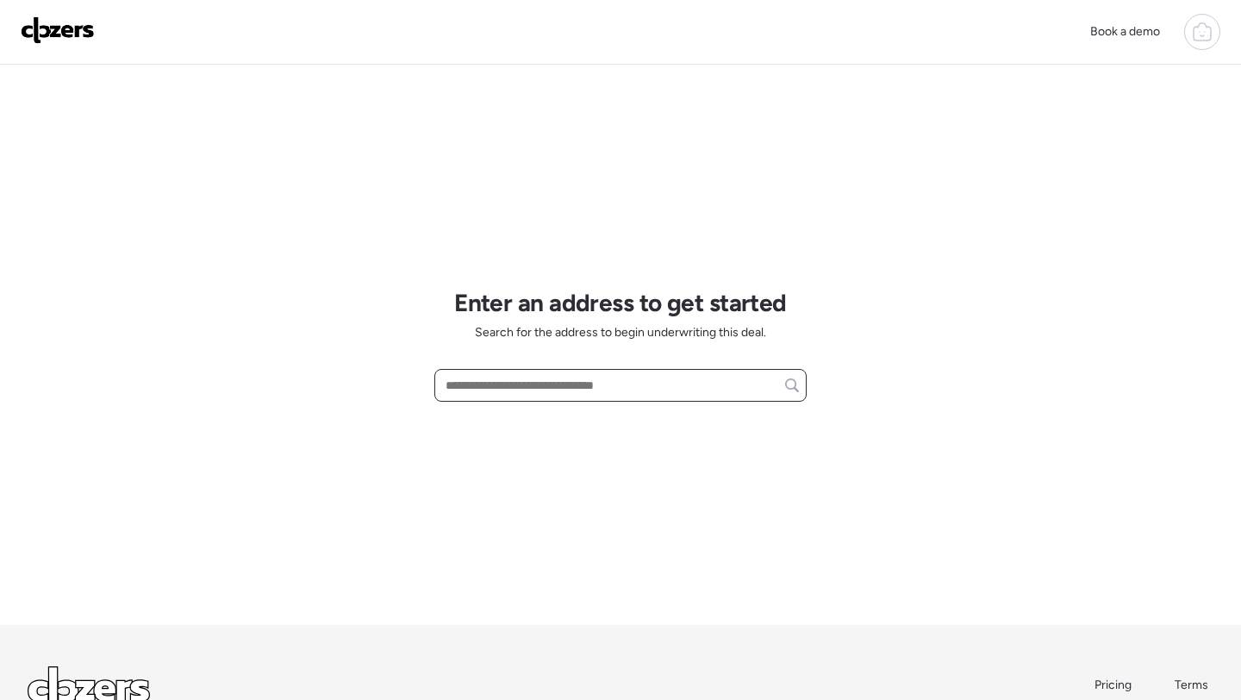
click at [487, 390] on input "text" at bounding box center [620, 385] width 357 height 24
paste input "**********"
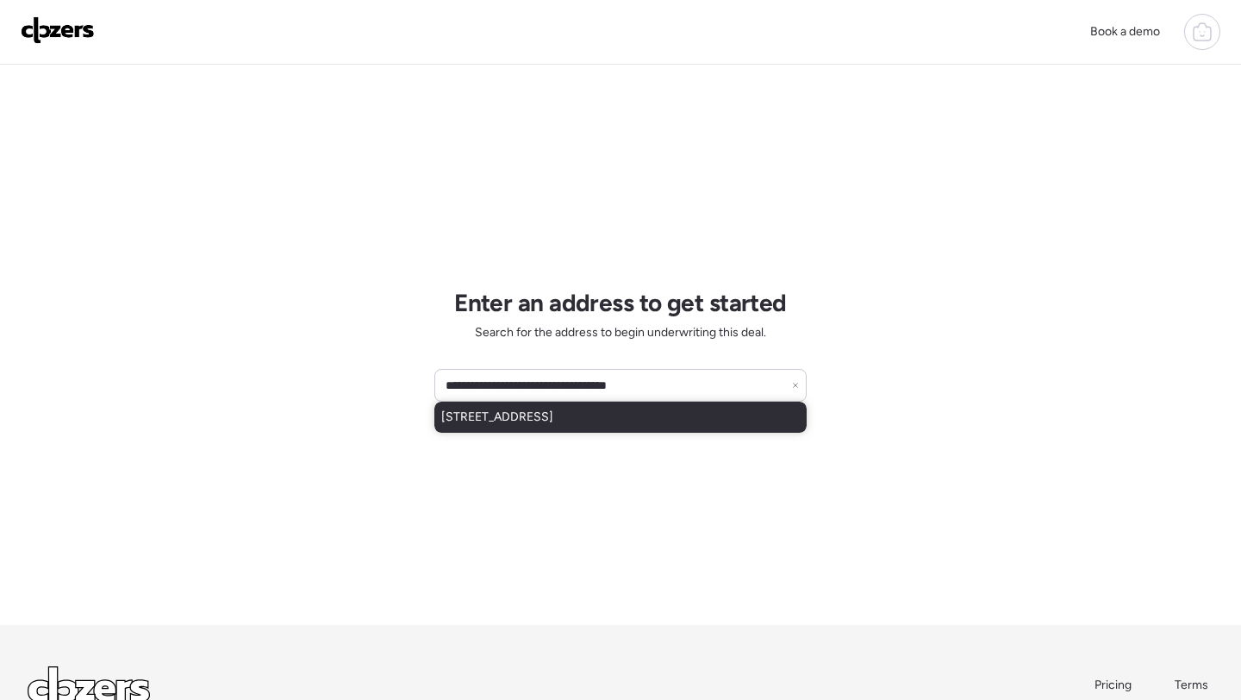
click at [528, 417] on span "[STREET_ADDRESS]" at bounding box center [497, 416] width 112 height 17
type input "**********"
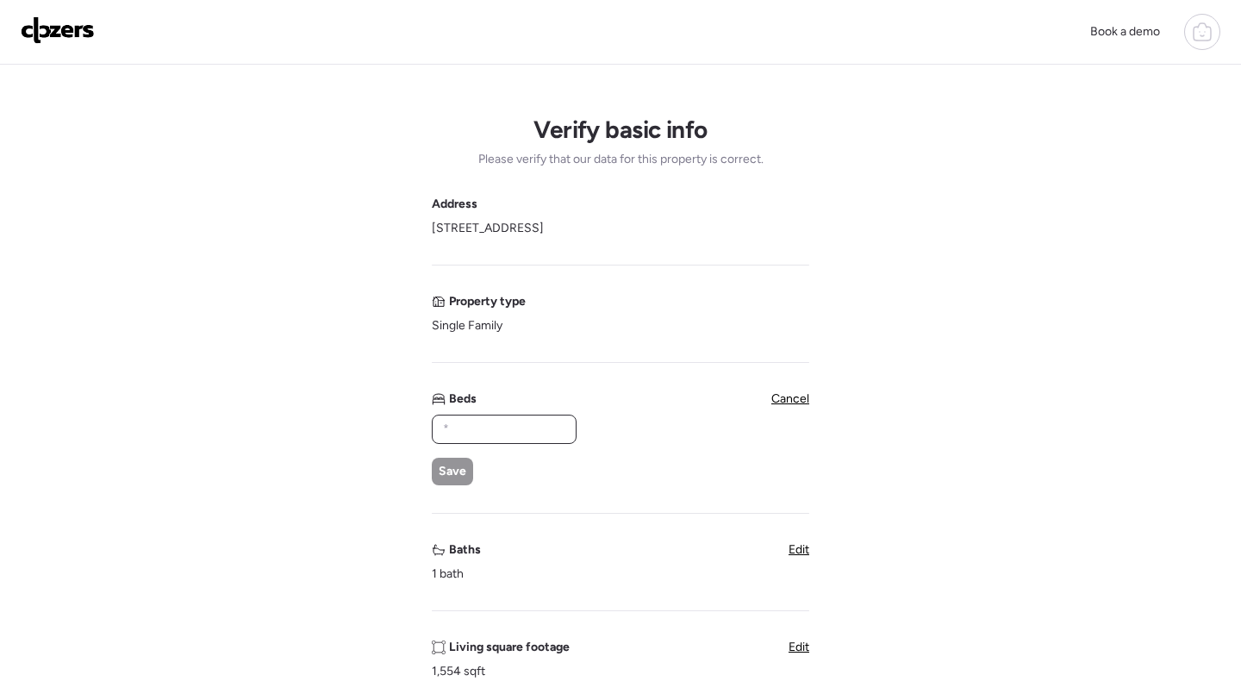
click at [510, 423] on input "text" at bounding box center [503, 429] width 129 height 24
type input "*"
click at [446, 482] on div "Save" at bounding box center [452, 471] width 41 height 28
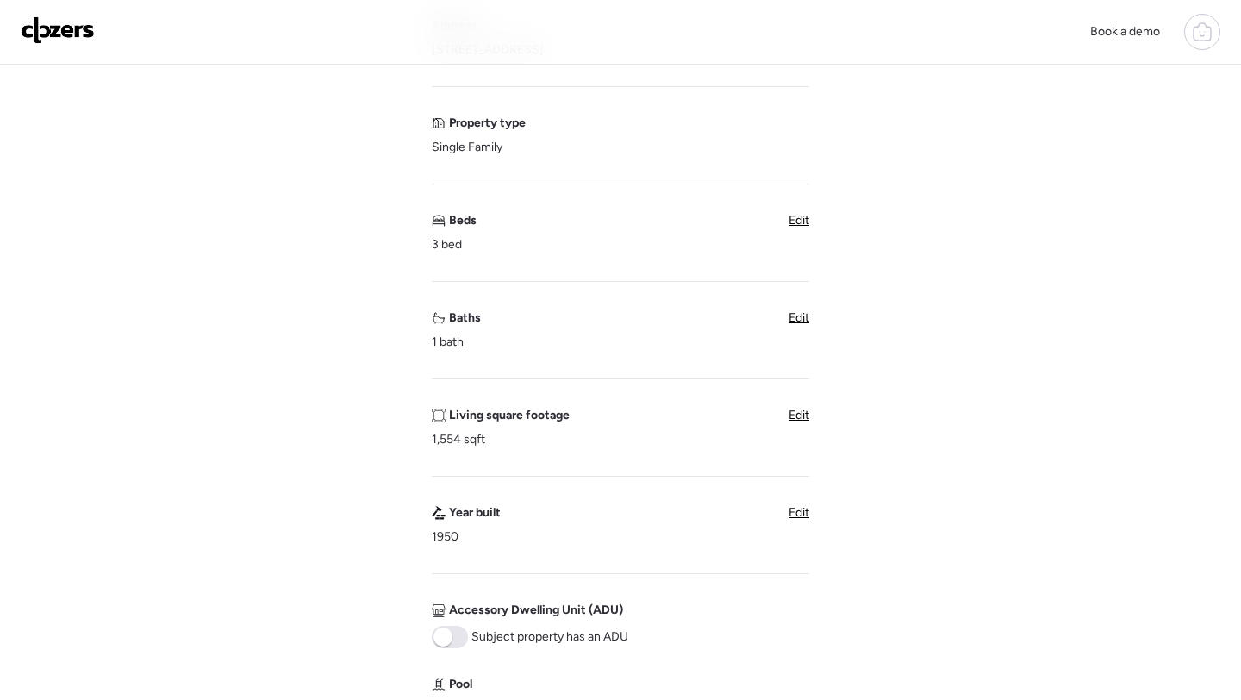
scroll to position [265, 0]
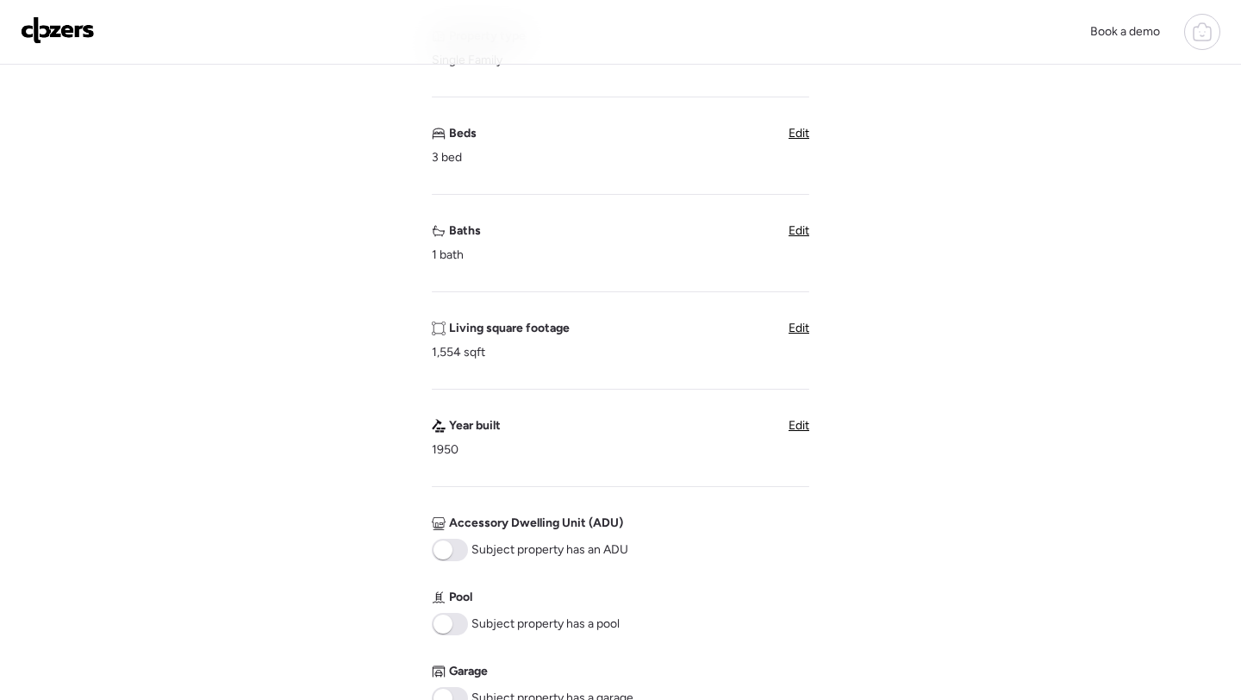
click at [793, 339] on div "Living square footage 1,554 sqft Edit" at bounding box center [620, 340] width 377 height 41
click at [801, 325] on span "Edit" at bounding box center [798, 327] width 21 height 15
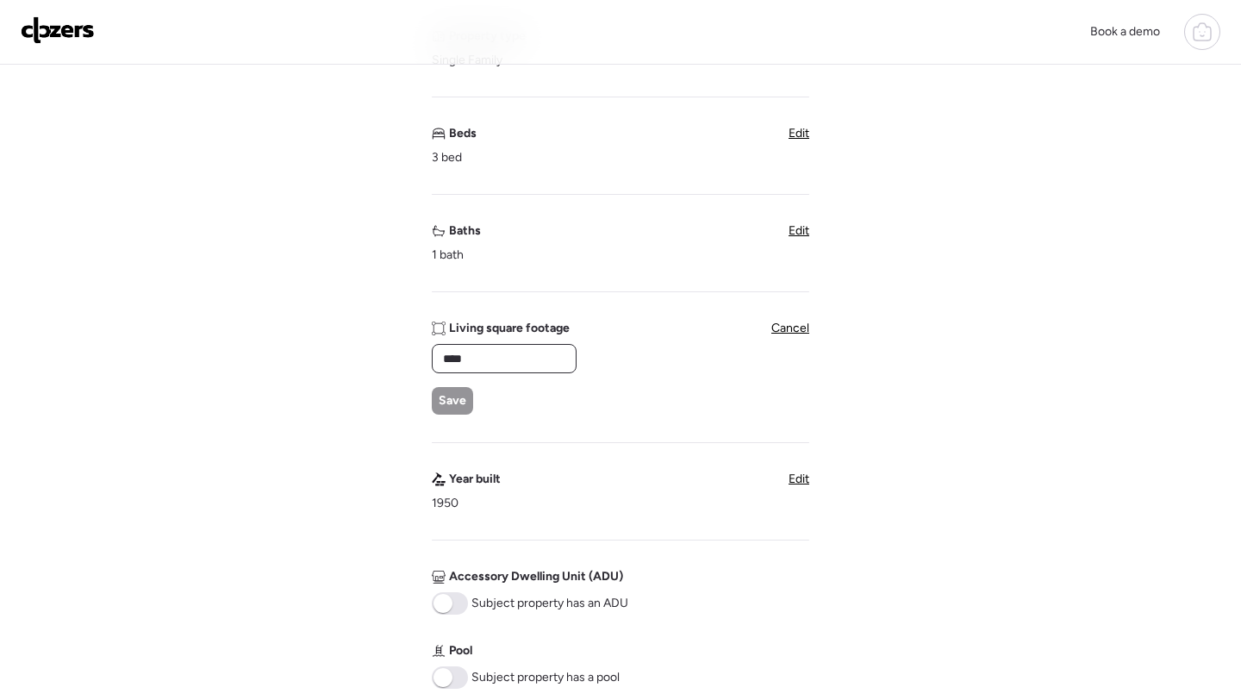
click at [511, 364] on input "****" at bounding box center [503, 358] width 129 height 24
paste input "******"
paste input "text"
click at [455, 359] on input "*****" at bounding box center [503, 358] width 129 height 24
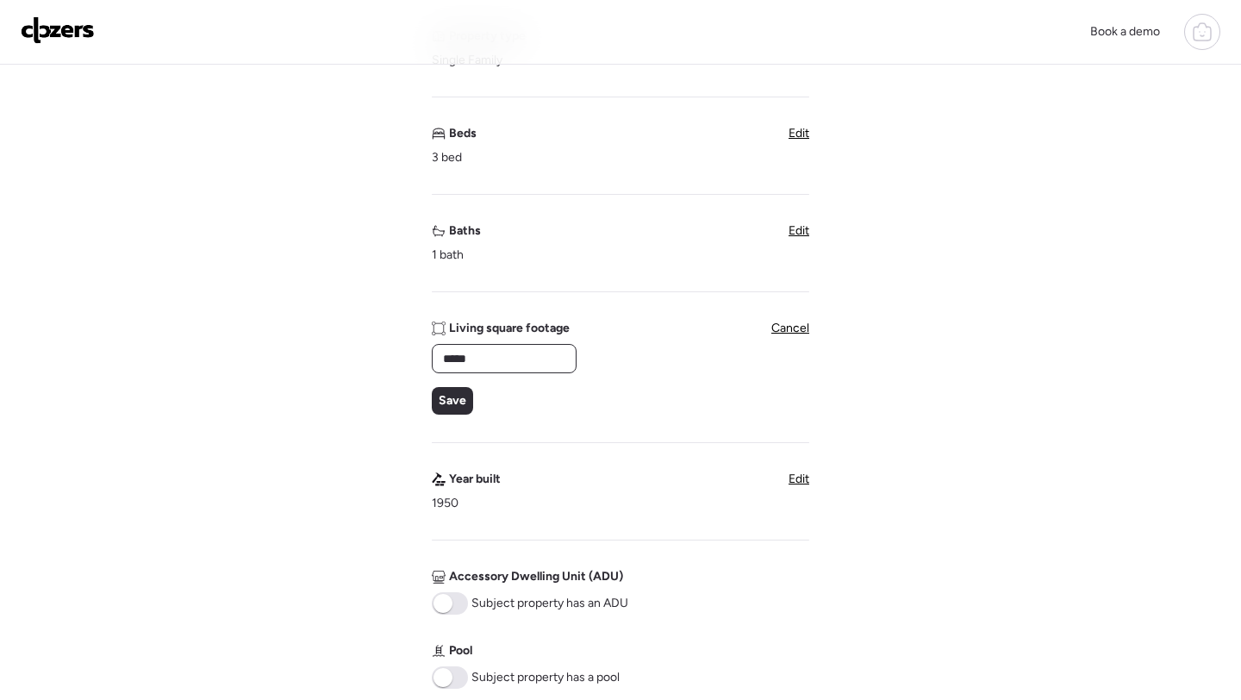
type input "****"
click at [446, 404] on span "Save" at bounding box center [453, 400] width 28 height 17
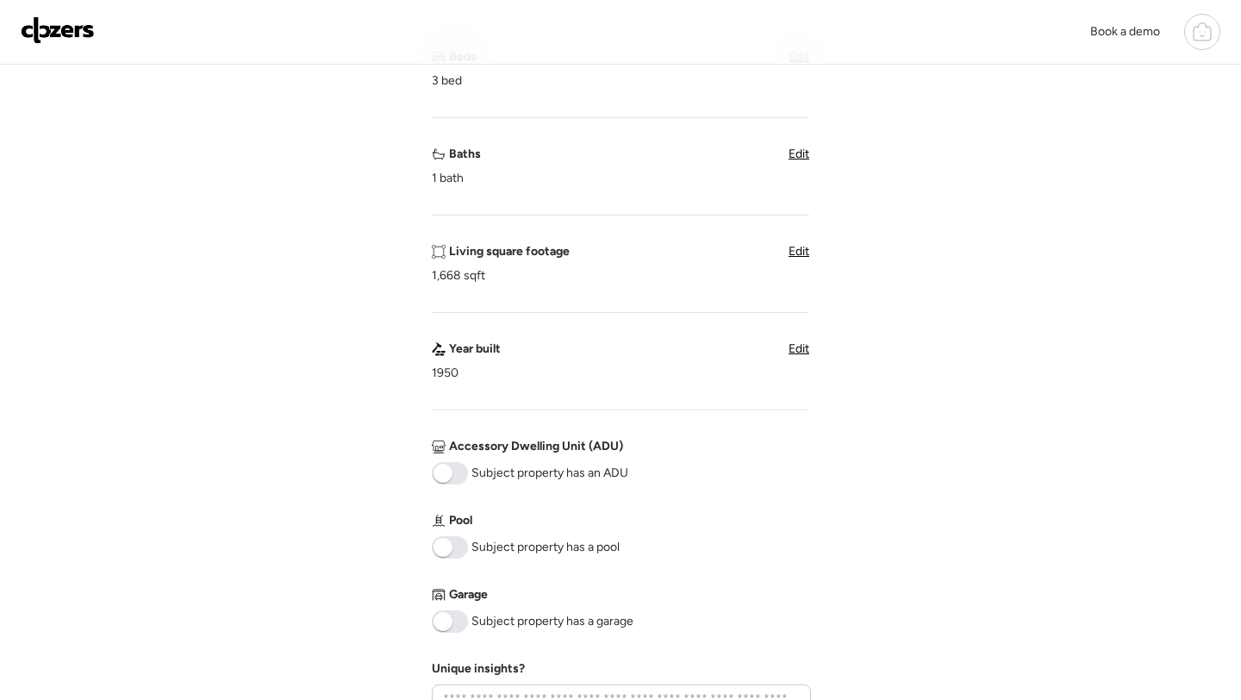
scroll to position [619, 0]
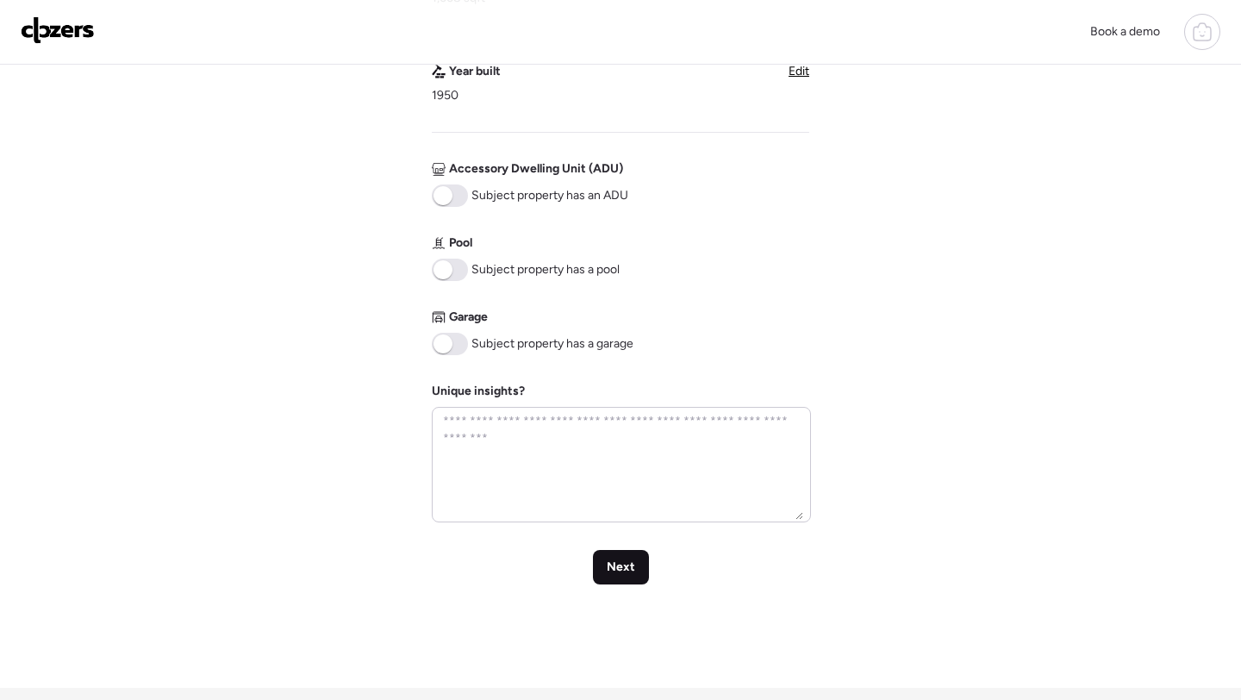
click at [624, 567] on span "Next" at bounding box center [621, 566] width 28 height 17
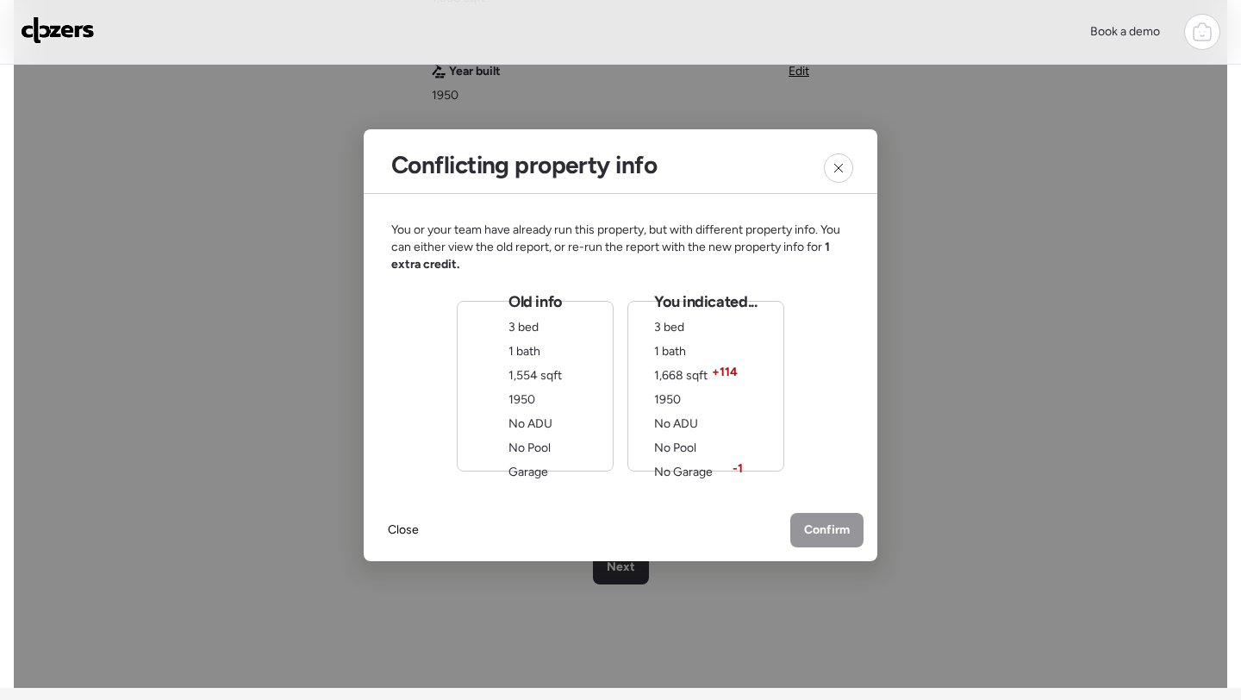
click at [666, 439] on div "No Pool" at bounding box center [675, 447] width 42 height 17
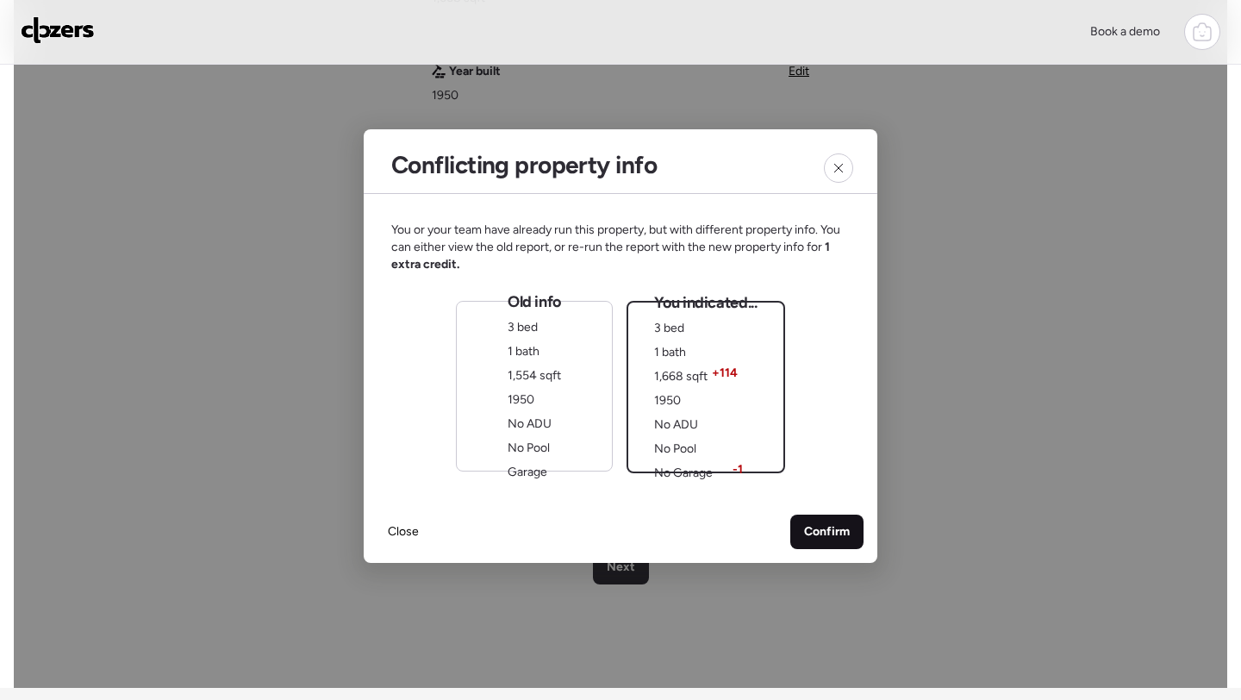
click at [825, 532] on span "Confirm" at bounding box center [827, 531] width 46 height 17
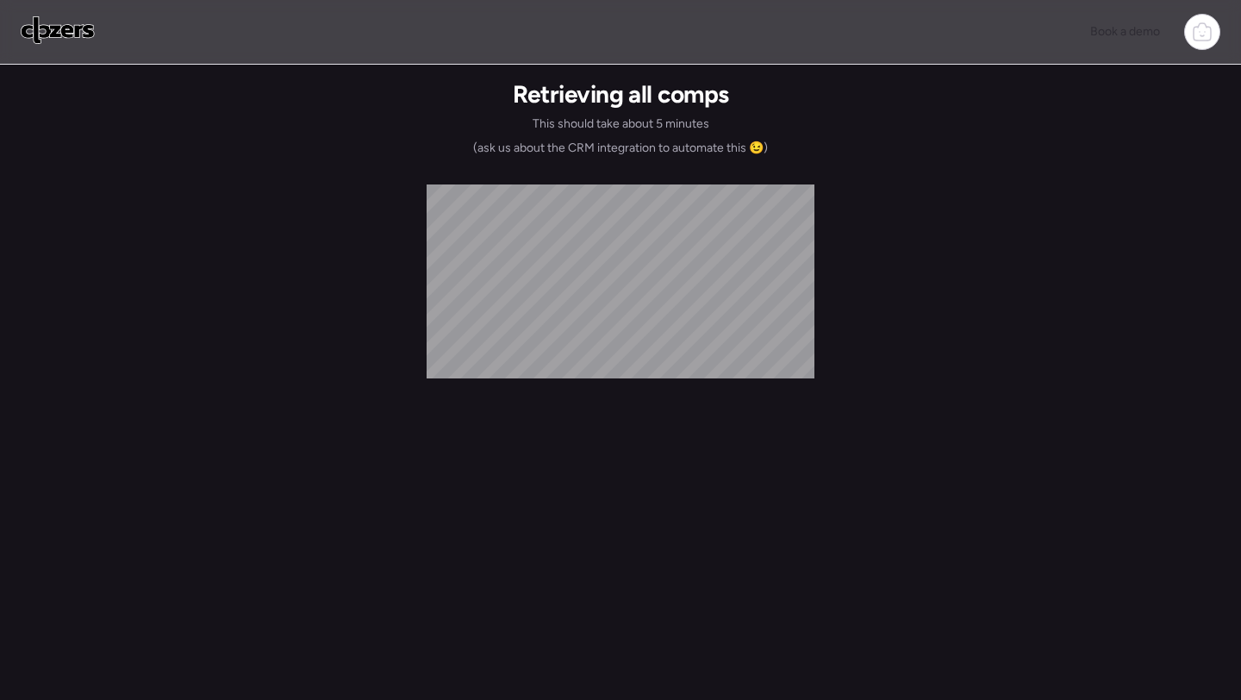
scroll to position [0, 0]
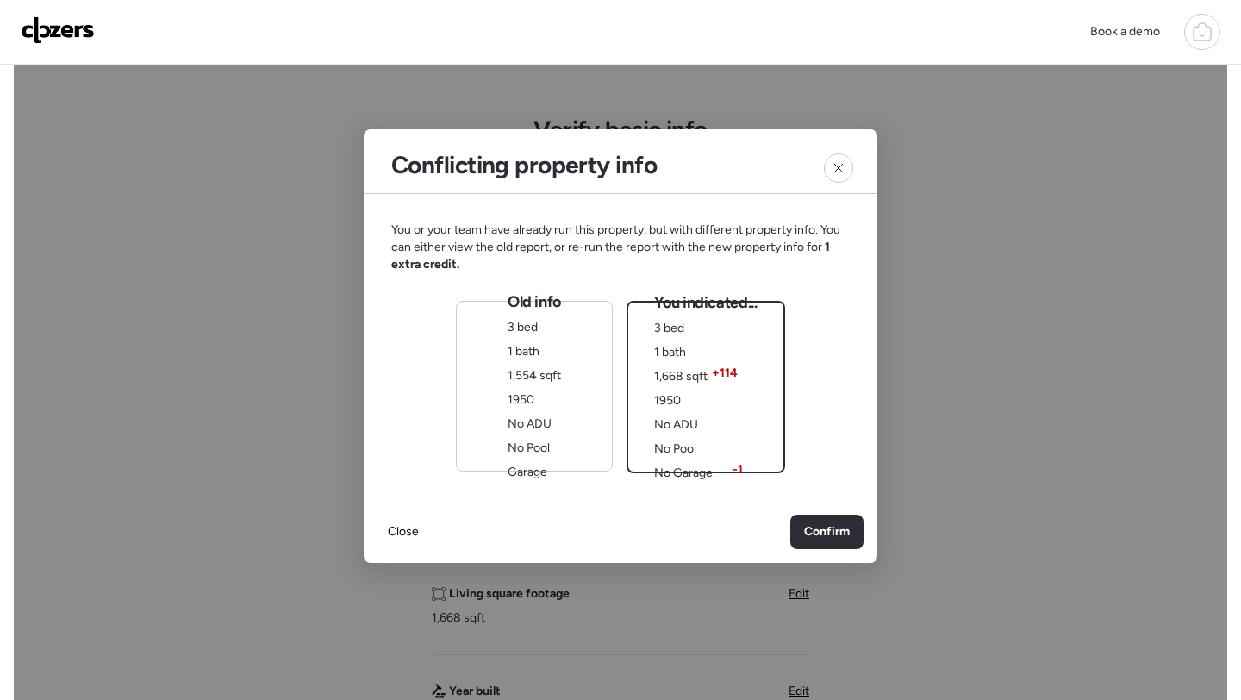
click at [825, 532] on span "Confirm" at bounding box center [827, 531] width 46 height 17
click at [526, 403] on span "1950" at bounding box center [520, 399] width 27 height 15
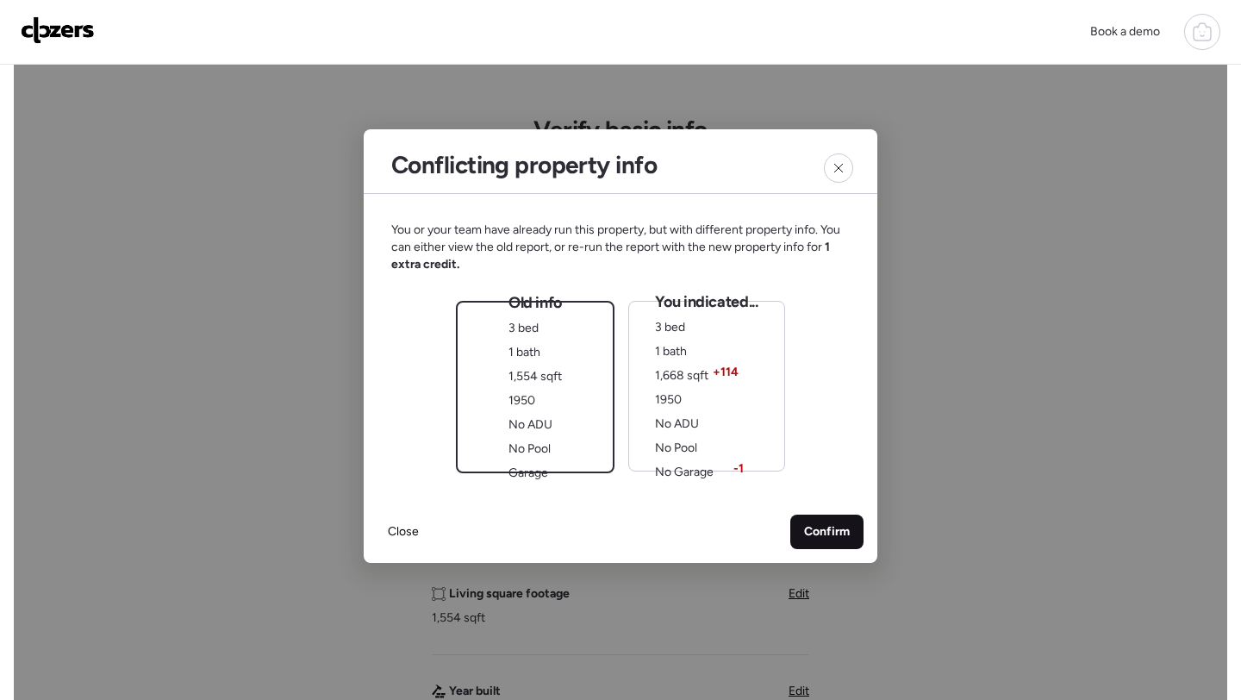
click at [830, 532] on span "Confirm" at bounding box center [827, 531] width 46 height 17
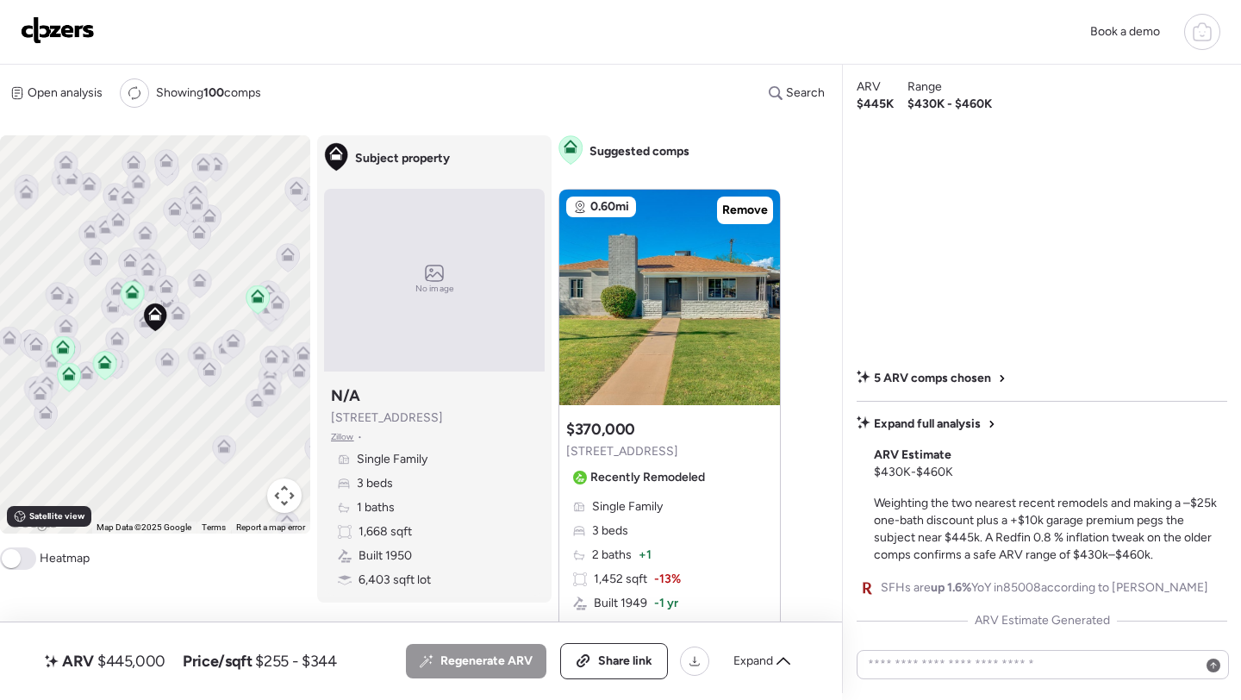
click at [763, 675] on div "Regenerate ARV Share link Expand" at bounding box center [603, 661] width 395 height 36
click at [763, 656] on span "Expand" at bounding box center [753, 660] width 40 height 17
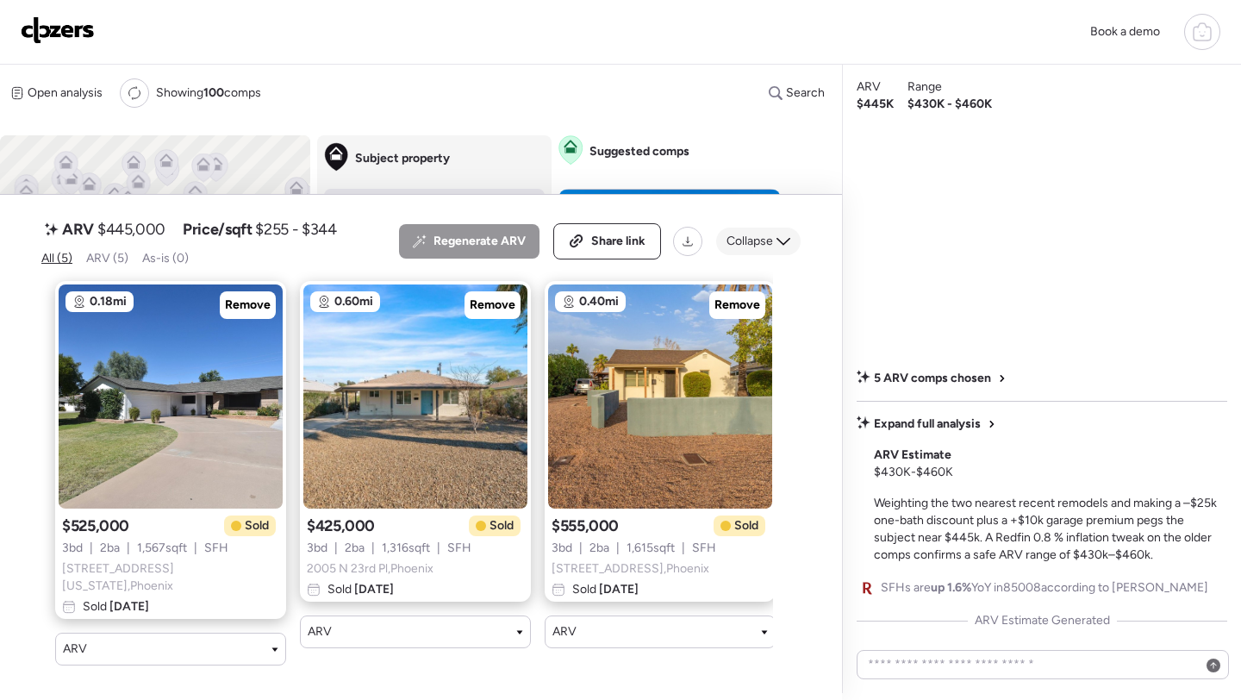
click at [760, 244] on div "Collapse" at bounding box center [758, 241] width 84 height 28
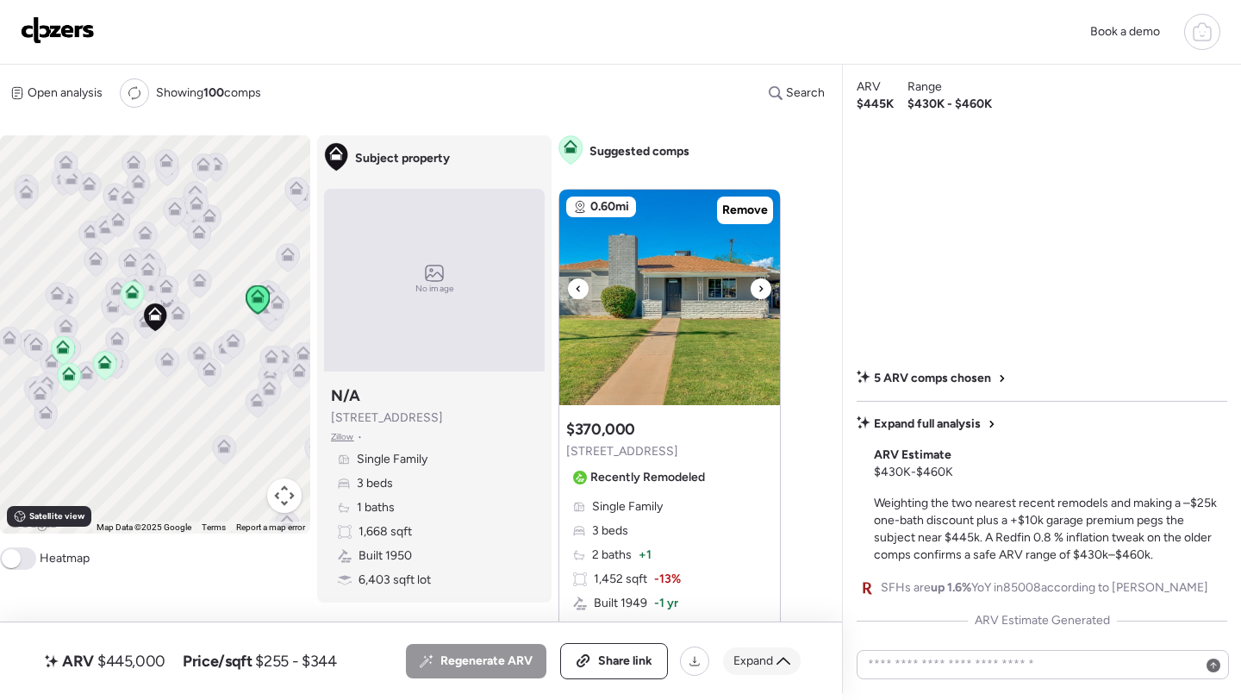
click at [760, 244] on img at bounding box center [669, 297] width 221 height 215
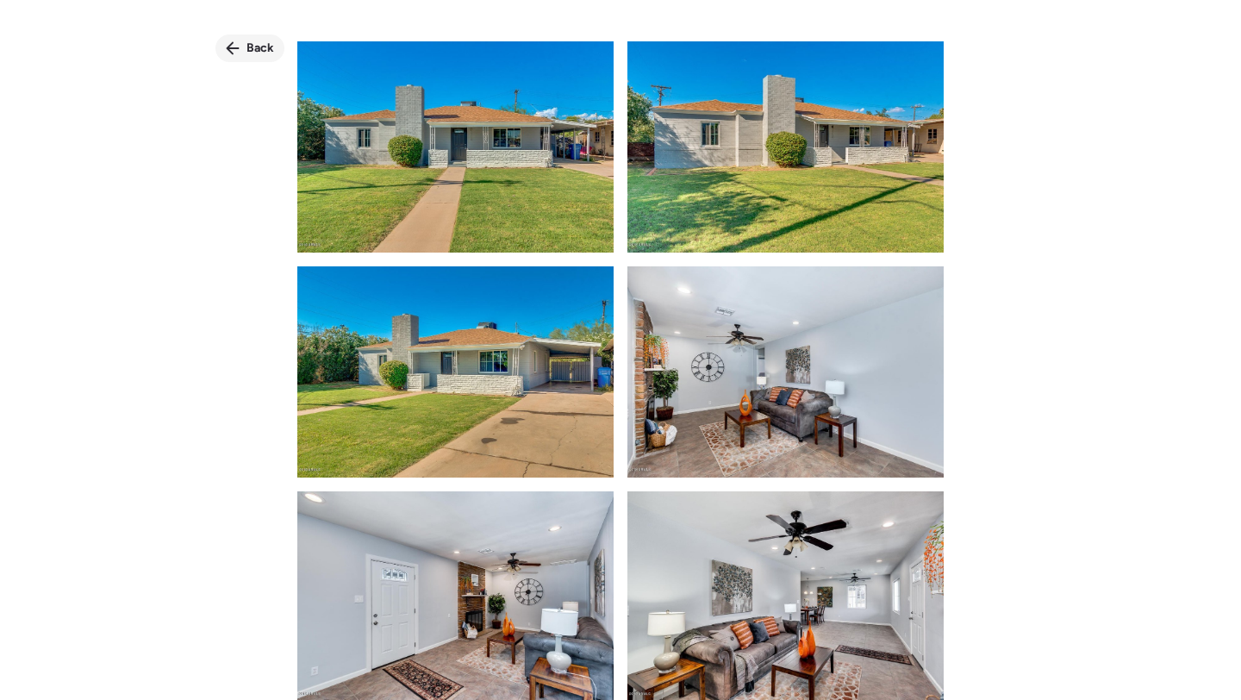
click at [258, 51] on span "Back" at bounding box center [260, 48] width 28 height 17
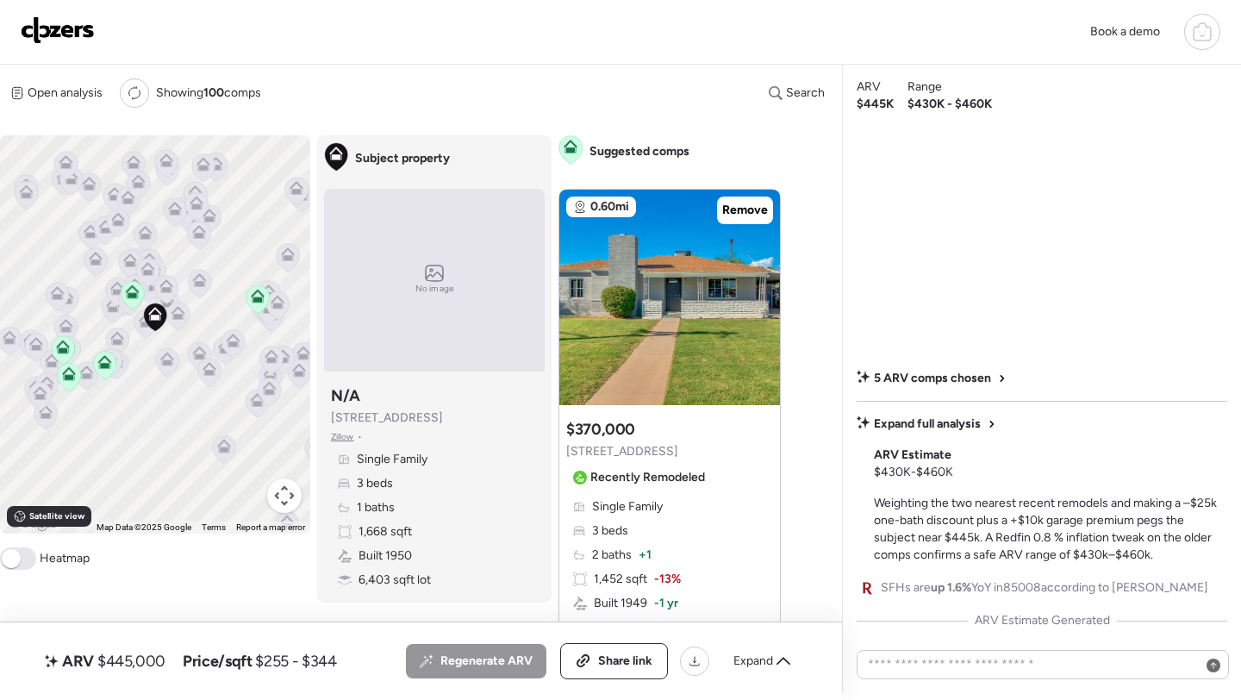
click at [135, 666] on span "$445,000" at bounding box center [131, 660] width 68 height 21
copy span "445,000"
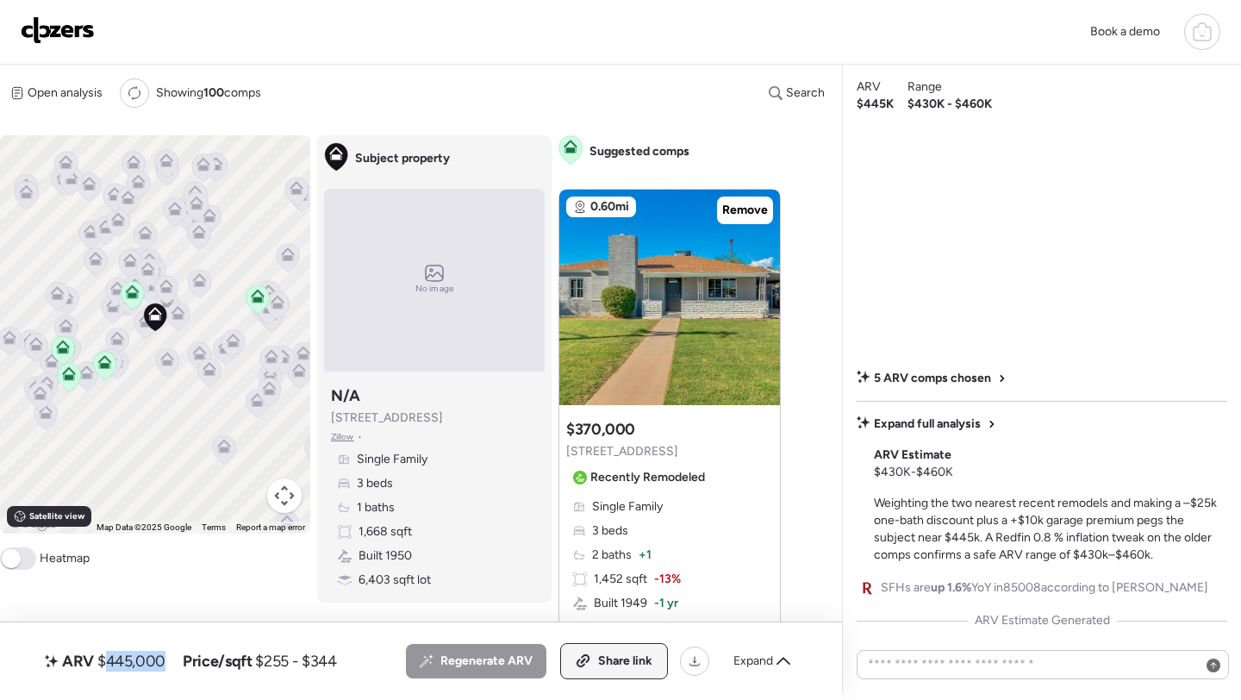
click at [622, 667] on span "Share link" at bounding box center [625, 660] width 54 height 17
click at [78, 30] on img at bounding box center [58, 30] width 74 height 28
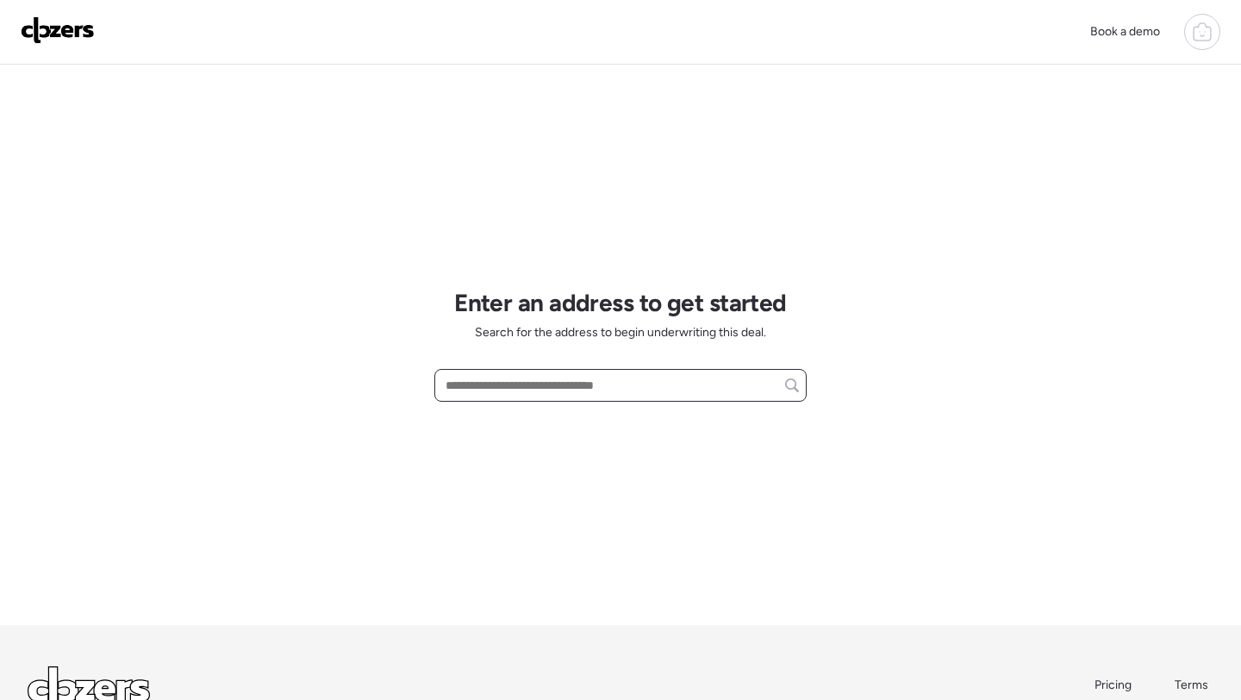
click at [545, 388] on input "text" at bounding box center [620, 385] width 357 height 24
paste input "**********"
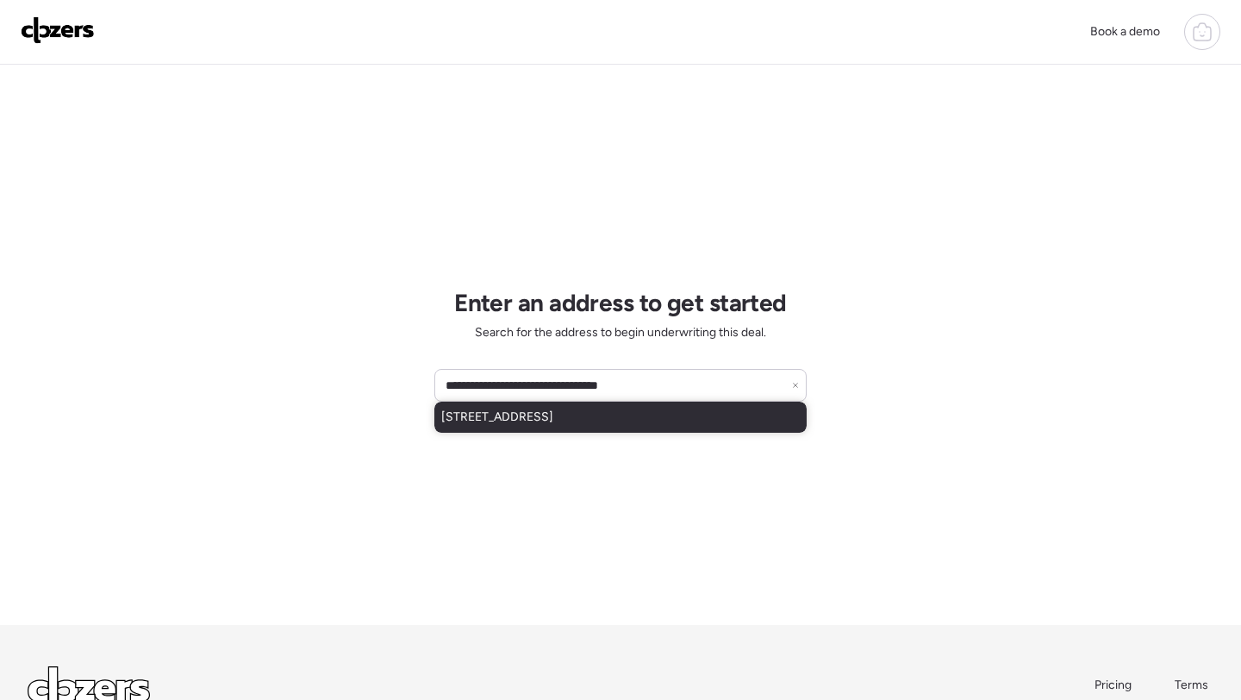
click at [547, 412] on span "[STREET_ADDRESS]" at bounding box center [497, 416] width 112 height 17
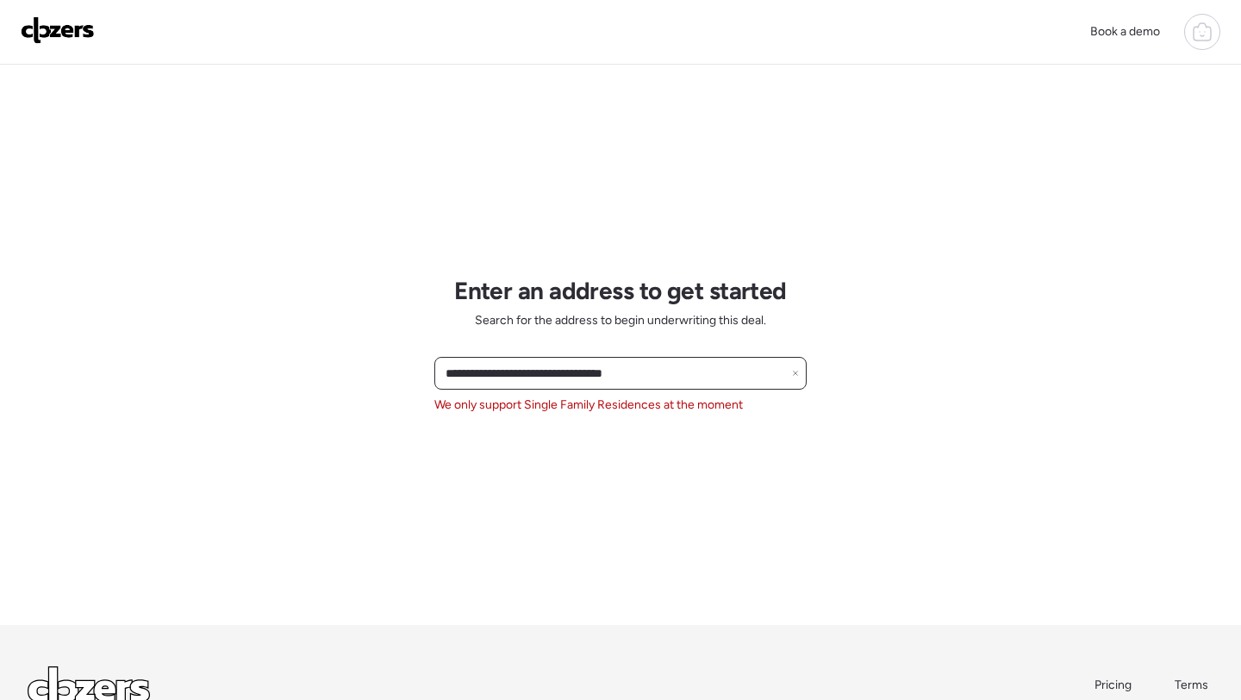
click at [683, 376] on input "**********" at bounding box center [620, 373] width 357 height 24
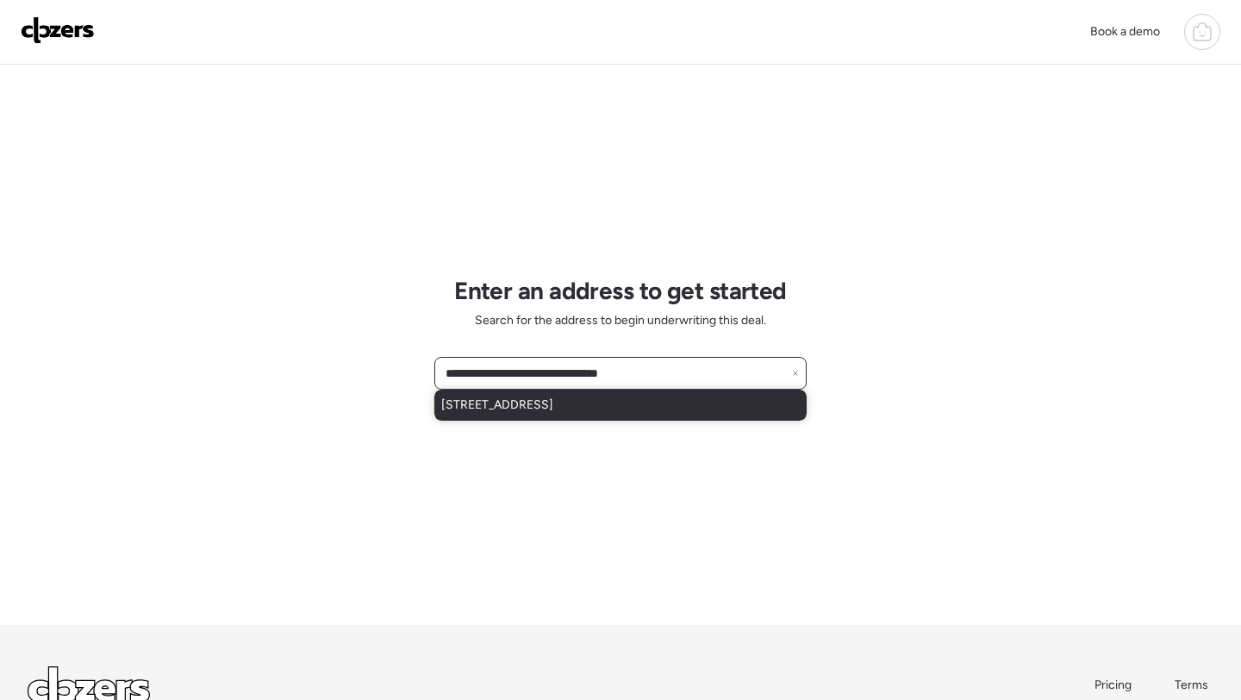
click at [666, 401] on div "[STREET_ADDRESS]" at bounding box center [620, 404] width 372 height 31
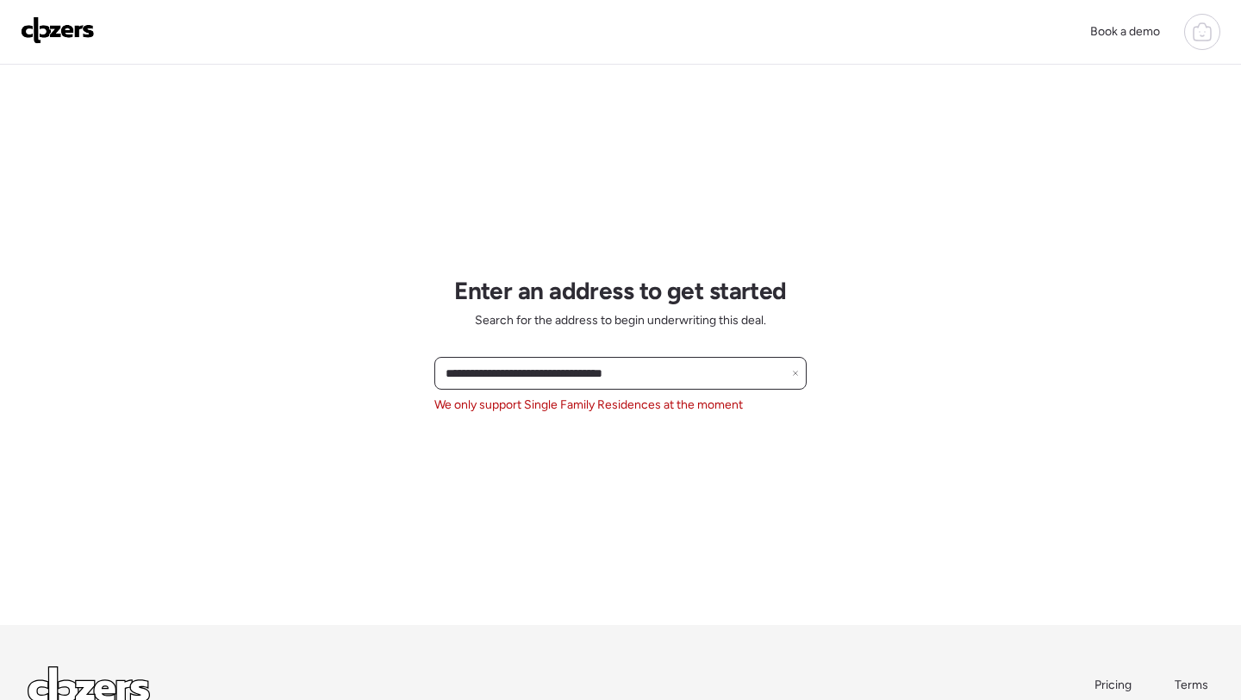
click at [480, 364] on input "**********" at bounding box center [620, 373] width 357 height 24
click at [483, 377] on input "**********" at bounding box center [620, 373] width 357 height 24
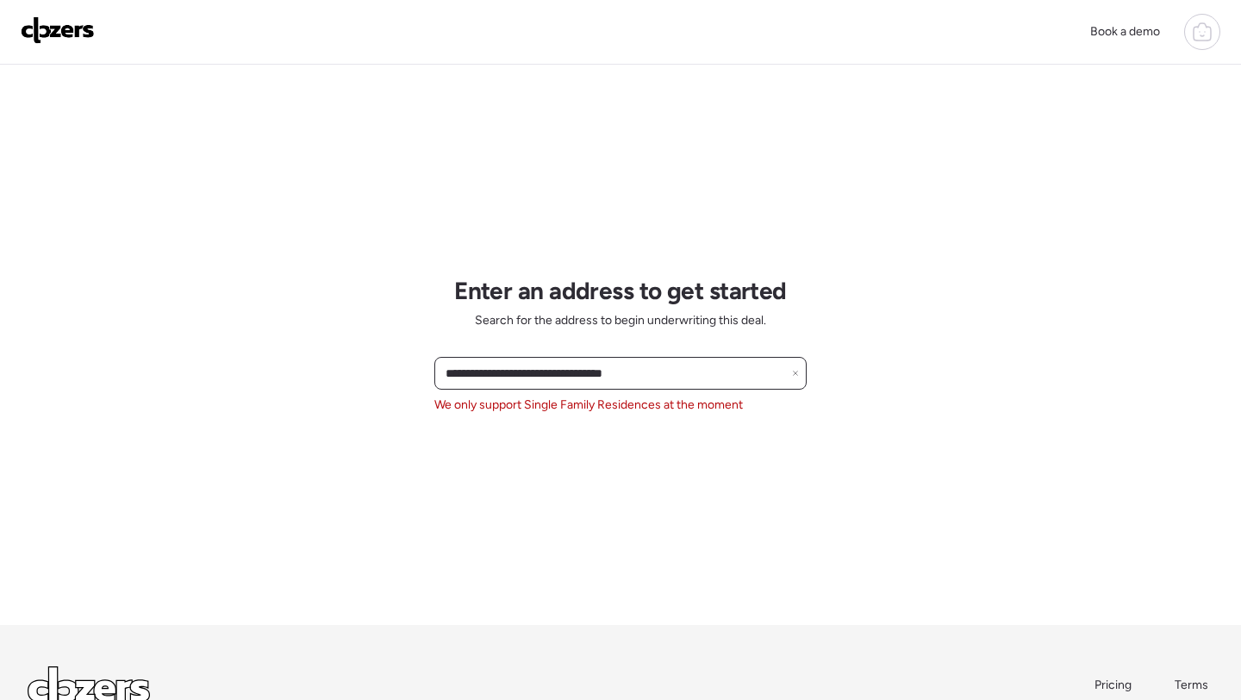
click at [483, 377] on input "**********" at bounding box center [620, 373] width 357 height 24
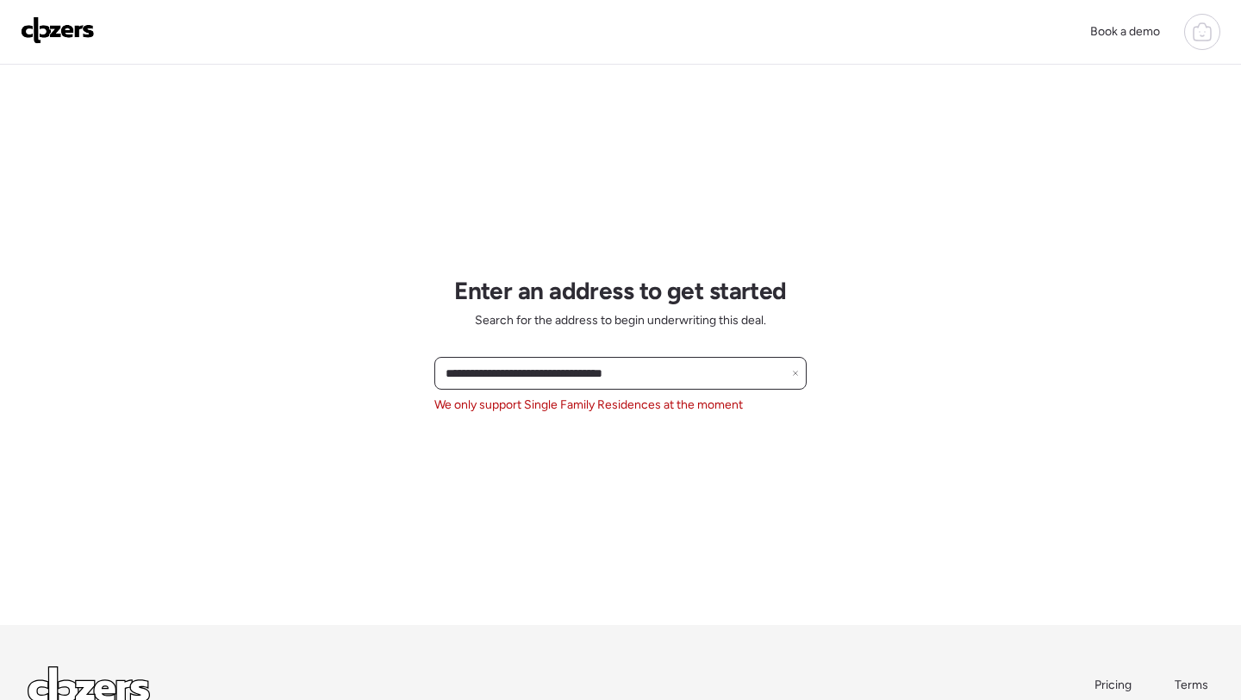
click at [483, 377] on input "**********" at bounding box center [620, 373] width 357 height 24
paste input "text"
click at [598, 400] on span "We only support Single Family Residences at the moment" at bounding box center [588, 404] width 308 height 17
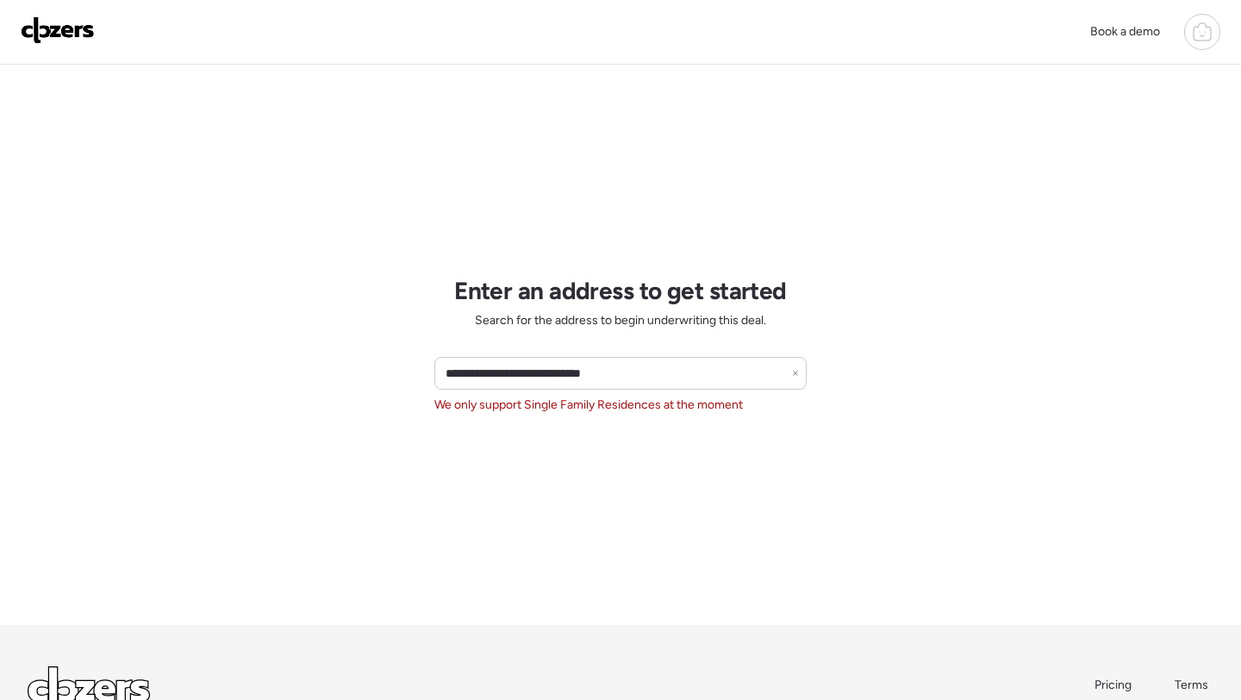
click at [597, 399] on span "We only support Single Family Residences at the moment" at bounding box center [588, 404] width 308 height 17
click at [488, 373] on input "**********" at bounding box center [620, 373] width 357 height 24
paste input "*********"
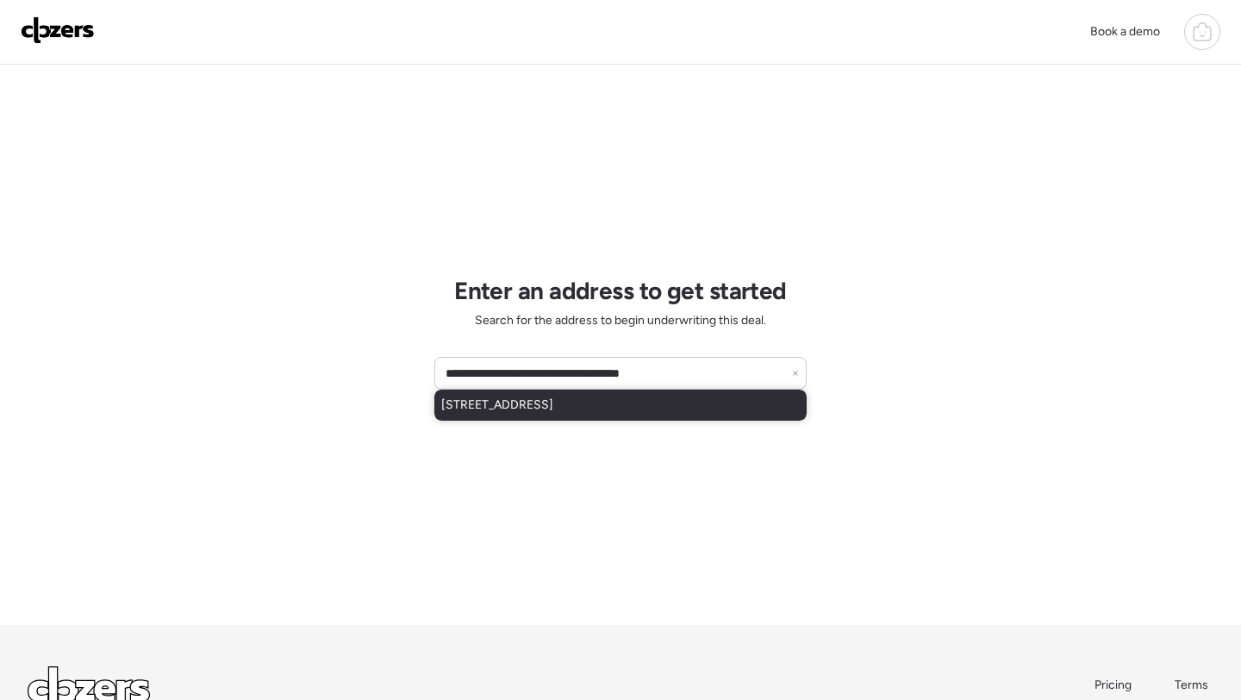
click at [493, 413] on span "3002 W Monte Vista Rd, Phoenix, AZ, 85009" at bounding box center [497, 404] width 112 height 17
type input "**********"
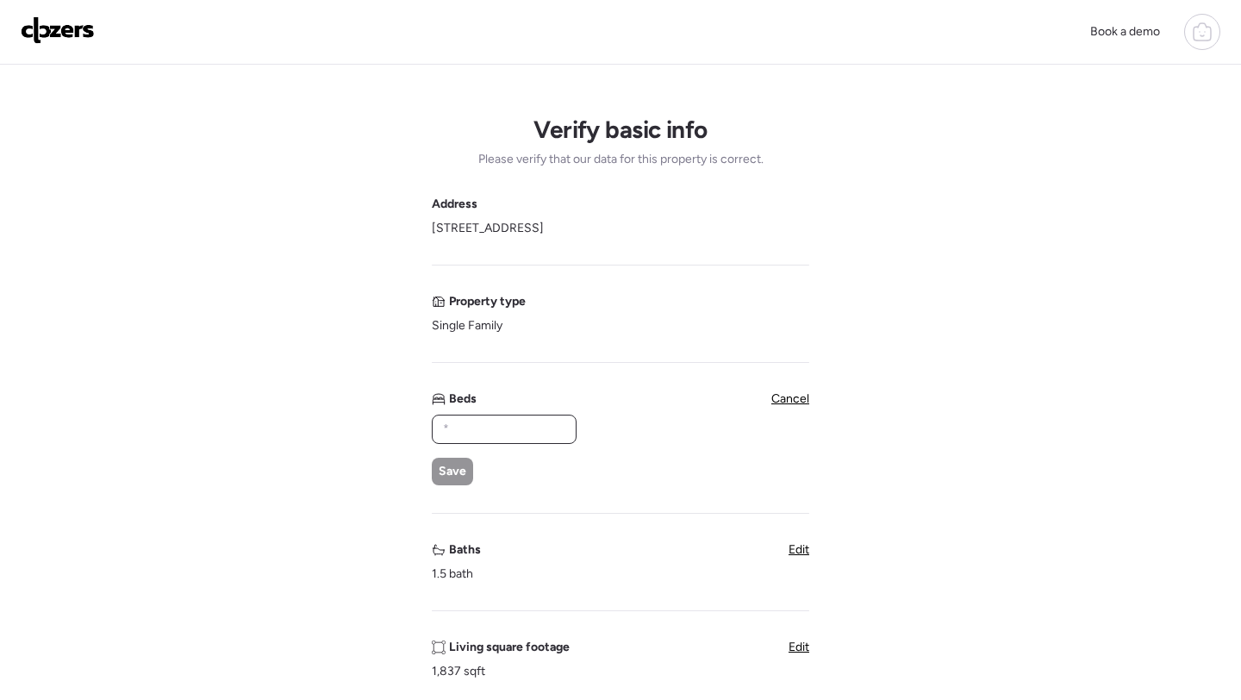
click at [520, 417] on input "text" at bounding box center [503, 429] width 129 height 24
type input "*"
click at [458, 476] on span "Save" at bounding box center [453, 471] width 28 height 17
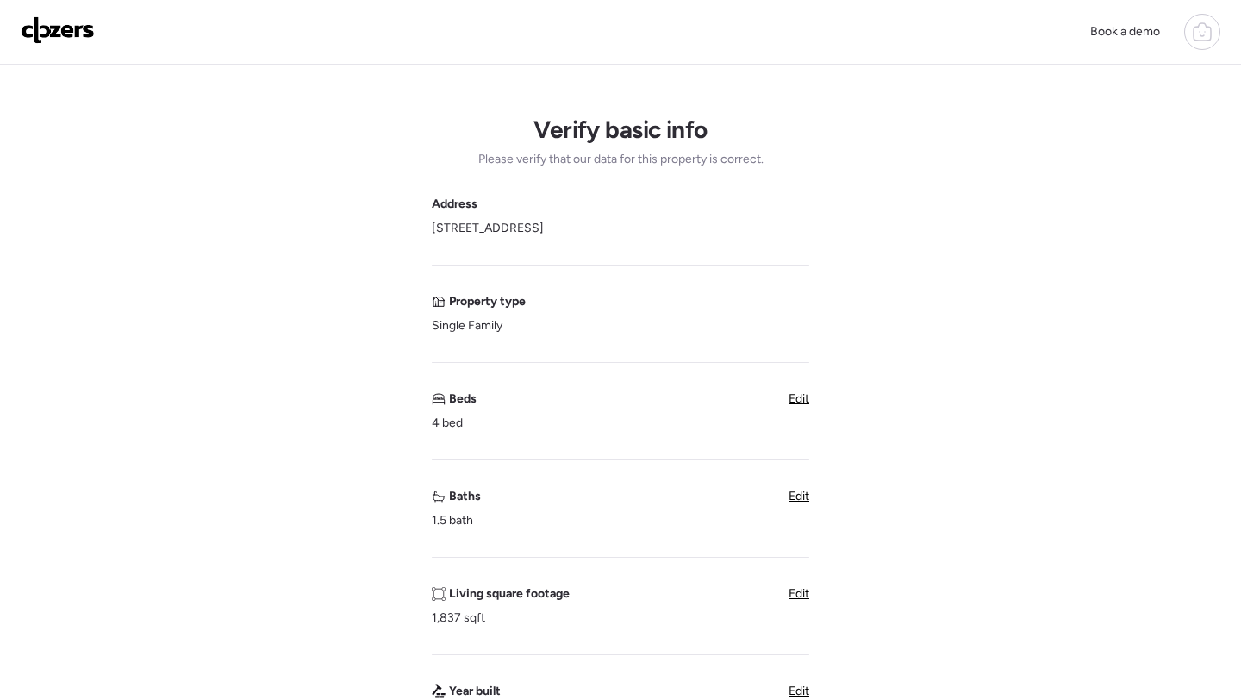
click at [794, 503] on span "Edit" at bounding box center [798, 495] width 21 height 15
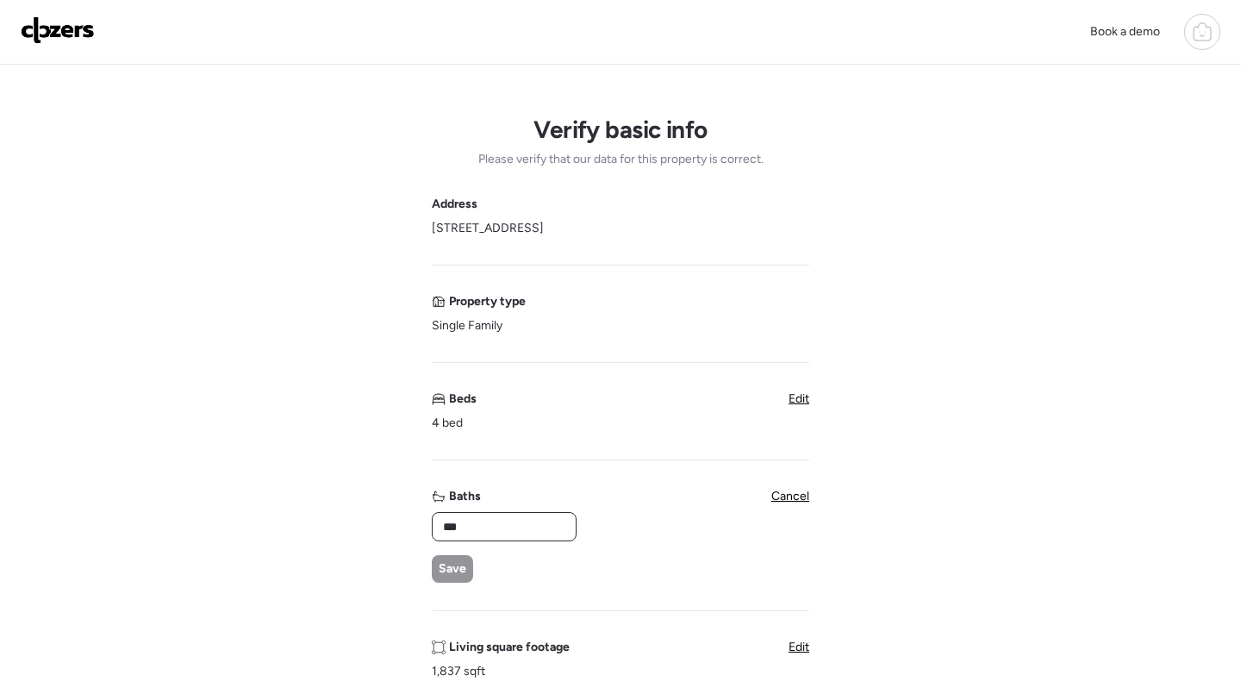
click at [451, 538] on input "***" at bounding box center [503, 526] width 129 height 24
type input "*"
click at [456, 567] on span "Save" at bounding box center [453, 568] width 28 height 17
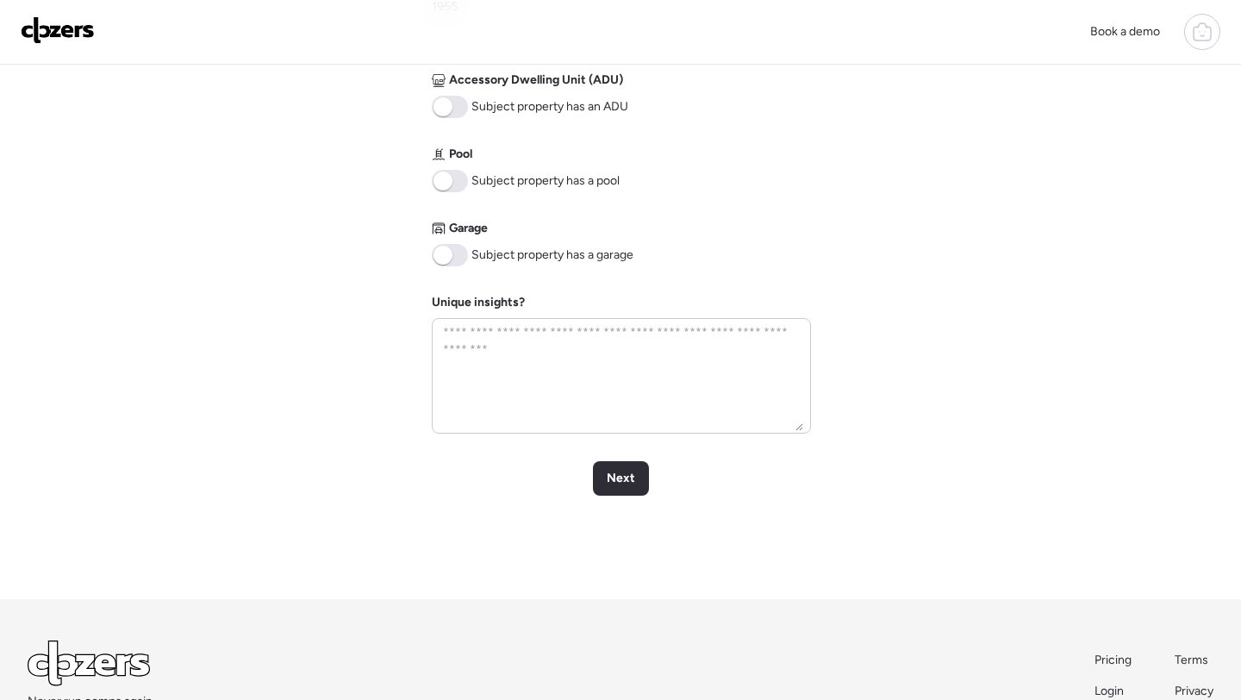
scroll to position [751, 0]
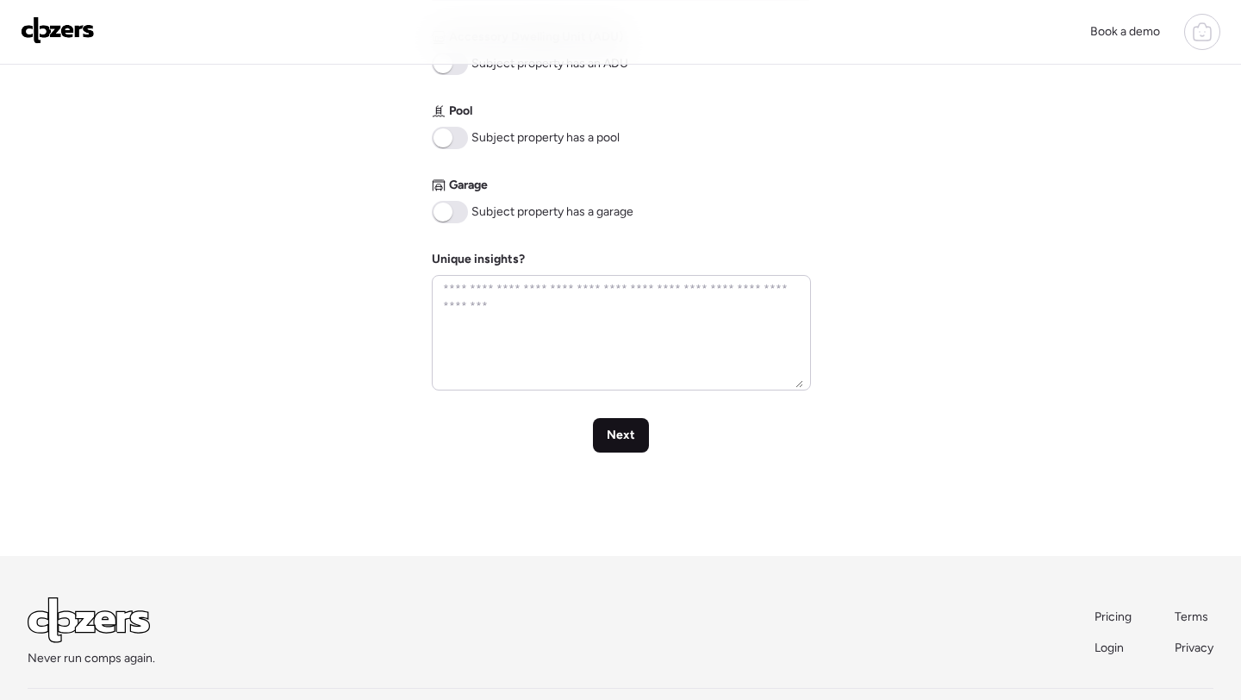
click at [627, 430] on span "Next" at bounding box center [621, 434] width 28 height 17
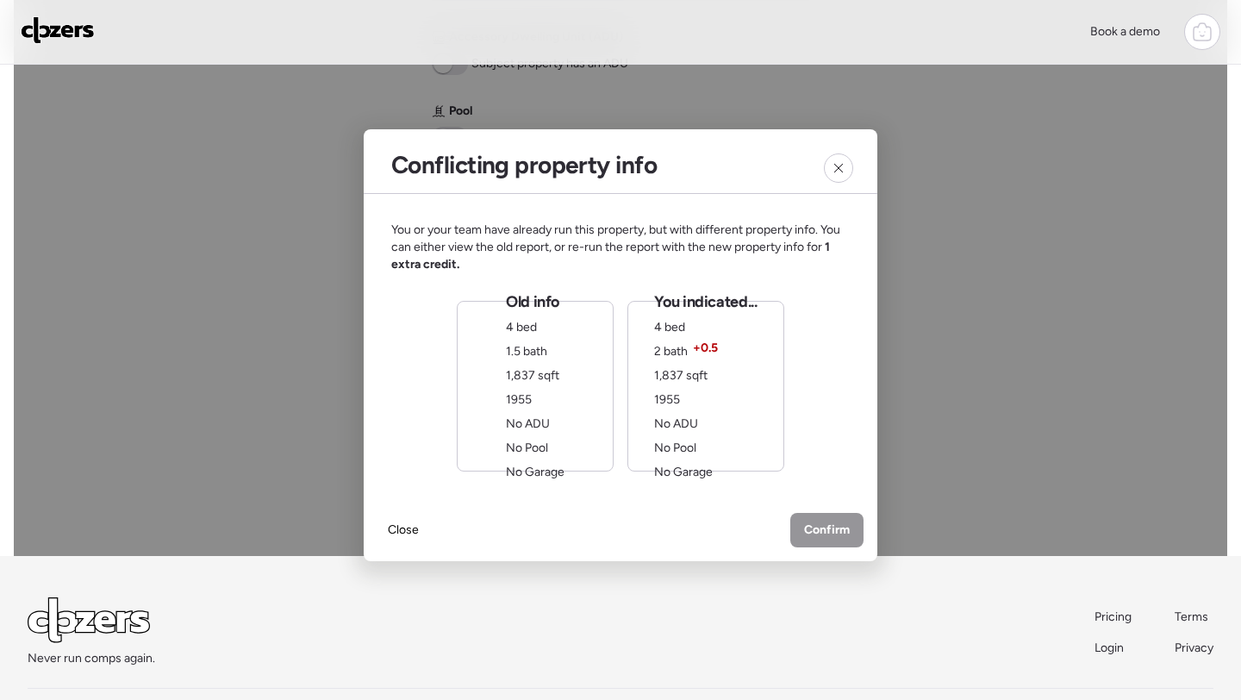
click at [719, 445] on div "You indicated... 4 bed 2 bath + 0.5 1,837 sqft 1955 No ADU No Pool No Garage" at bounding box center [705, 386] width 103 height 190
click at [818, 531] on span "Confirm" at bounding box center [827, 531] width 46 height 17
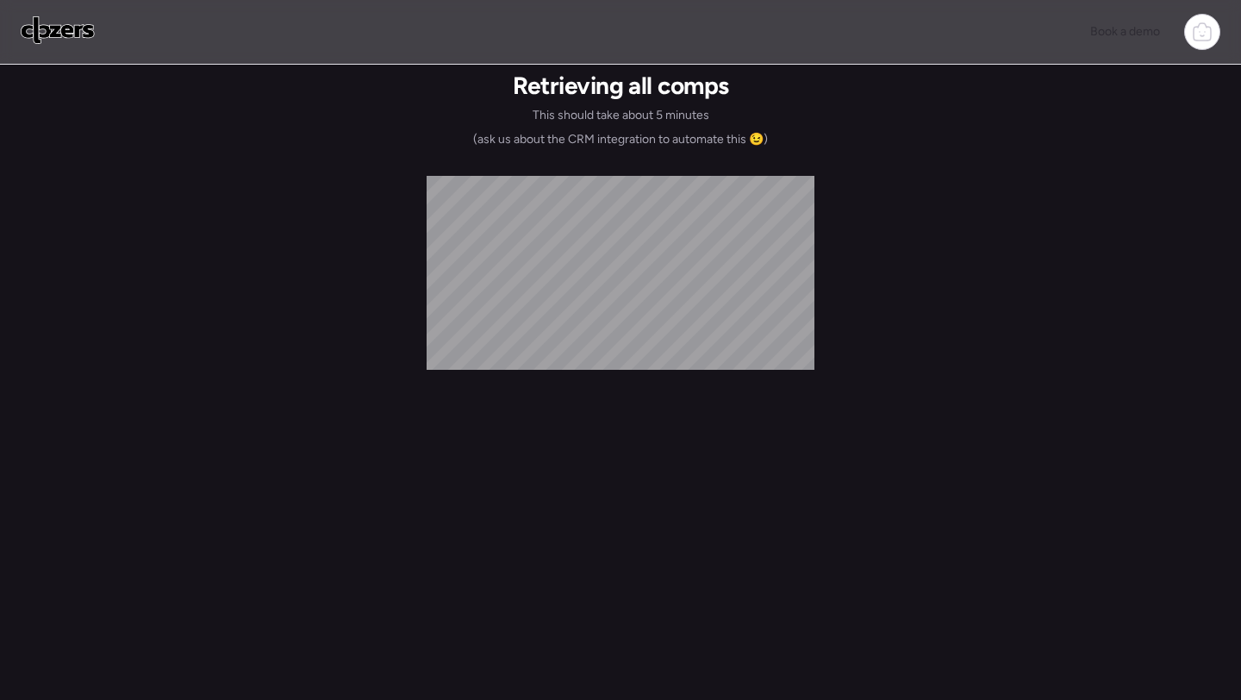
scroll to position [0, 0]
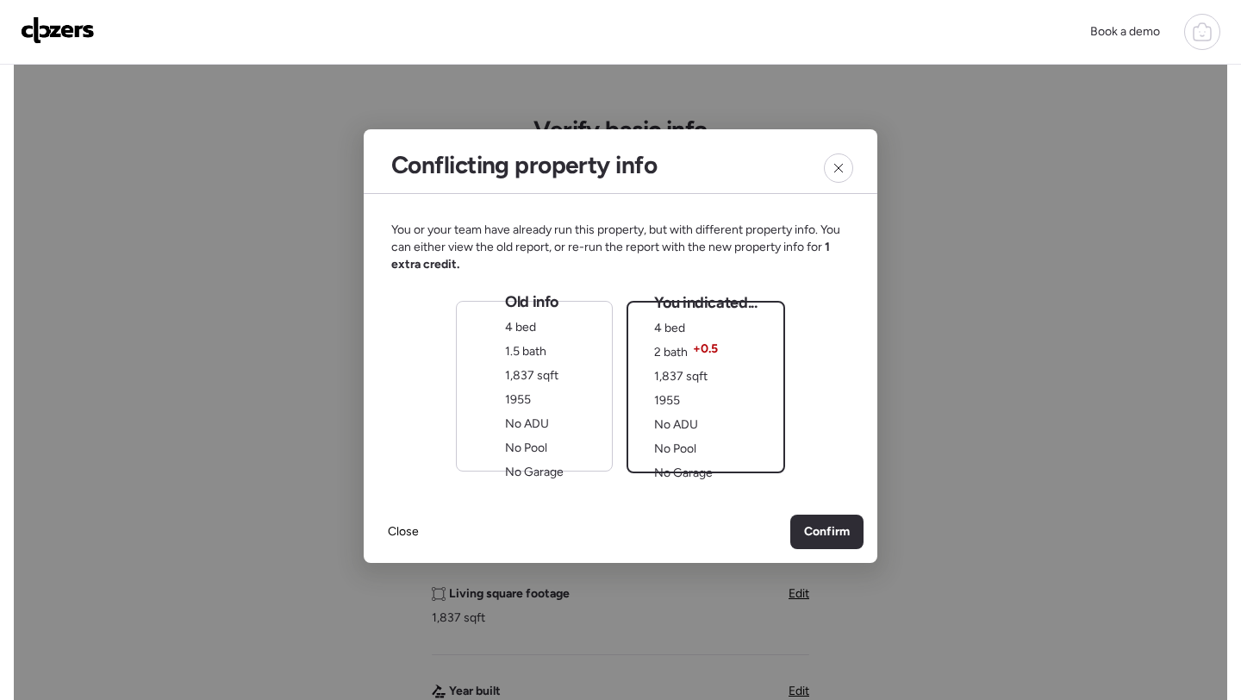
click at [677, 370] on span "1,837 sqft" at bounding box center [680, 376] width 53 height 15
click at [806, 520] on div "Confirm" at bounding box center [826, 531] width 73 height 34
click at [813, 537] on span "Confirm" at bounding box center [827, 531] width 46 height 17
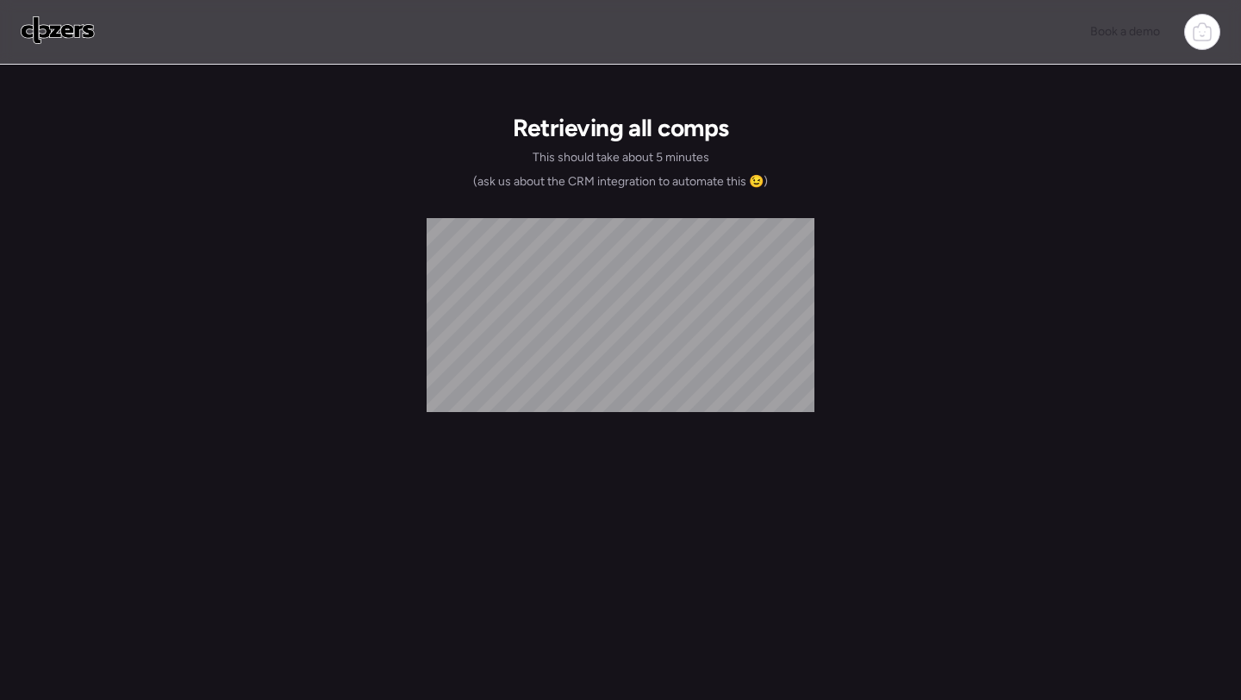
click at [633, 210] on div "Retrieving all comps This should take about 5 minutes (ask us about the CRM int…" at bounding box center [620, 244] width 388 height 333
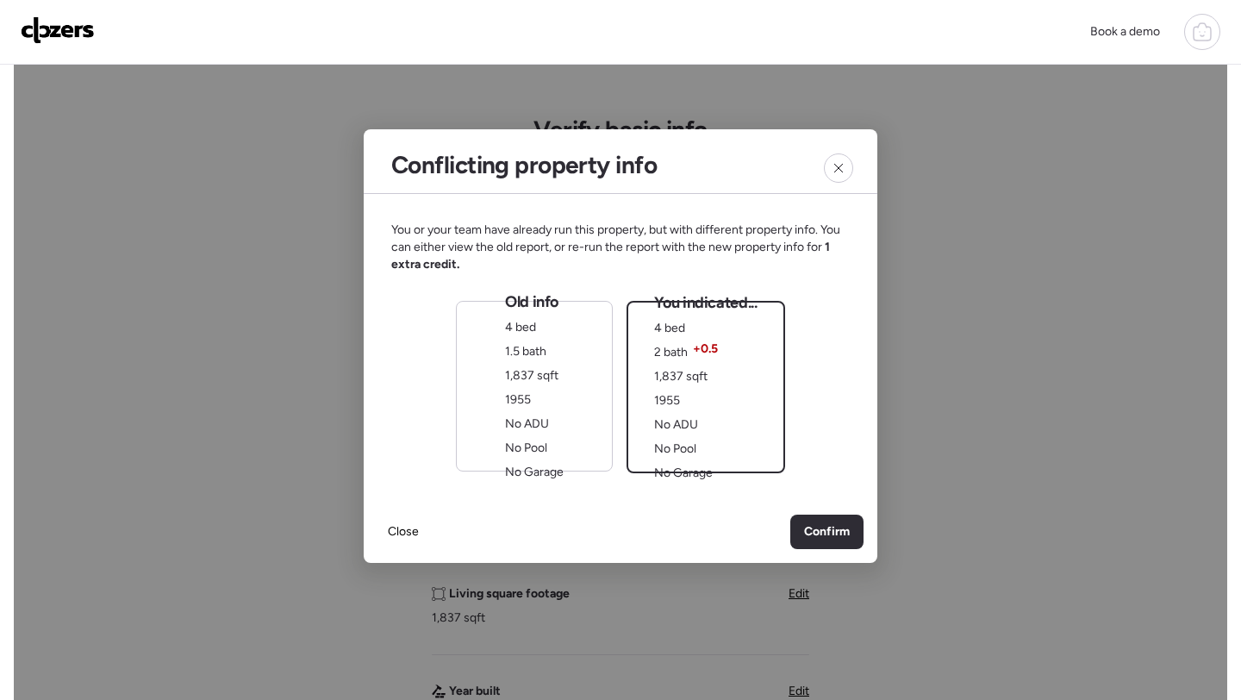
click at [609, 411] on div "Old info 4 bed 1.5 bath 1,837 sqft 1955 No ADU No Pool No Garage" at bounding box center [534, 386] width 157 height 171
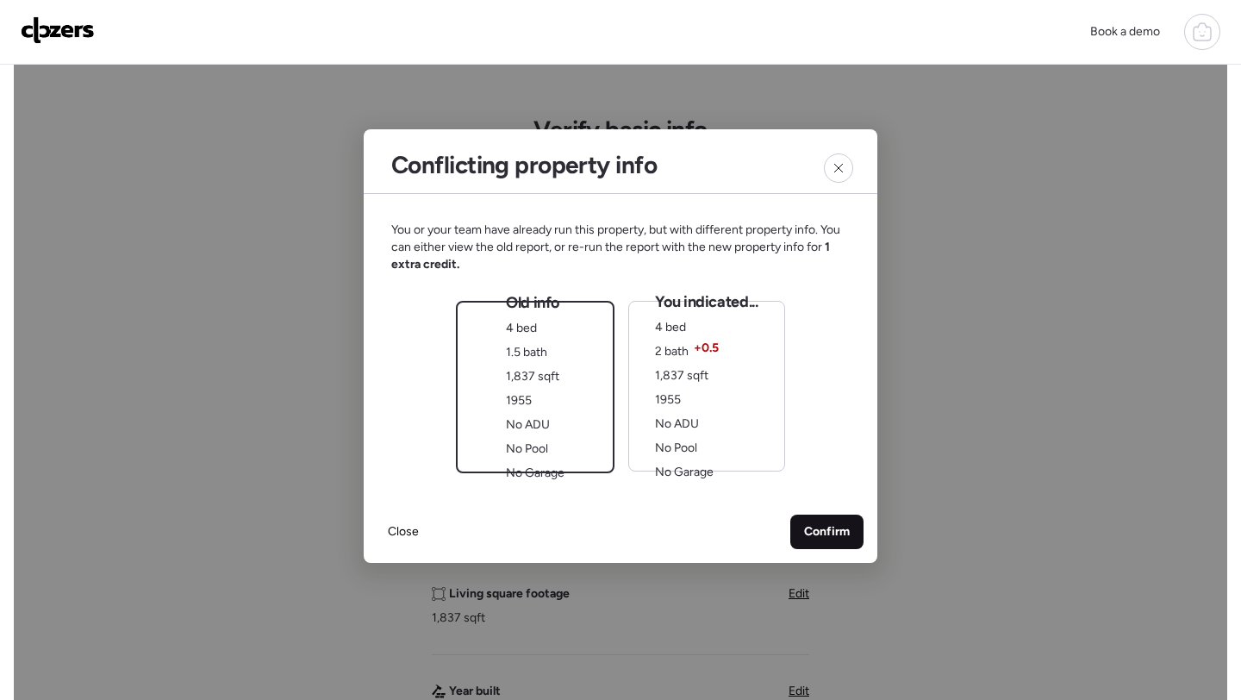
click at [812, 526] on span "Confirm" at bounding box center [827, 531] width 46 height 17
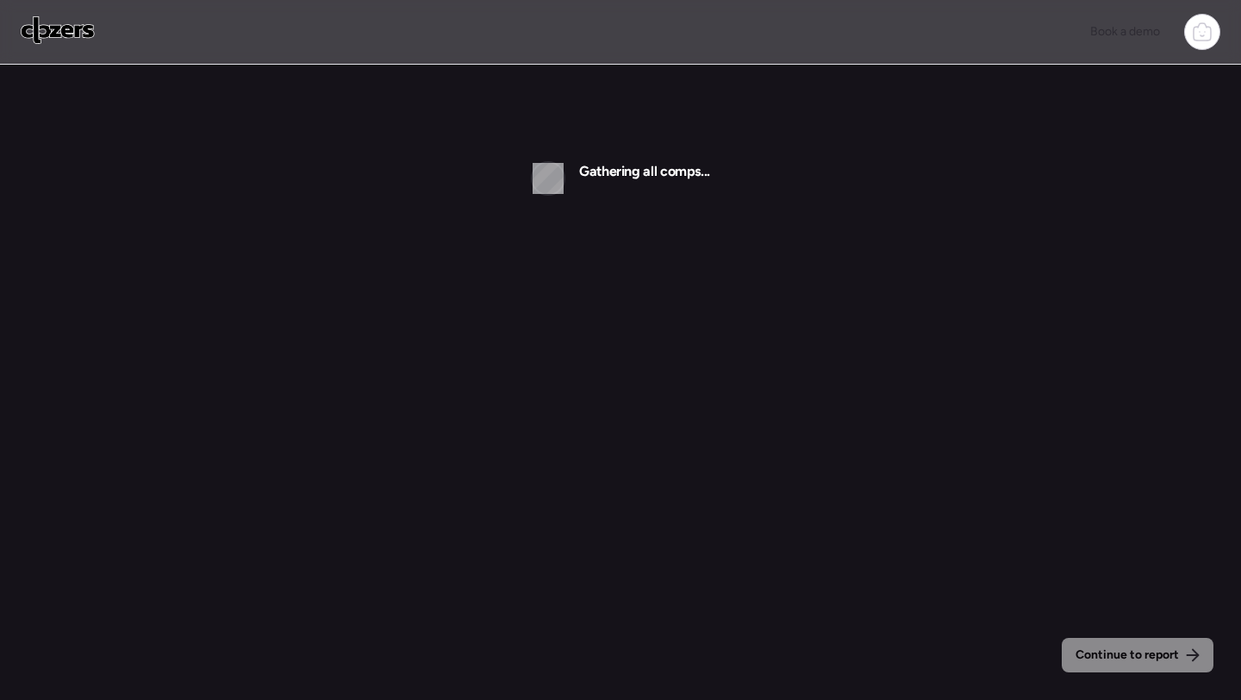
click at [801, 538] on div "Continue to report Gathering all comps..." at bounding box center [620, 382] width 1241 height 764
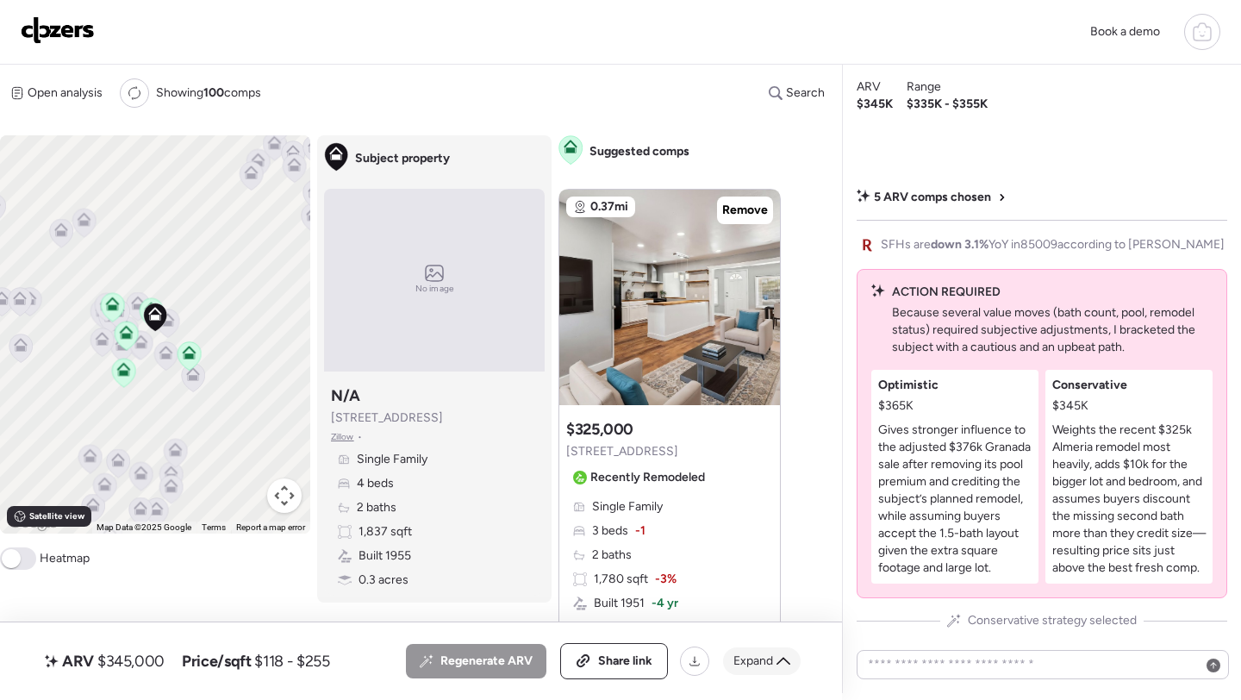
click at [750, 667] on span "Expand" at bounding box center [753, 660] width 40 height 17
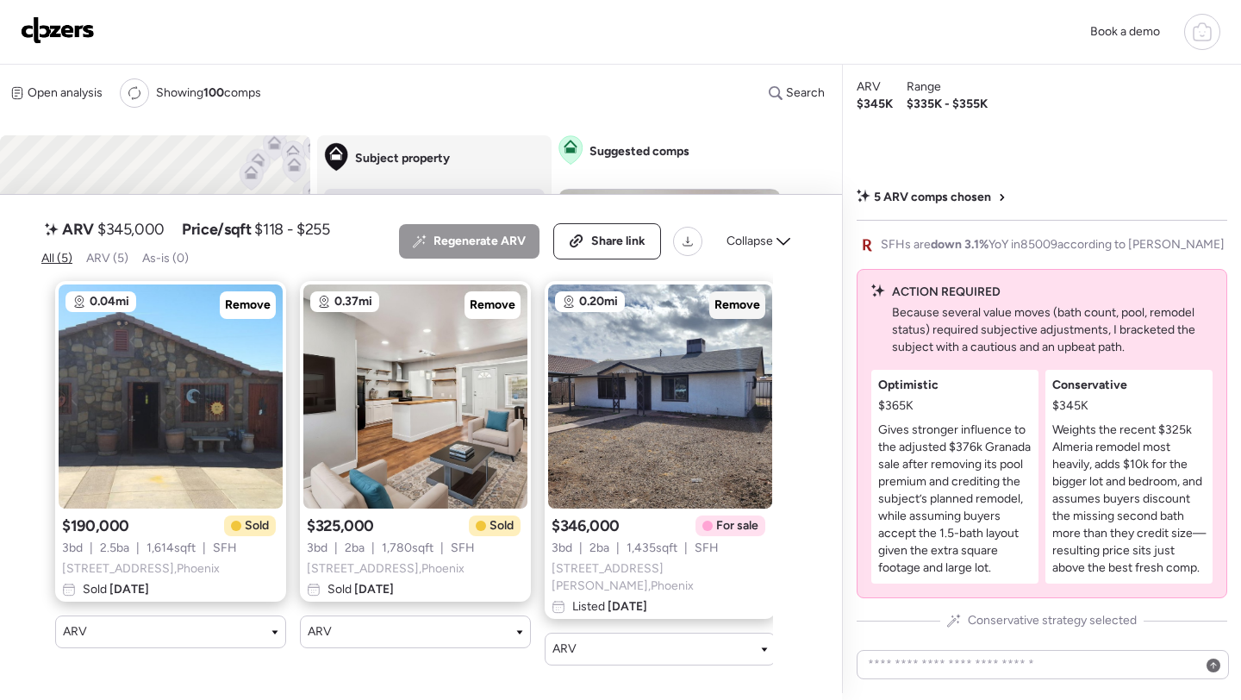
click at [727, 314] on span "Remove" at bounding box center [737, 304] width 46 height 17
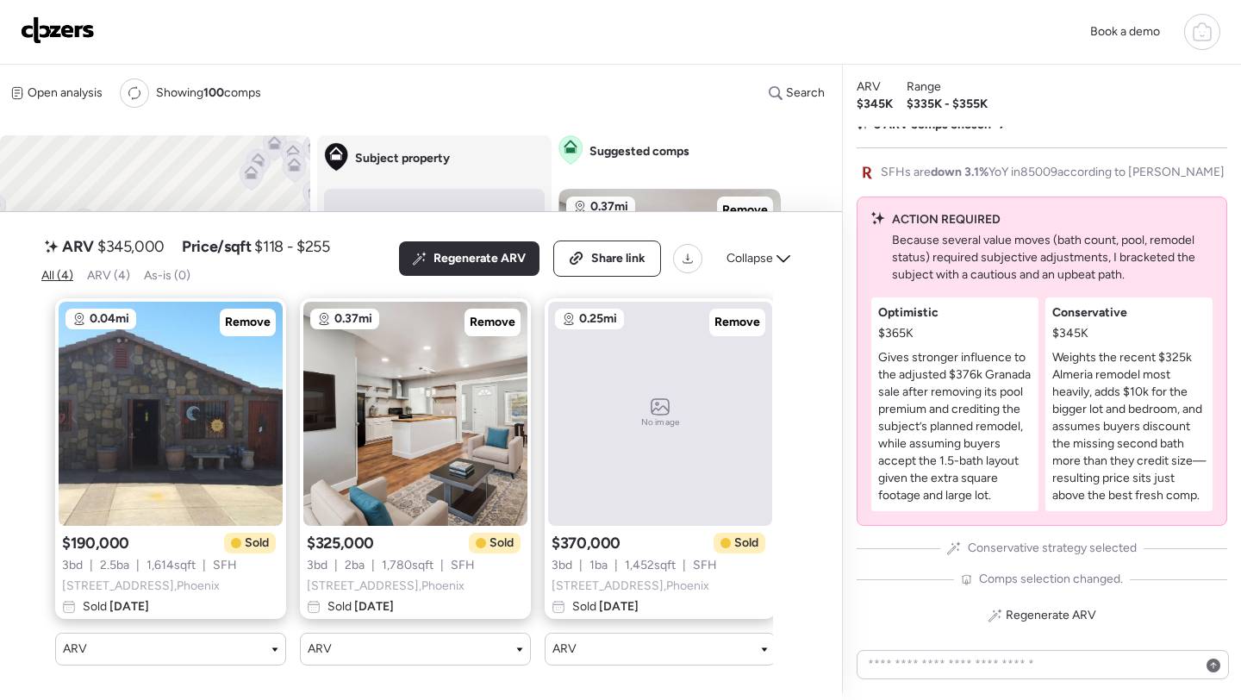
scroll to position [0, 261]
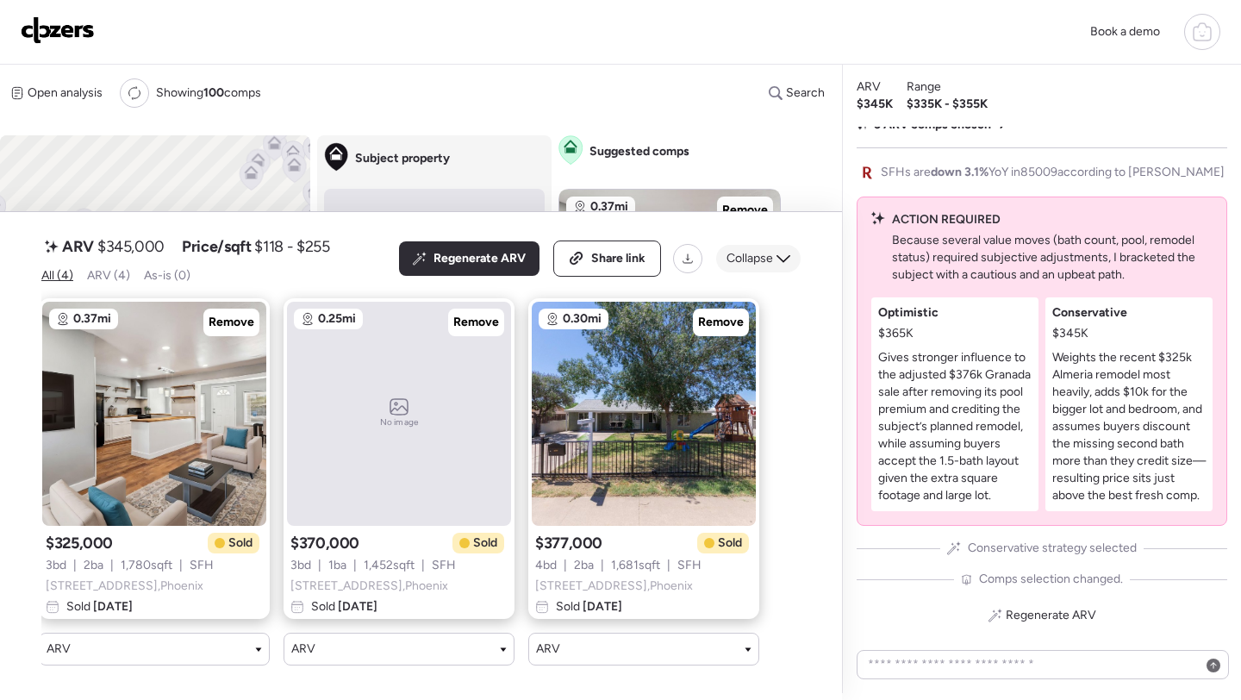
click at [771, 259] on span "Collapse" at bounding box center [749, 258] width 47 height 17
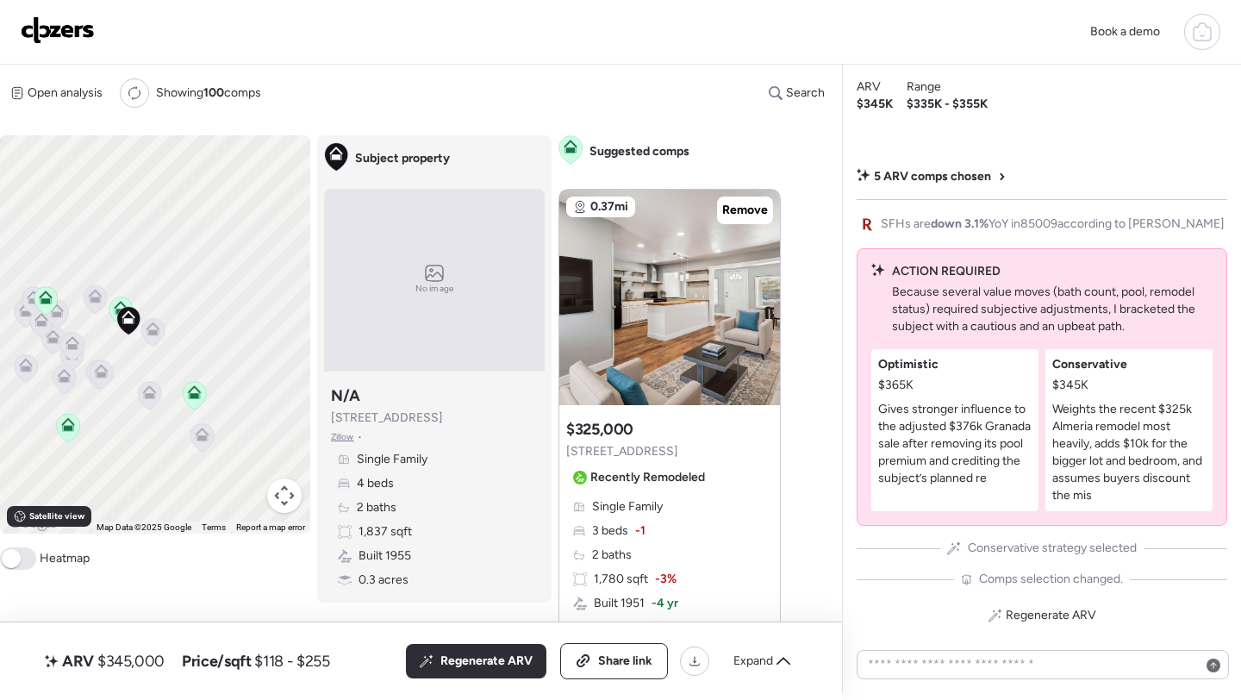
click at [153, 332] on icon at bounding box center [152, 332] width 11 height 5
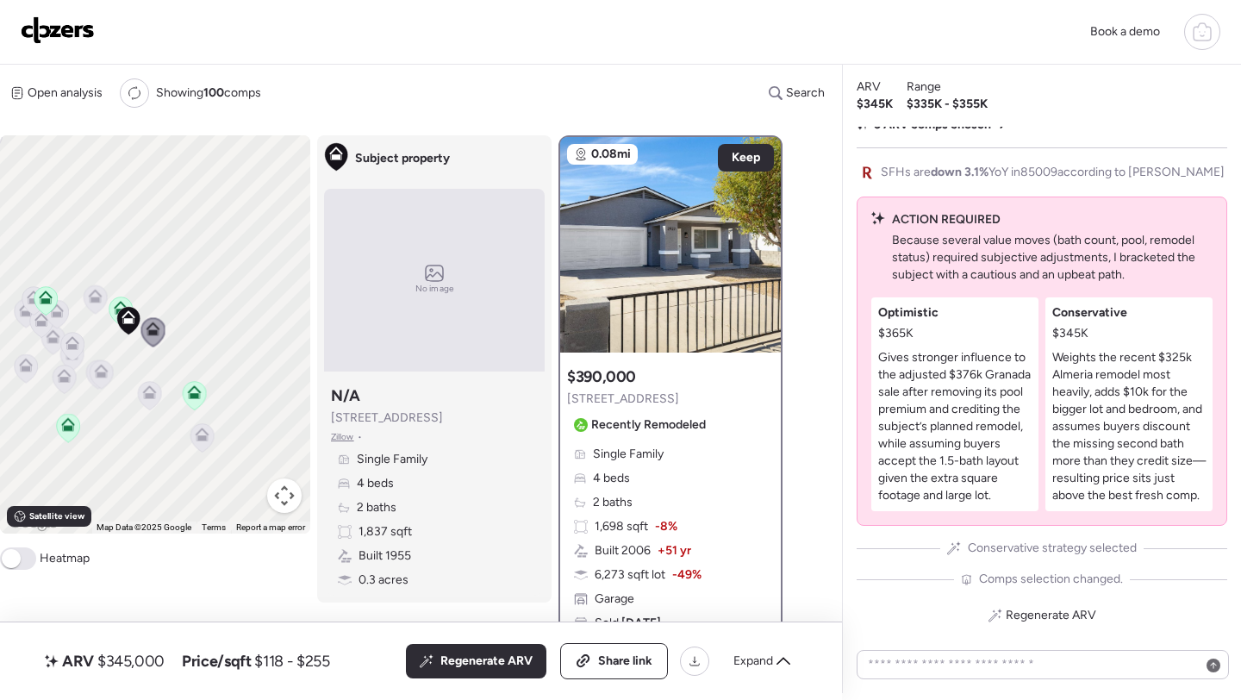
click at [147, 402] on icon at bounding box center [149, 396] width 23 height 28
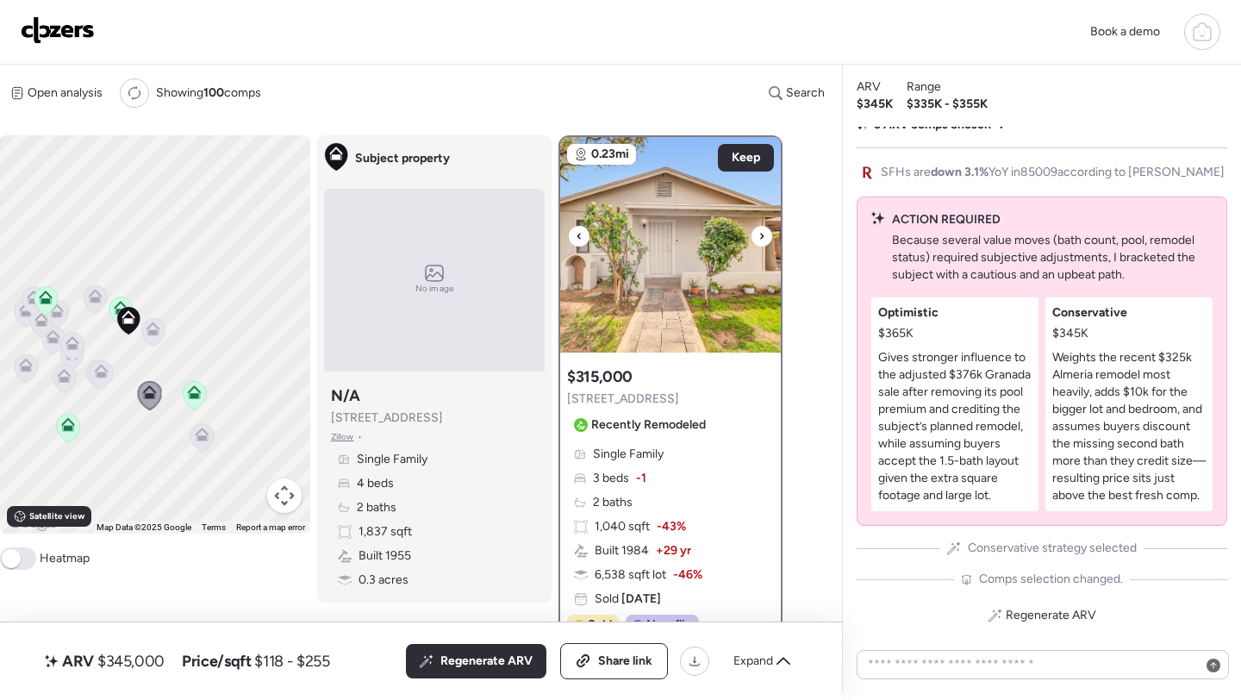
click at [662, 278] on img at bounding box center [670, 244] width 221 height 215
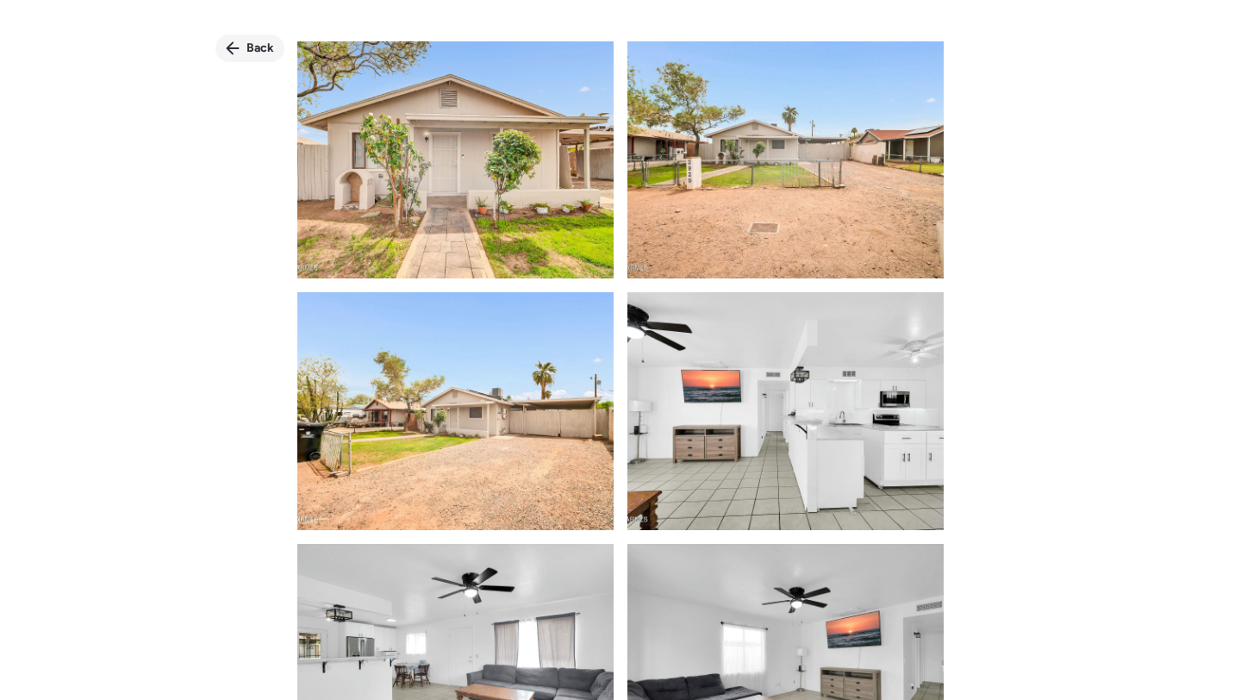
click at [246, 42] on span "Back" at bounding box center [260, 48] width 28 height 17
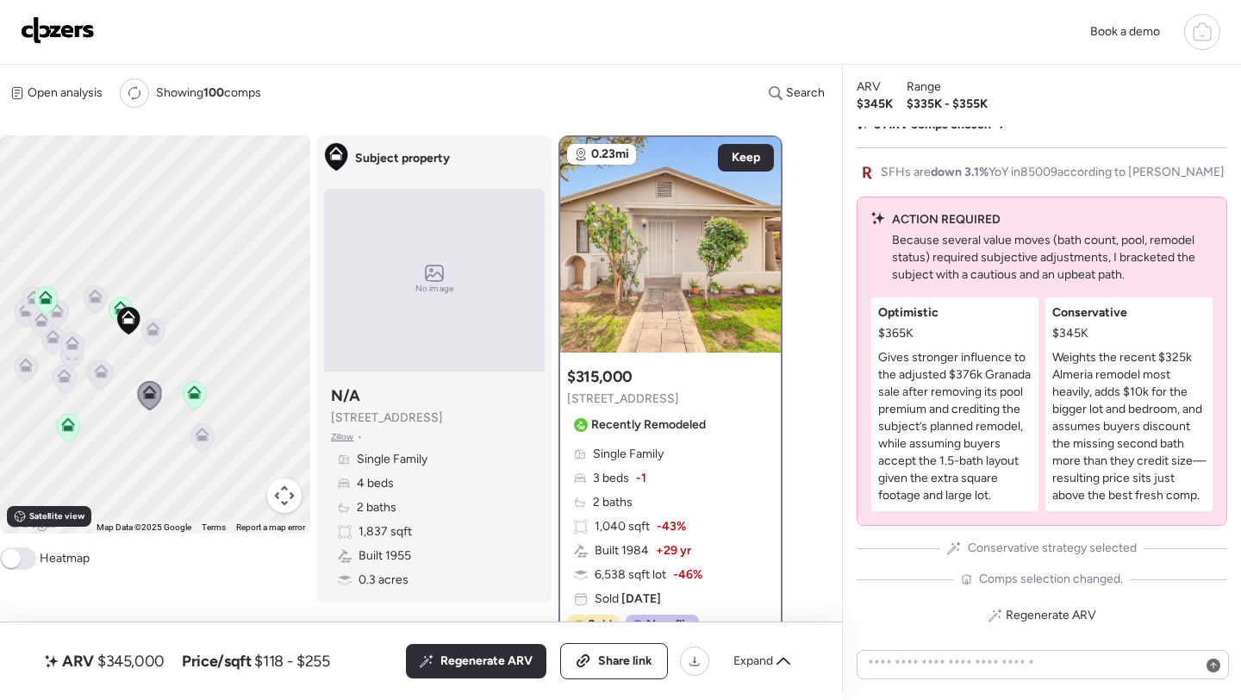
click at [101, 392] on div at bounding box center [102, 376] width 24 height 32
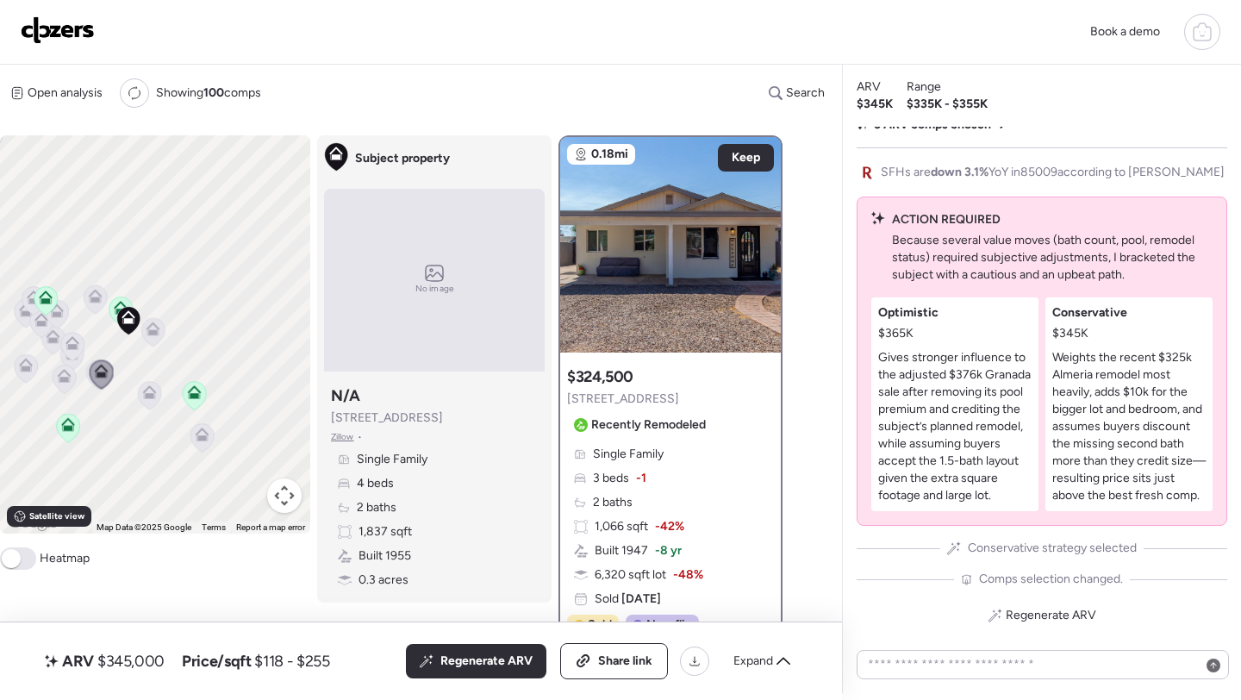
click at [72, 353] on icon at bounding box center [72, 347] width 23 height 28
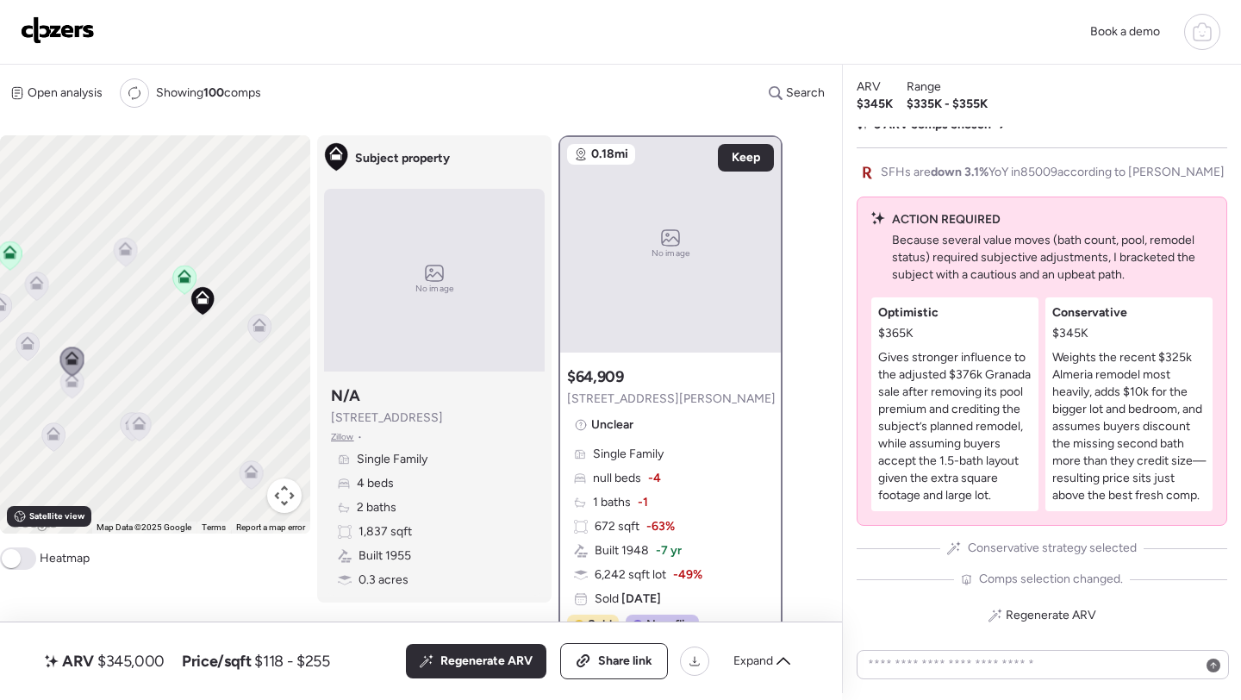
click at [69, 392] on icon at bounding box center [71, 384] width 23 height 28
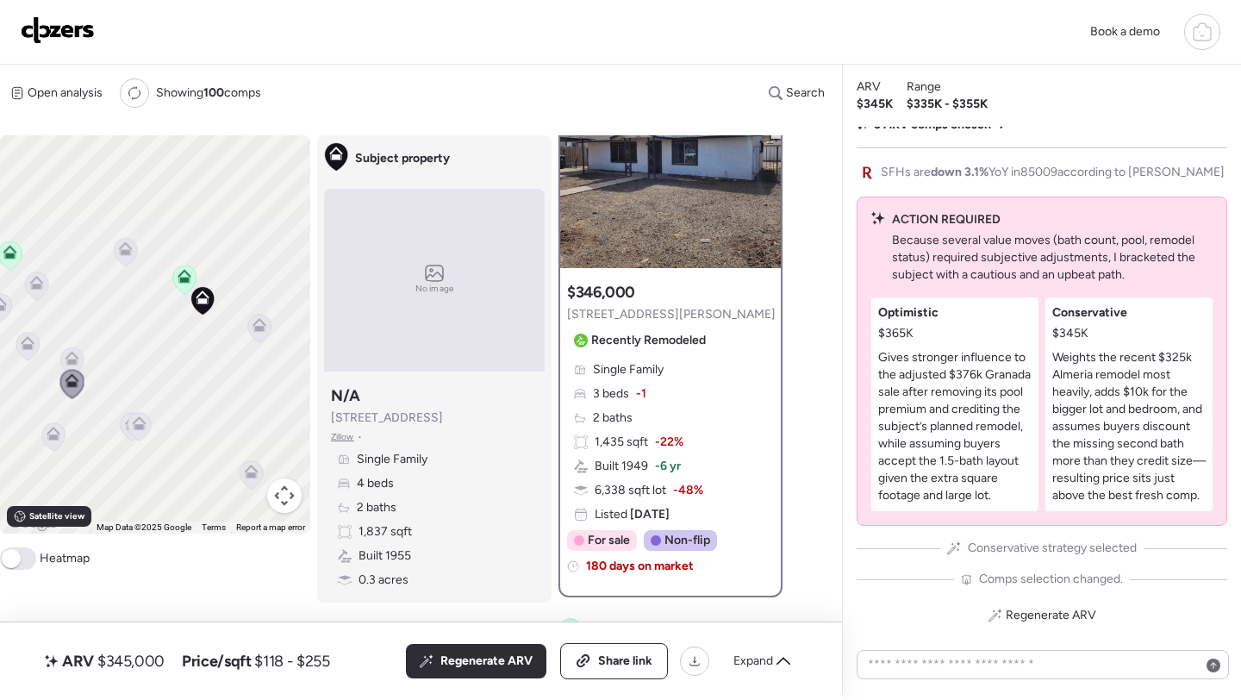
scroll to position [76, 0]
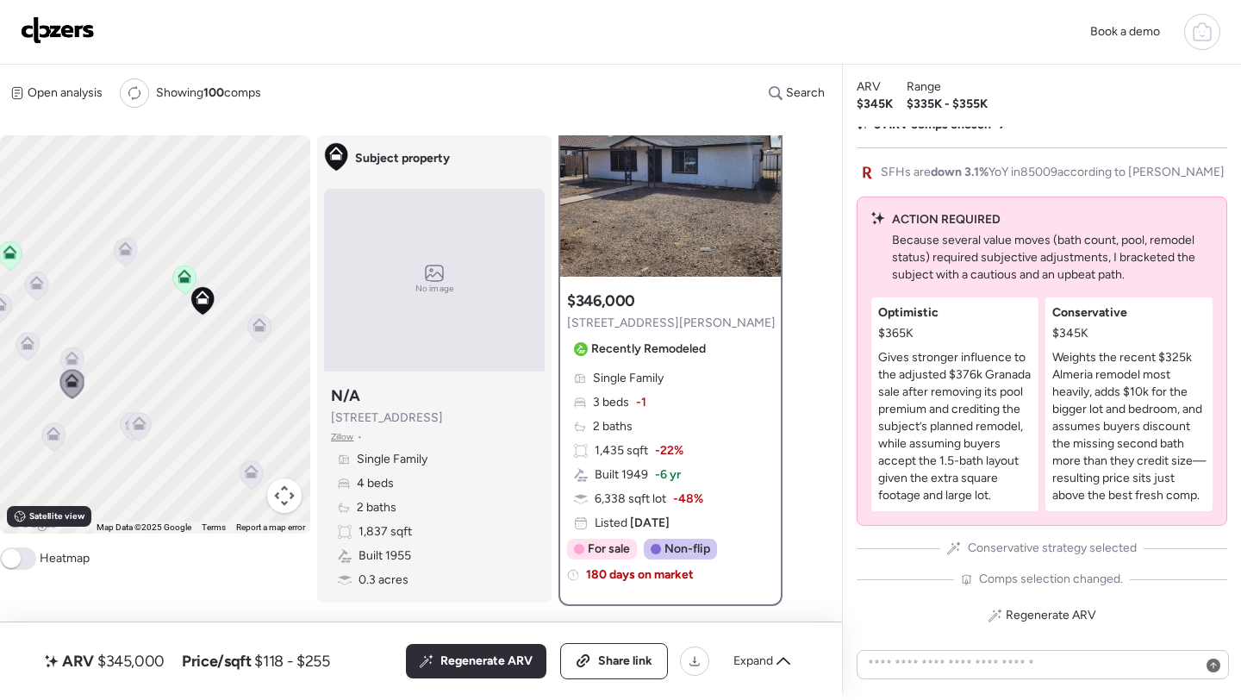
click at [63, 435] on icon at bounding box center [53, 437] width 23 height 28
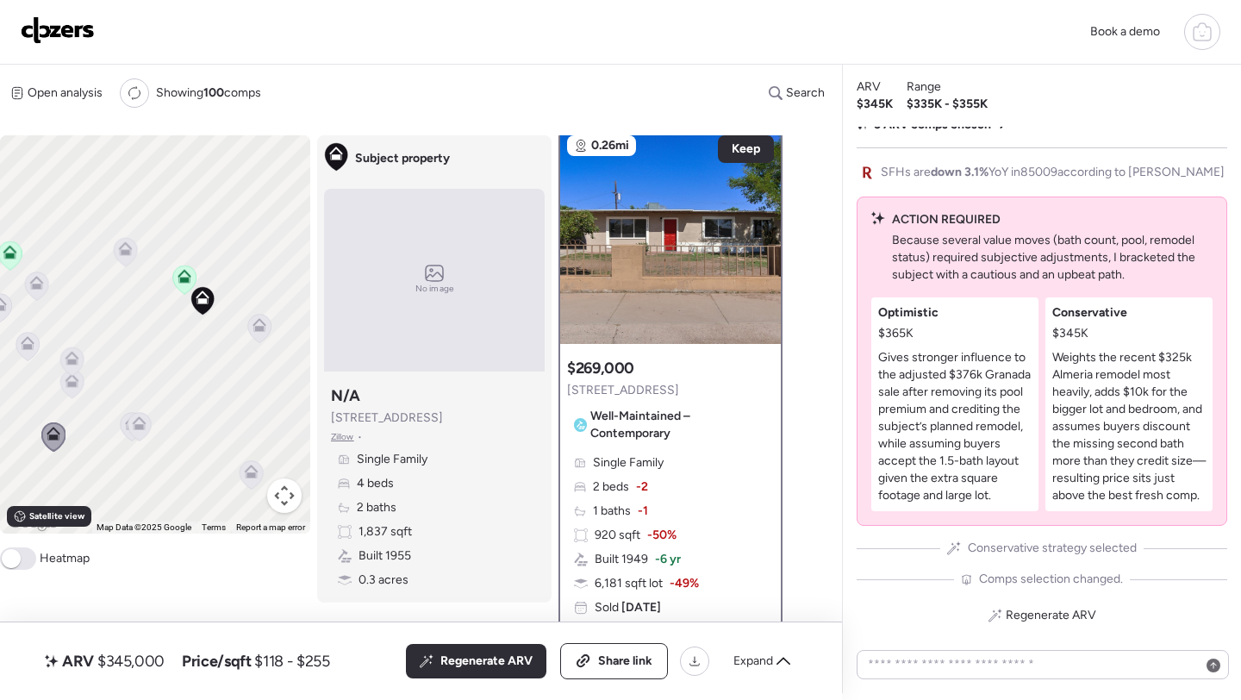
scroll to position [0, 0]
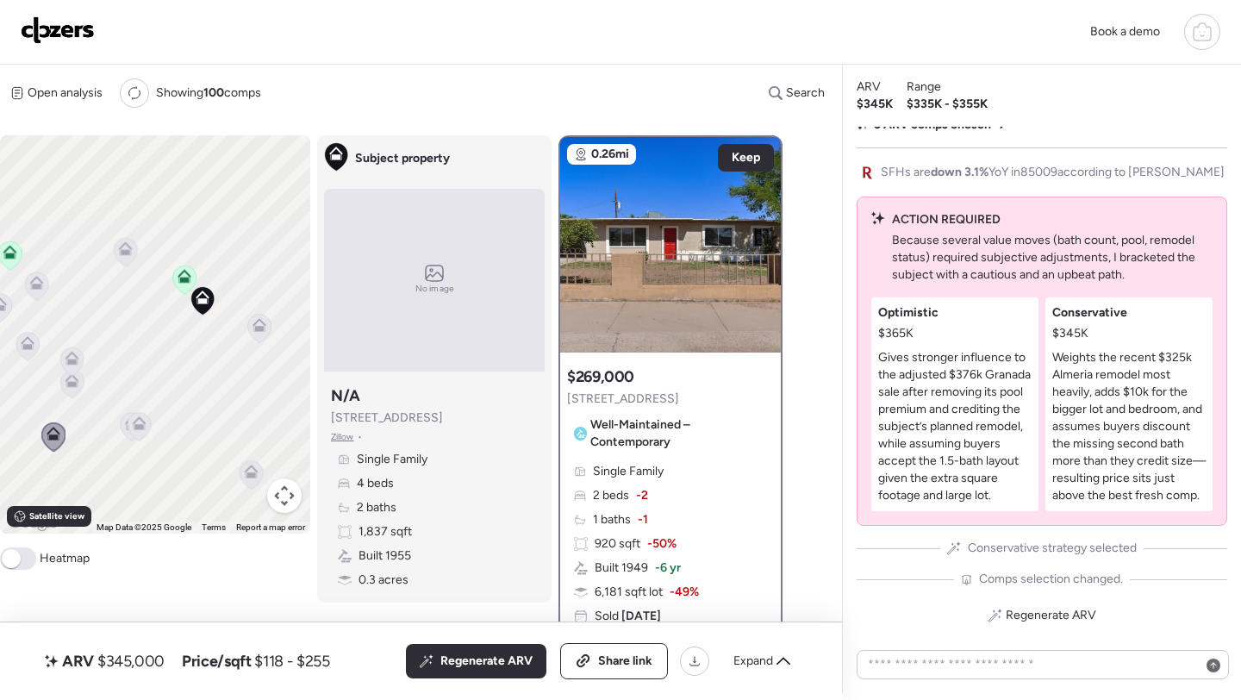
click at [124, 266] on icon at bounding box center [125, 252] width 23 height 28
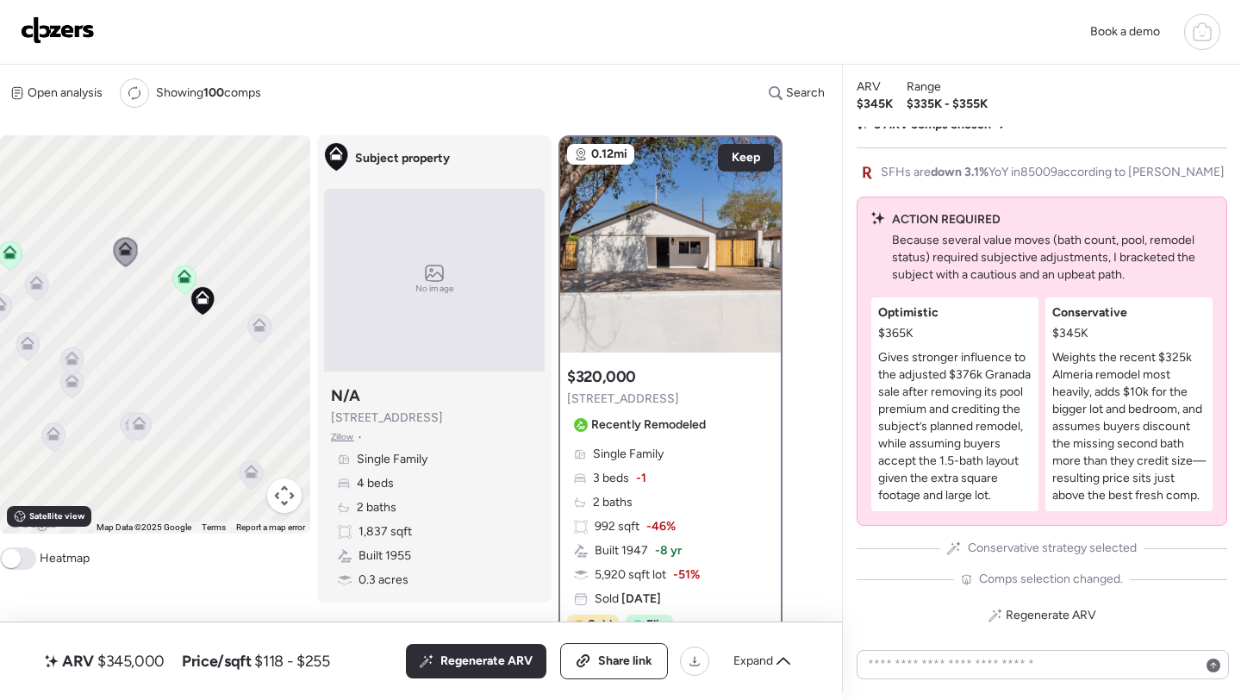
drag, startPoint x: 153, startPoint y: 371, endPoint x: 189, endPoint y: 371, distance: 35.3
click at [185, 371] on div "To activate drag with keyboard, press Alt + Enter. Once in keyboard drag state,…" at bounding box center [155, 334] width 310 height 398
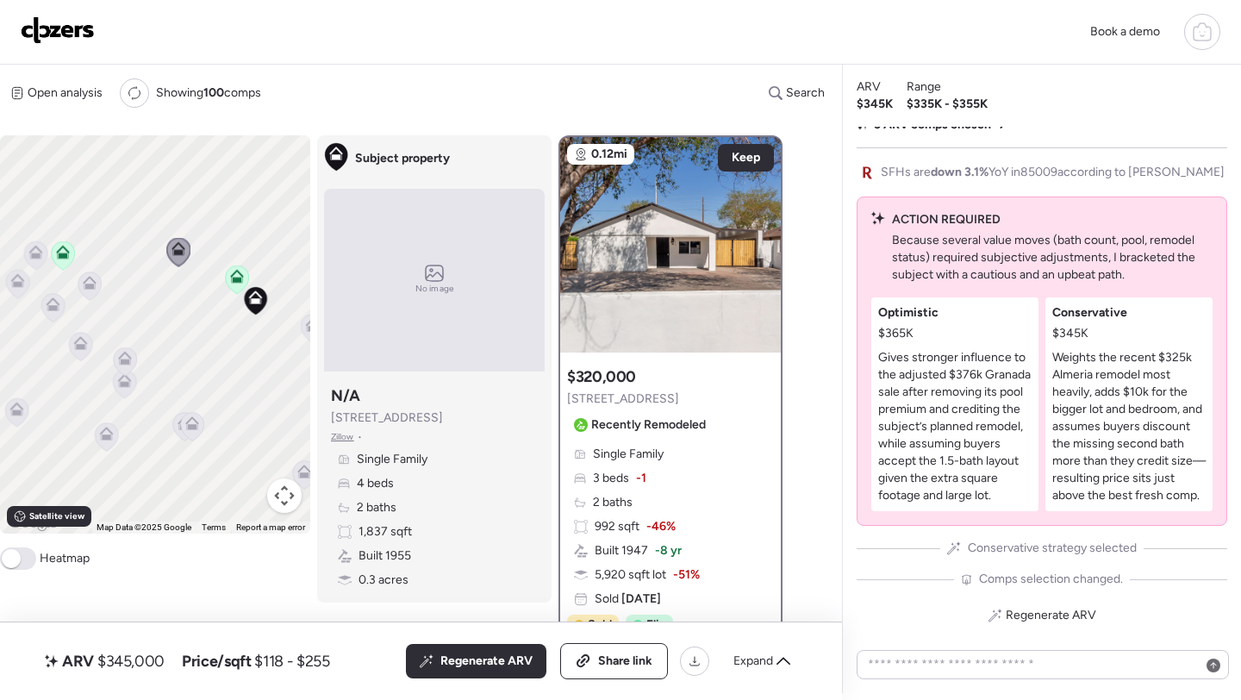
click at [95, 292] on icon at bounding box center [89, 286] width 23 height 28
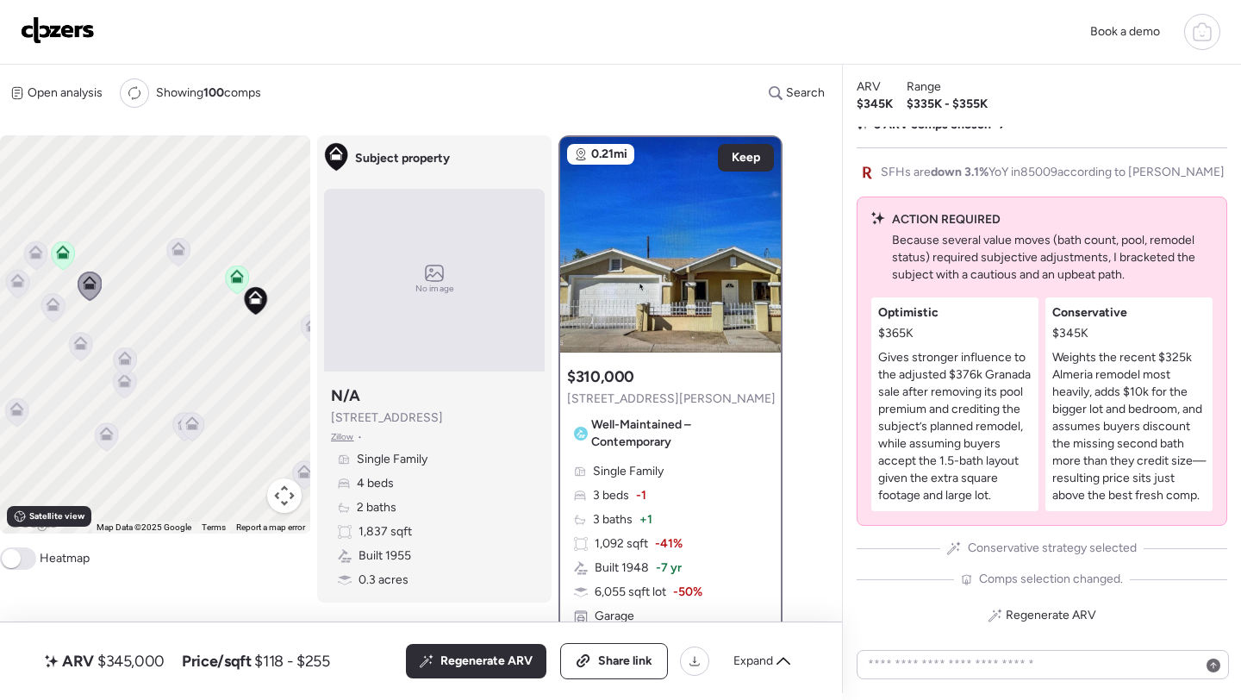
click at [81, 357] on icon at bounding box center [80, 347] width 23 height 28
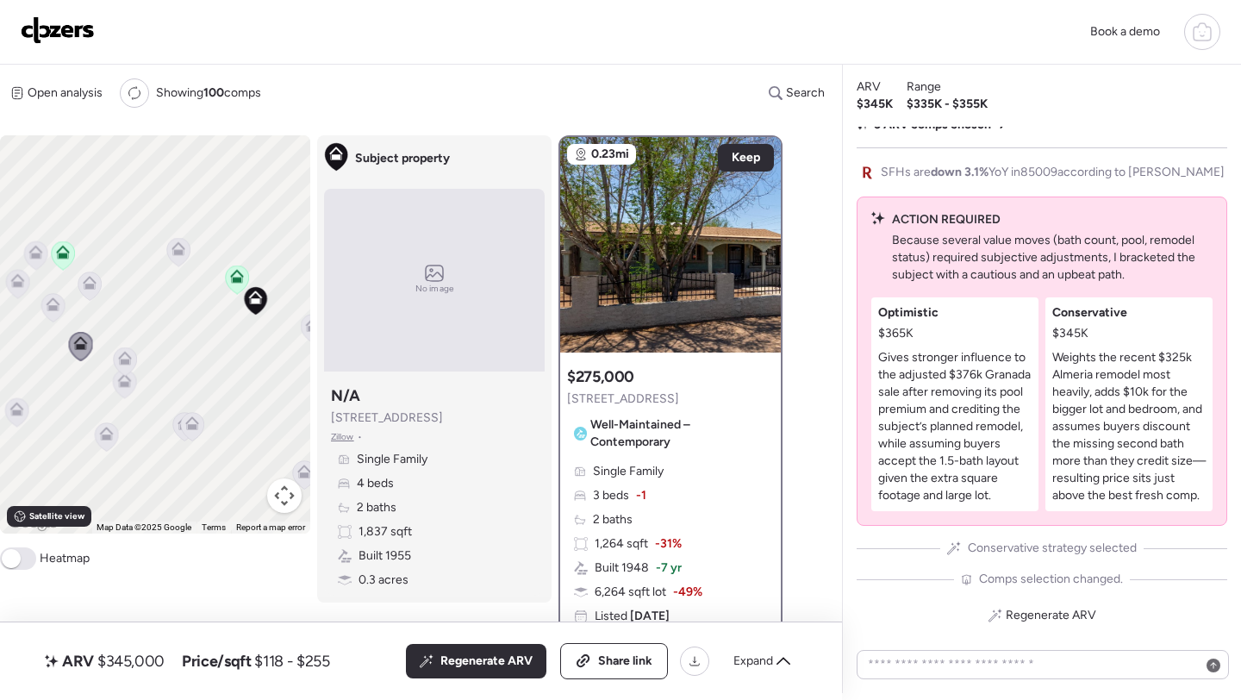
click at [45, 312] on icon at bounding box center [52, 308] width 23 height 28
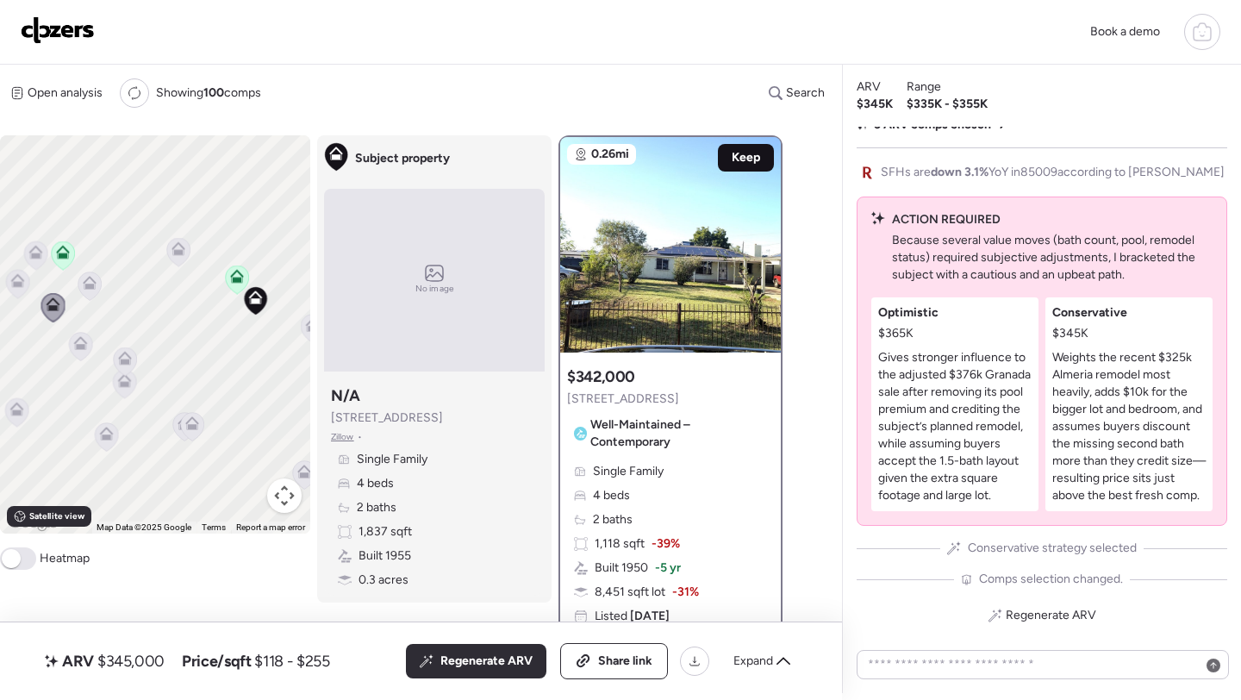
click at [756, 170] on div "Keep" at bounding box center [746, 158] width 56 height 28
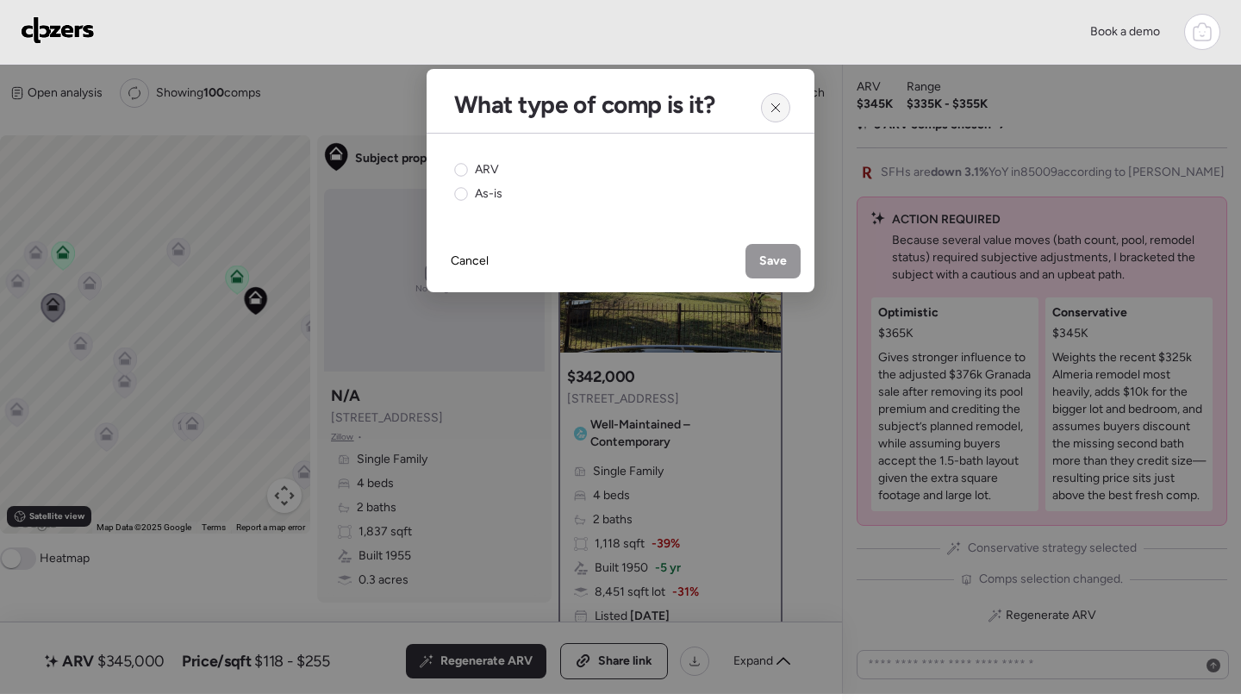
click at [780, 106] on icon at bounding box center [775, 108] width 14 height 14
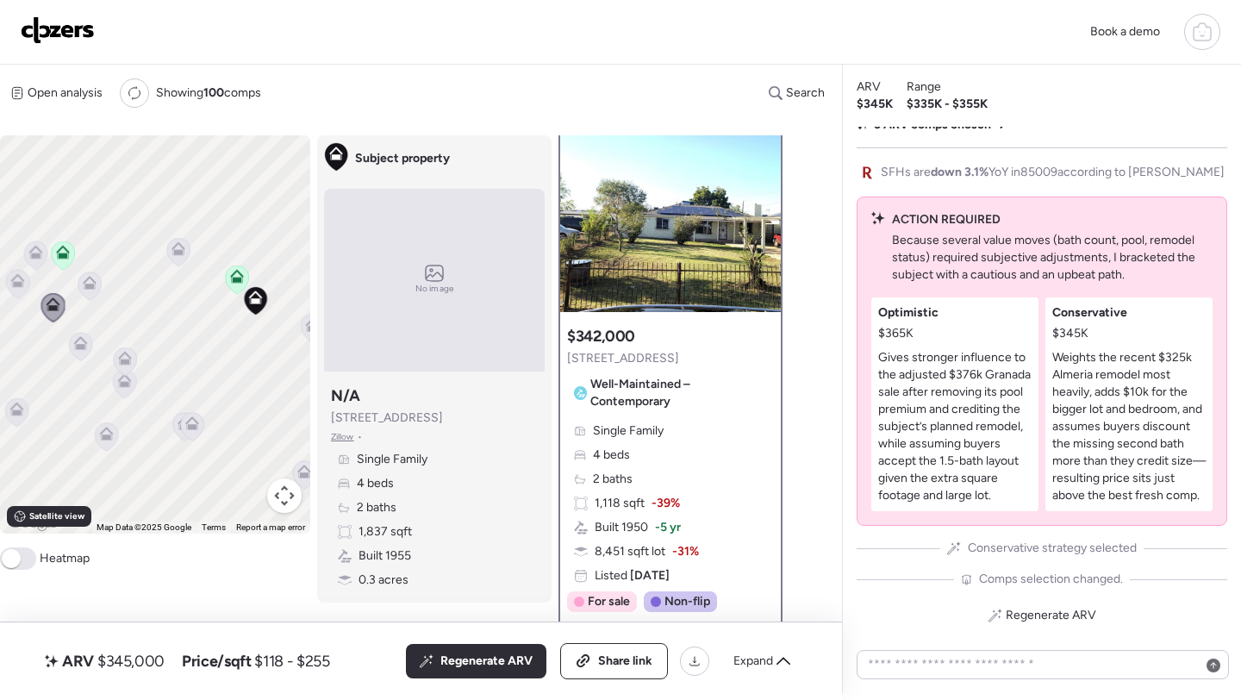
scroll to position [7, 0]
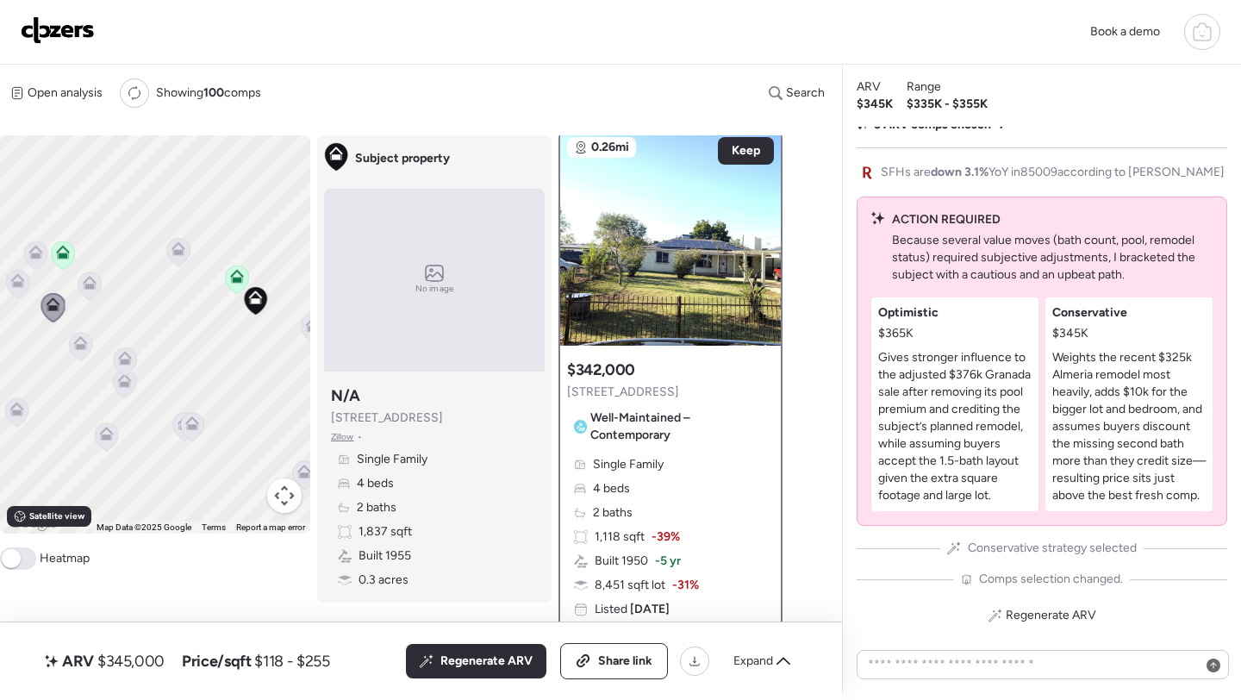
click at [24, 414] on icon at bounding box center [16, 412] width 23 height 28
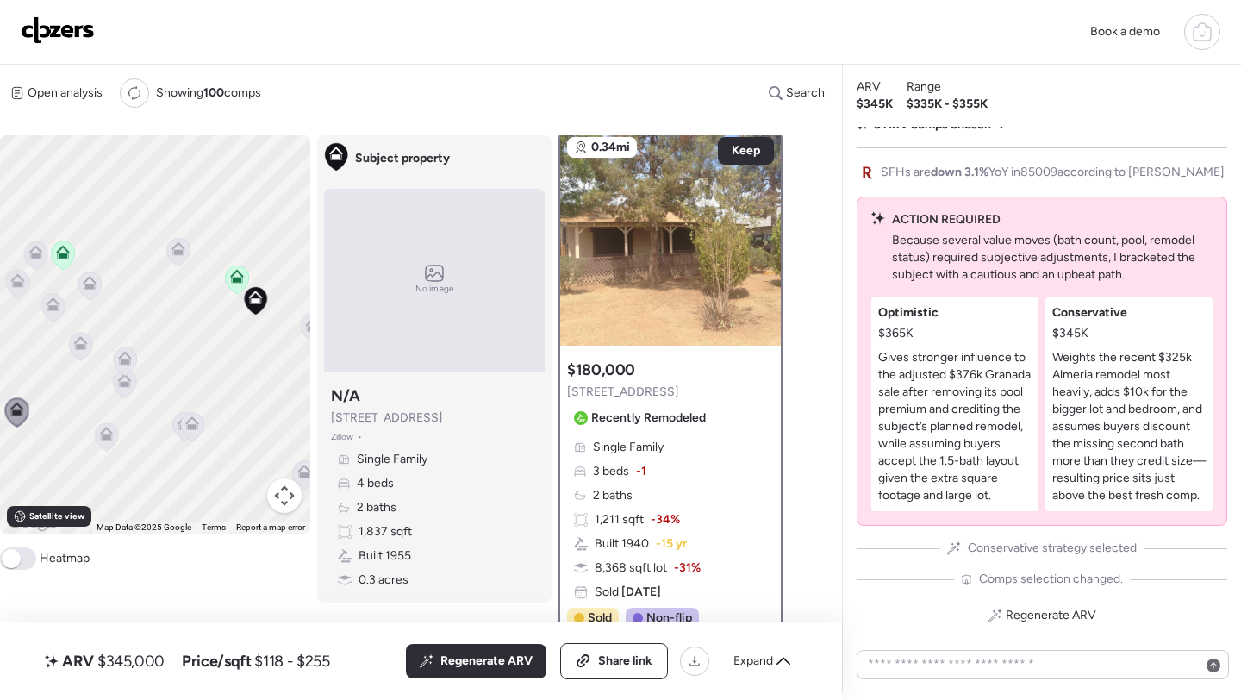
scroll to position [0, 0]
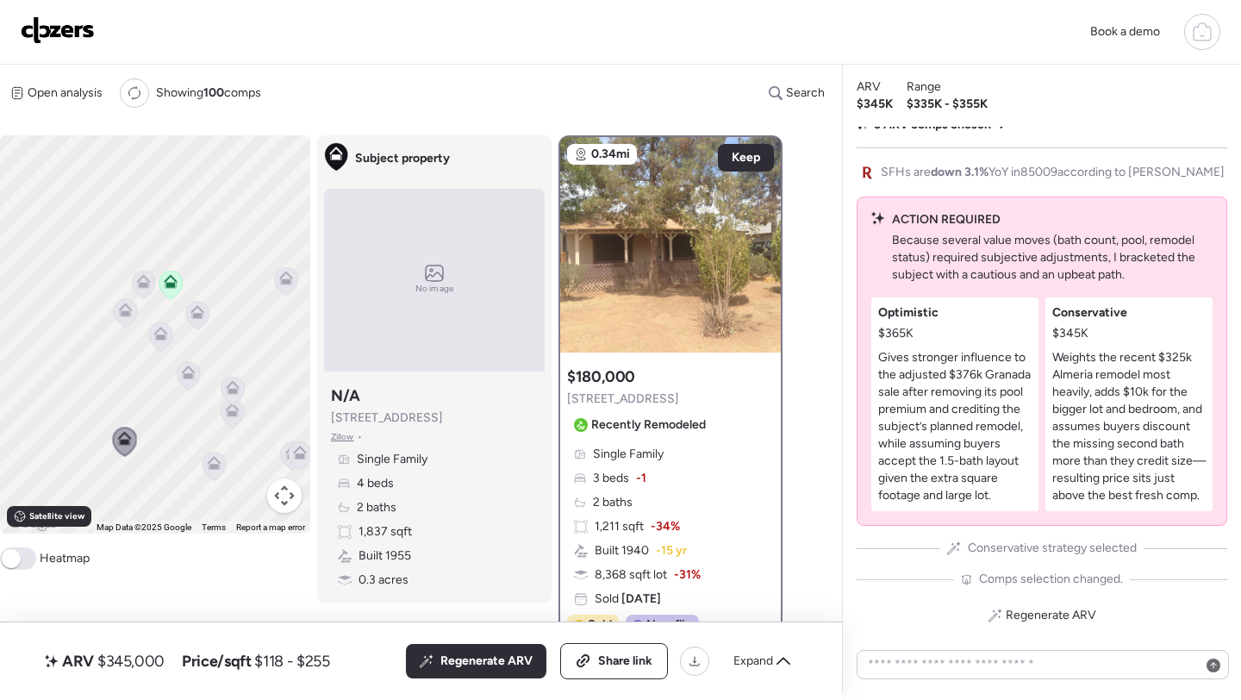
drag, startPoint x: 184, startPoint y: 395, endPoint x: 295, endPoint y: 424, distance: 113.9
click at [295, 424] on div "To activate drag with keyboard, press Alt + Enter. Once in keyboard drag state,…" at bounding box center [155, 334] width 310 height 398
click at [139, 295] on icon at bounding box center [144, 285] width 23 height 28
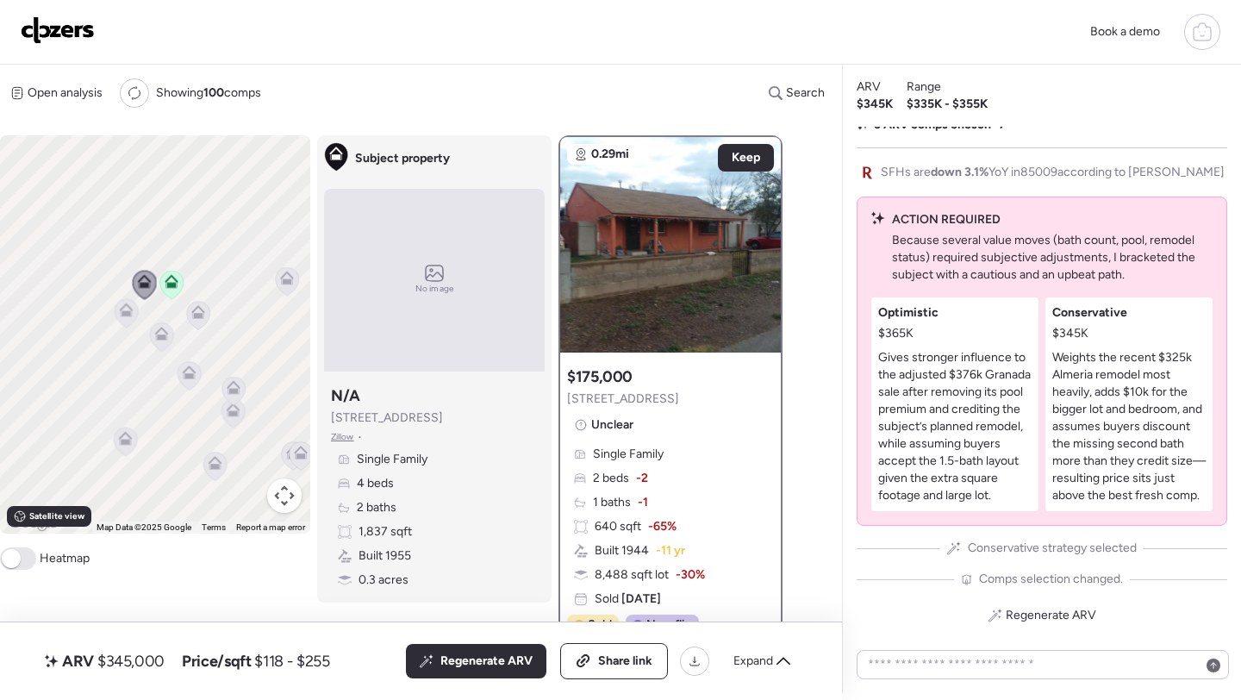
click at [132, 312] on icon at bounding box center [127, 310] width 14 height 14
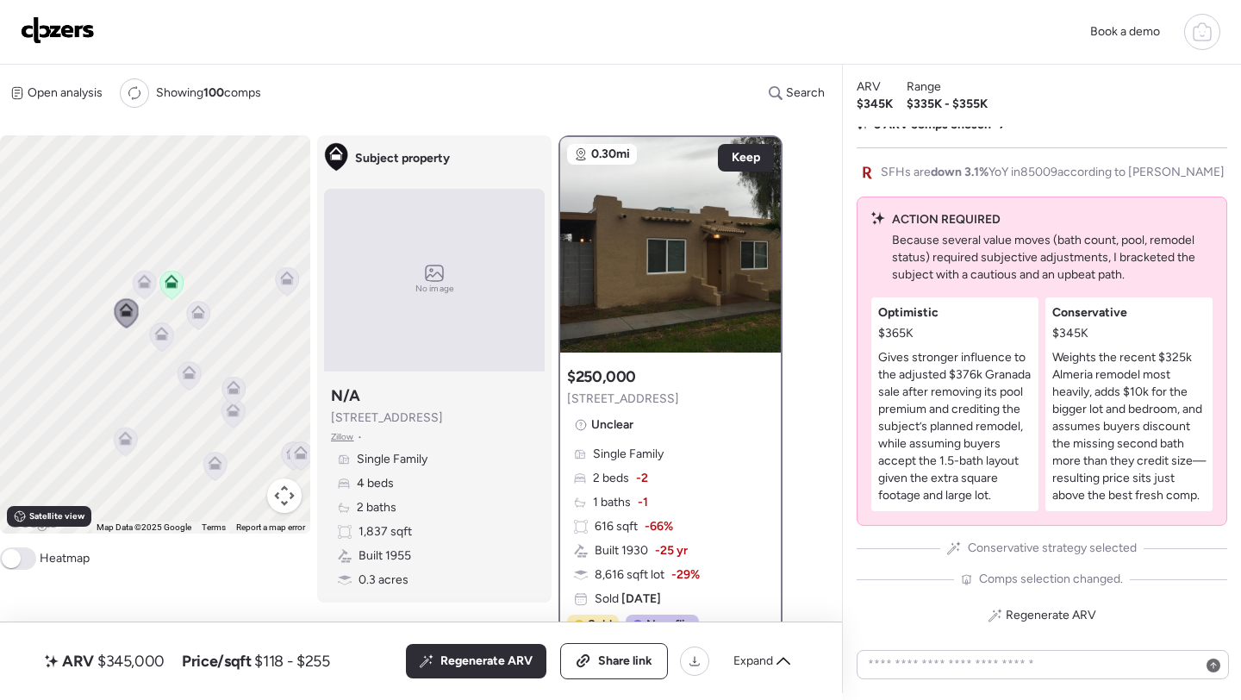
click at [132, 312] on icon at bounding box center [127, 310] width 14 height 14
click at [192, 385] on icon at bounding box center [188, 376] width 23 height 28
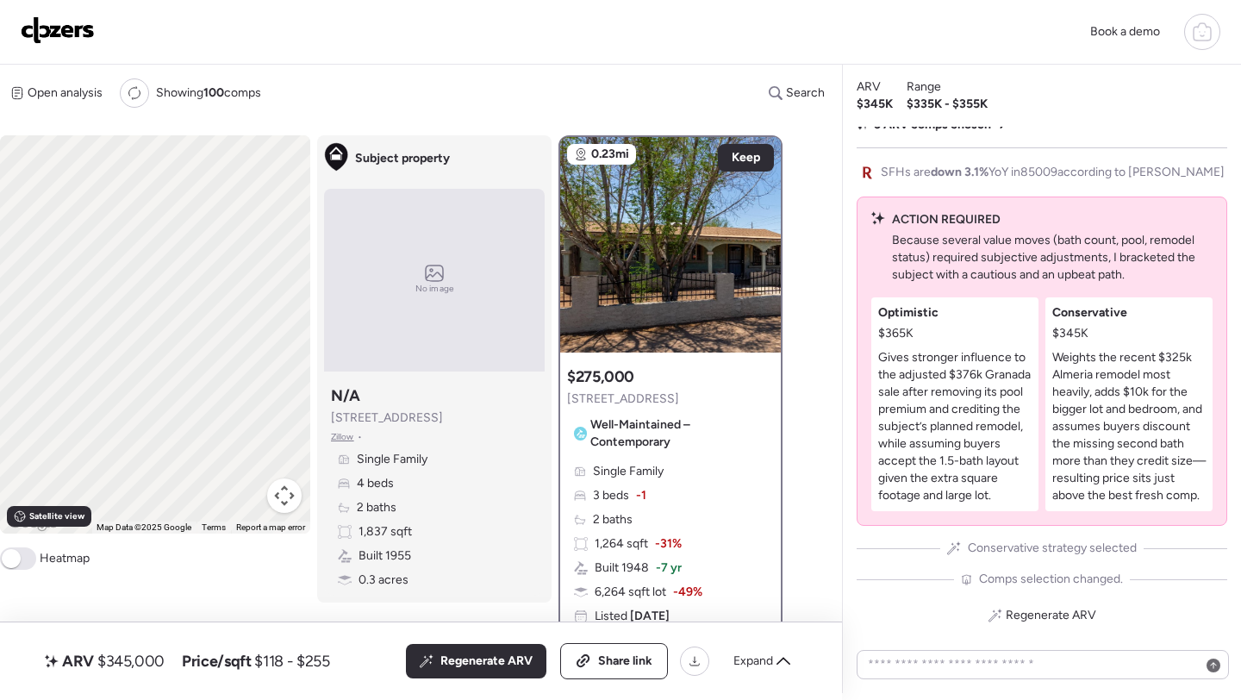
drag, startPoint x: 65, startPoint y: 427, endPoint x: 0, endPoint y: 420, distance: 65.8
click at [0, 421] on div "To navigate, press the arrow keys. To activate drag with keyboard, press Alt + …" at bounding box center [155, 334] width 310 height 398
click at [436, 645] on div "Regenerate ARV" at bounding box center [476, 661] width 140 height 34
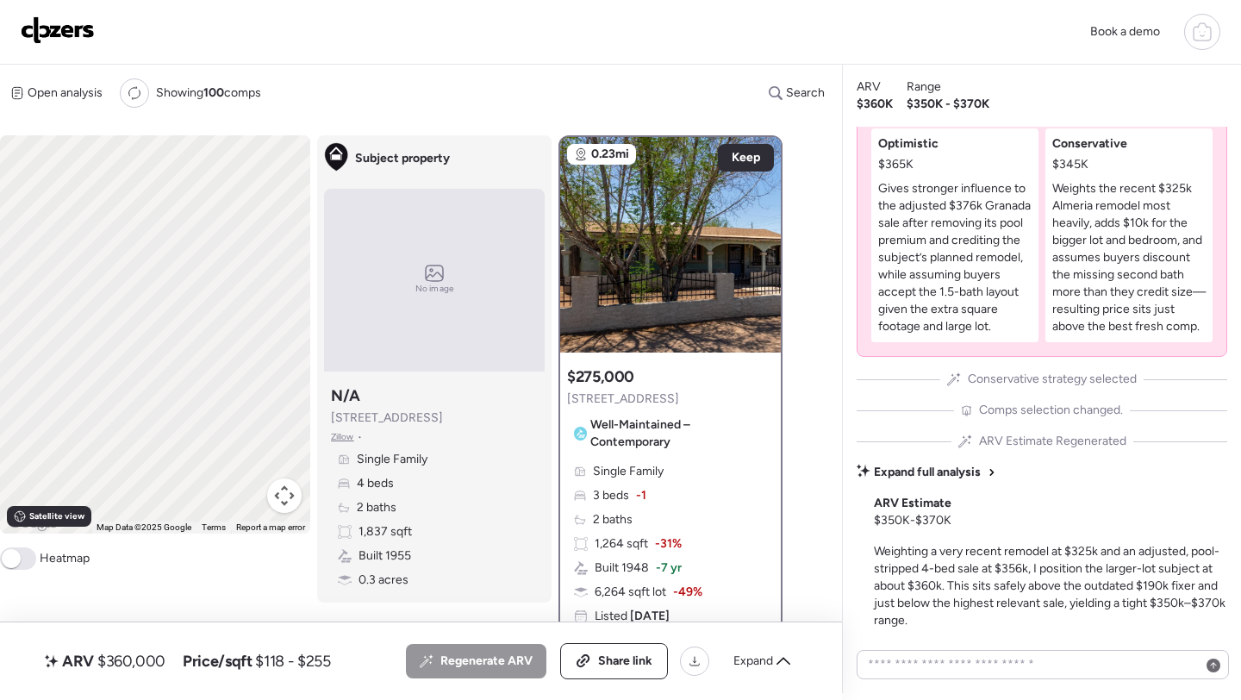
click at [144, 659] on span "$360,000" at bounding box center [131, 660] width 68 height 21
copy span "360,000"
click at [89, 40] on img at bounding box center [58, 30] width 74 height 28
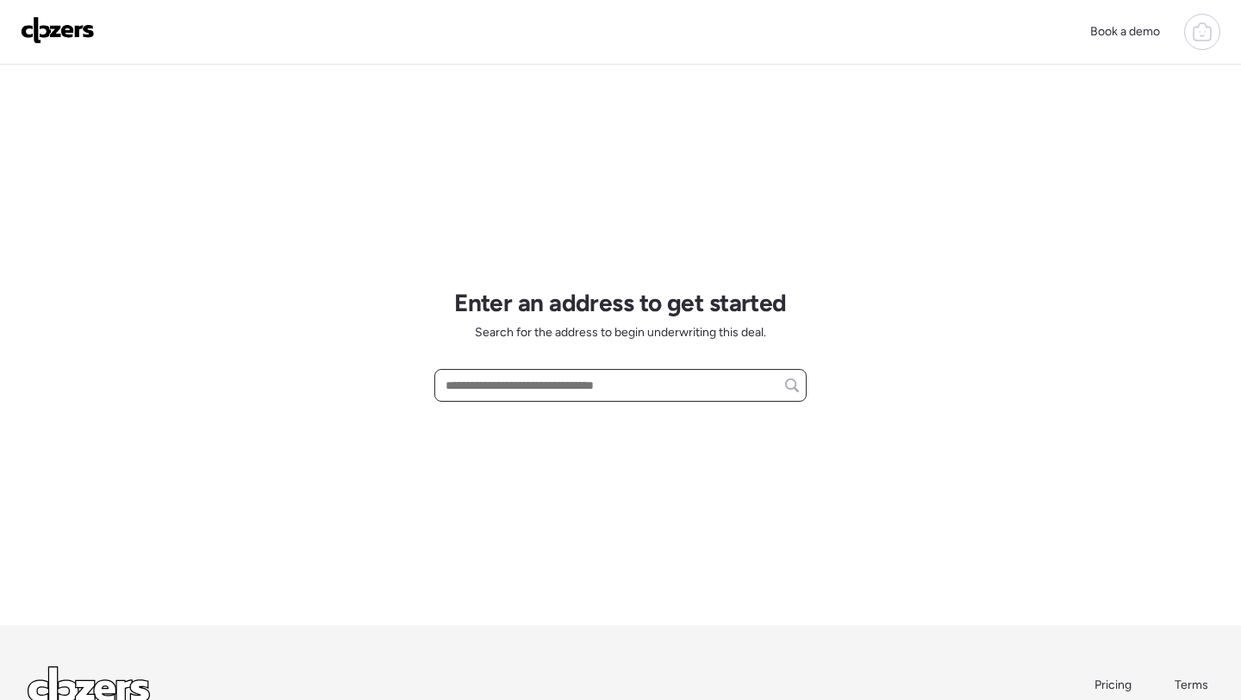
click at [654, 392] on input "text" at bounding box center [620, 385] width 357 height 24
paste input "**********"
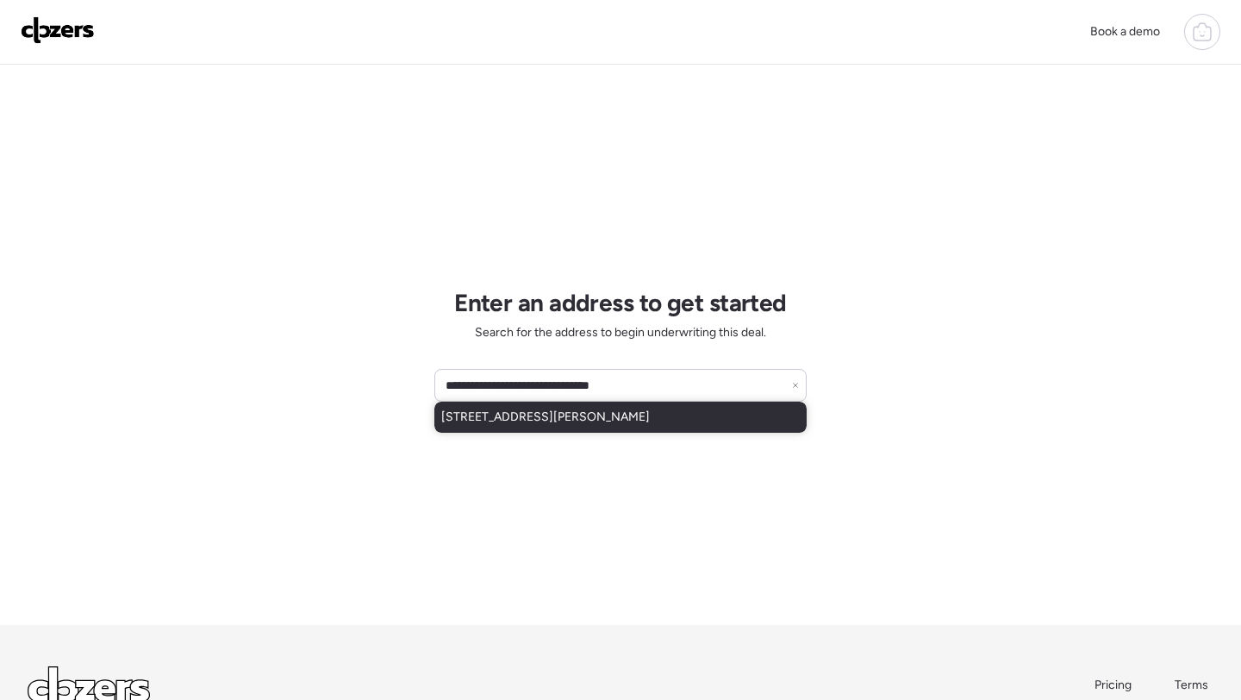
click at [574, 409] on span "[STREET_ADDRESS][PERSON_NAME]" at bounding box center [545, 416] width 208 height 17
type input "**********"
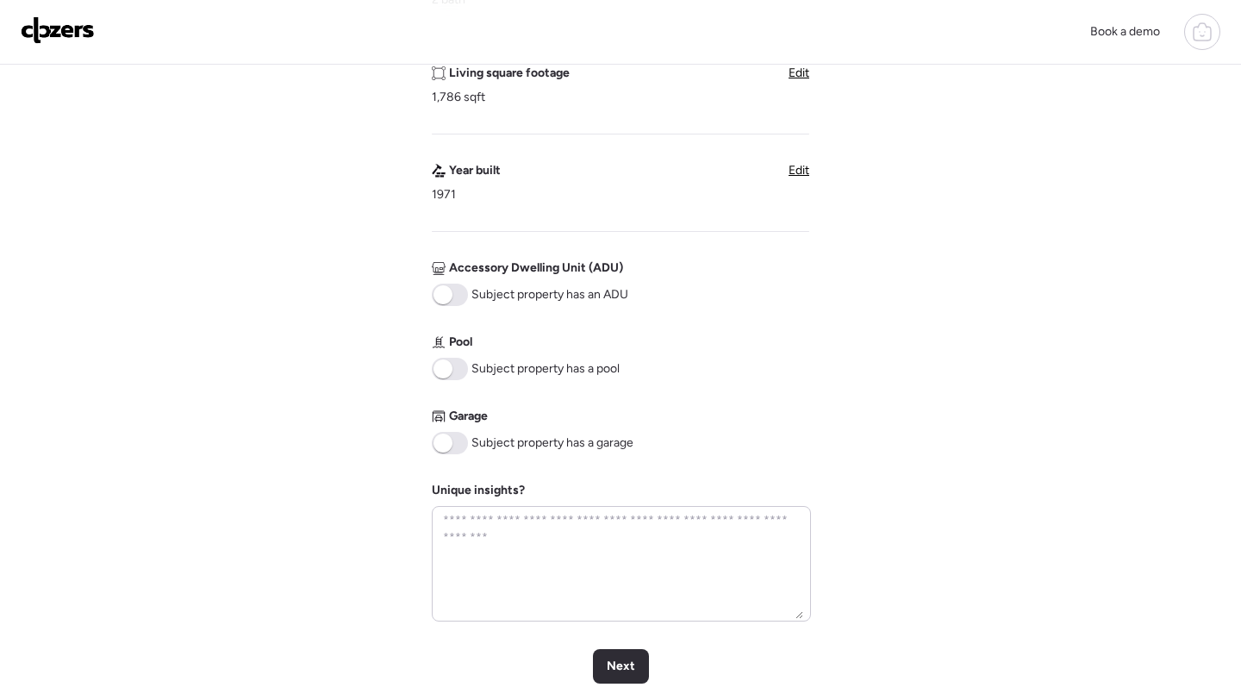
scroll to position [785, 0]
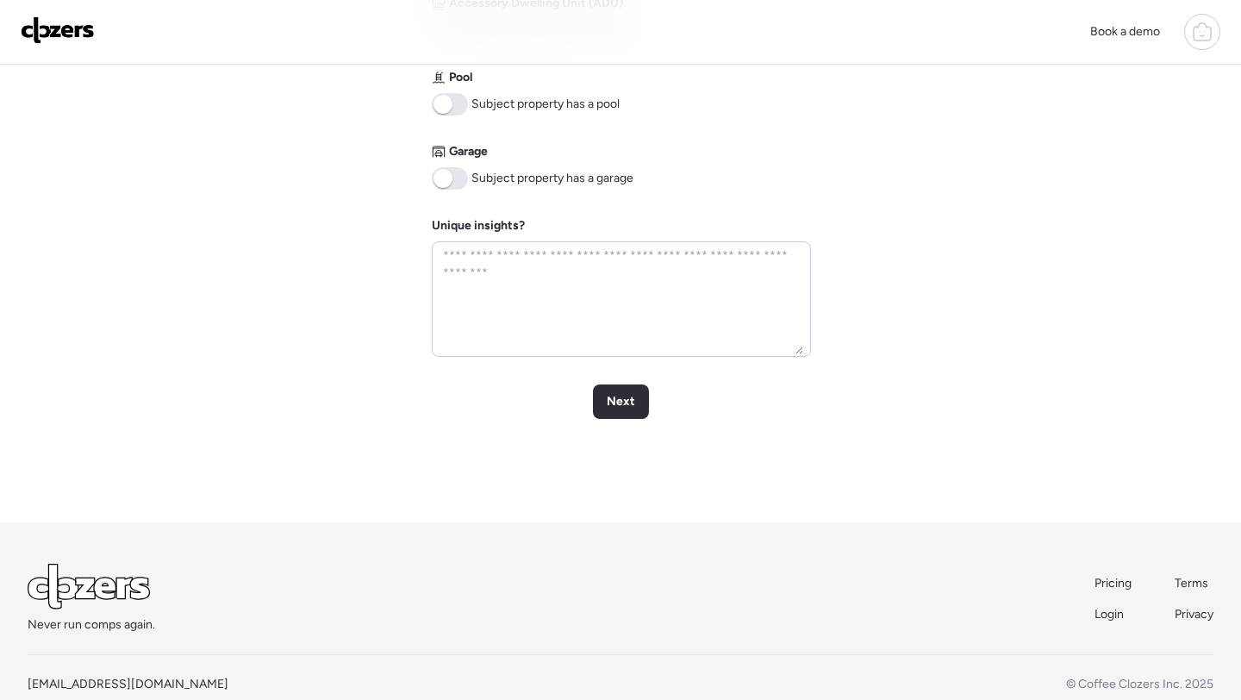
click at [460, 173] on span at bounding box center [450, 178] width 36 height 22
click at [458, 107] on span at bounding box center [450, 104] width 36 height 22
click at [619, 404] on span "Next" at bounding box center [621, 401] width 28 height 17
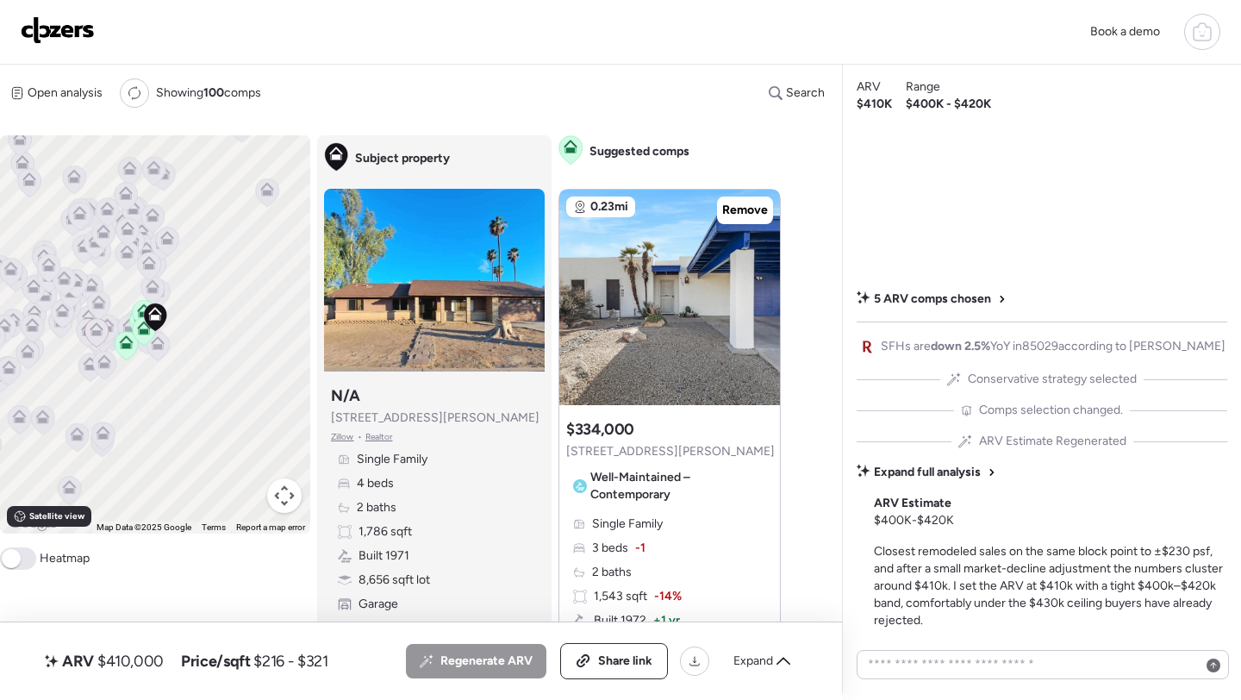
click at [759, 677] on div "Regenerate ARV Share link Expand" at bounding box center [603, 661] width 395 height 36
click at [762, 654] on span "Expand" at bounding box center [753, 660] width 40 height 17
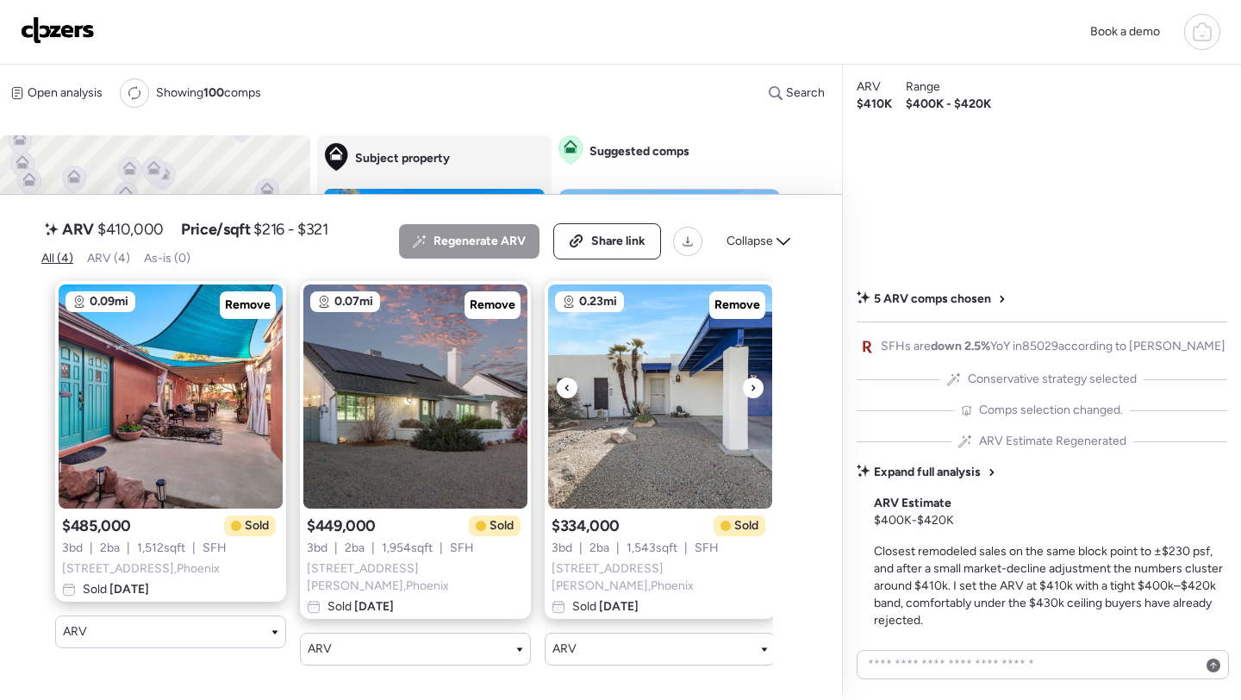
scroll to position [0, 261]
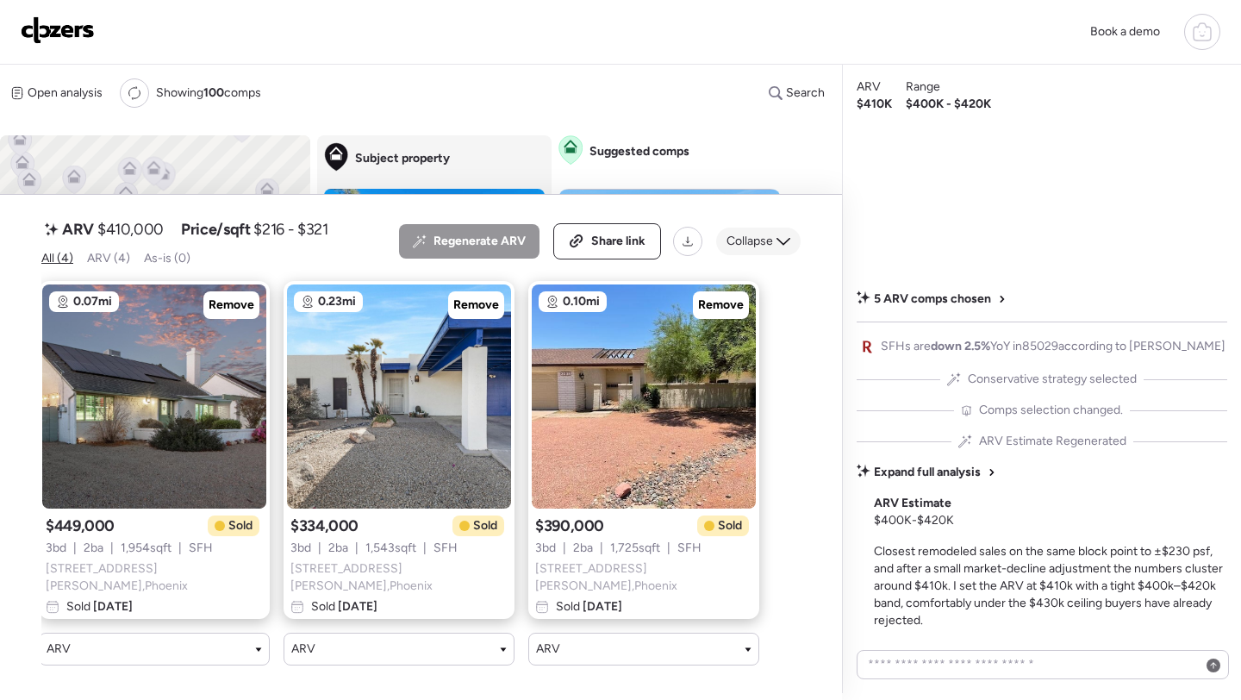
click at [767, 250] on span "Collapse" at bounding box center [749, 241] width 47 height 17
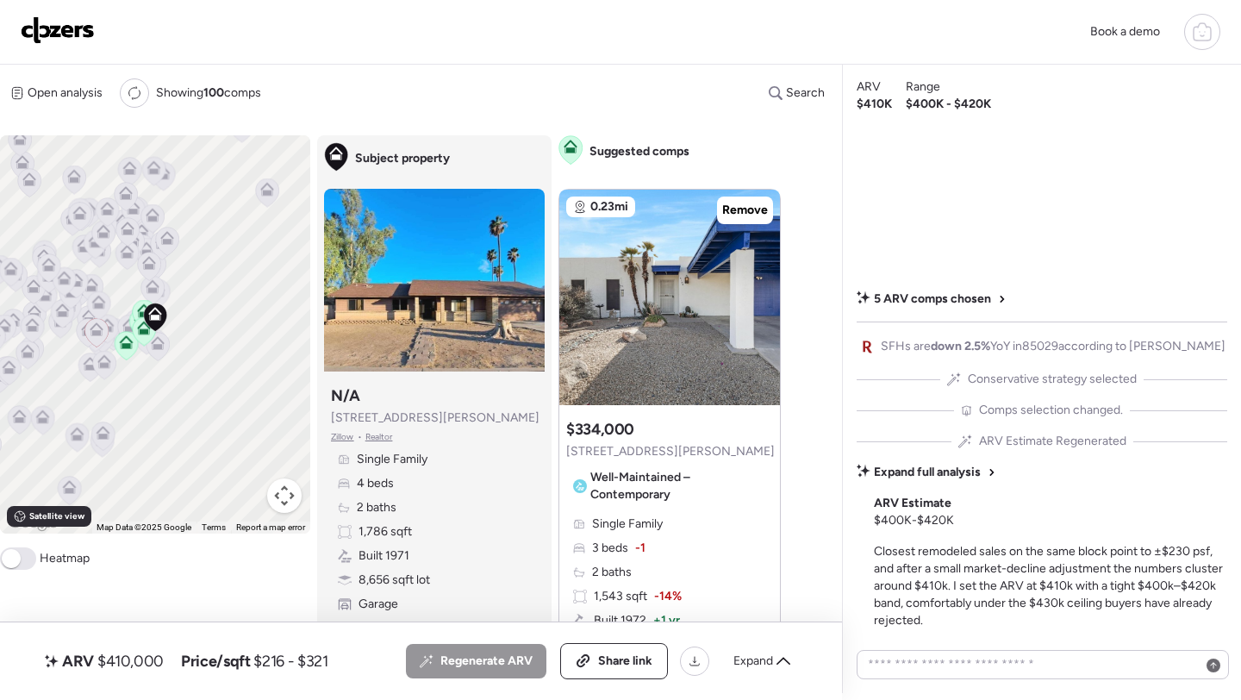
click at [143, 669] on span "$410,000" at bounding box center [130, 660] width 66 height 21
copy span "410,000"
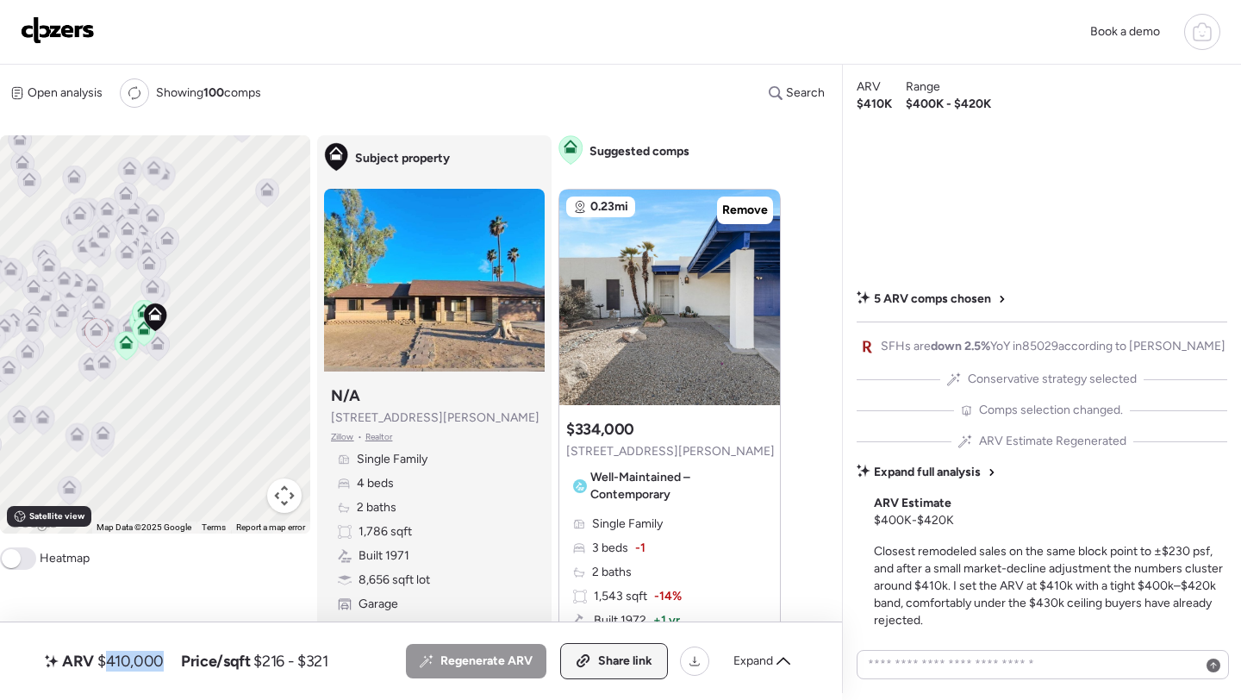
click at [605, 653] on span "Share link" at bounding box center [625, 660] width 54 height 17
click at [56, 38] on img at bounding box center [58, 30] width 74 height 28
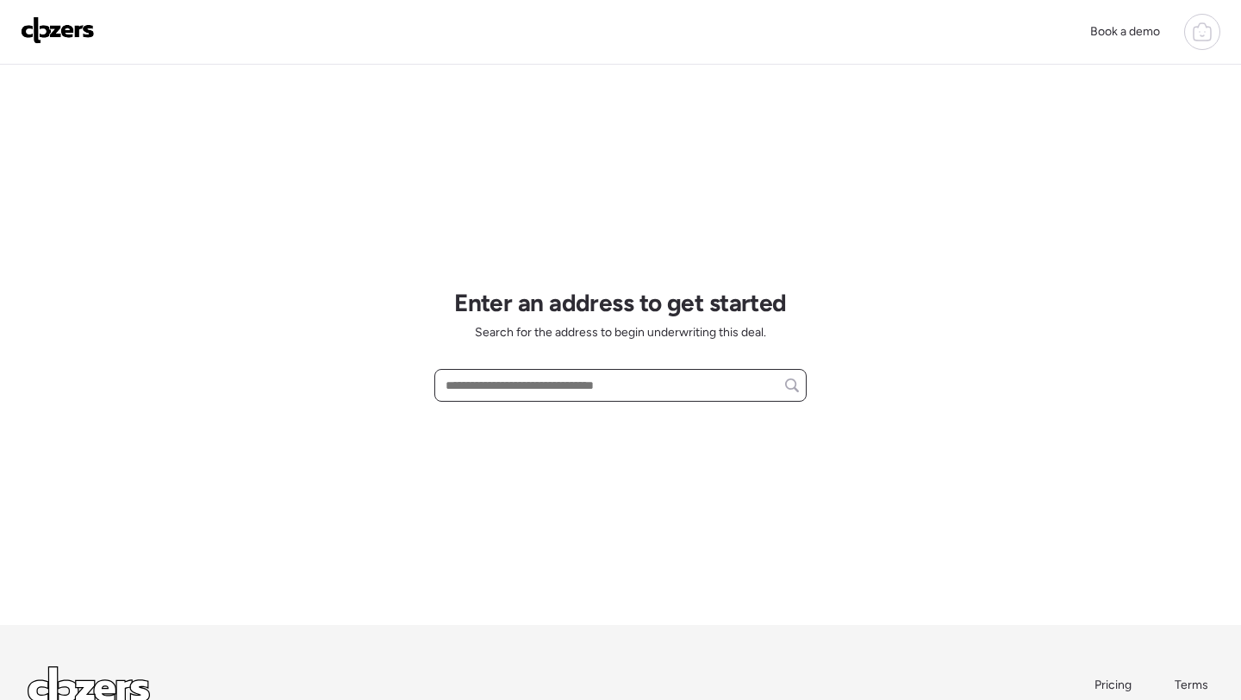
click at [583, 392] on input "text" at bounding box center [620, 385] width 357 height 24
paste input "**********"
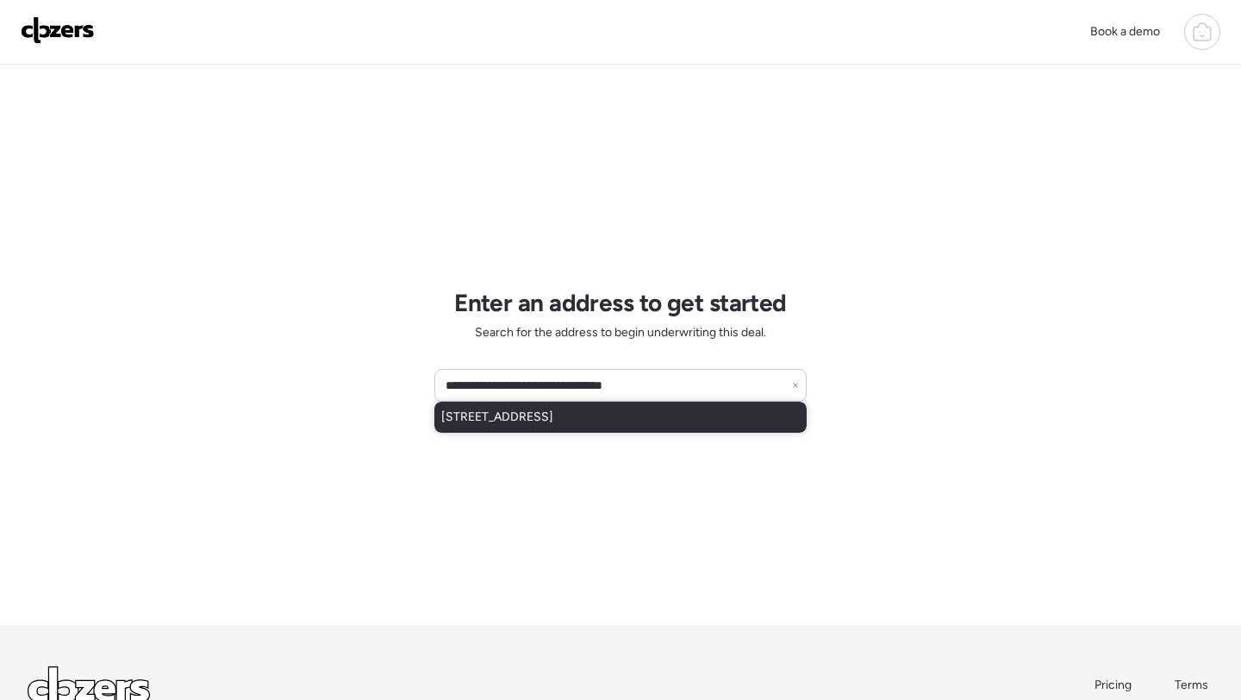
click at [553, 410] on span "[STREET_ADDRESS]" at bounding box center [497, 416] width 112 height 17
type input "**********"
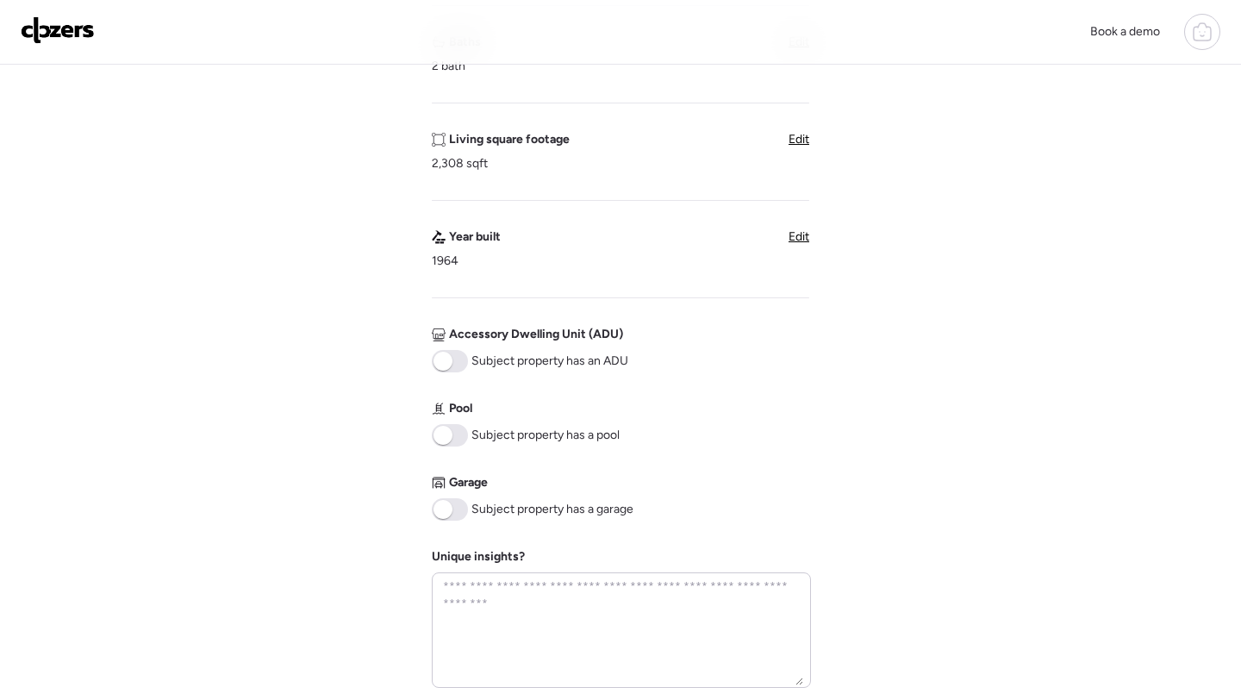
scroll to position [484, 0]
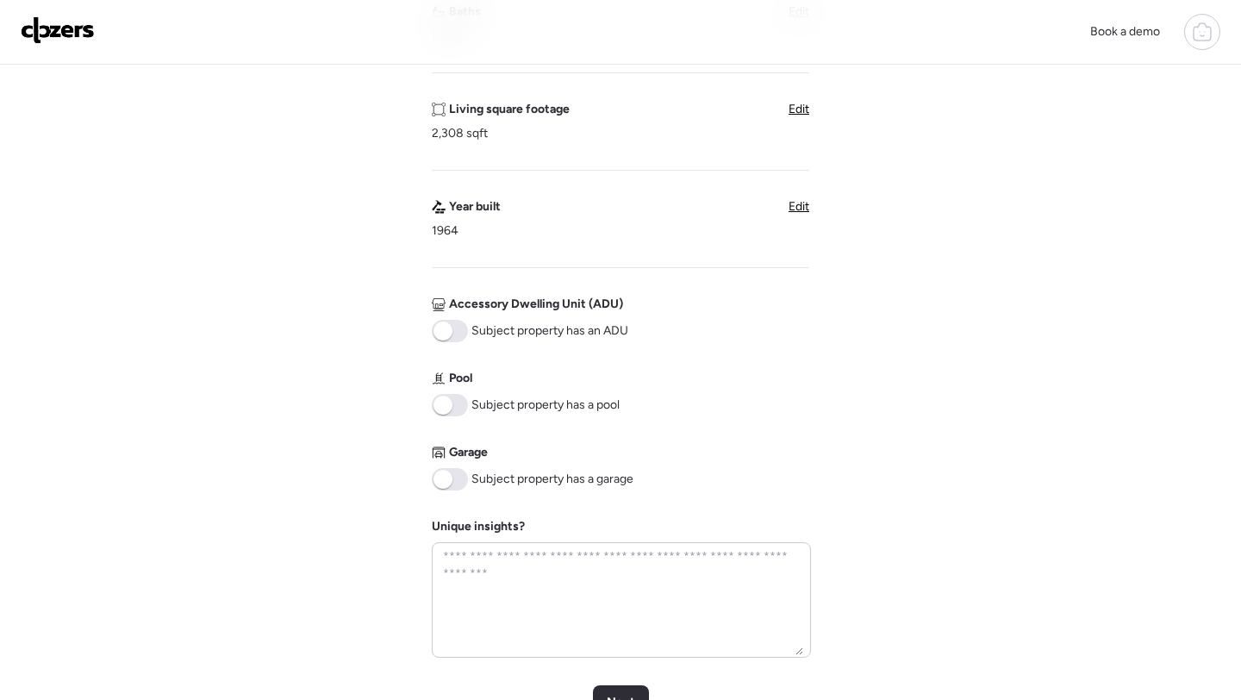
click at [466, 397] on span at bounding box center [450, 405] width 36 height 22
click at [454, 475] on span at bounding box center [450, 479] width 36 height 22
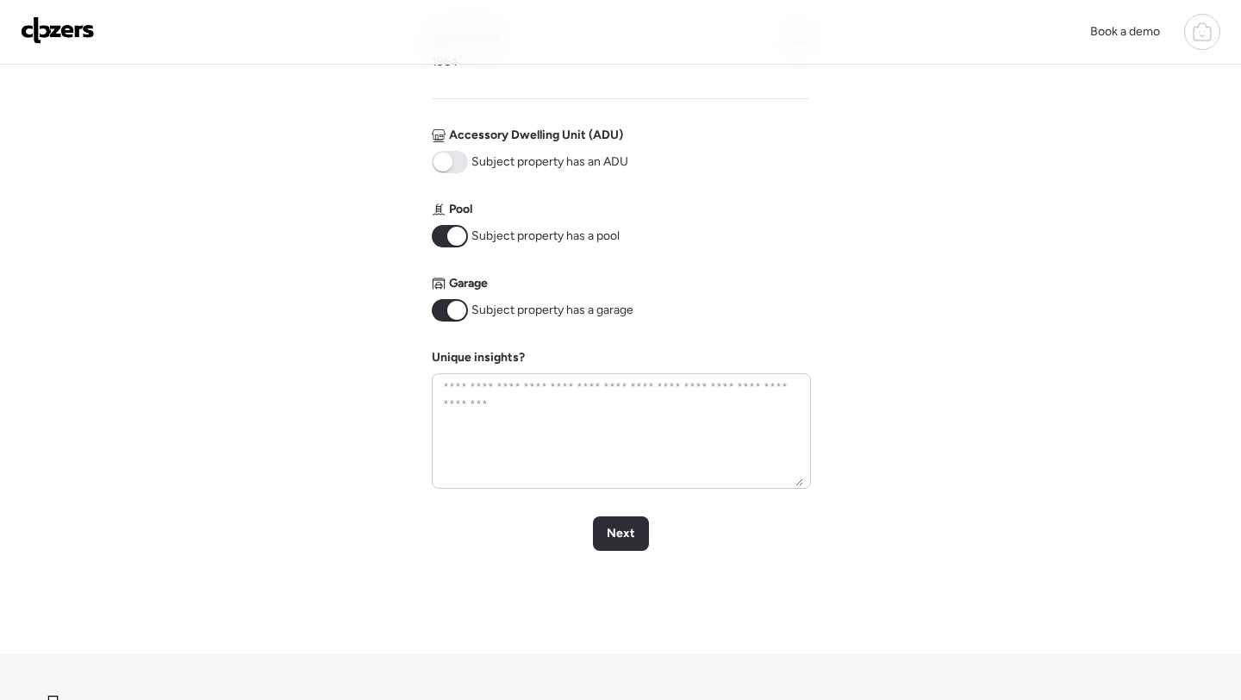
scroll to position [689, 0]
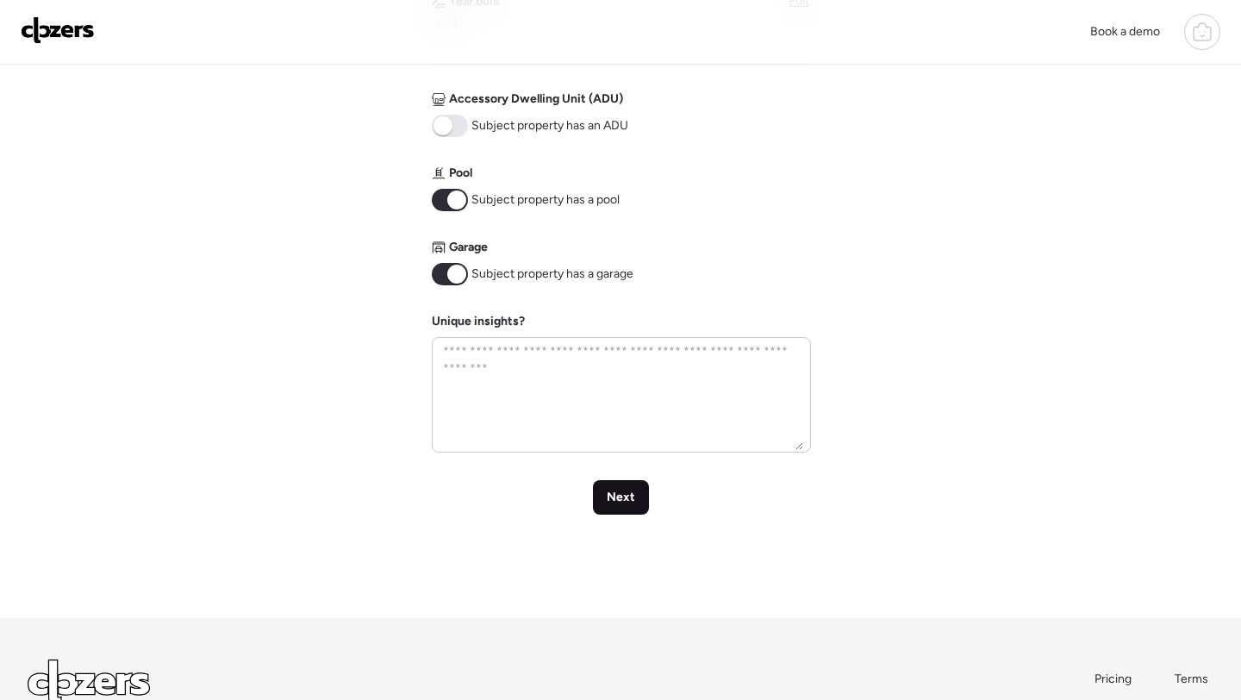
click at [616, 501] on span "Next" at bounding box center [621, 496] width 28 height 17
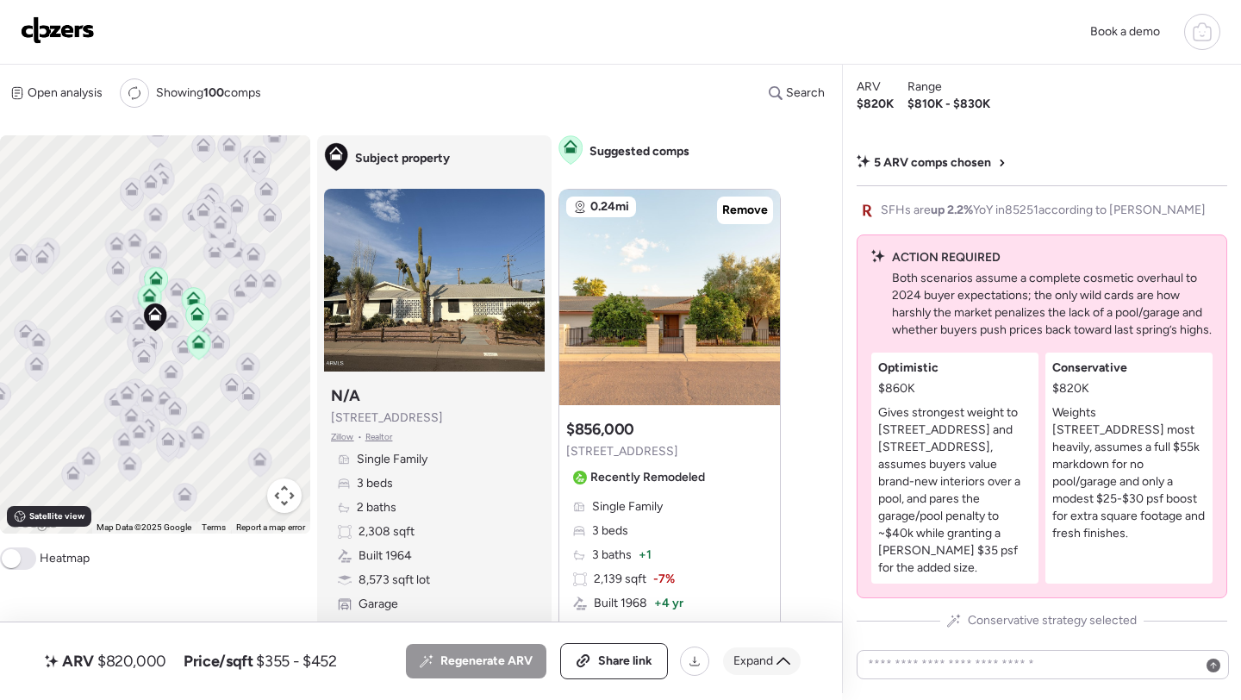
click at [771, 650] on div "Expand" at bounding box center [762, 661] width 78 height 28
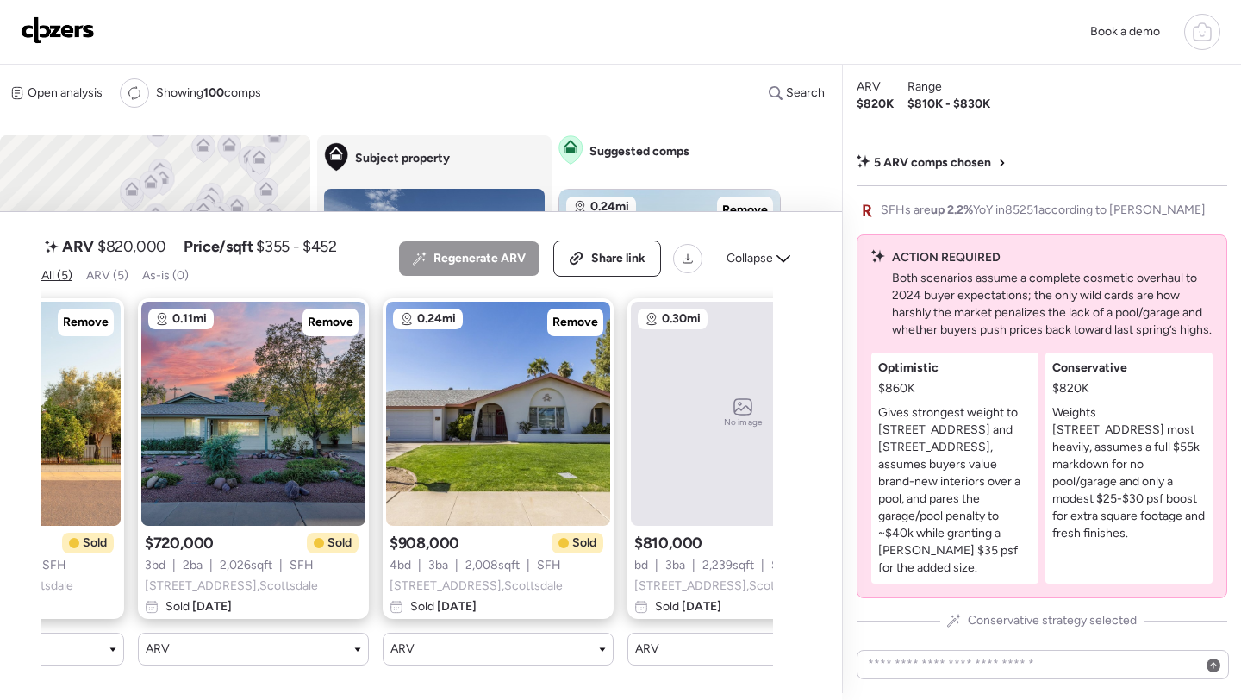
scroll to position [0, 506]
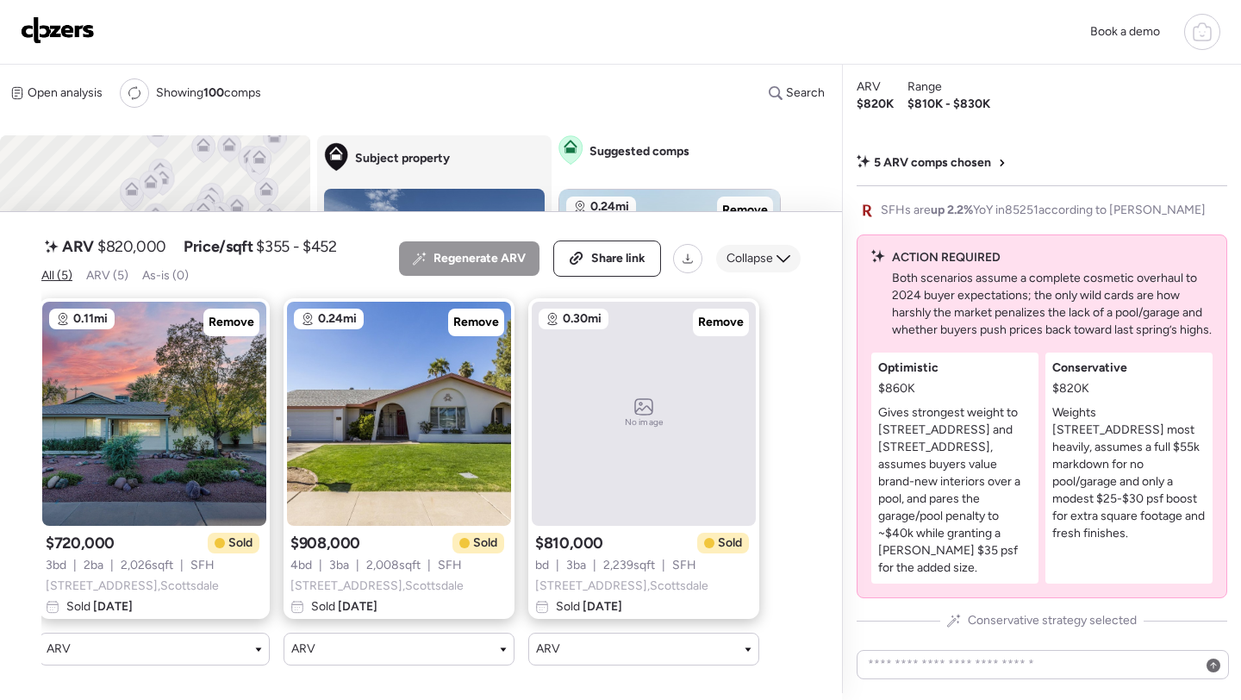
click at [772, 263] on span "Collapse" at bounding box center [749, 258] width 47 height 17
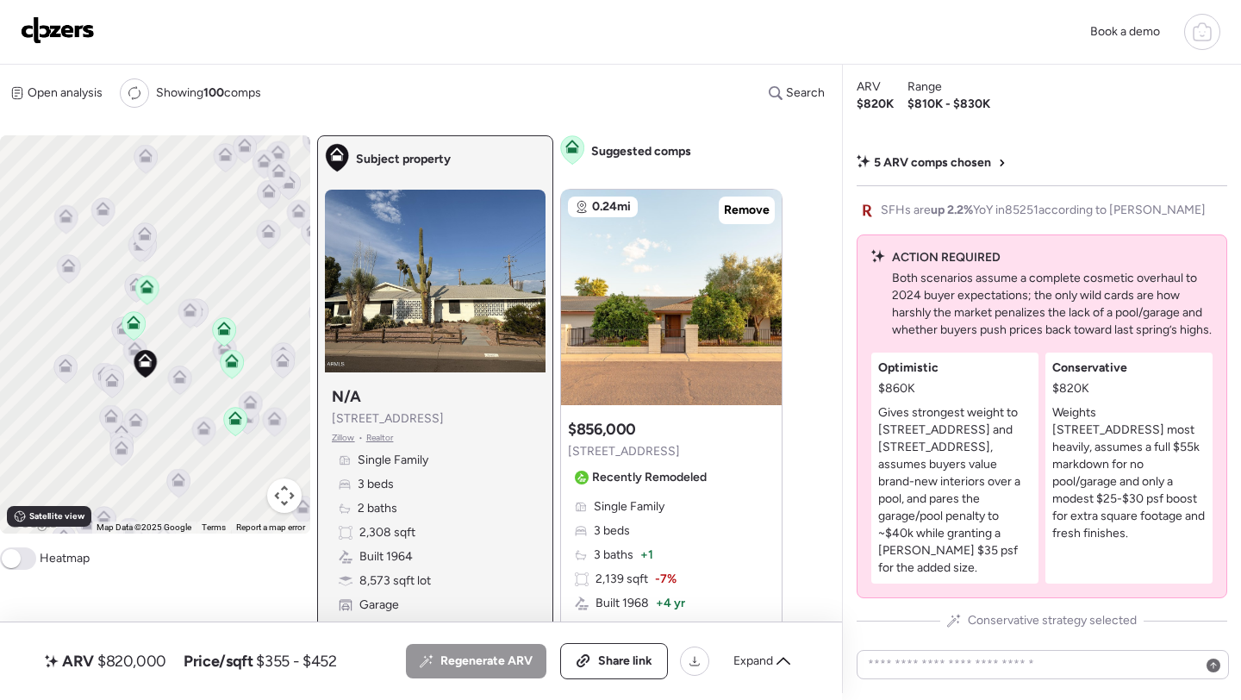
click at [134, 352] on icon at bounding box center [146, 363] width 24 height 29
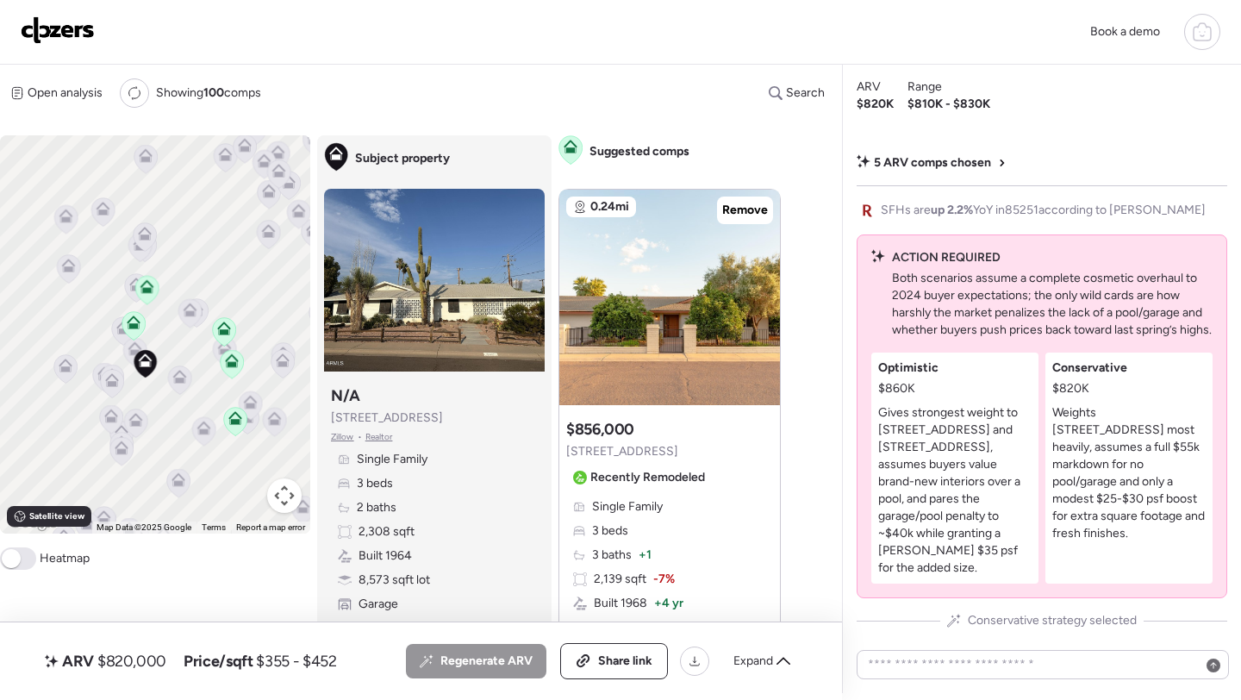
click at [134, 348] on icon at bounding box center [135, 349] width 14 height 14
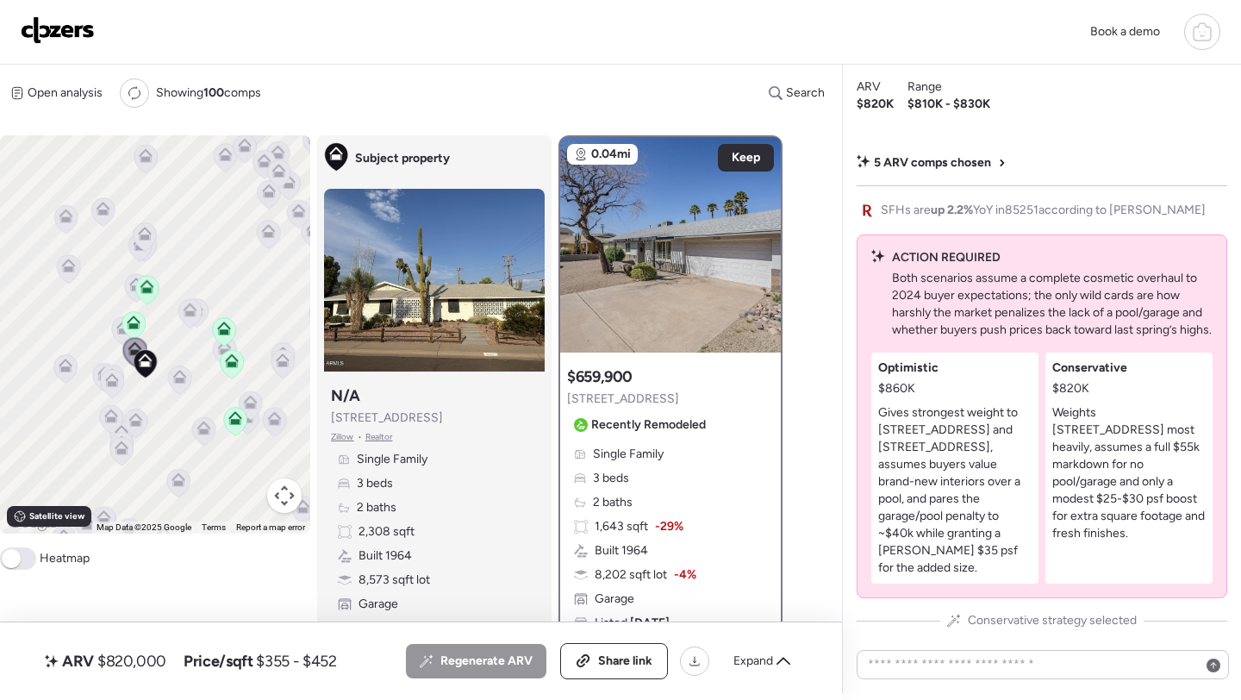
click at [118, 327] on icon at bounding box center [122, 324] width 13 height 8
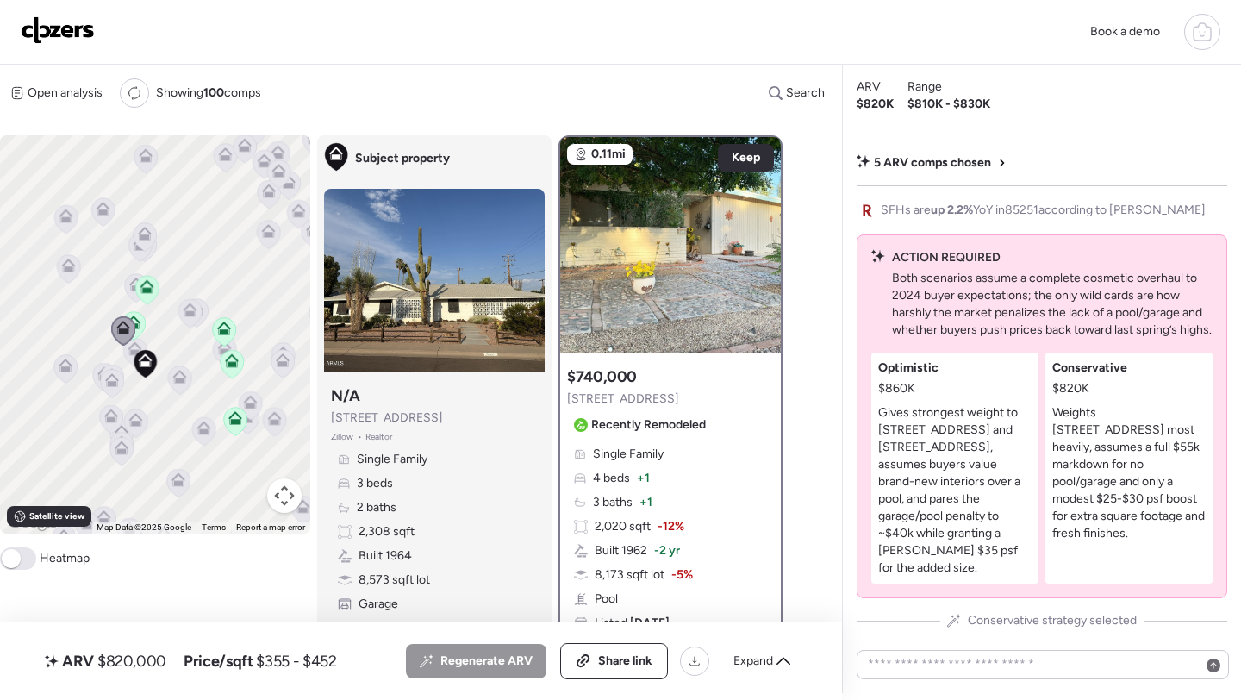
click at [182, 381] on icon at bounding box center [179, 379] width 11 height 5
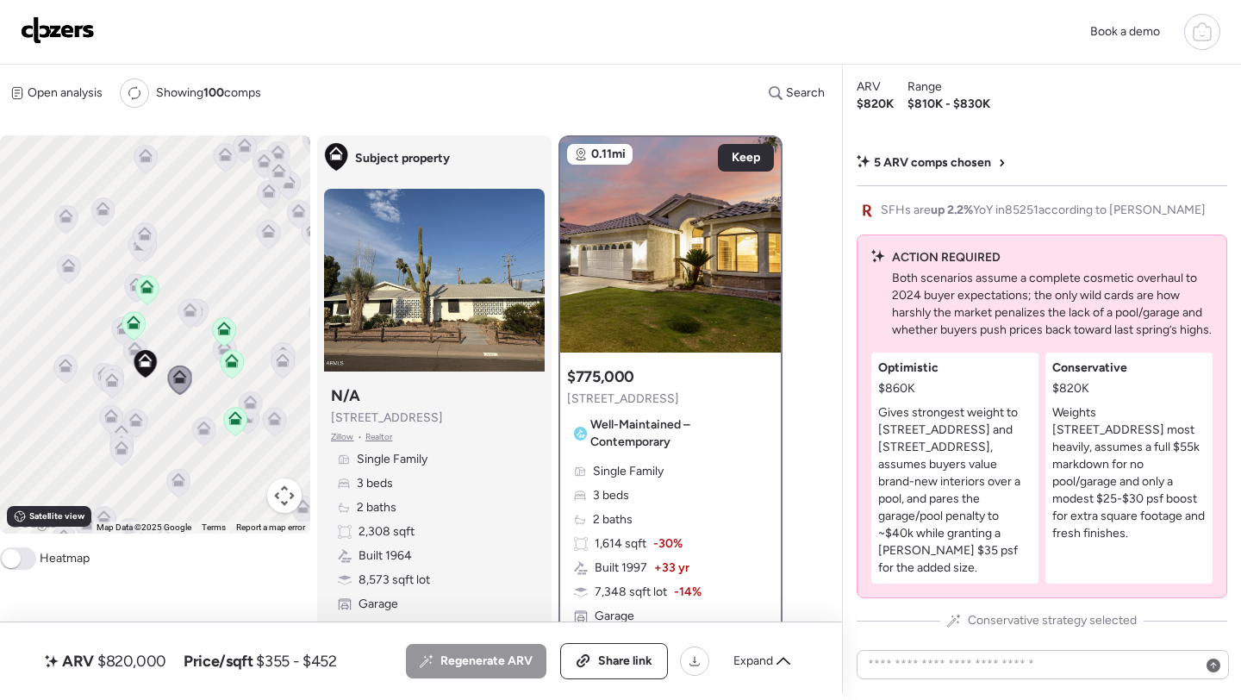
click at [185, 324] on icon at bounding box center [189, 313] width 23 height 28
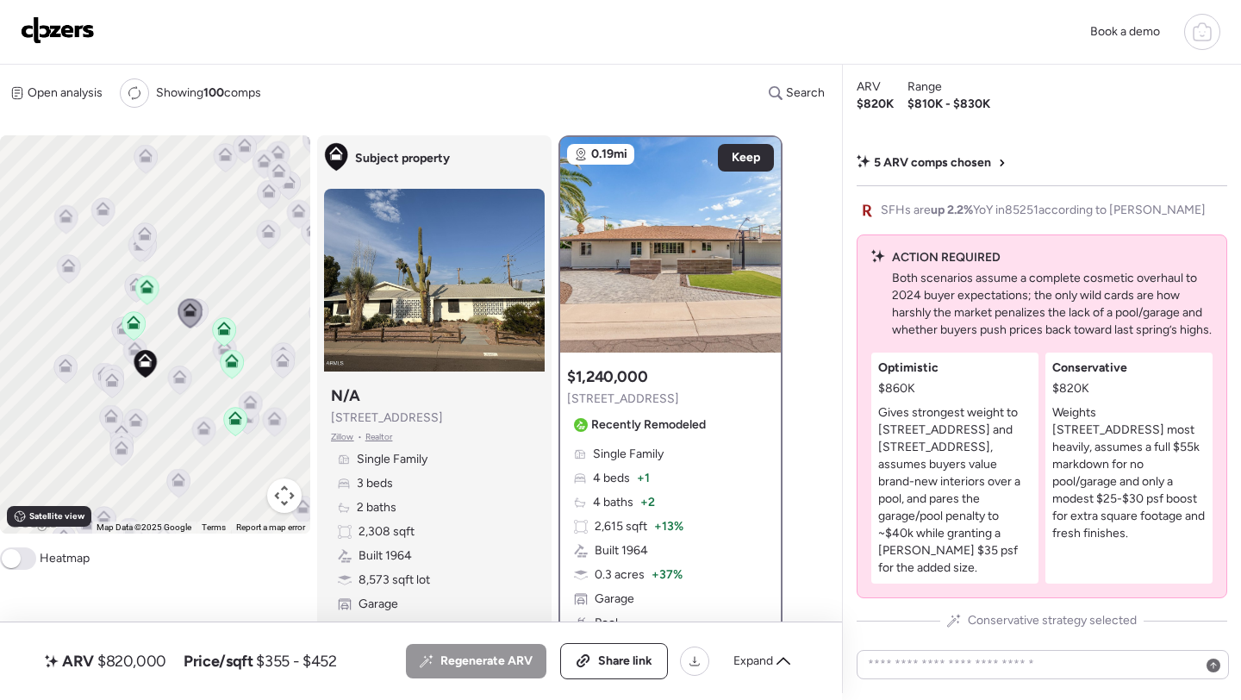
click at [207, 307] on icon at bounding box center [196, 313] width 23 height 28
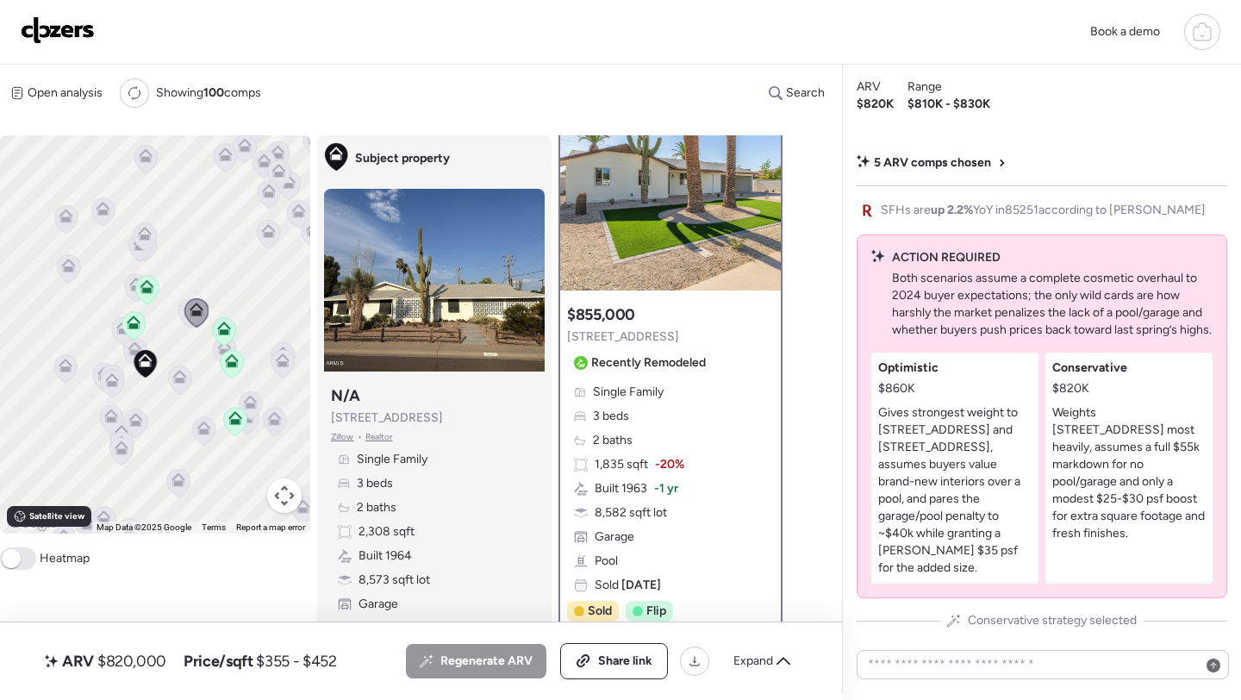
scroll to position [0, 0]
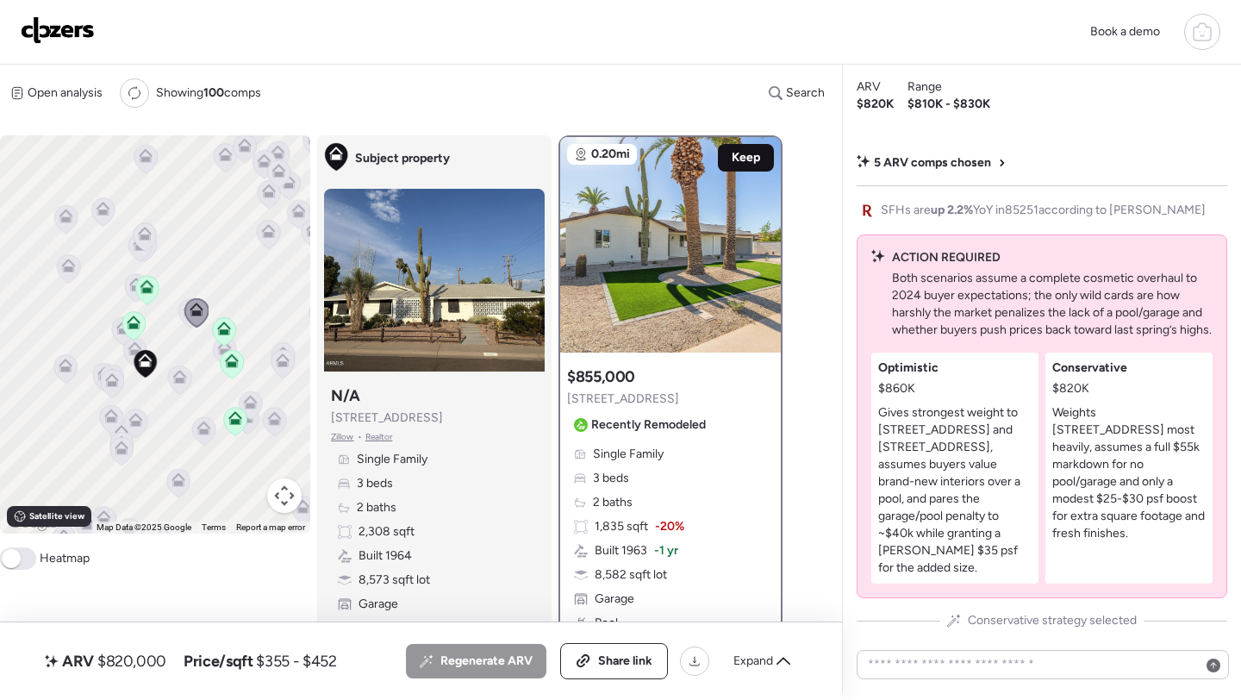
click at [736, 155] on span "Keep" at bounding box center [745, 157] width 28 height 17
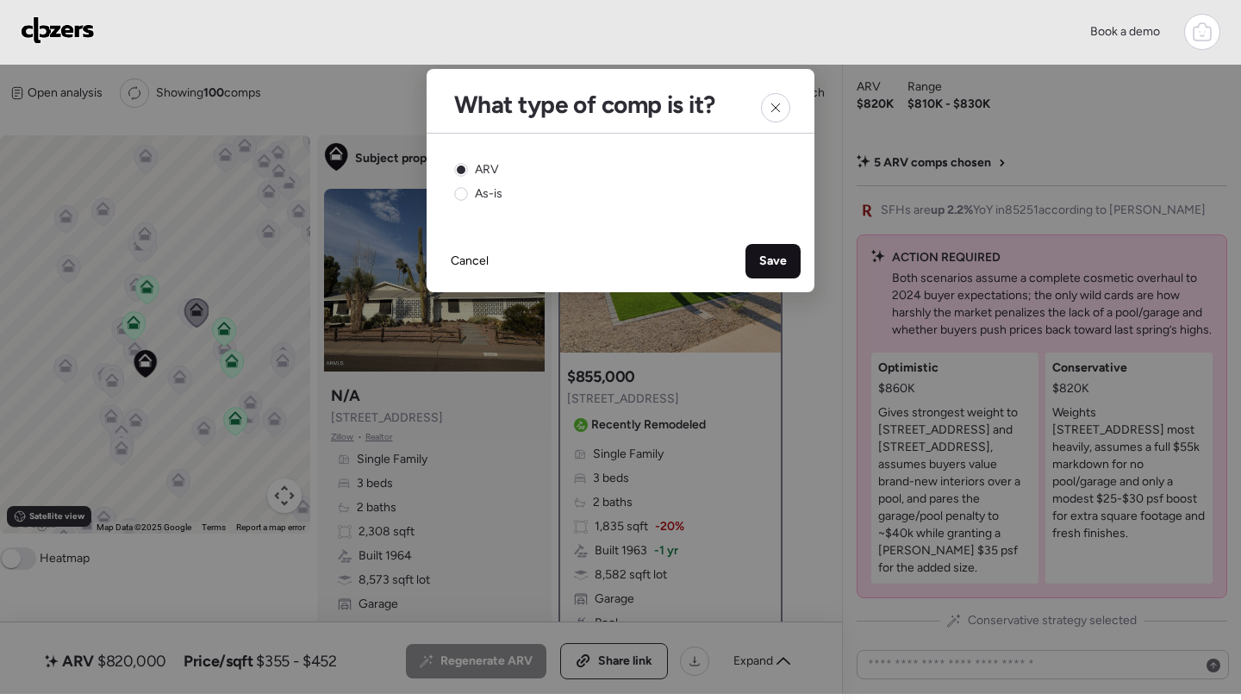
click at [785, 267] on span "Save" at bounding box center [773, 260] width 28 height 17
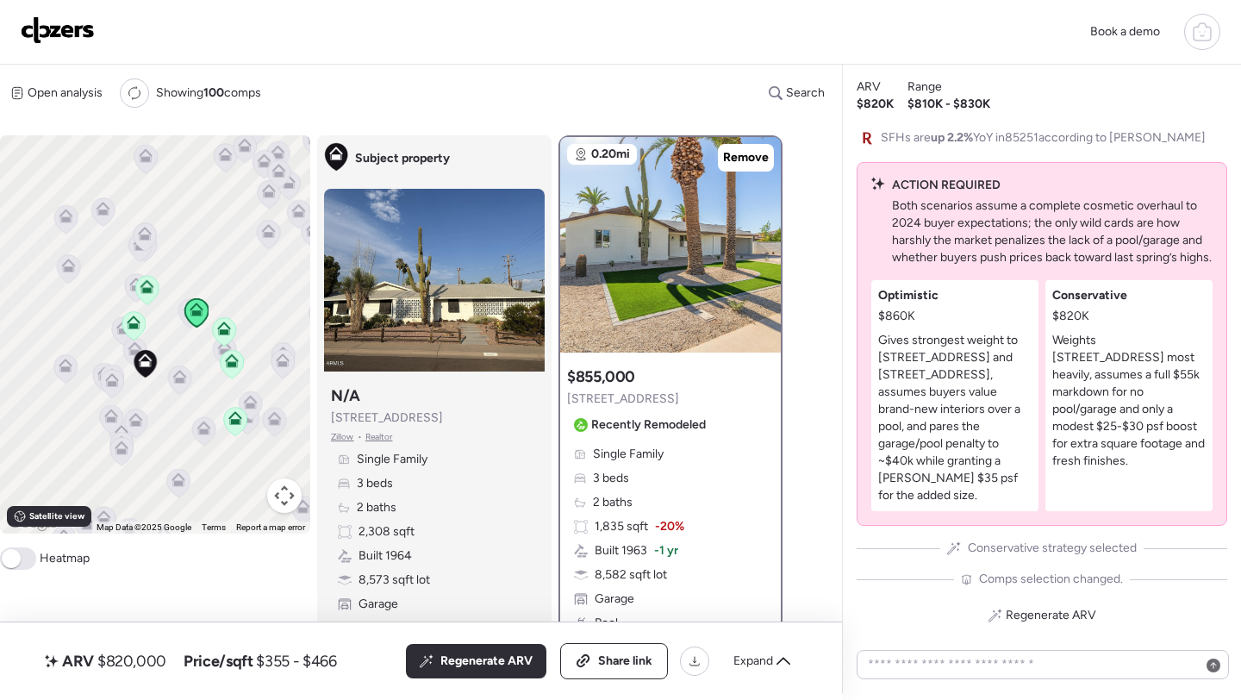
click at [184, 383] on icon at bounding box center [180, 377] width 14 height 14
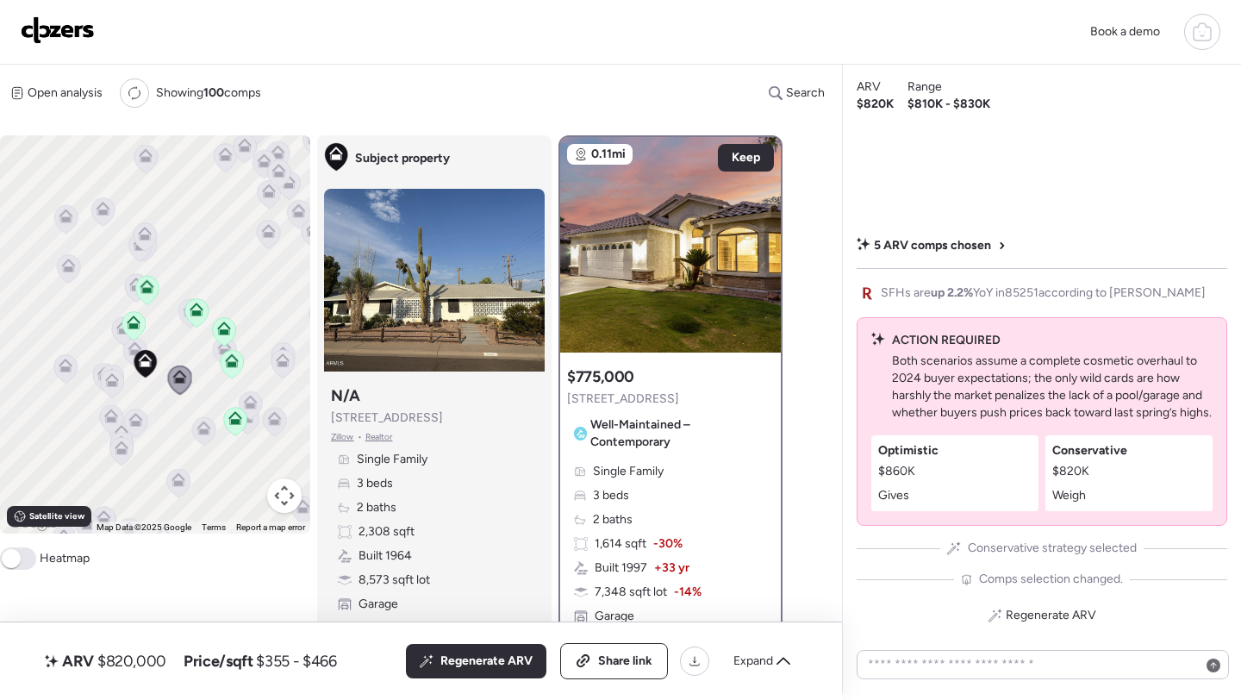
click at [221, 351] on icon at bounding box center [232, 364] width 24 height 29
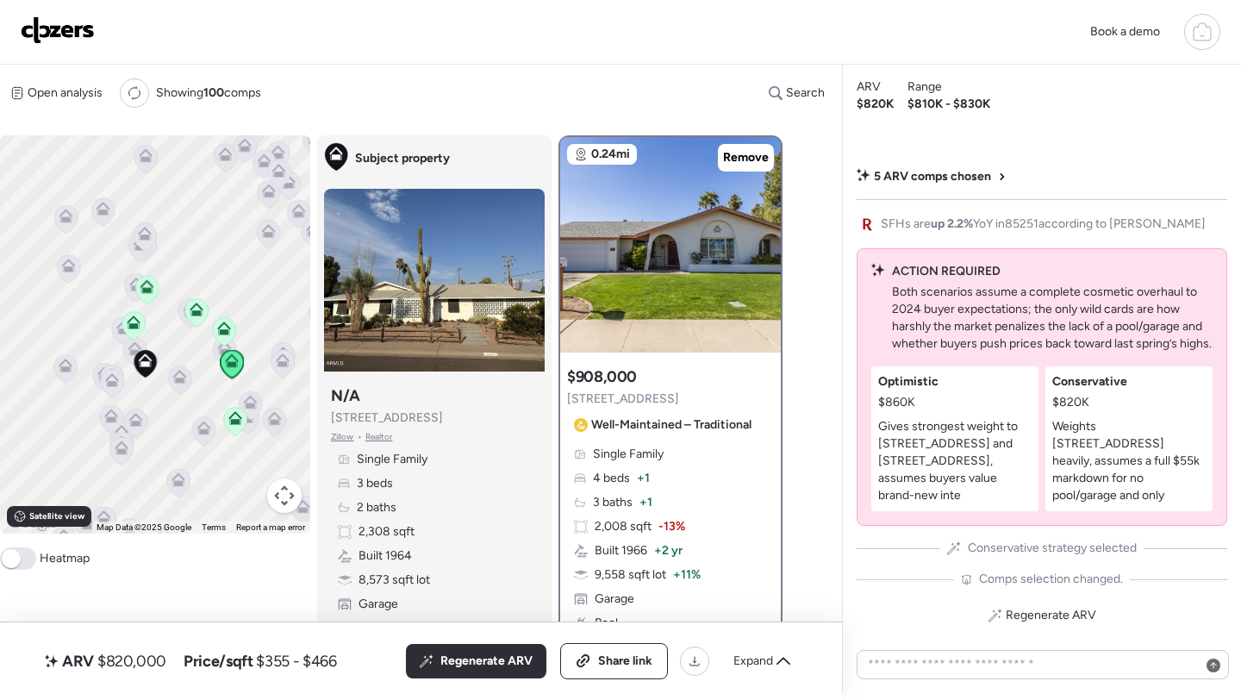
click at [216, 345] on icon at bounding box center [224, 331] width 24 height 29
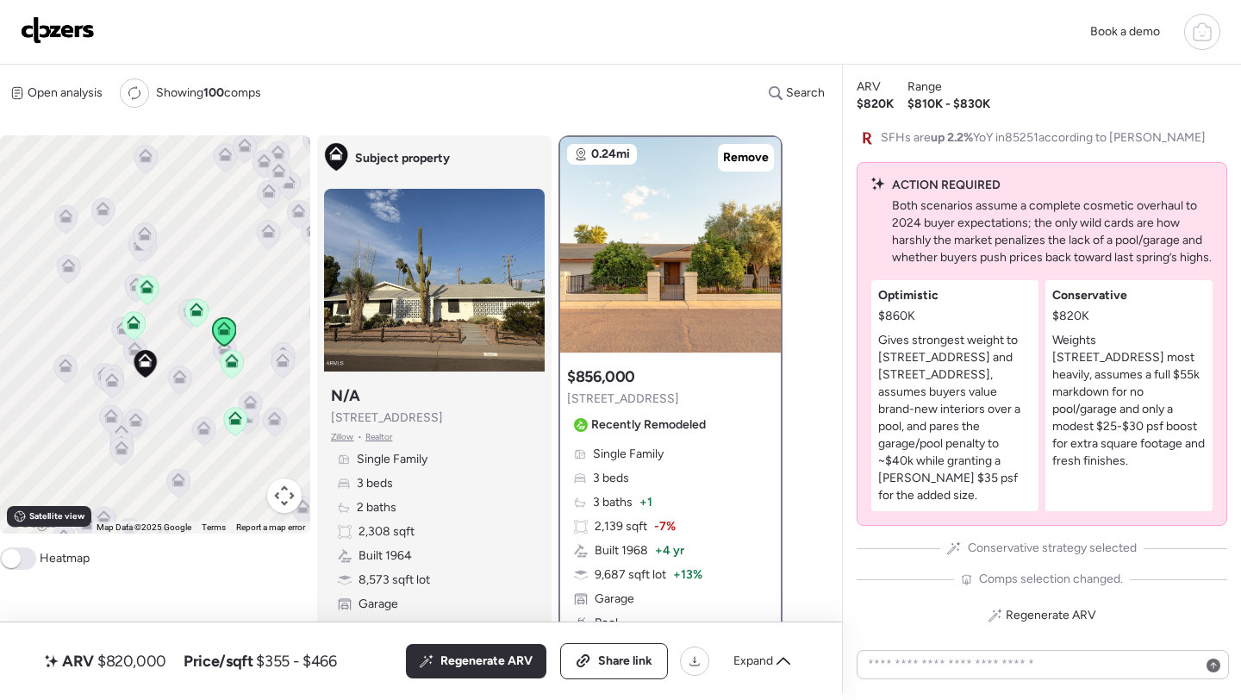
click at [218, 354] on icon at bounding box center [225, 348] width 14 height 14
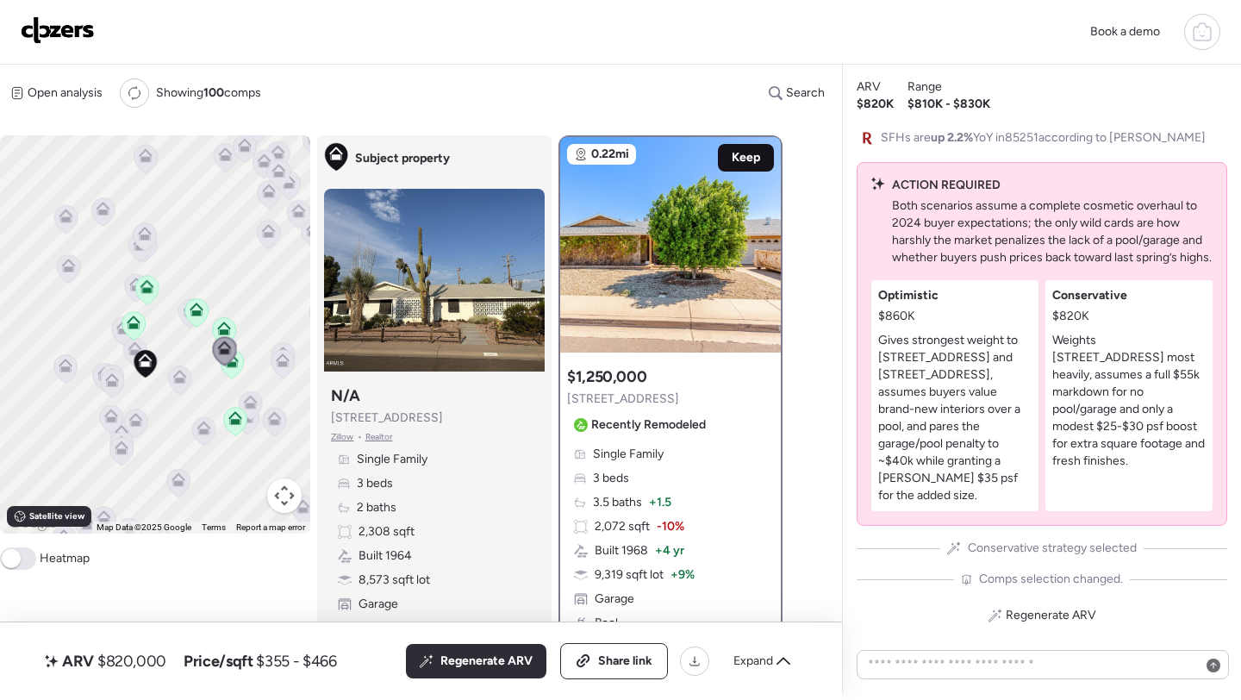
click at [735, 162] on span "Keep" at bounding box center [745, 157] width 28 height 17
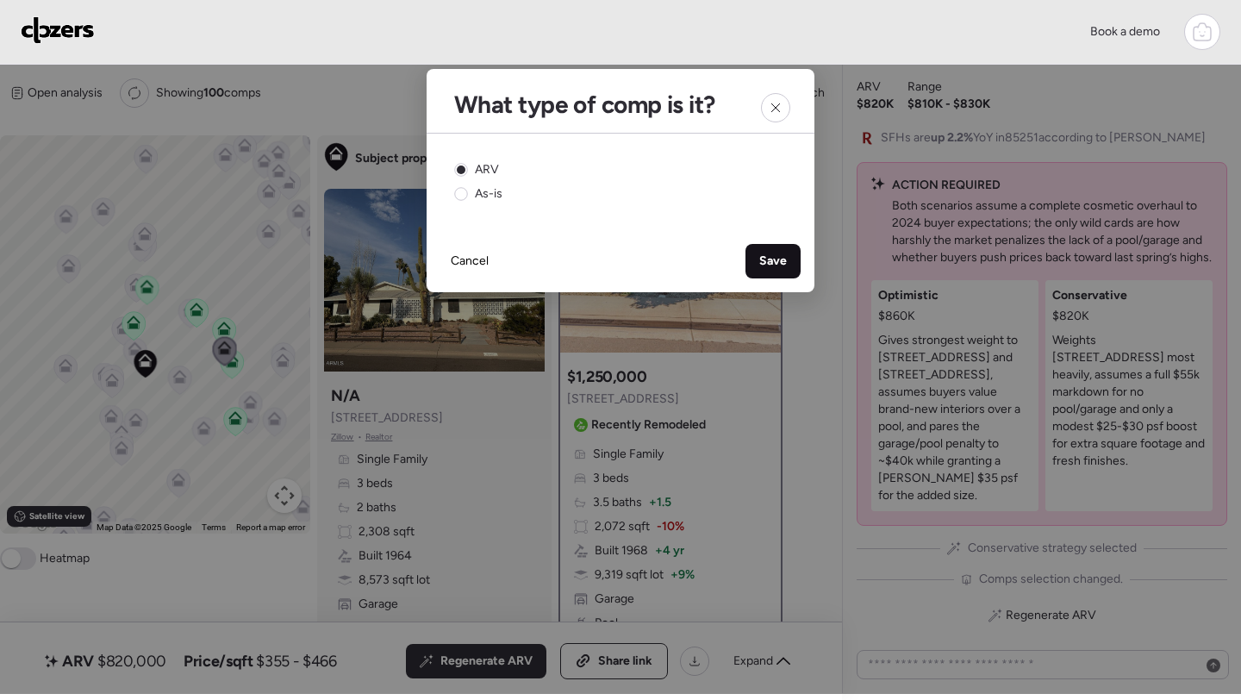
click at [783, 264] on span "Save" at bounding box center [773, 260] width 28 height 17
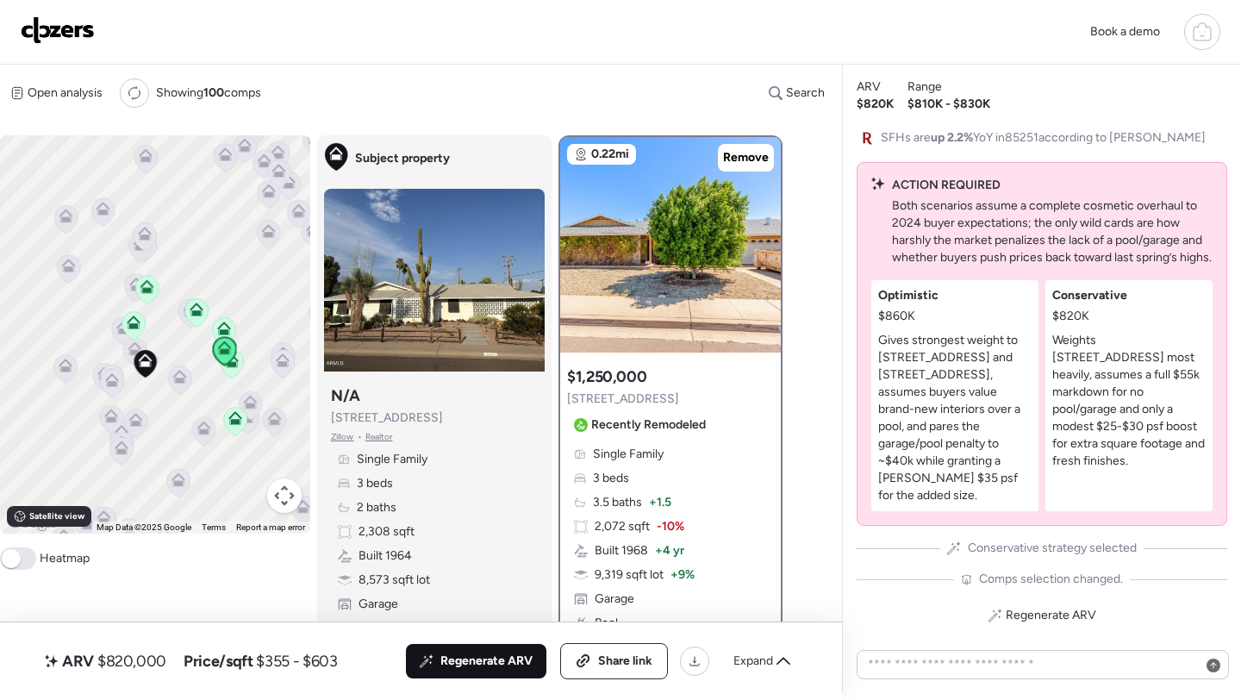
click at [488, 649] on div "Regenerate ARV" at bounding box center [476, 661] width 140 height 34
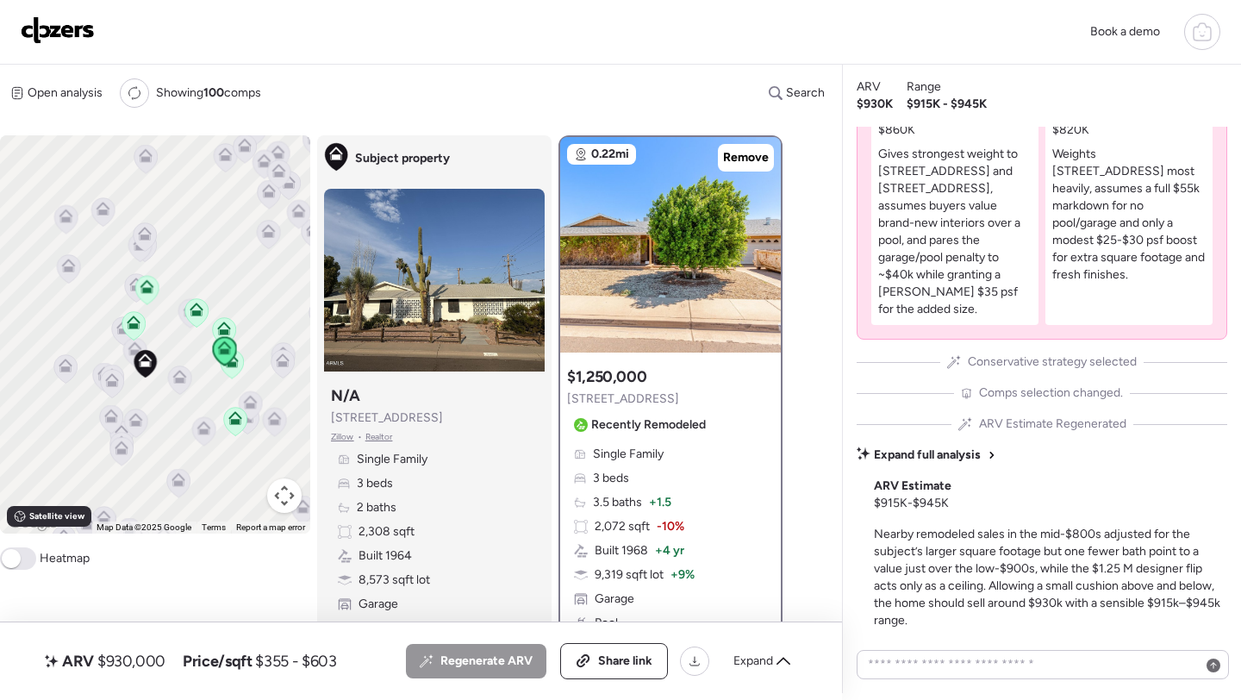
click at [146, 655] on span "$930,000" at bounding box center [131, 660] width 68 height 21
copy span "930,000"
click at [593, 666] on div "Share link" at bounding box center [614, 661] width 106 height 34
click at [47, 16] on img at bounding box center [58, 30] width 74 height 28
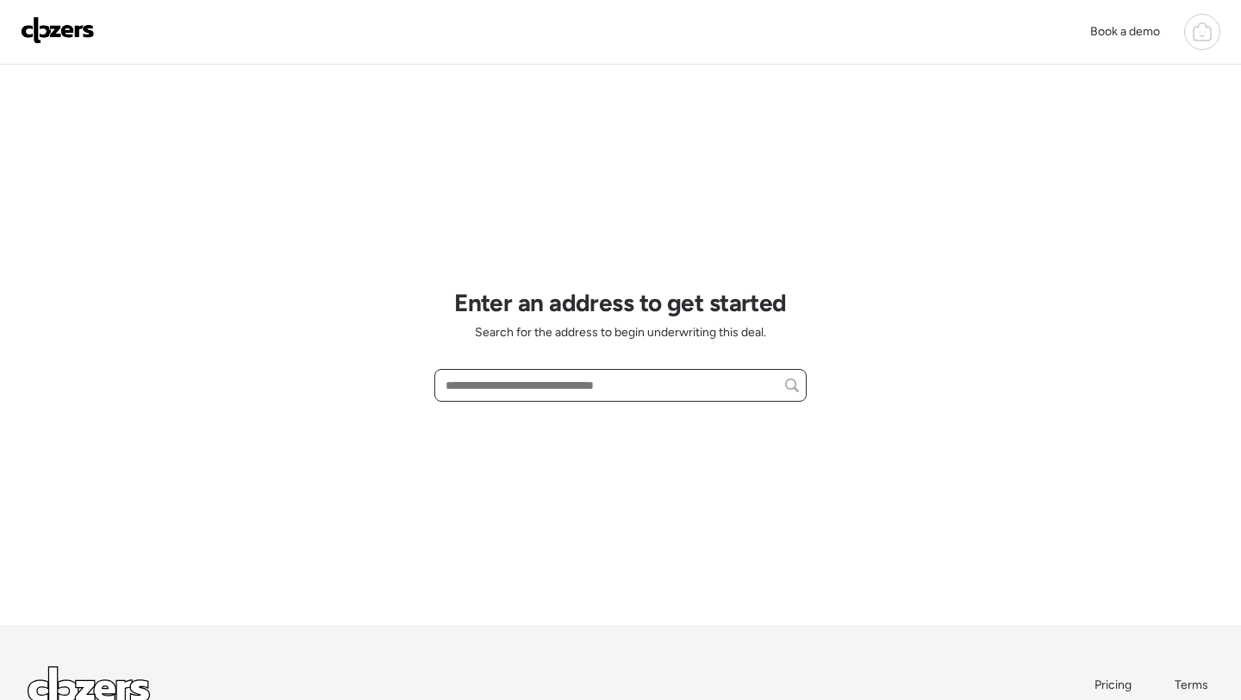
click at [543, 394] on input "text" at bounding box center [620, 385] width 357 height 24
paste input "**********"
click at [535, 420] on span "[STREET_ADDRESS][PERSON_NAME]" at bounding box center [545, 416] width 208 height 17
type input "**********"
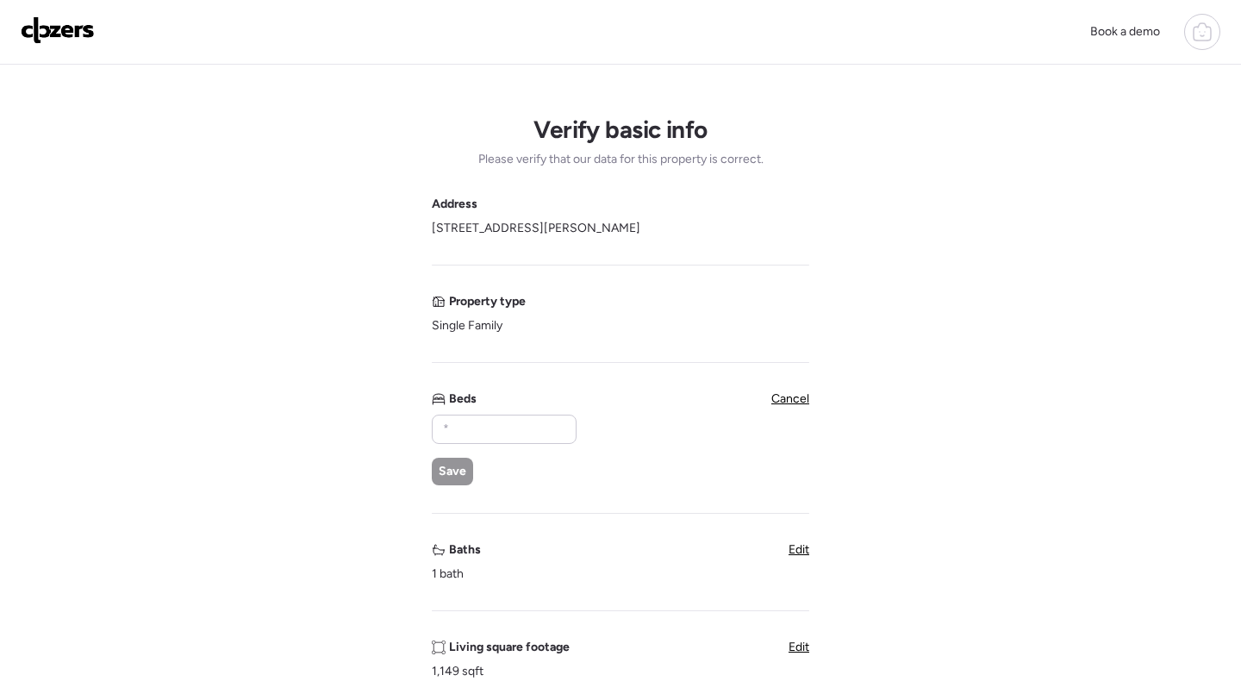
click at [493, 414] on div "Beds Save" at bounding box center [503, 437] width 143 height 95
click at [485, 427] on input "text" at bounding box center [503, 429] width 129 height 24
type input "*"
click at [446, 477] on span "Save" at bounding box center [453, 471] width 28 height 17
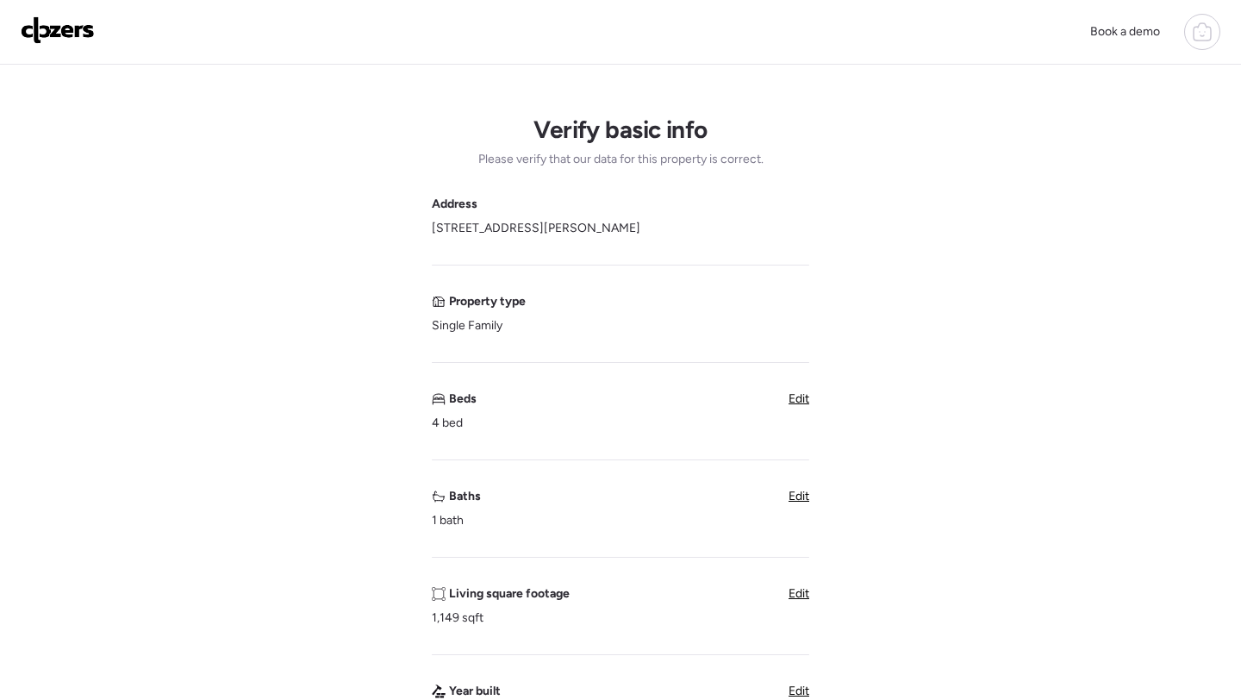
click at [792, 494] on span "Edit" at bounding box center [798, 495] width 21 height 15
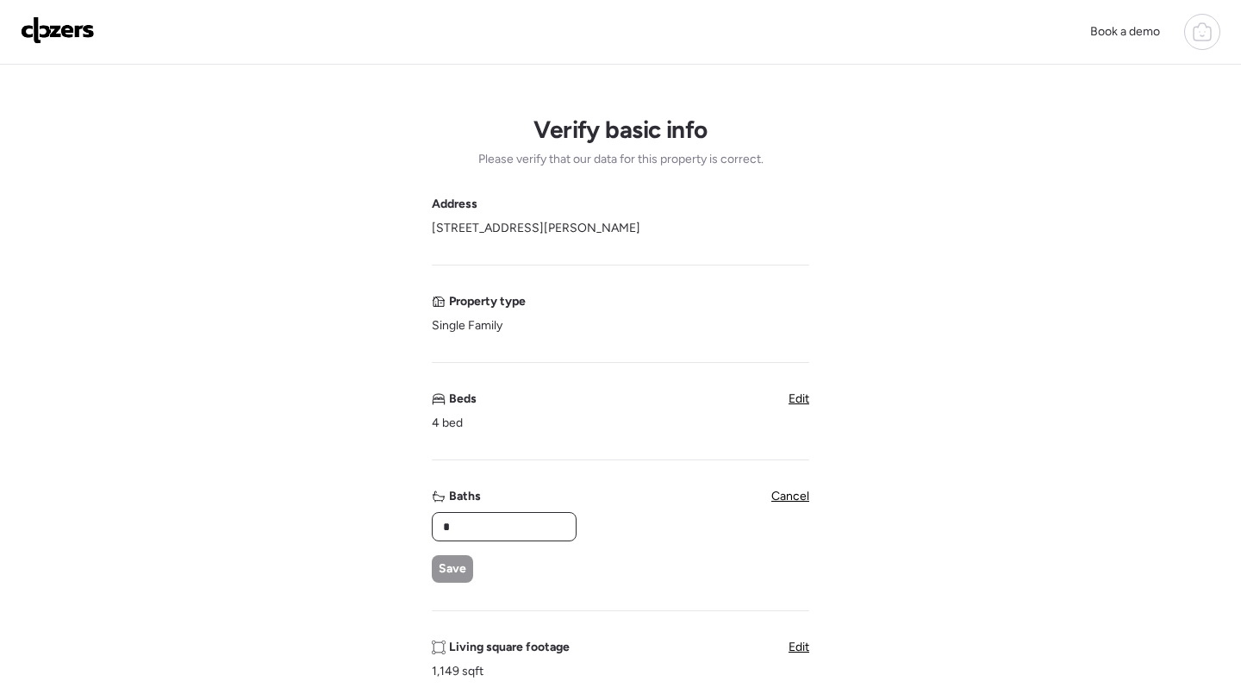
click at [497, 524] on input "*" at bounding box center [503, 526] width 129 height 24
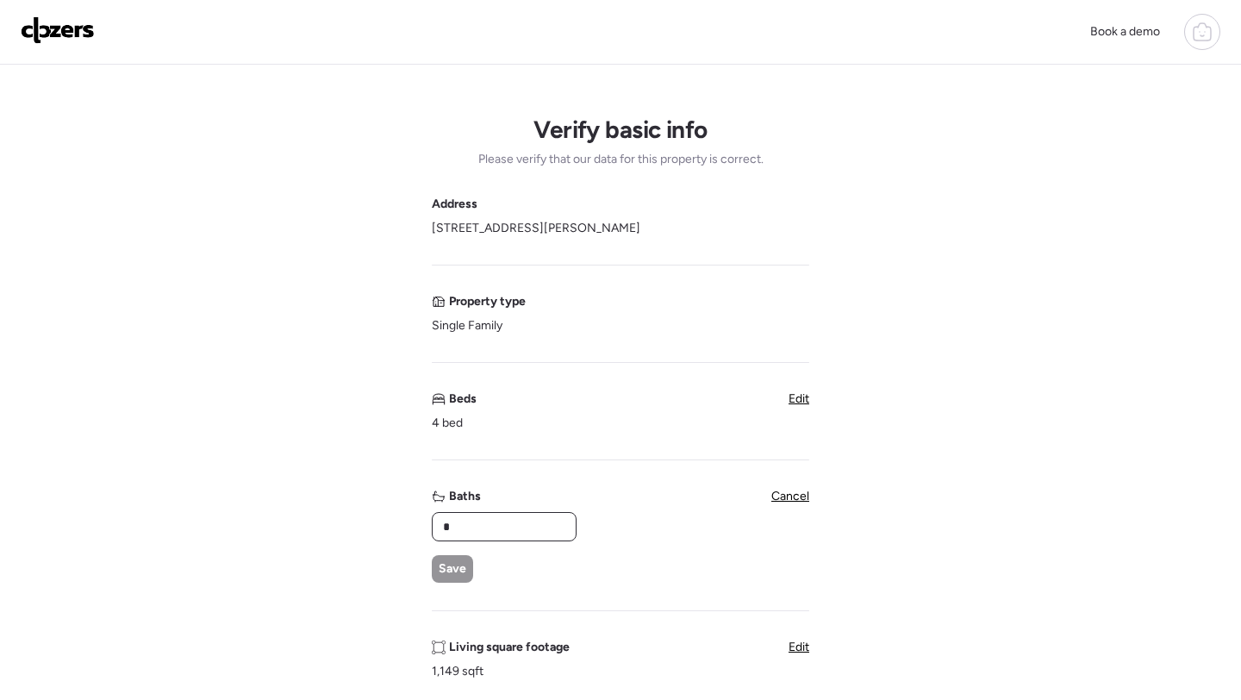
type input "*"
click at [457, 558] on div "Save" at bounding box center [452, 569] width 41 height 28
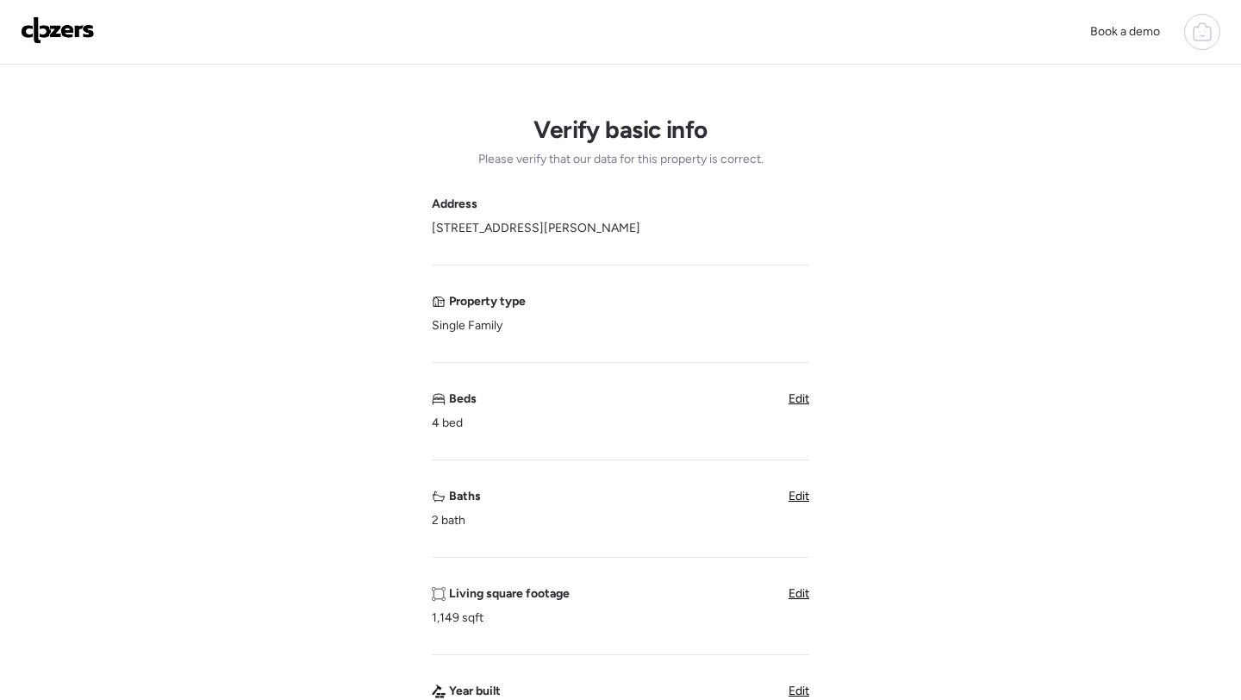
click at [793, 596] on span "Edit" at bounding box center [798, 593] width 21 height 15
click at [519, 628] on input "****" at bounding box center [503, 624] width 129 height 24
paste input "*"
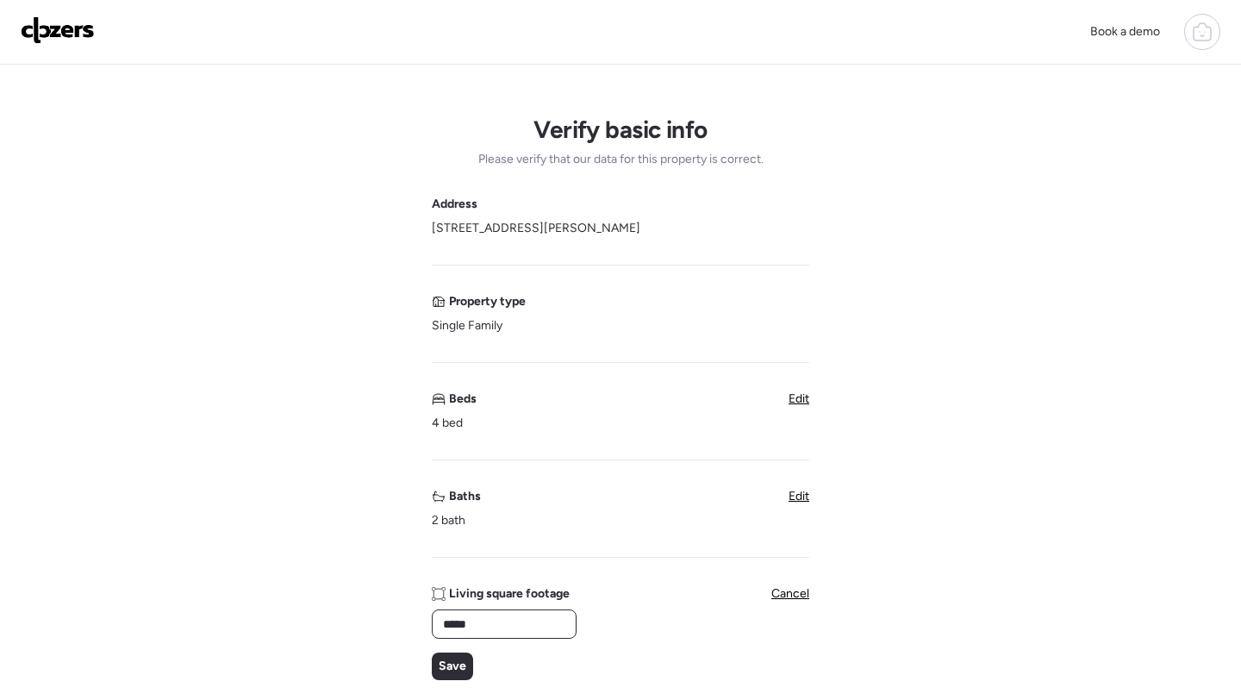
click at [450, 621] on input "*****" at bounding box center [503, 624] width 129 height 24
type input "****"
click at [456, 656] on div "Save" at bounding box center [452, 666] width 41 height 28
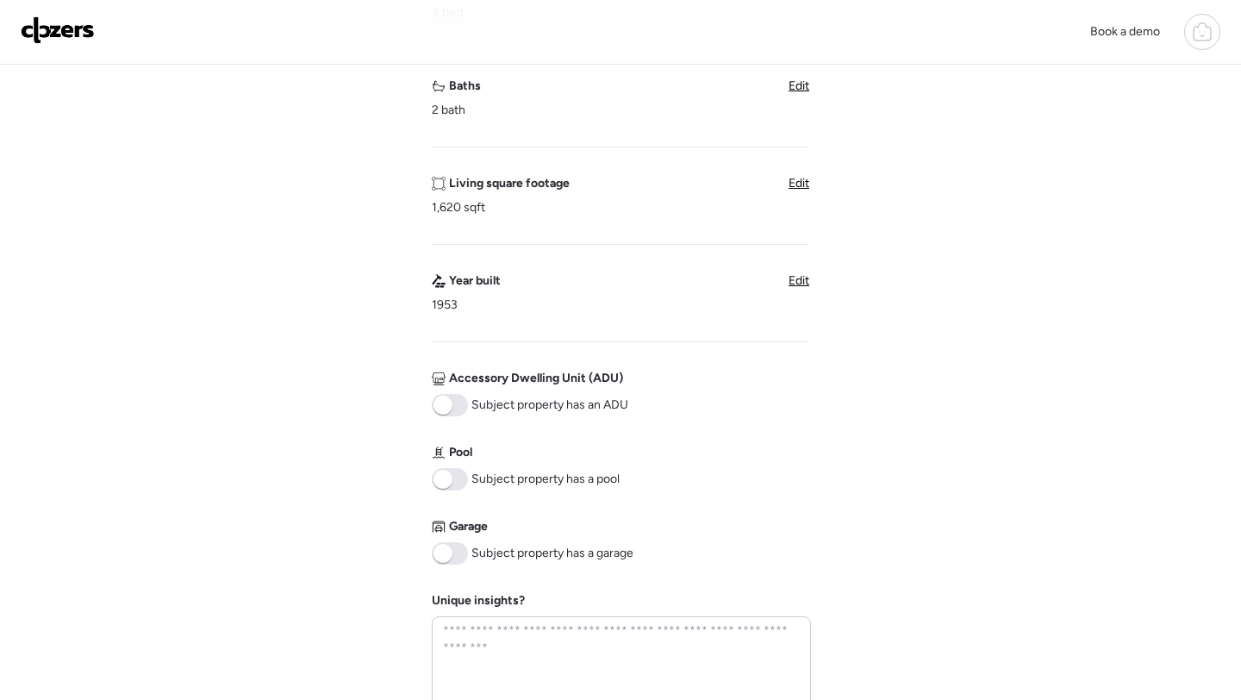
scroll to position [624, 0]
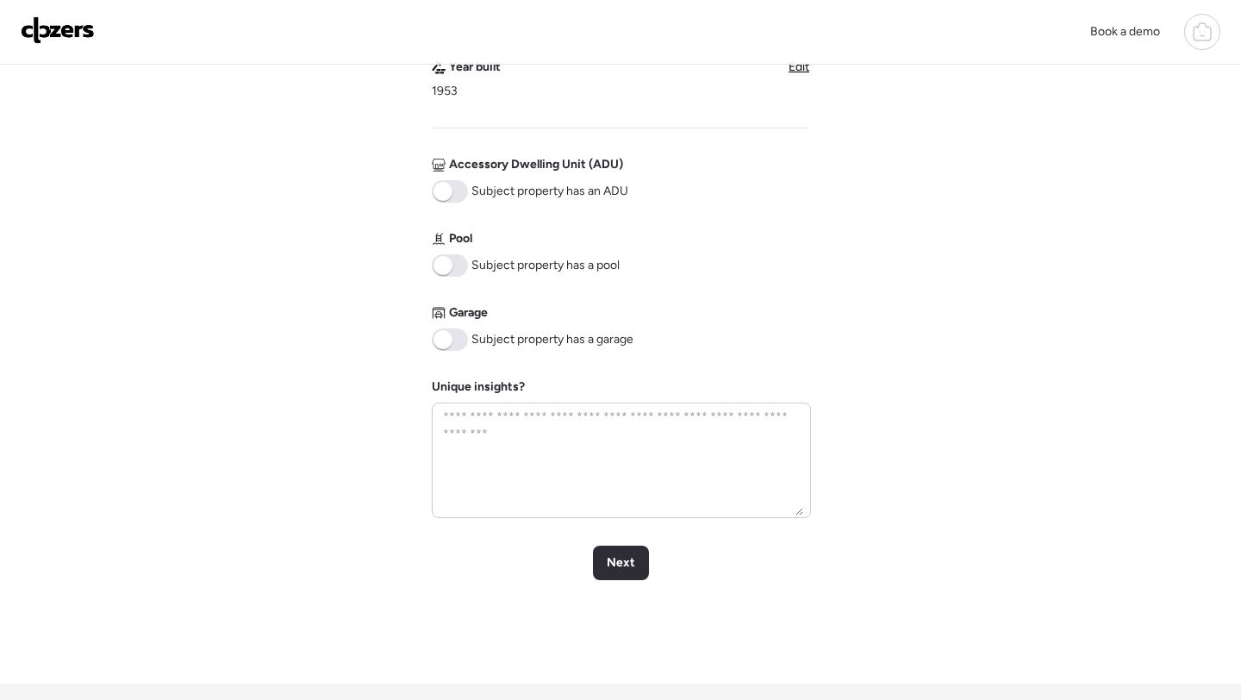
click at [448, 339] on span at bounding box center [442, 339] width 19 height 19
click at [635, 576] on div "Next" at bounding box center [621, 562] width 56 height 34
click at [626, 565] on span "Next" at bounding box center [621, 562] width 28 height 17
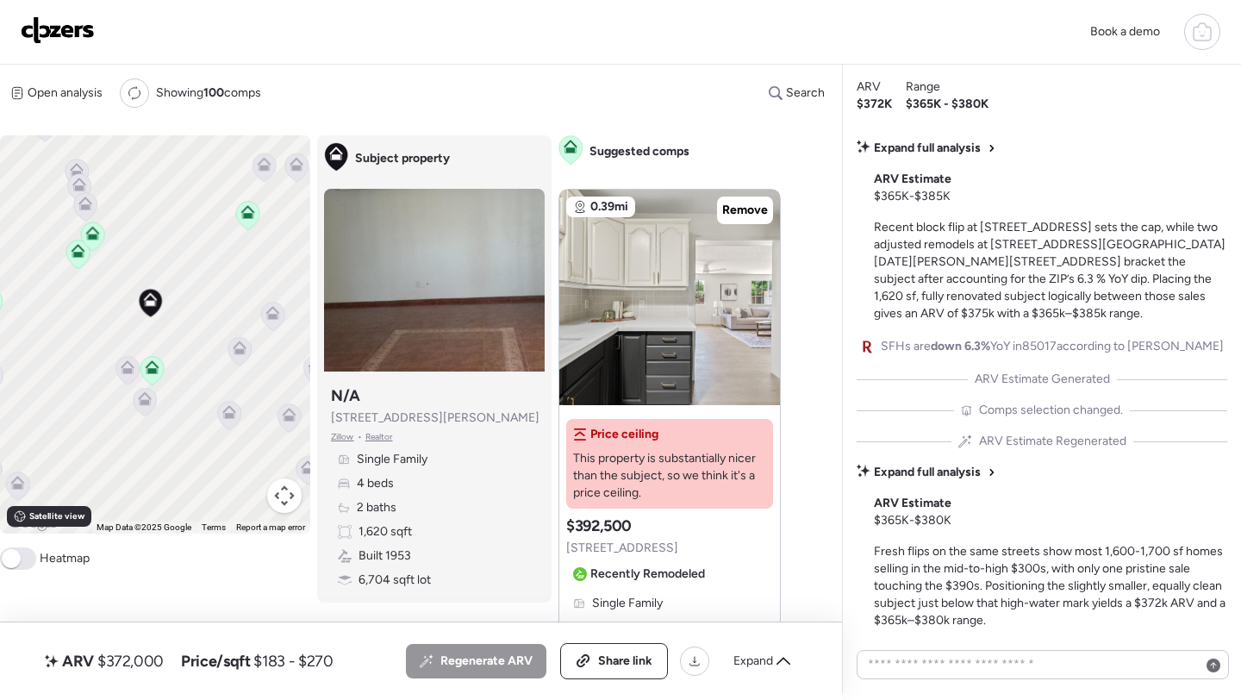
click at [128, 369] on icon at bounding box center [126, 370] width 11 height 5
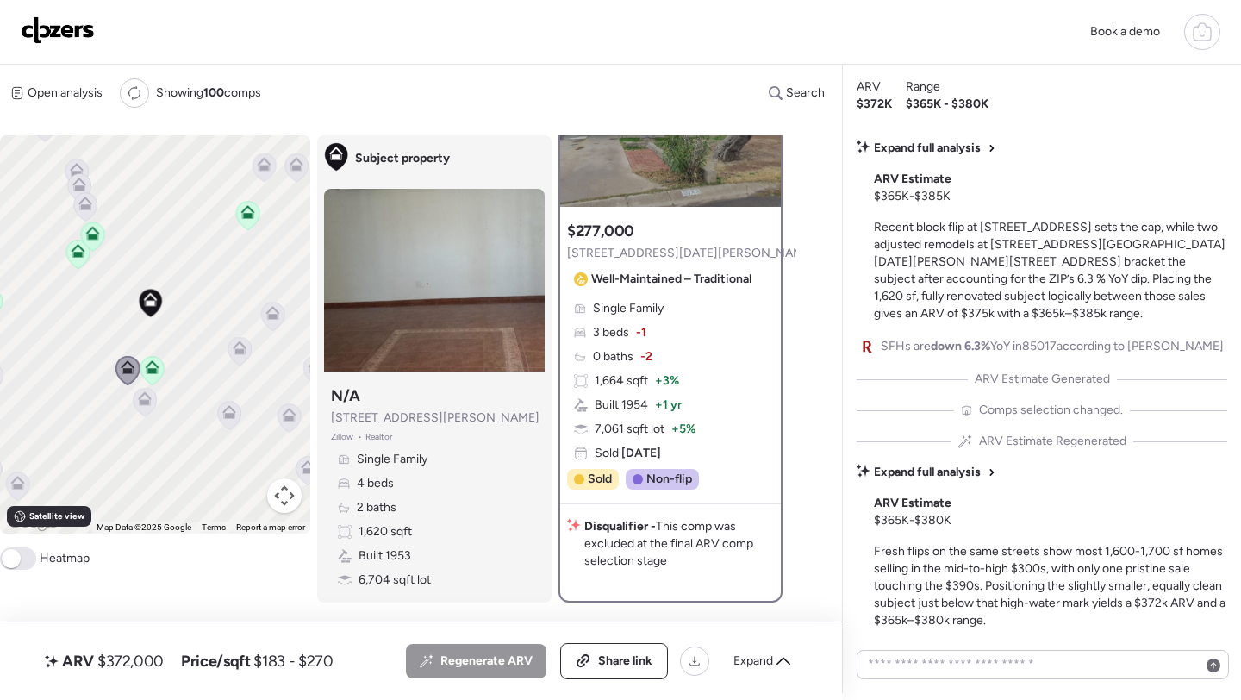
scroll to position [146, 0]
click at [142, 405] on icon at bounding box center [144, 402] width 11 height 5
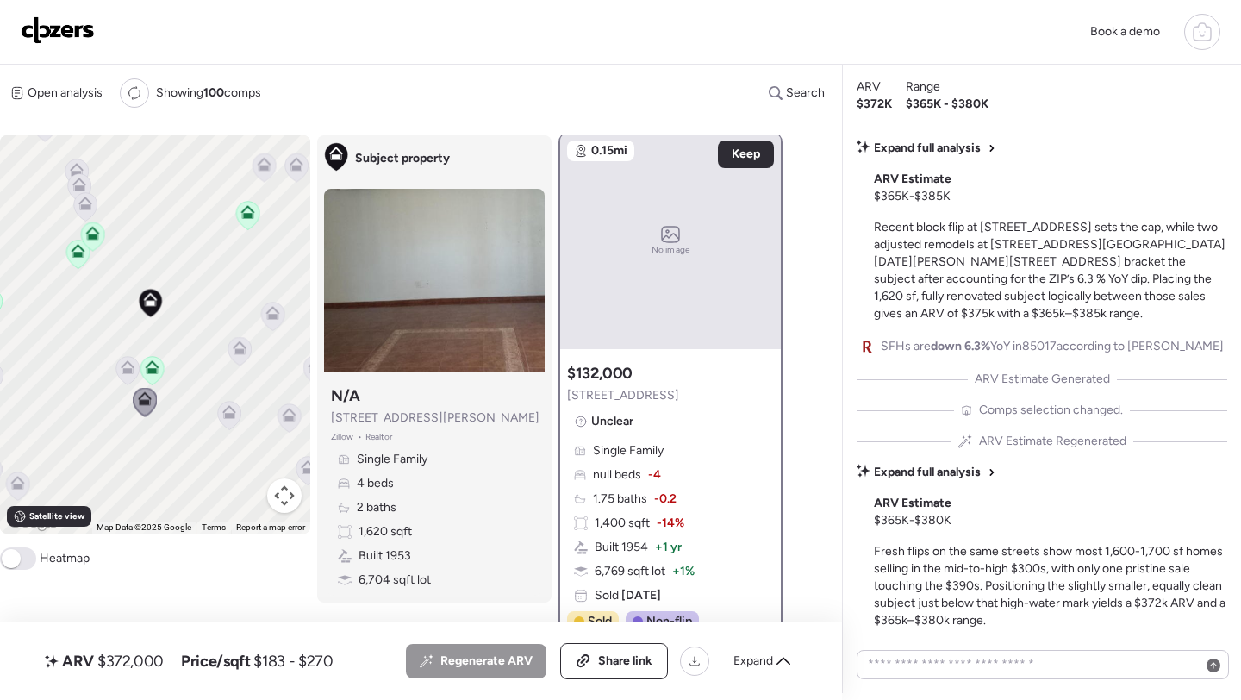
scroll to position [0, 0]
click at [84, 202] on icon at bounding box center [85, 203] width 14 height 14
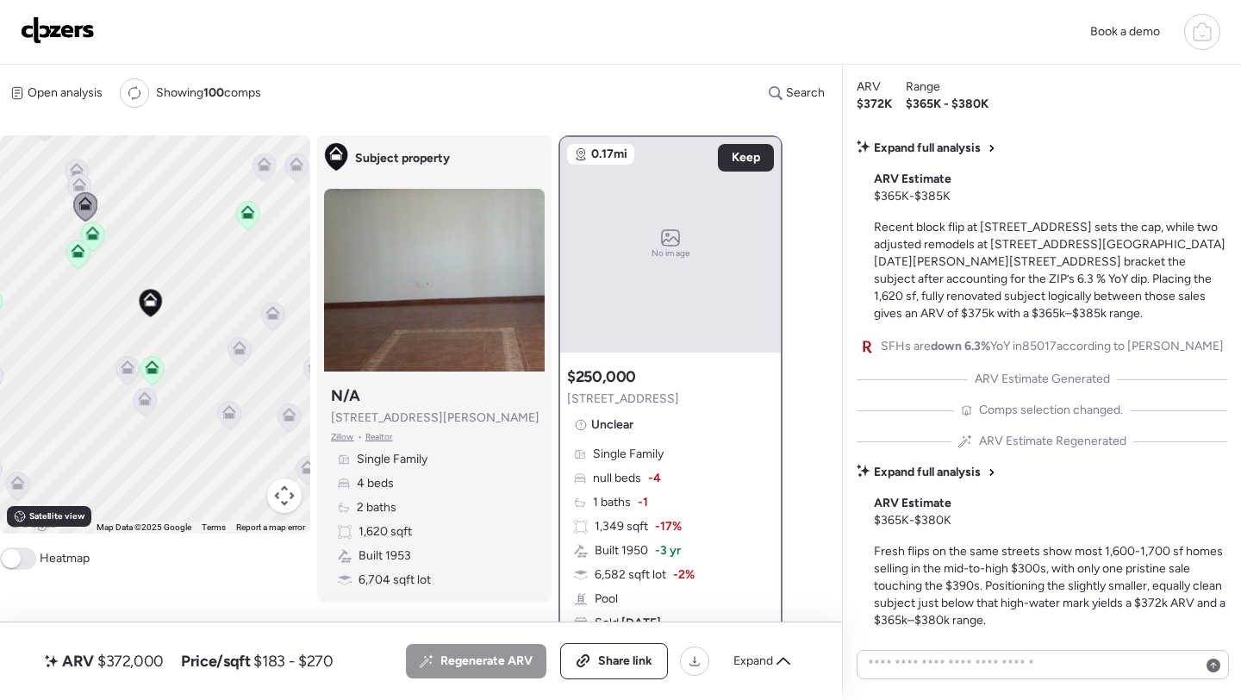
click at [78, 190] on icon at bounding box center [78, 187] width 11 height 5
click at [77, 170] on icon at bounding box center [77, 170] width 14 height 14
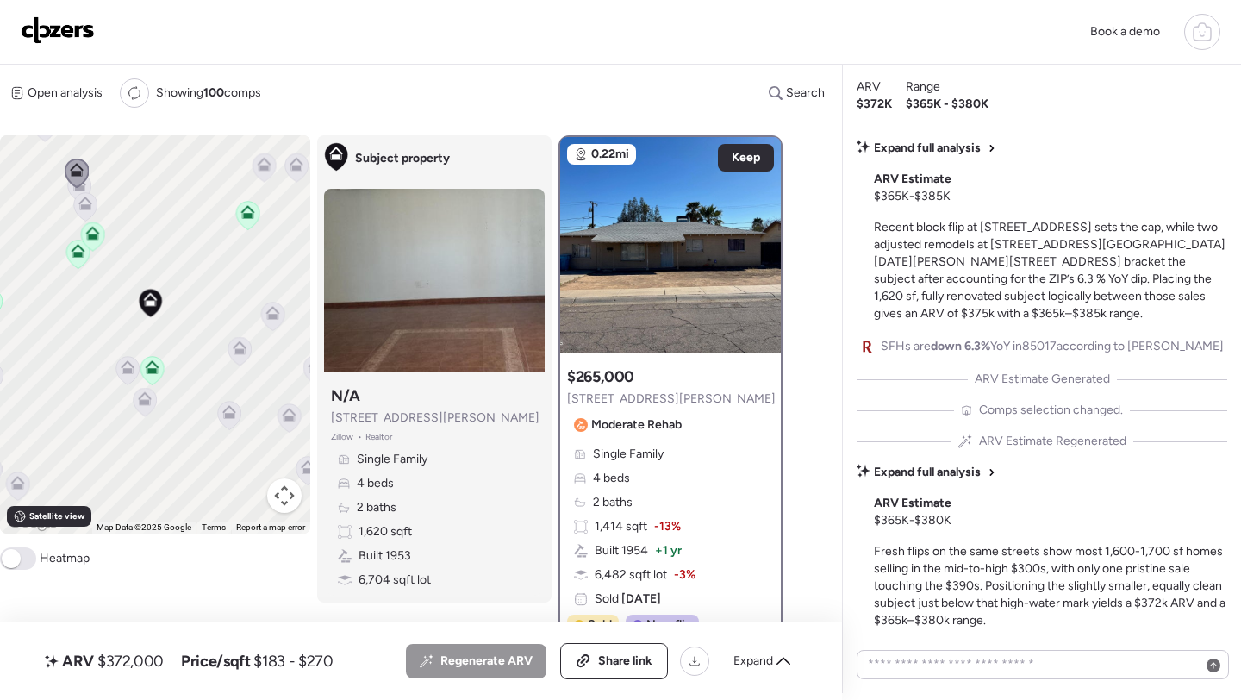
click at [83, 198] on icon at bounding box center [85, 203] width 14 height 14
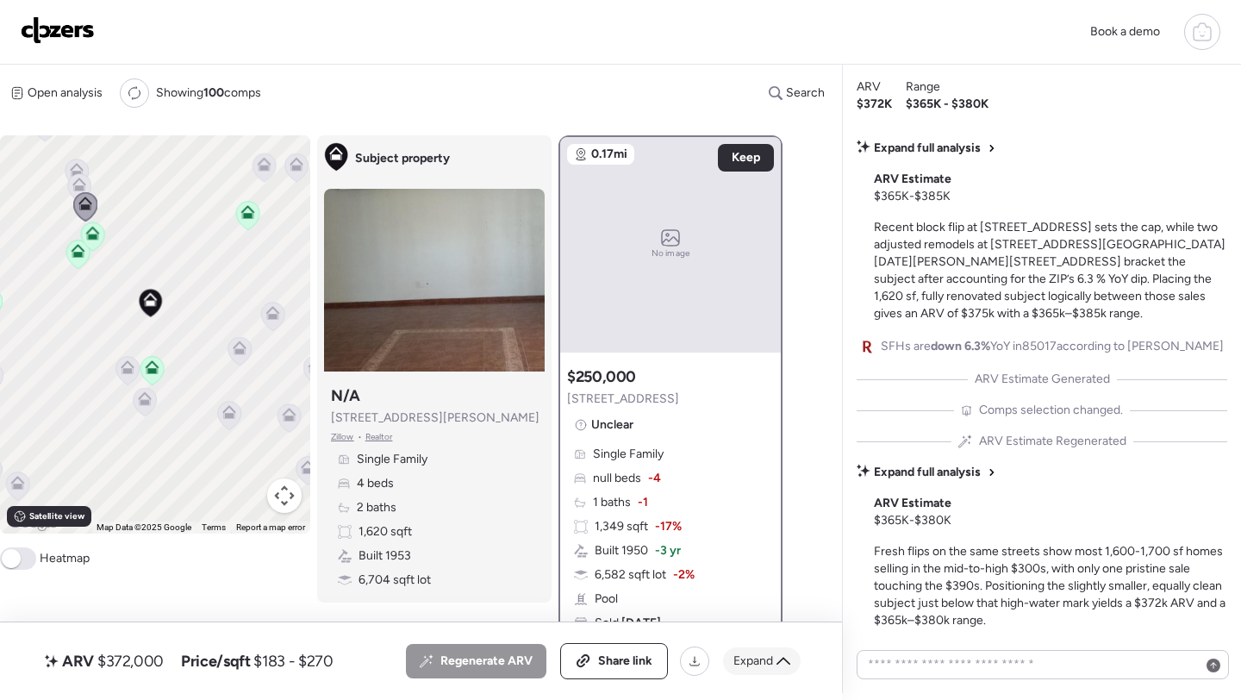
click at [765, 657] on span "Expand" at bounding box center [753, 660] width 40 height 17
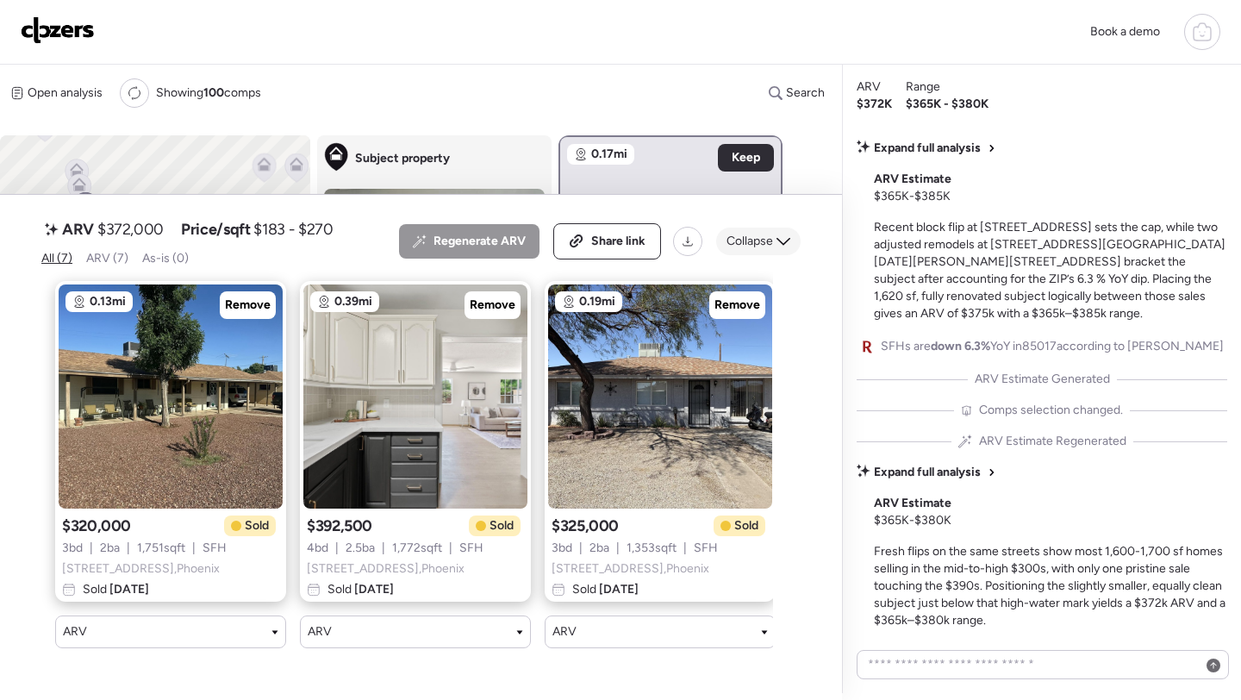
click at [755, 250] on span "Collapse" at bounding box center [749, 241] width 47 height 17
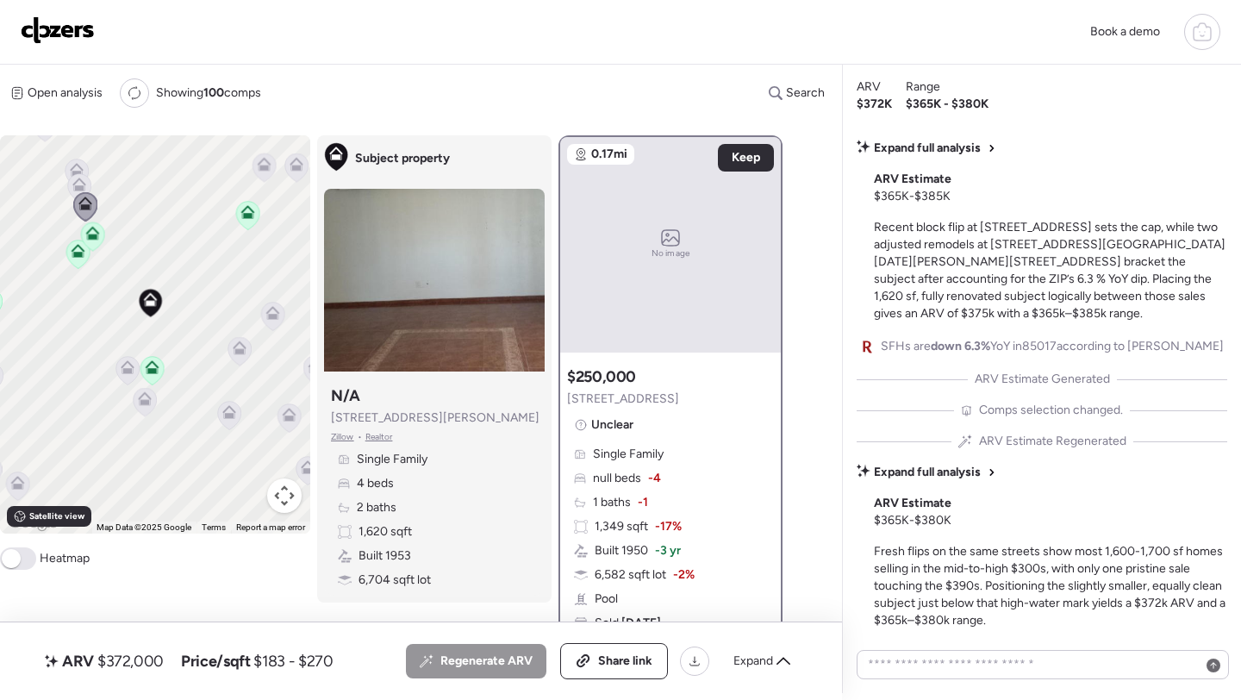
click at [152, 661] on span "$372,000" at bounding box center [130, 660] width 66 height 21
copy span "372,000"
click at [604, 652] on span "Share link" at bounding box center [625, 660] width 54 height 17
